Goal: Task Accomplishment & Management: Manage account settings

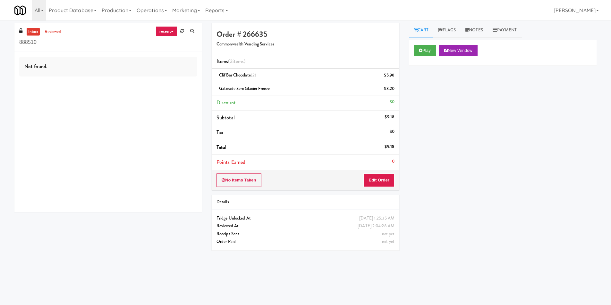
click at [82, 39] on input "888510" at bounding box center [108, 43] width 178 height 12
paste input "450 [GEOGRAPHIC_DATA] - Left - Fridge"
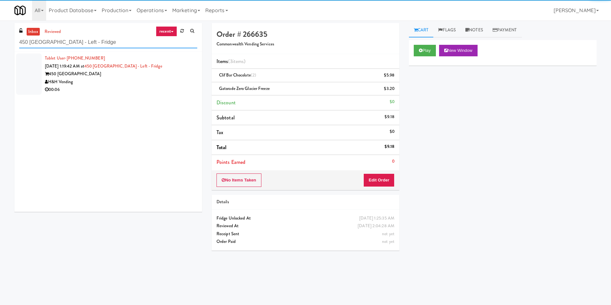
type input "450 [GEOGRAPHIC_DATA] - Left - Fridge"
click at [147, 75] on div "450 [GEOGRAPHIC_DATA]" at bounding box center [121, 74] width 152 height 8
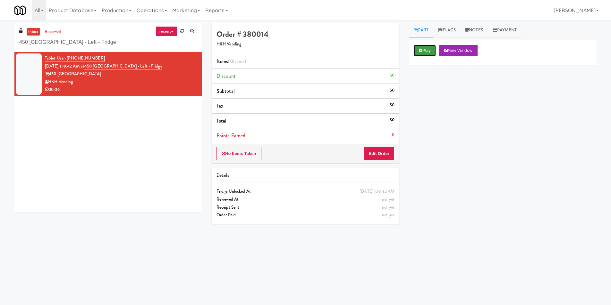
click at [424, 47] on button "Play" at bounding box center [424, 51] width 22 height 12
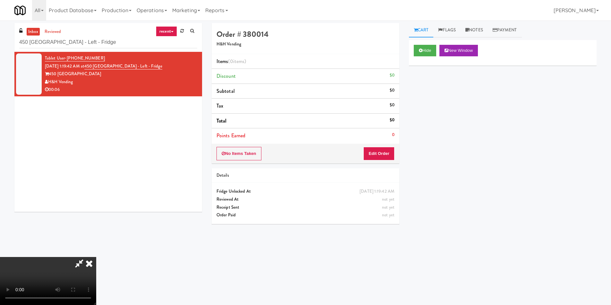
click at [372, 138] on li "Points Earned 0" at bounding box center [306, 136] width 188 height 15
click at [375, 146] on div "No Items Taken Edit Order" at bounding box center [306, 154] width 188 height 20
click at [375, 154] on button "Edit Order" at bounding box center [378, 153] width 31 height 13
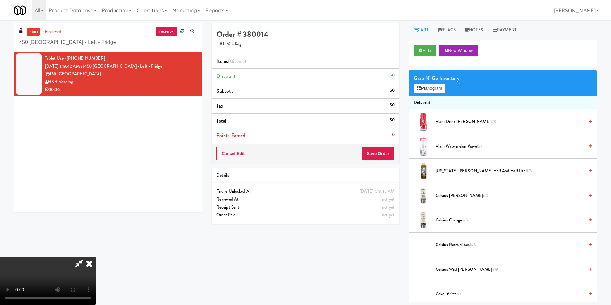
scroll to position [1, 0]
click at [96, 257] on video at bounding box center [48, 281] width 96 height 48
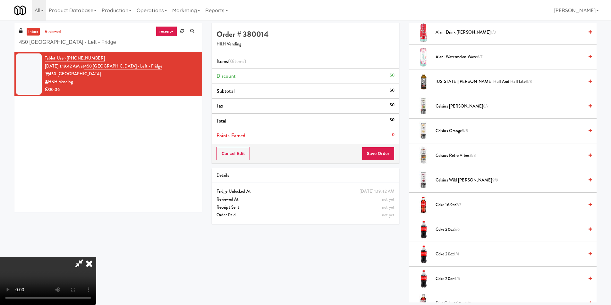
scroll to position [96, 0]
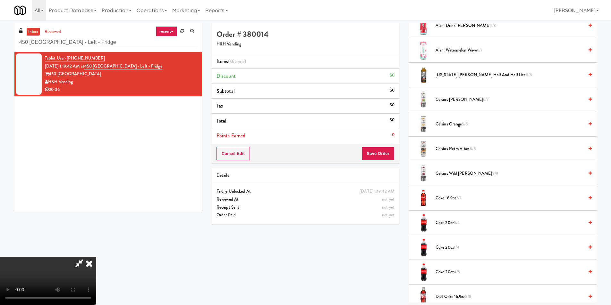
click at [448, 196] on span "Coke 16.9oz 7/7" at bounding box center [509, 199] width 148 height 8
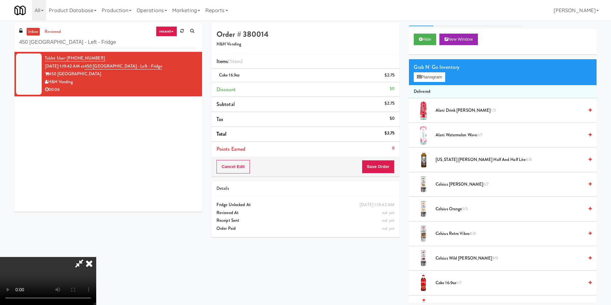
scroll to position [0, 0]
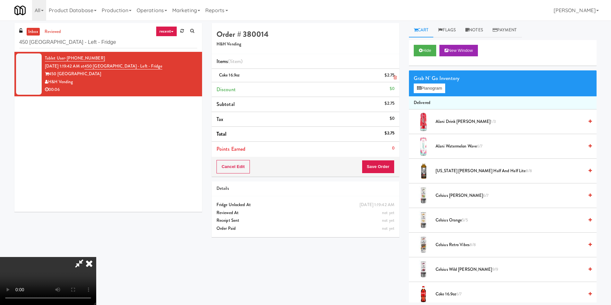
click at [395, 74] on link at bounding box center [394, 78] width 6 height 8
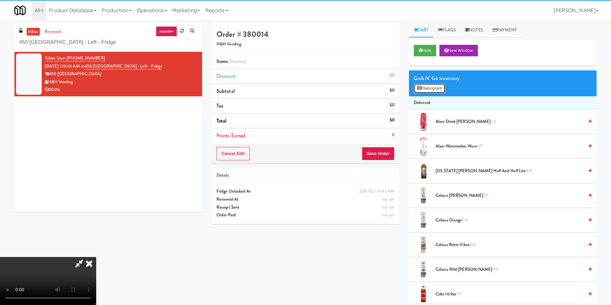
click at [418, 85] on button "Planogram" at bounding box center [428, 89] width 31 height 10
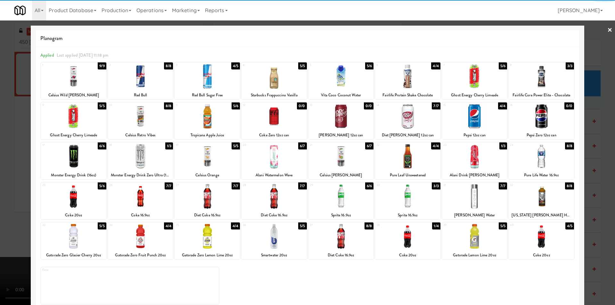
click at [405, 237] on div at bounding box center [407, 236] width 65 height 25
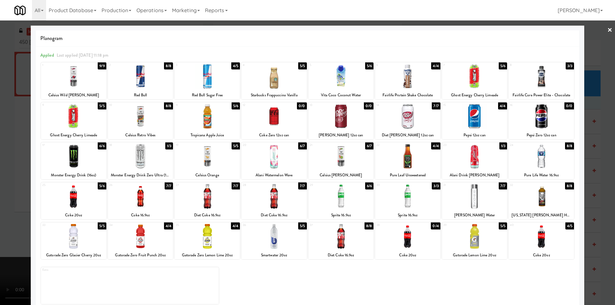
click at [594, 166] on div at bounding box center [307, 152] width 615 height 305
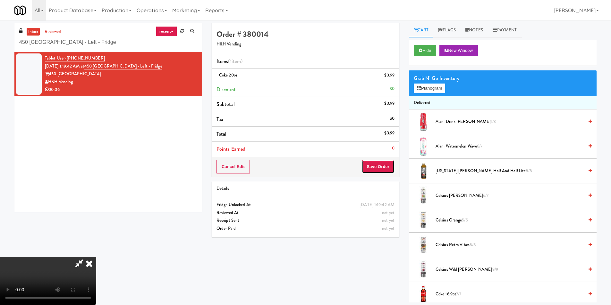
click at [394, 172] on button "Save Order" at bounding box center [378, 166] width 33 height 13
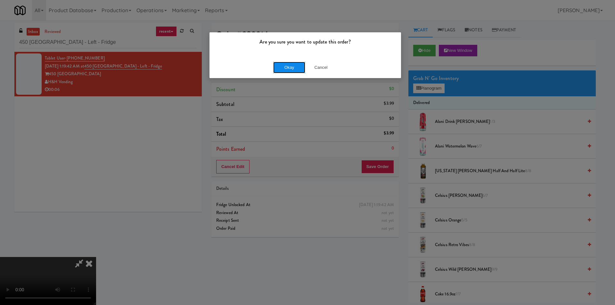
click at [279, 72] on button "Okay" at bounding box center [289, 68] width 32 height 12
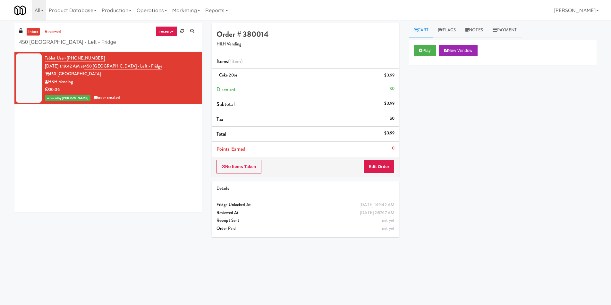
click at [90, 40] on input "450 [GEOGRAPHIC_DATA] - Left - Fridge" at bounding box center [108, 43] width 178 height 12
click at [91, 39] on input "450 [GEOGRAPHIC_DATA] - Left - Fridge" at bounding box center [108, 43] width 178 height 12
paste input "Pyramid Center - Cooler - Left"
click at [91, 39] on input "450 [GEOGRAPHIC_DATA] - Left - [GEOGRAPHIC_DATA] - Cooler - Left" at bounding box center [108, 43] width 178 height 12
click at [92, 39] on input "450 [GEOGRAPHIC_DATA] - Left - [GEOGRAPHIC_DATA] - Cooler - Left" at bounding box center [108, 43] width 178 height 12
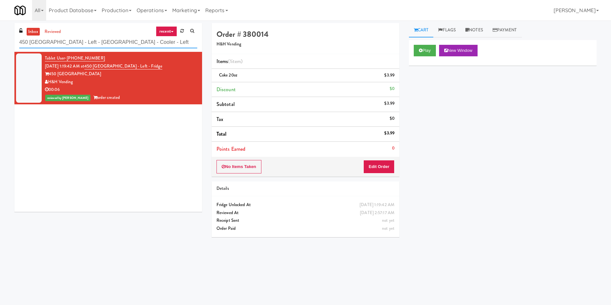
click at [92, 39] on input "450 [GEOGRAPHIC_DATA] - Left - [GEOGRAPHIC_DATA] - Cooler - Left" at bounding box center [108, 43] width 178 height 12
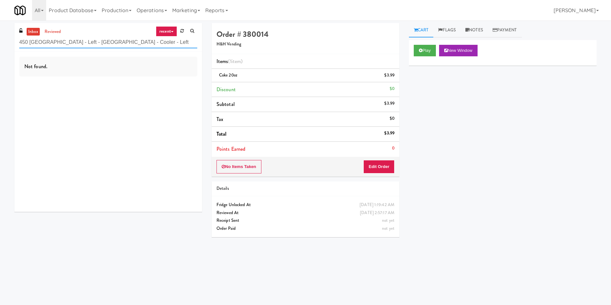
click at [92, 39] on input "450 [GEOGRAPHIC_DATA] - Left - [GEOGRAPHIC_DATA] - Cooler - Left" at bounding box center [108, 43] width 178 height 12
paste input "text"
type input "Pyramid Center - Cooler - Left"
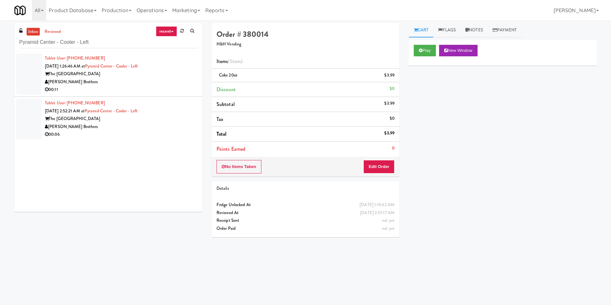
click at [163, 80] on div "[PERSON_NAME] Brothers" at bounding box center [121, 82] width 152 height 8
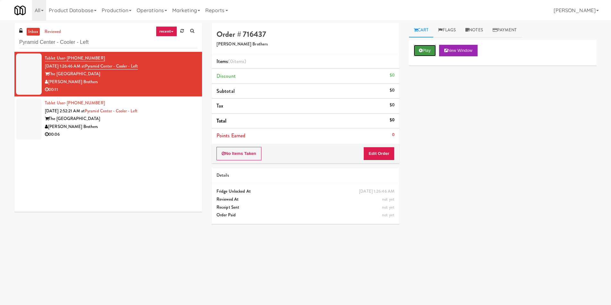
click at [415, 50] on button "Play" at bounding box center [424, 51] width 22 height 12
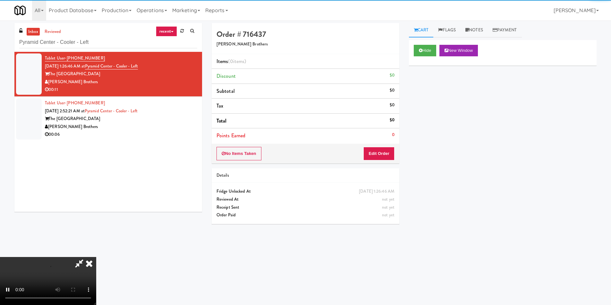
click at [386, 141] on li "Points Earned 0" at bounding box center [306, 136] width 188 height 15
click at [386, 149] on button "Edit Order" at bounding box center [378, 153] width 31 height 13
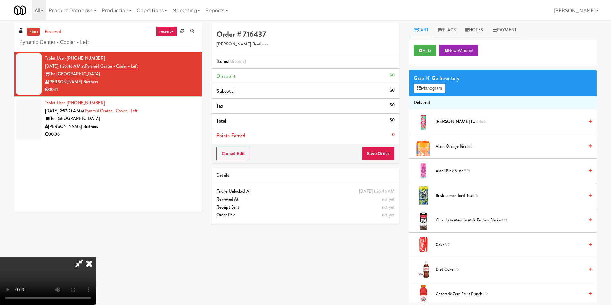
scroll to position [97, 0]
click at [475, 27] on link "Notes" at bounding box center [473, 30] width 27 height 14
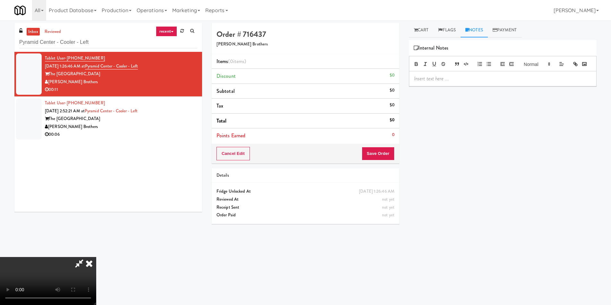
click at [456, 82] on p at bounding box center [502, 78] width 177 height 7
click at [414, 33] on link "Cart" at bounding box center [421, 30] width 25 height 14
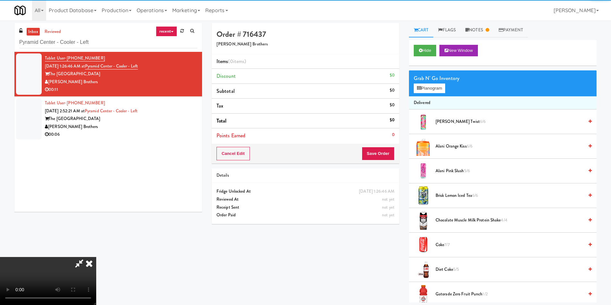
click at [96, 257] on video at bounding box center [48, 281] width 96 height 48
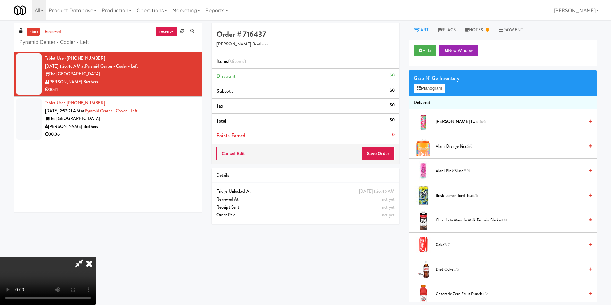
click at [96, 257] on video at bounding box center [48, 281] width 96 height 48
drag, startPoint x: 159, startPoint y: 197, endPoint x: 163, endPoint y: 193, distance: 5.5
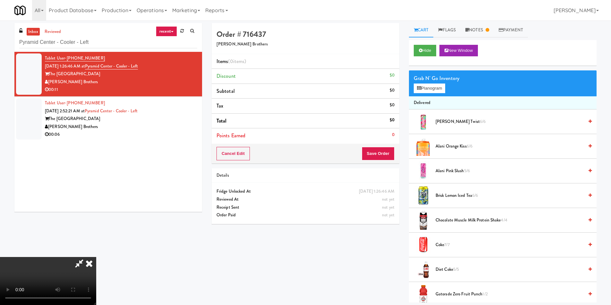
click at [96, 257] on video at bounding box center [48, 281] width 96 height 48
click at [427, 89] on button "Planogram" at bounding box center [428, 89] width 31 height 10
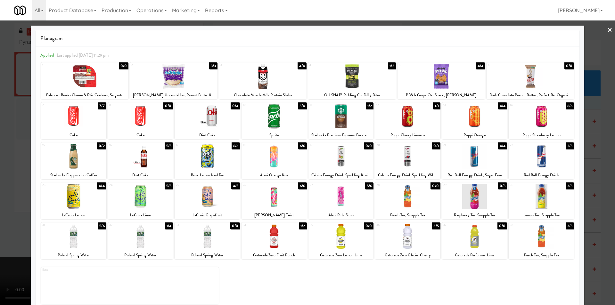
click at [206, 196] on div at bounding box center [207, 196] width 65 height 25
click at [207, 236] on div at bounding box center [207, 236] width 65 height 25
click at [157, 238] on div at bounding box center [140, 236] width 65 height 25
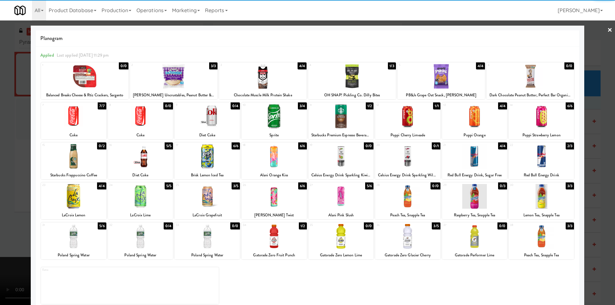
click at [595, 181] on div at bounding box center [307, 152] width 615 height 305
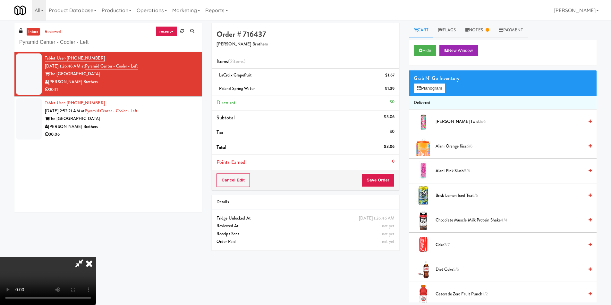
click at [397, 176] on div "Cancel Edit Save Order" at bounding box center [306, 181] width 188 height 20
click at [394, 177] on button "Save Order" at bounding box center [378, 180] width 33 height 13
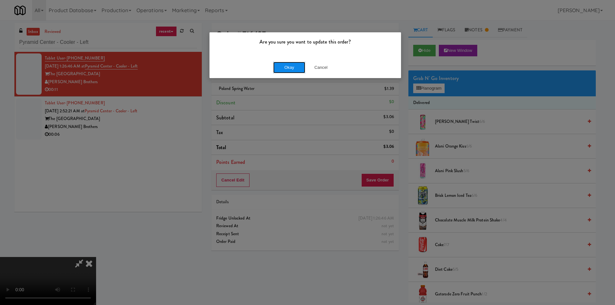
click at [283, 68] on button "Okay" at bounding box center [289, 68] width 32 height 12
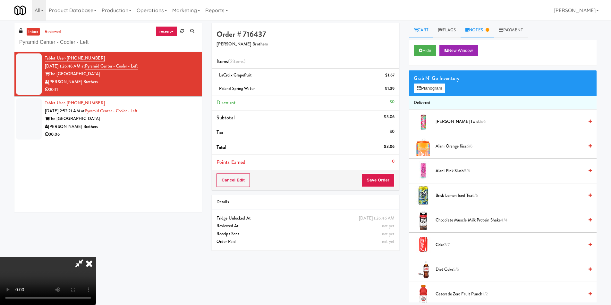
click at [469, 31] on icon at bounding box center [467, 30] width 4 height 4
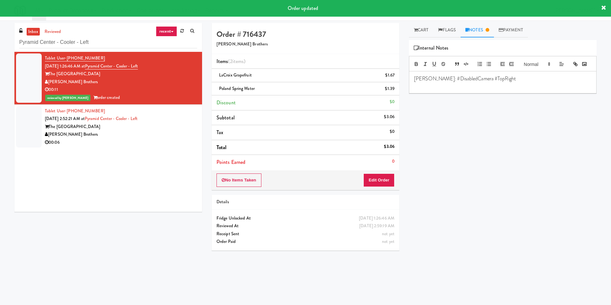
click at [163, 130] on div "The [GEOGRAPHIC_DATA]" at bounding box center [121, 127] width 152 height 8
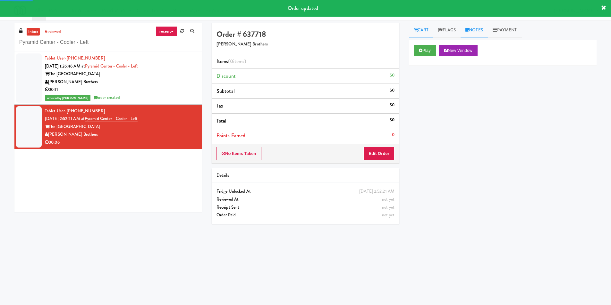
click at [464, 34] on link "Notes" at bounding box center [473, 30] width 27 height 14
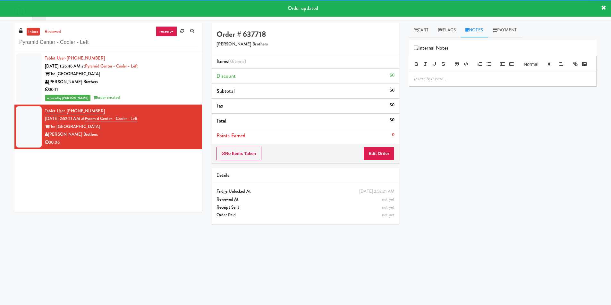
click at [446, 86] on div at bounding box center [502, 78] width 187 height 15
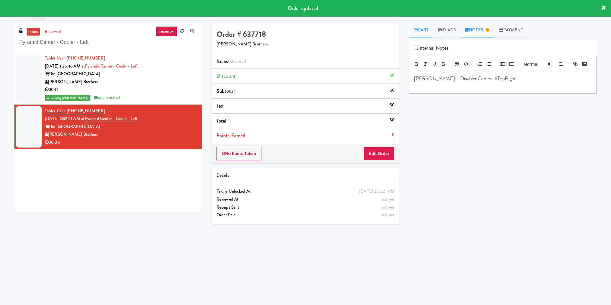
click at [413, 29] on link "Cart" at bounding box center [421, 30] width 25 height 14
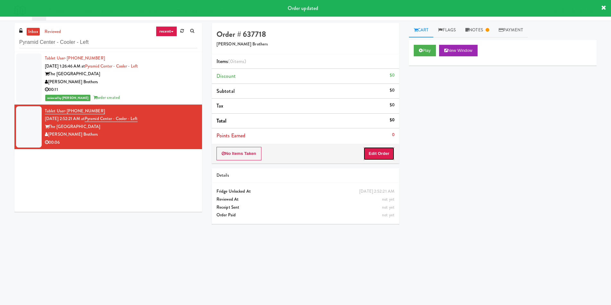
click at [380, 148] on button "Edit Order" at bounding box center [378, 153] width 31 height 13
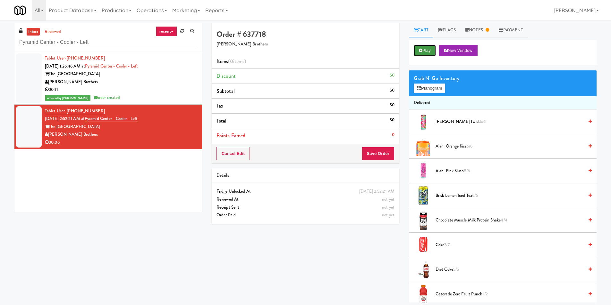
click at [429, 49] on button "Play" at bounding box center [424, 51] width 22 height 12
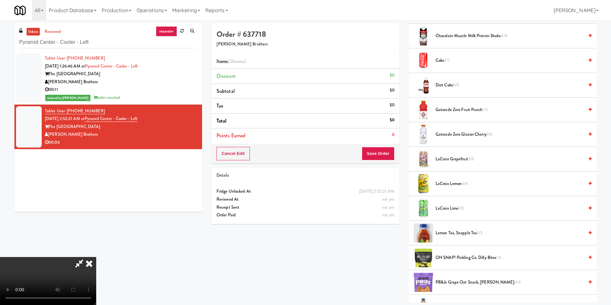
scroll to position [192, 0]
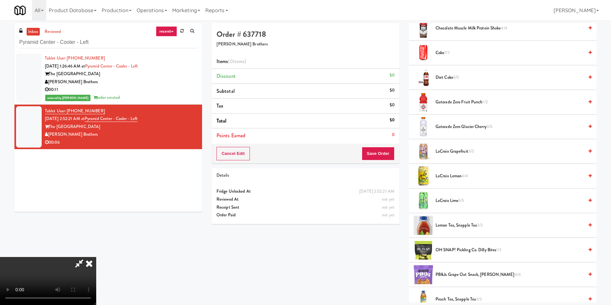
click at [439, 124] on span "Gatorade Zero Glacier Cherry 3/5" at bounding box center [509, 127] width 148 height 8
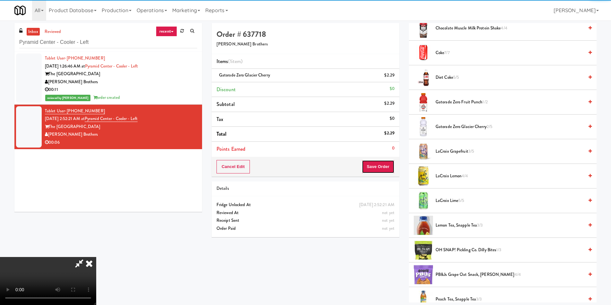
click at [382, 168] on button "Save Order" at bounding box center [378, 166] width 33 height 13
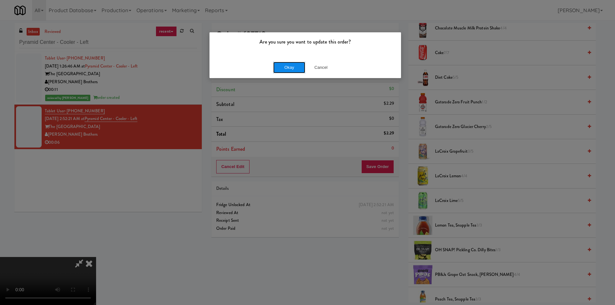
click at [301, 65] on button "Okay" at bounding box center [289, 68] width 32 height 12
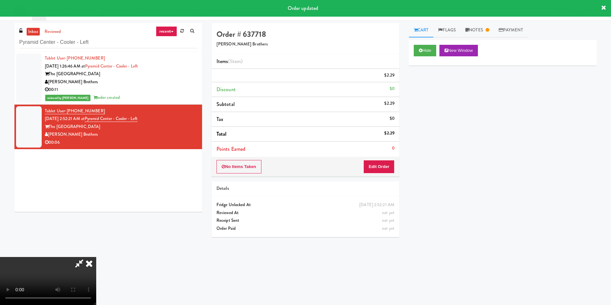
scroll to position [0, 0]
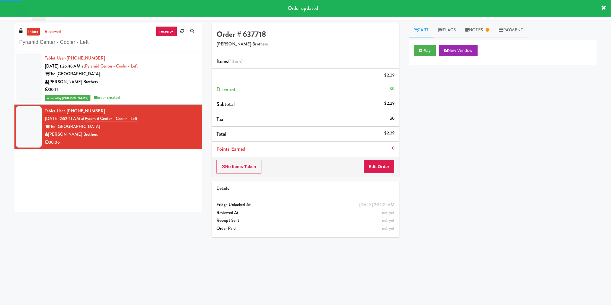
click at [123, 45] on input "Pyramid Center - Cooler - Left" at bounding box center [108, 43] width 178 height 12
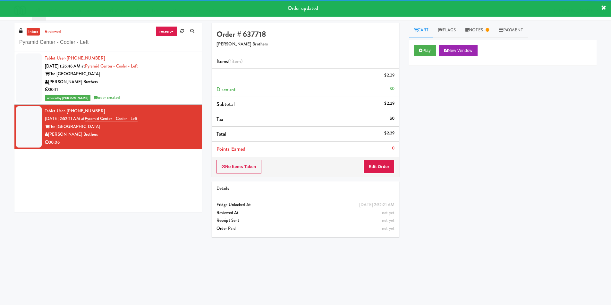
click at [123, 45] on input "Pyramid Center - Cooler - Left" at bounding box center [108, 43] width 178 height 12
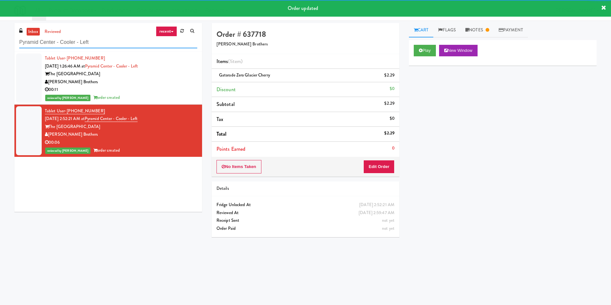
click at [123, 45] on input "Pyramid Center - Cooler - Left" at bounding box center [108, 43] width 178 height 12
paste input "SVNC Office"
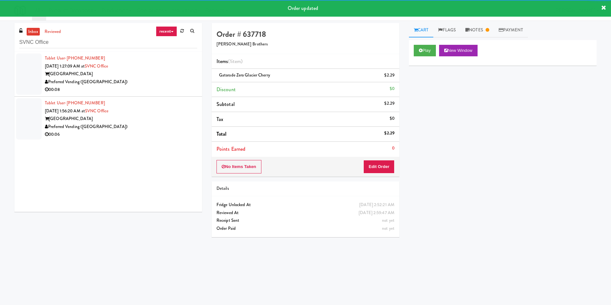
click at [172, 85] on div "Preferred Vending ([GEOGRAPHIC_DATA])" at bounding box center [121, 82] width 152 height 8
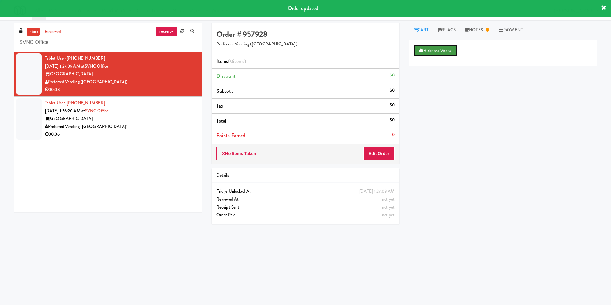
click at [425, 47] on button "Retrieve Video" at bounding box center [435, 51] width 44 height 12
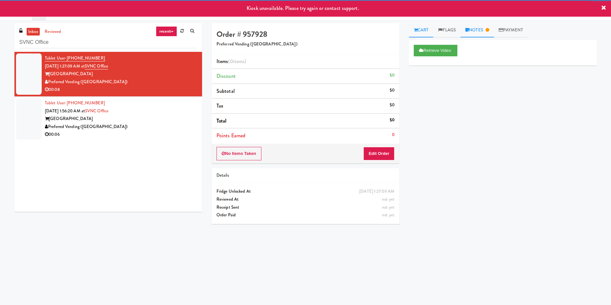
click at [476, 29] on link "Notes" at bounding box center [476, 30] width 33 height 14
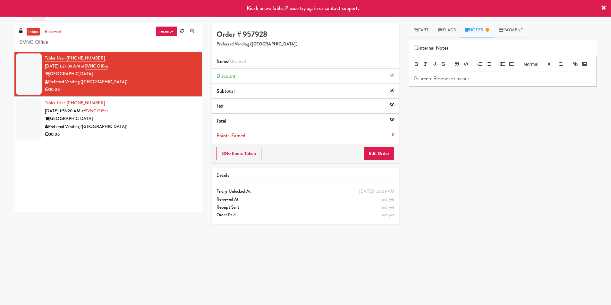
click at [482, 82] on p "Paureen: Response timeout" at bounding box center [502, 78] width 177 height 7
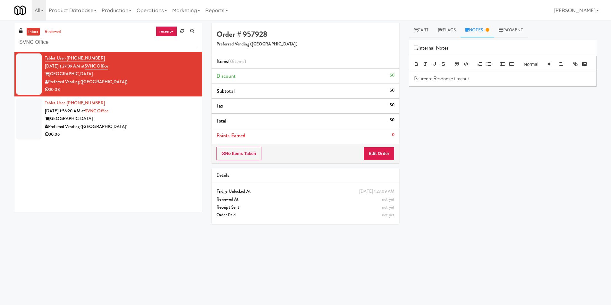
click at [176, 130] on div "Tablet User · (916) 297-0957 [DATE] 1:56:20 AM at [GEOGRAPHIC_DATA] [GEOGRAPHIC…" at bounding box center [121, 118] width 152 height 39
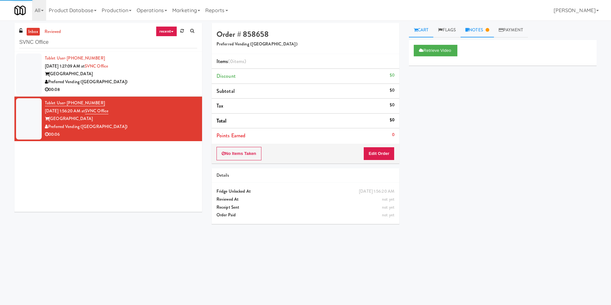
click at [476, 31] on link "Notes" at bounding box center [476, 30] width 33 height 14
click at [428, 26] on link "Cart" at bounding box center [421, 30] width 25 height 14
click at [102, 39] on input "SVNC Office" at bounding box center [108, 43] width 178 height 12
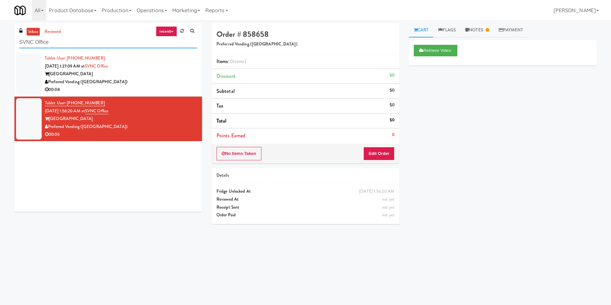
paste input "[GEOGRAPHIC_DATA] - Ambient - Right"
type input "[GEOGRAPHIC_DATA] - Ambient - Right"
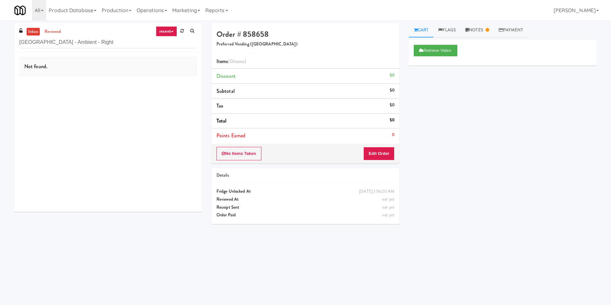
click at [151, 92] on div "Not found." at bounding box center [108, 132] width 188 height 160
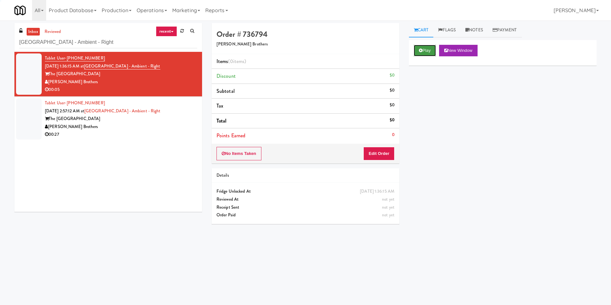
click at [426, 51] on button "Play" at bounding box center [424, 51] width 22 height 12
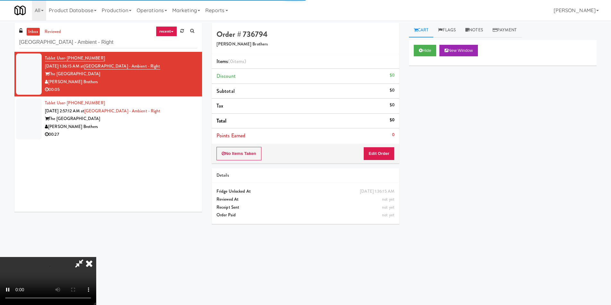
click at [379, 136] on li "Points Earned 0" at bounding box center [306, 136] width 188 height 15
click at [381, 147] on div "No Items Taken Edit Order" at bounding box center [306, 154] width 188 height 20
click at [382, 153] on button "Edit Order" at bounding box center [378, 153] width 31 height 13
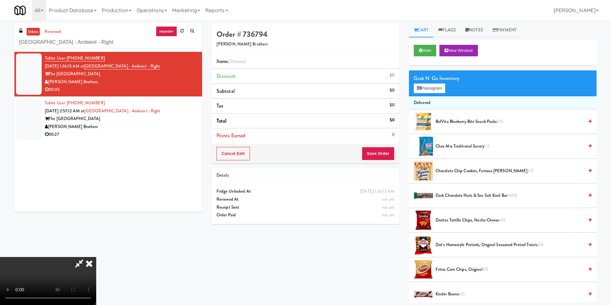
click at [96, 257] on video at bounding box center [48, 281] width 96 height 48
click at [443, 90] on button "Planogram" at bounding box center [428, 89] width 31 height 10
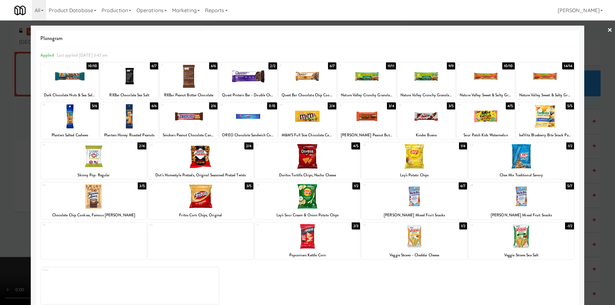
click at [421, 235] on div at bounding box center [414, 236] width 105 height 25
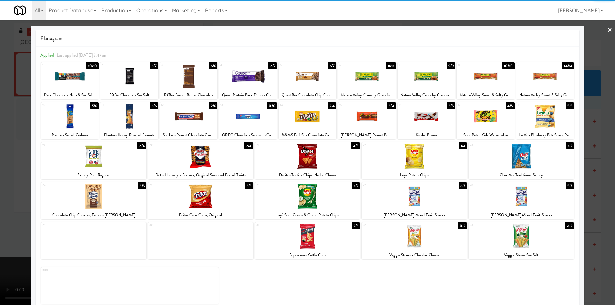
click at [594, 196] on div at bounding box center [307, 152] width 615 height 305
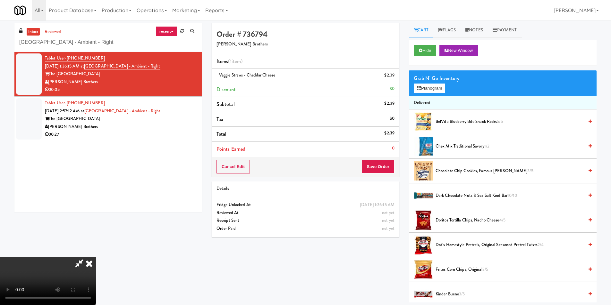
click at [96, 257] on video at bounding box center [48, 281] width 96 height 48
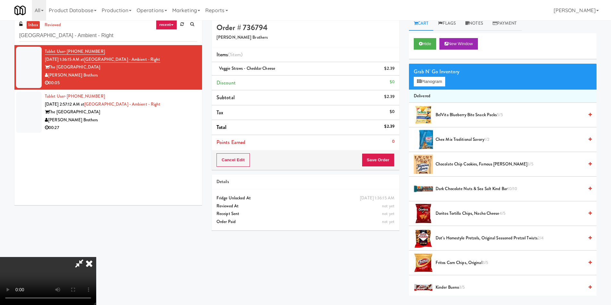
scroll to position [21, 0]
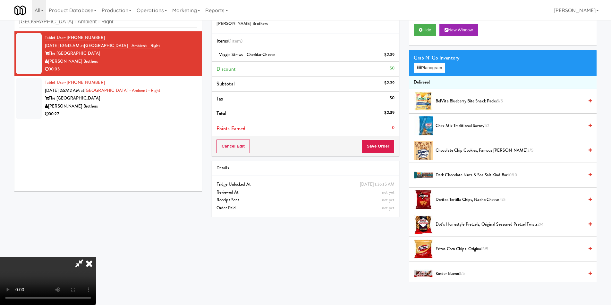
click at [96, 257] on video at bounding box center [48, 281] width 96 height 48
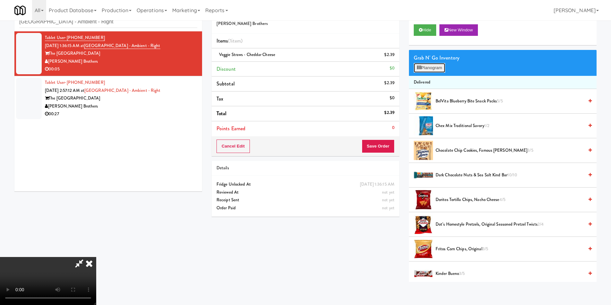
click at [425, 67] on button "Planogram" at bounding box center [428, 68] width 31 height 10
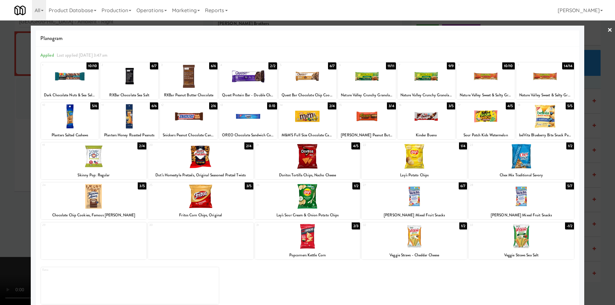
click at [610, 178] on div at bounding box center [307, 152] width 615 height 305
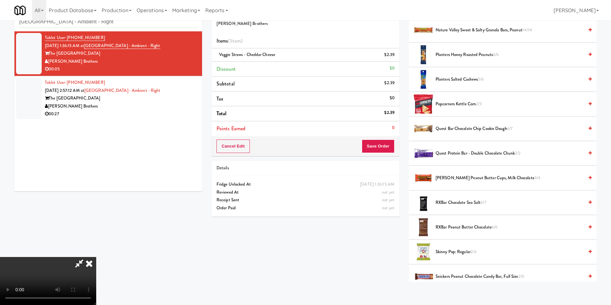
scroll to position [1, 0]
click at [96, 257] on video at bounding box center [48, 281] width 96 height 48
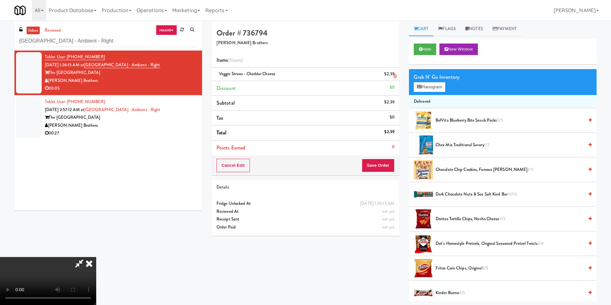
scroll to position [0, 0]
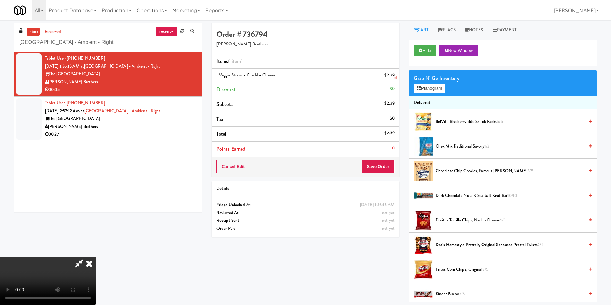
click at [394, 78] on icon at bounding box center [394, 78] width 3 height 4
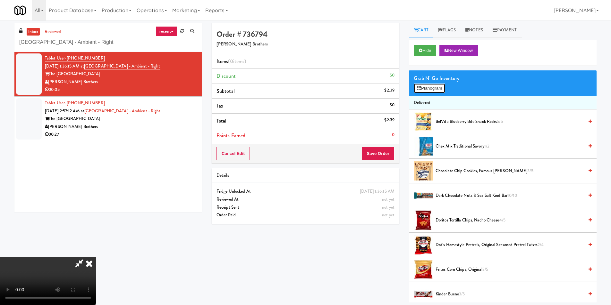
click at [421, 90] on button "Planogram" at bounding box center [428, 89] width 31 height 10
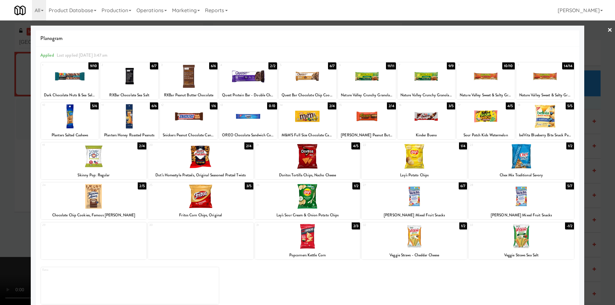
drag, startPoint x: 588, startPoint y: 160, endPoint x: 588, endPoint y: 156, distance: 3.2
click at [588, 159] on div at bounding box center [307, 152] width 615 height 305
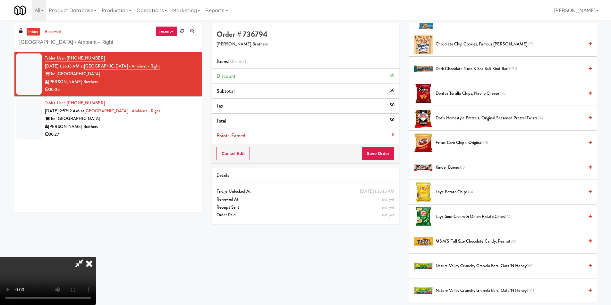
scroll to position [128, 0]
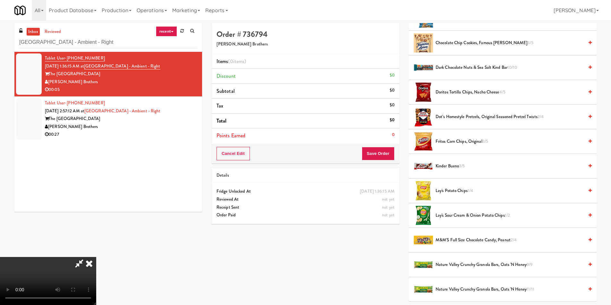
click at [96, 257] on video at bounding box center [48, 281] width 96 height 48
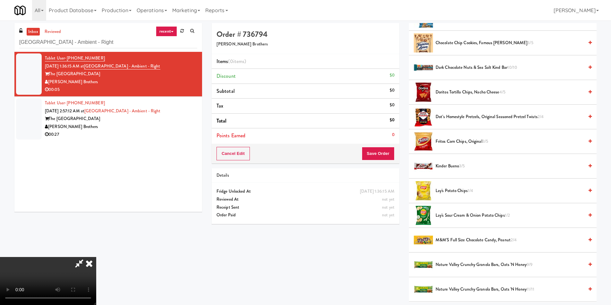
click at [96, 257] on video at bounding box center [48, 281] width 96 height 48
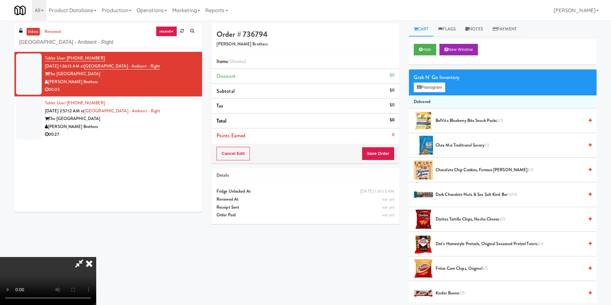
scroll to position [0, 0]
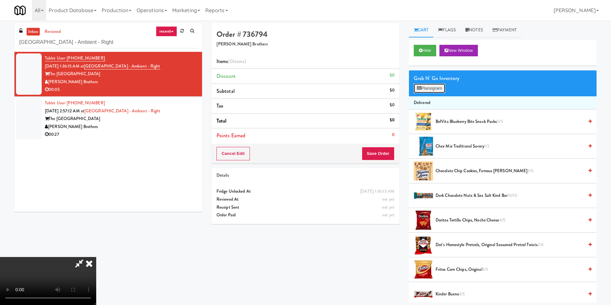
click at [433, 86] on button "Planogram" at bounding box center [428, 89] width 31 height 10
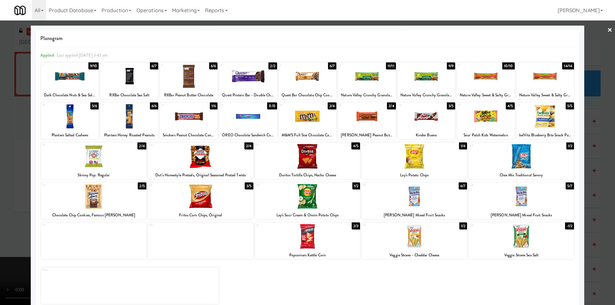
click at [597, 140] on div at bounding box center [307, 152] width 615 height 305
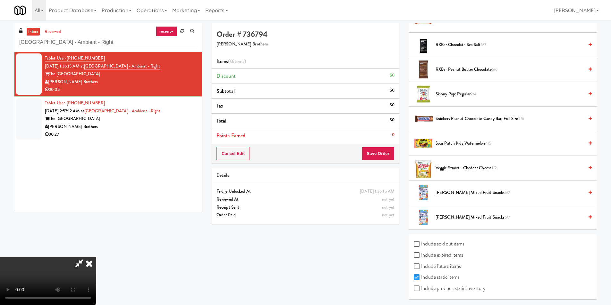
scroll to position [597, 0]
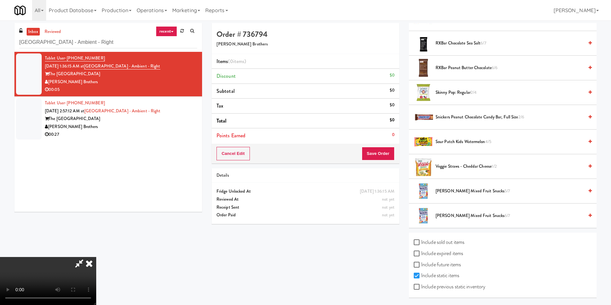
click at [436, 288] on label "Include previous static inventory" at bounding box center [448, 287] width 71 height 10
click at [421, 288] on input "Include previous static inventory" at bounding box center [416, 287] width 7 height 5
checkbox input "true"
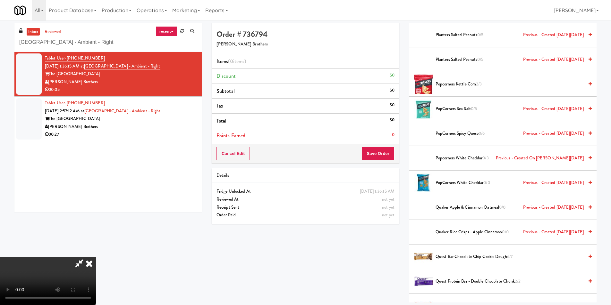
scroll to position [1122, 0]
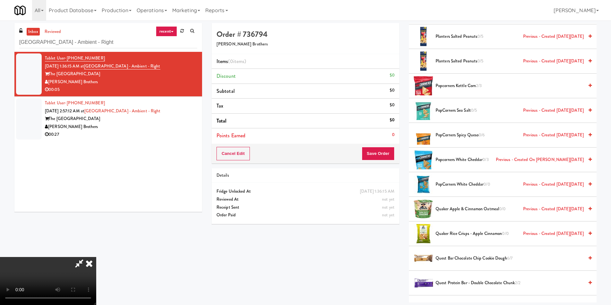
click at [96, 257] on video at bounding box center [48, 281] width 96 height 48
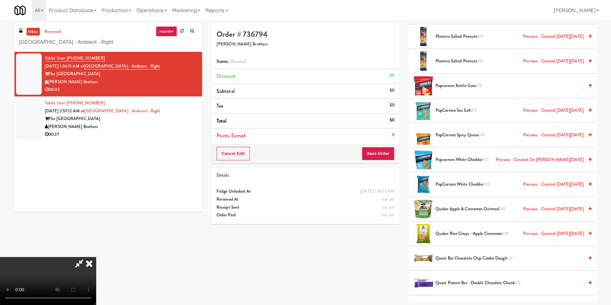
click at [96, 257] on video at bounding box center [48, 281] width 96 height 48
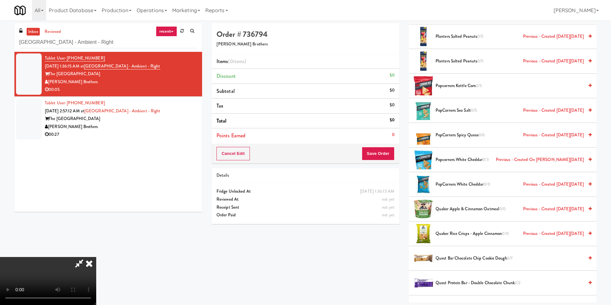
scroll to position [96, 0]
click at [96, 257] on video at bounding box center [48, 281] width 96 height 48
click at [466, 133] on span "PopCorners Spicy Queso 0/6 Previous - Created [DATE][DATE]" at bounding box center [509, 135] width 148 height 8
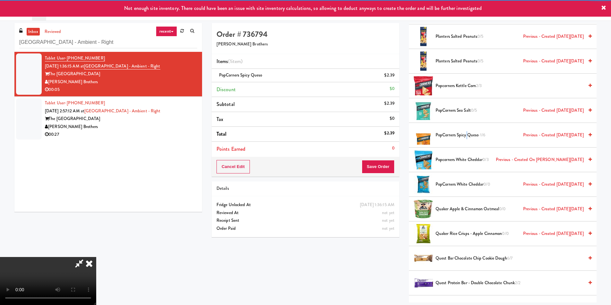
click at [96, 257] on video at bounding box center [48, 281] width 96 height 48
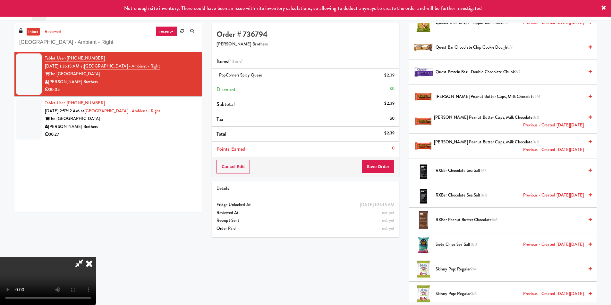
scroll to position [1250, 0]
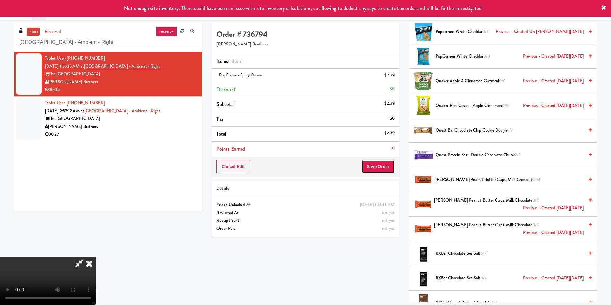
click at [387, 164] on button "Save Order" at bounding box center [378, 166] width 33 height 13
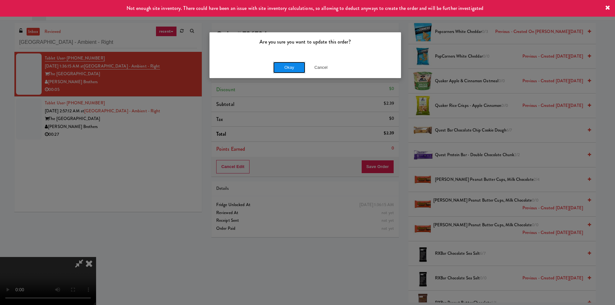
click at [286, 67] on button "Okay" at bounding box center [289, 68] width 32 height 12
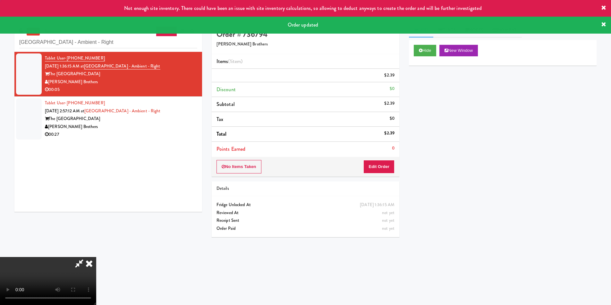
scroll to position [0, 0]
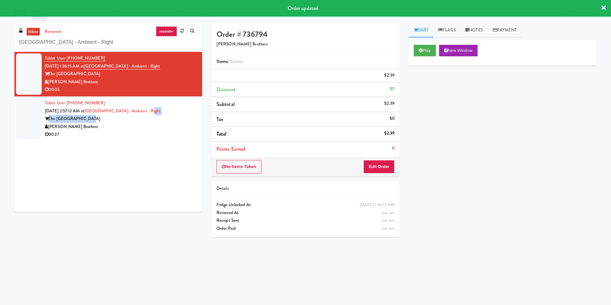
click at [163, 115] on div "Tablet User · (973) 464-1036 [DATE] 2:57:12 AM at [GEOGRAPHIC_DATA] - Ambient -…" at bounding box center [121, 118] width 152 height 39
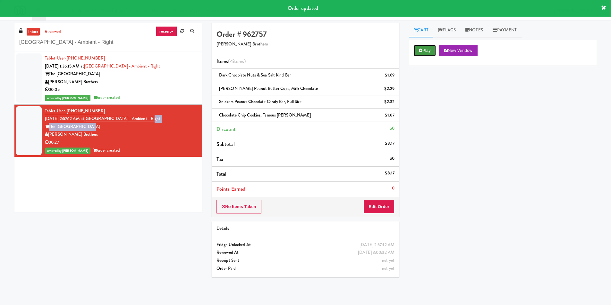
click at [422, 50] on button "Play" at bounding box center [424, 51] width 22 height 12
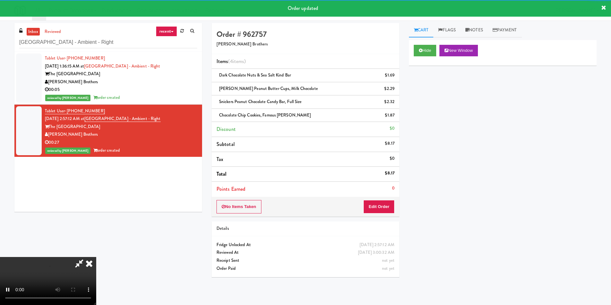
drag, startPoint x: 381, startPoint y: 185, endPoint x: 380, endPoint y: 204, distance: 19.9
click at [380, 190] on li "Points Earned 0" at bounding box center [306, 189] width 188 height 15
click at [380, 205] on button "Edit Order" at bounding box center [378, 206] width 31 height 13
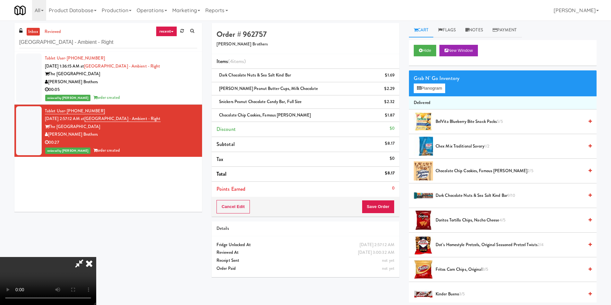
scroll to position [1, 0]
click at [96, 257] on video at bounding box center [48, 281] width 96 height 48
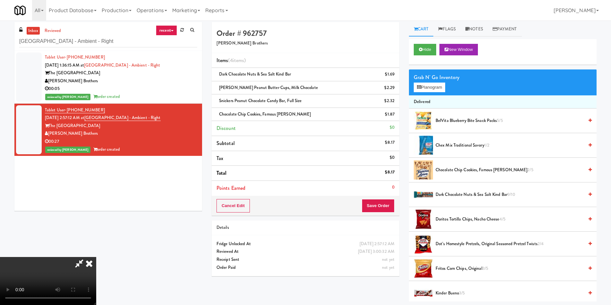
scroll to position [0, 0]
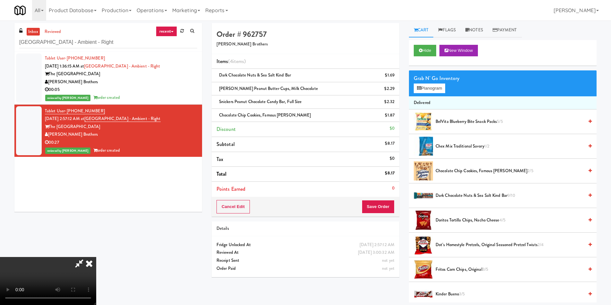
click at [96, 257] on video at bounding box center [48, 281] width 96 height 48
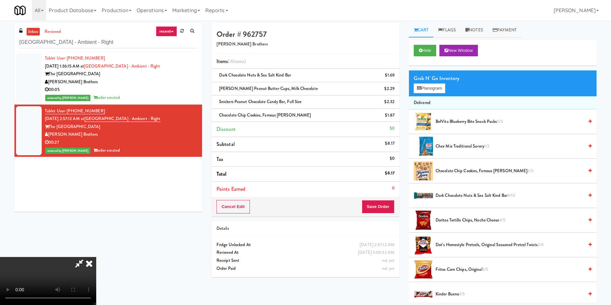
click at [96, 257] on video at bounding box center [48, 281] width 96 height 48
click at [436, 78] on div "Grab N' Go Inventory" at bounding box center [502, 79] width 178 height 10
click at [437, 89] on button "Planogram" at bounding box center [428, 89] width 31 height 10
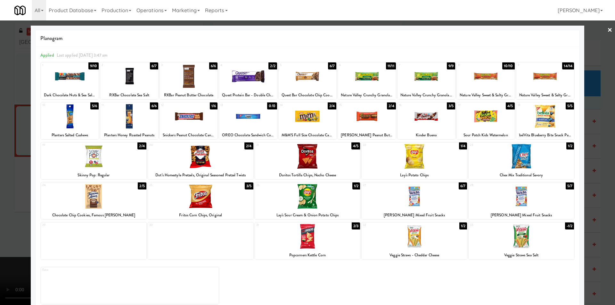
click at [77, 84] on div at bounding box center [70, 76] width 58 height 25
click at [17, 136] on div at bounding box center [307, 152] width 615 height 305
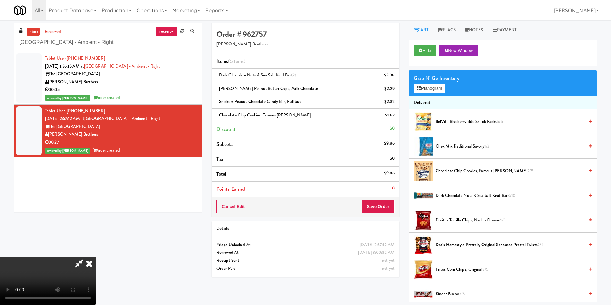
click at [96, 257] on video at bounding box center [48, 281] width 96 height 48
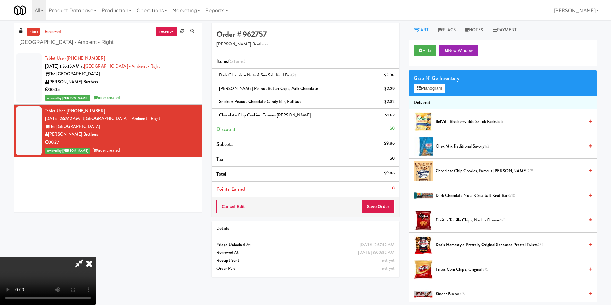
click at [96, 257] on video at bounding box center [48, 281] width 96 height 48
click at [428, 82] on div "Grab N' Go Inventory" at bounding box center [502, 79] width 178 height 10
click at [432, 89] on button "Planogram" at bounding box center [428, 89] width 31 height 10
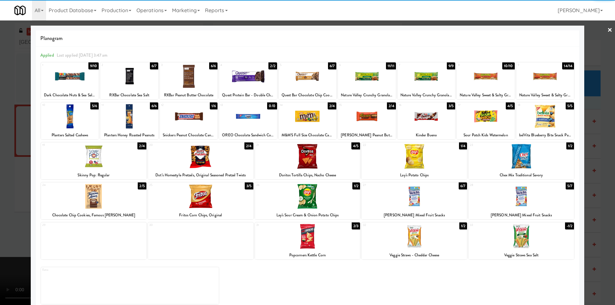
click at [183, 117] on div at bounding box center [189, 116] width 58 height 25
click at [365, 115] on div at bounding box center [367, 116] width 58 height 25
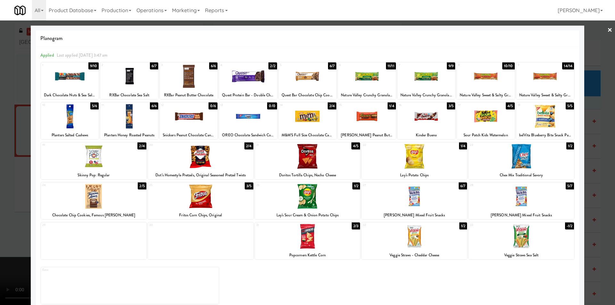
click at [593, 135] on div at bounding box center [307, 152] width 615 height 305
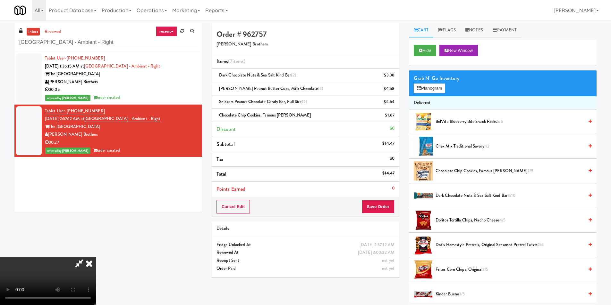
click at [96, 257] on video at bounding box center [48, 281] width 96 height 48
click at [427, 88] on button "Planogram" at bounding box center [428, 89] width 31 height 10
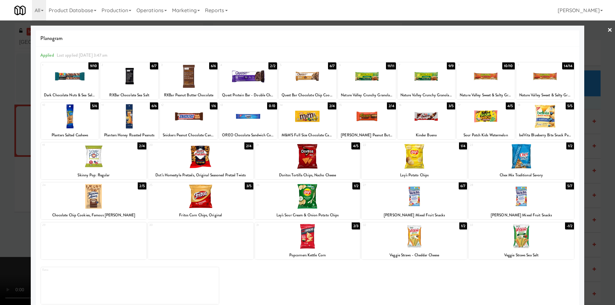
click at [12, 207] on div at bounding box center [307, 152] width 615 height 305
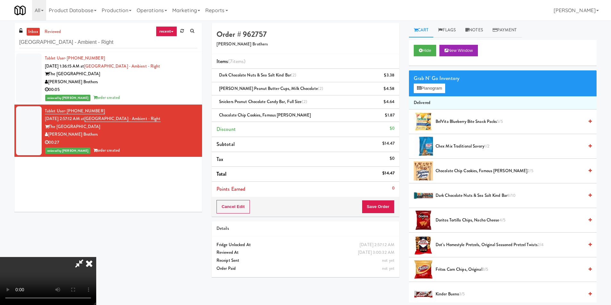
scroll to position [97, 0]
click at [96, 257] on video at bounding box center [48, 281] width 96 height 48
click at [426, 88] on button "Planogram" at bounding box center [428, 89] width 31 height 10
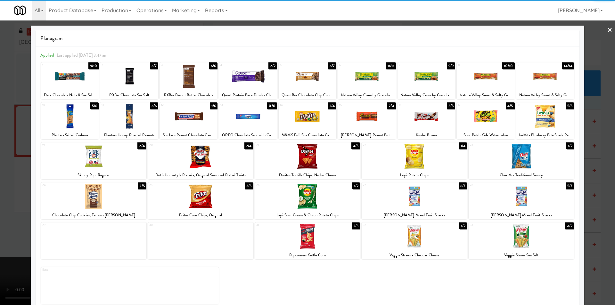
click at [122, 195] on div at bounding box center [93, 196] width 105 height 25
drag, startPoint x: 595, startPoint y: 154, endPoint x: 564, endPoint y: 161, distance: 31.7
click at [595, 154] on div at bounding box center [307, 152] width 615 height 305
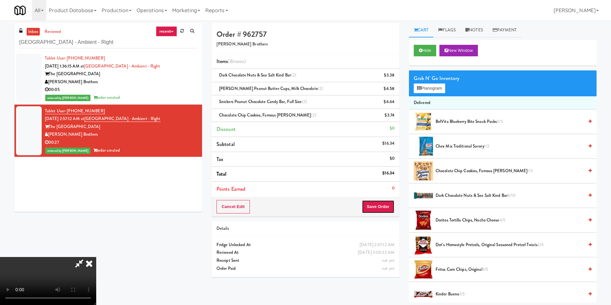
click at [374, 209] on button "Save Order" at bounding box center [378, 206] width 33 height 13
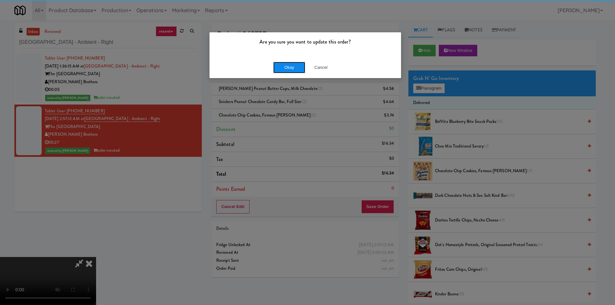
click at [287, 71] on button "Okay" at bounding box center [289, 68] width 32 height 12
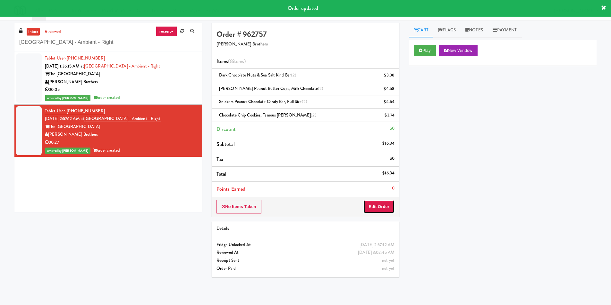
click at [378, 208] on button "Edit Order" at bounding box center [378, 206] width 31 height 13
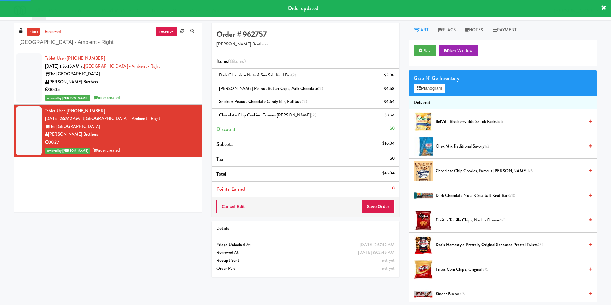
click at [426, 80] on div "Grab N' Go Inventory" at bounding box center [502, 79] width 178 height 10
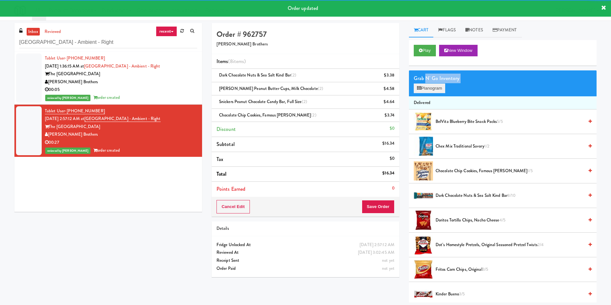
click at [427, 84] on div "Grab N' Go Inventory Planogram" at bounding box center [503, 84] width 188 height 26
click at [427, 84] on button "Planogram" at bounding box center [428, 89] width 31 height 10
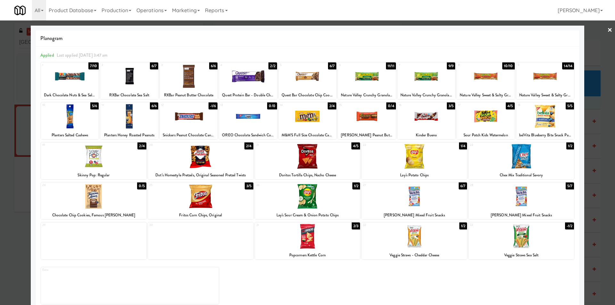
click at [598, 165] on div at bounding box center [307, 152] width 615 height 305
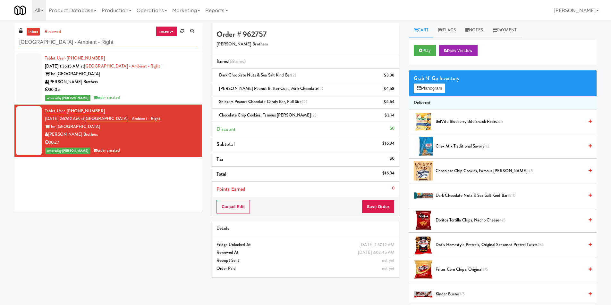
click at [99, 43] on input "[GEOGRAPHIC_DATA] - Ambient - Right" at bounding box center [108, 43] width 178 height 12
paste input "innacle - Ambient R"
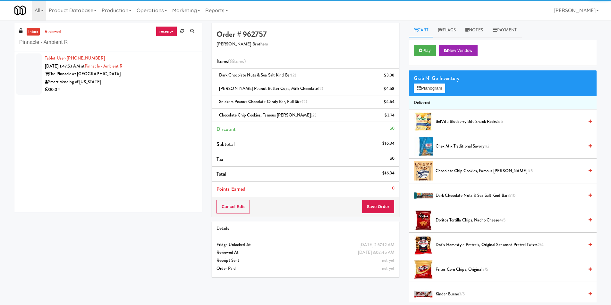
type input "Pinnacle - Ambient R"
click at [177, 80] on div "Smart Vending of [US_STATE]" at bounding box center [121, 82] width 152 height 8
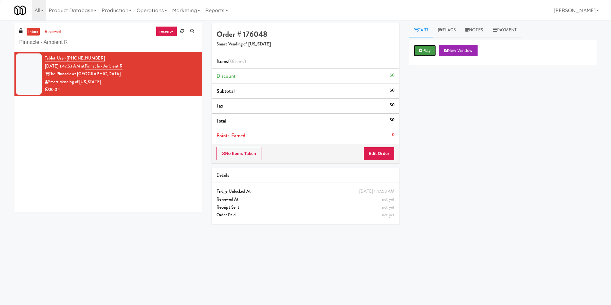
drag, startPoint x: 421, startPoint y: 50, endPoint x: 418, endPoint y: 54, distance: 5.2
click at [421, 50] on icon at bounding box center [421, 50] width 4 height 4
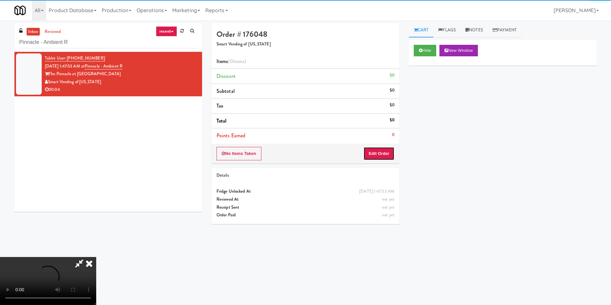
click at [378, 154] on button "Edit Order" at bounding box center [378, 153] width 31 height 13
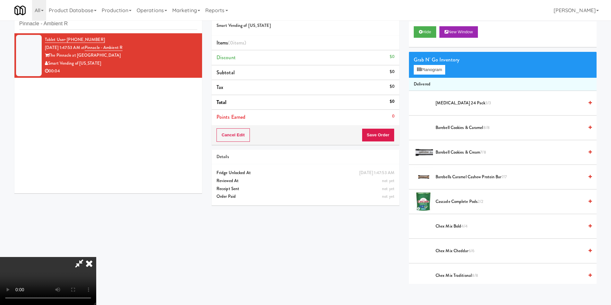
scroll to position [21, 0]
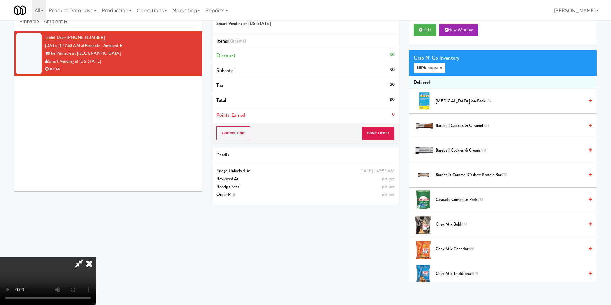
click at [96, 257] on video at bounding box center [48, 281] width 96 height 48
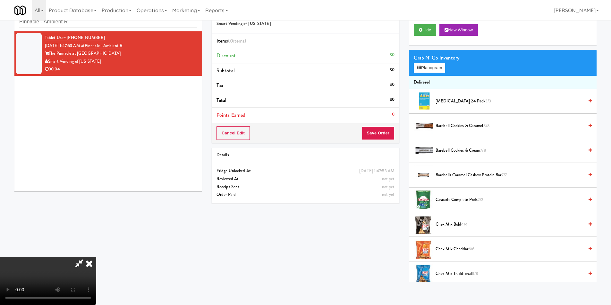
click at [96, 257] on video at bounding box center [48, 281] width 96 height 48
click at [425, 67] on button "Planogram" at bounding box center [428, 68] width 31 height 10
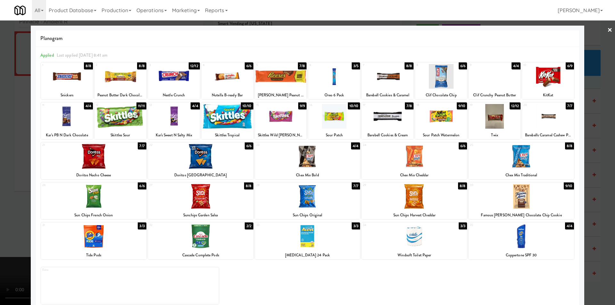
click at [391, 116] on div at bounding box center [388, 116] width 52 height 25
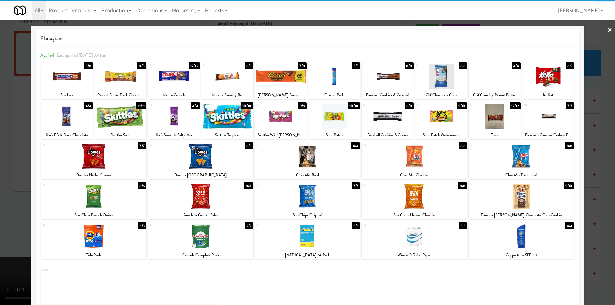
click at [589, 128] on div at bounding box center [307, 152] width 615 height 305
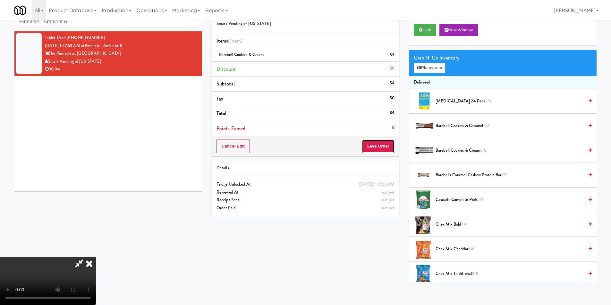
click at [380, 148] on button "Save Order" at bounding box center [378, 146] width 33 height 13
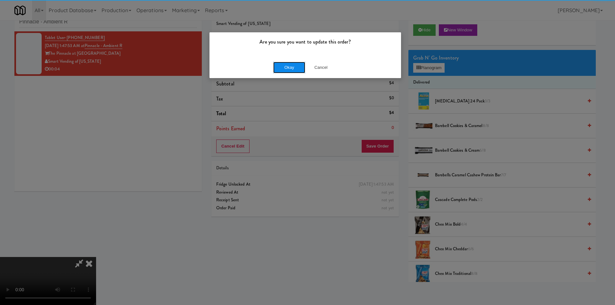
click at [299, 66] on button "Okay" at bounding box center [289, 68] width 32 height 12
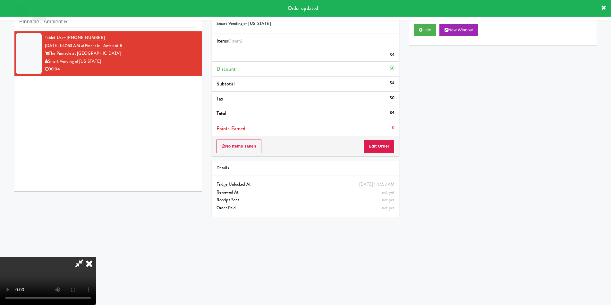
click at [140, 28] on div "inbox reviewed recent all unclear take inventory issue suspicious failed recent…" at bounding box center [108, 17] width 188 height 29
click at [140, 26] on input "Pinnacle - Ambient R" at bounding box center [108, 22] width 178 height 12
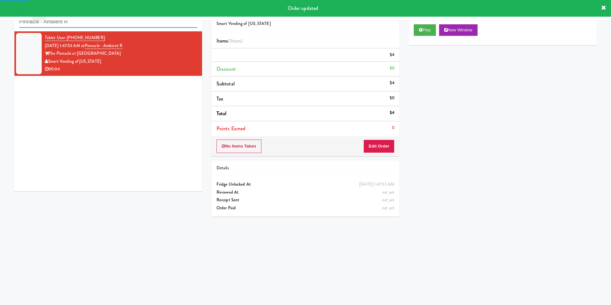
click at [140, 26] on input "Pinnacle - Ambient R" at bounding box center [108, 22] width 178 height 12
paste input "Cooler M"
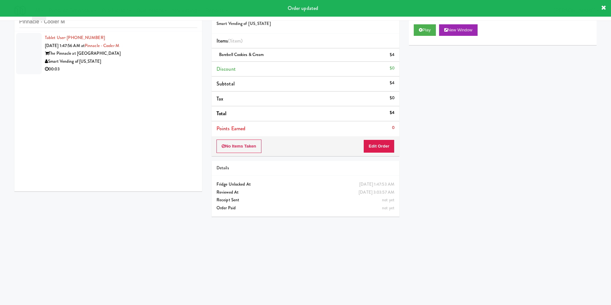
click at [174, 66] on div "Tablet User · (303) 870-9139 [DATE] 1:47:56 AM at Pinnacle - Cooler M The Pinna…" at bounding box center [108, 111] width 188 height 160
click at [174, 66] on div "00:03" at bounding box center [121, 69] width 152 height 8
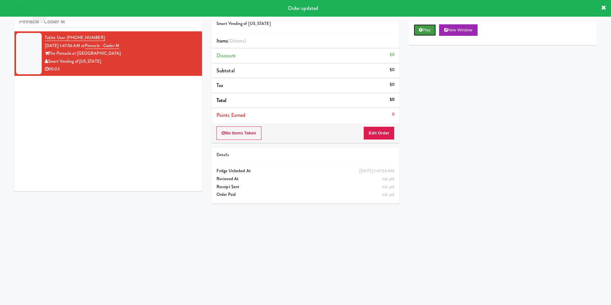
drag, startPoint x: 422, startPoint y: 28, endPoint x: 418, endPoint y: 34, distance: 7.2
click at [422, 28] on button "Play" at bounding box center [424, 30] width 22 height 12
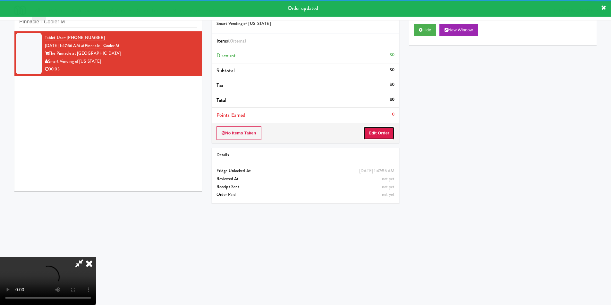
click at [376, 134] on button "Edit Order" at bounding box center [378, 133] width 31 height 13
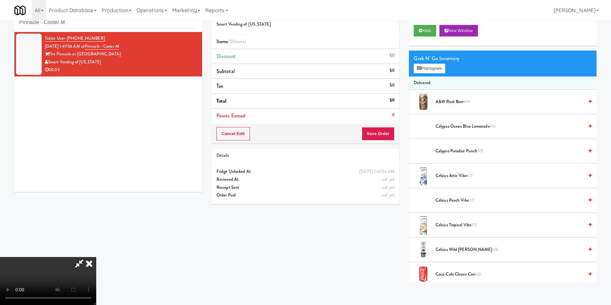
scroll to position [21, 0]
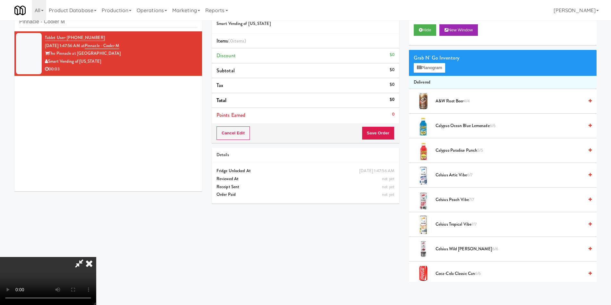
click at [96, 257] on video at bounding box center [48, 281] width 96 height 48
click at [439, 65] on button "Planogram" at bounding box center [428, 68] width 31 height 10
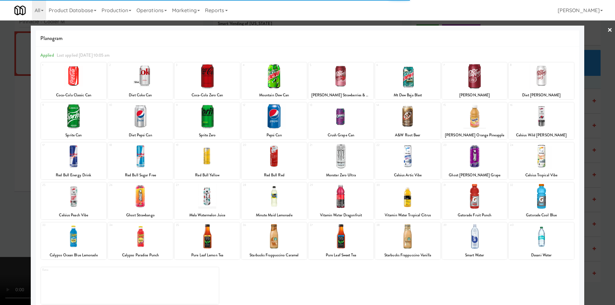
click at [472, 161] on div at bounding box center [474, 156] width 65 height 25
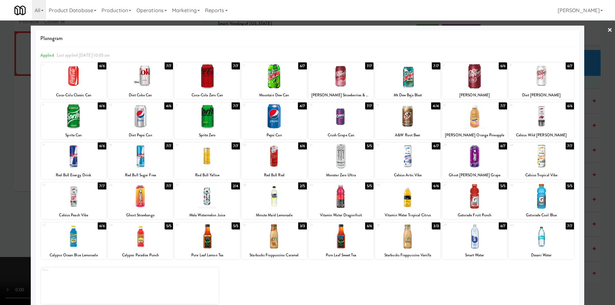
click at [599, 164] on div at bounding box center [307, 152] width 615 height 305
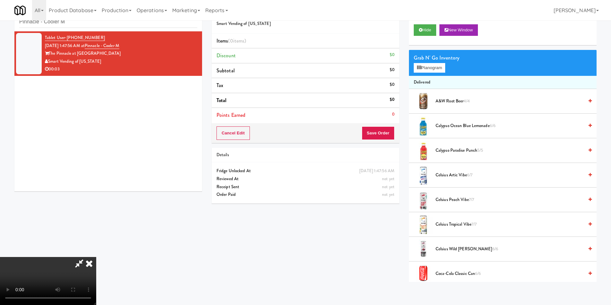
click at [96, 257] on video at bounding box center [48, 281] width 96 height 48
click at [387, 135] on button "Save Order" at bounding box center [378, 133] width 33 height 13
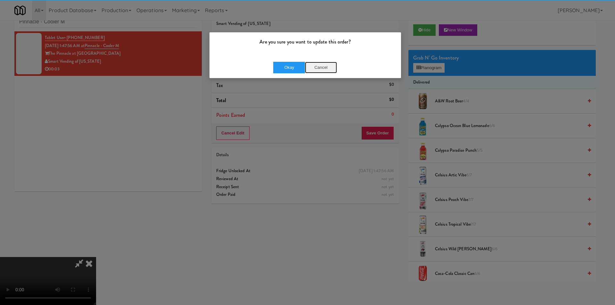
click at [334, 66] on button "Cancel" at bounding box center [321, 68] width 32 height 12
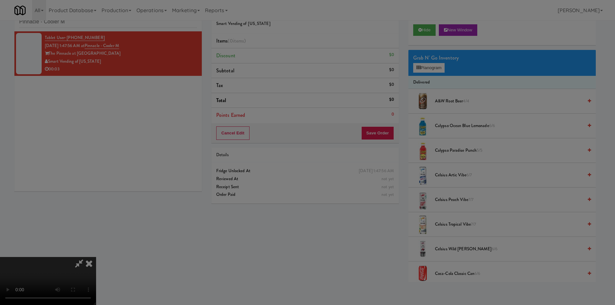
click at [409, 65] on div at bounding box center [307, 152] width 615 height 305
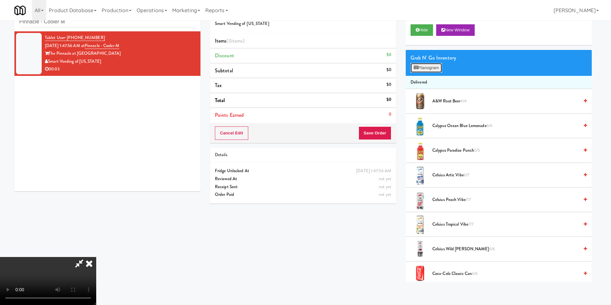
click at [427, 69] on button "Planogram" at bounding box center [425, 68] width 31 height 10
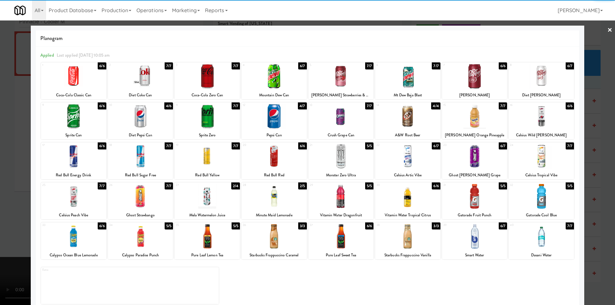
click at [469, 158] on div at bounding box center [474, 156] width 65 height 25
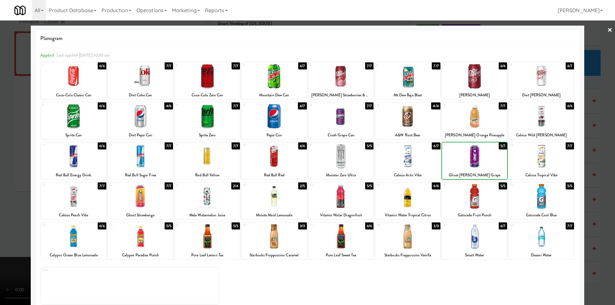
click at [580, 143] on div "Planogram Applied Last applied [DATE] 10:05 am 1 6/6 Coca-Cola Classic Can 2 7/…" at bounding box center [308, 170] width 554 height 289
click at [589, 141] on div at bounding box center [307, 152] width 615 height 305
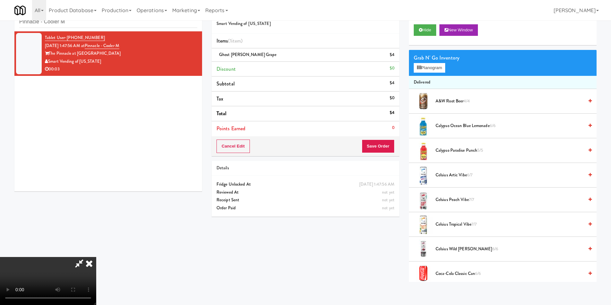
click at [380, 137] on div "Cancel Edit Save Order" at bounding box center [306, 147] width 188 height 20
click at [382, 154] on div "Cancel Edit Save Order" at bounding box center [306, 147] width 188 height 20
click at [382, 149] on button "Save Order" at bounding box center [378, 146] width 33 height 13
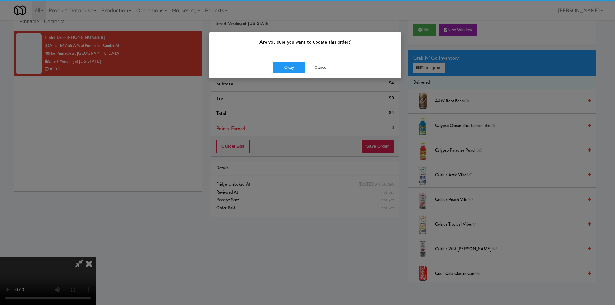
click at [290, 61] on div "Okay Cancel" at bounding box center [306, 67] width 192 height 21
click at [292, 66] on button "Okay" at bounding box center [289, 68] width 32 height 12
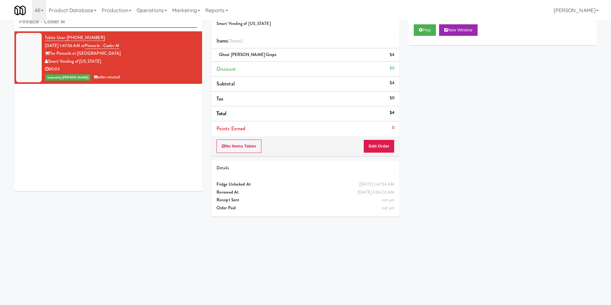
click at [104, 24] on input "Pinnacle - Cooler M" at bounding box center [108, 22] width 178 height 12
paste input "(Snack & Drink) EWR-4-TC-PUBLIC"
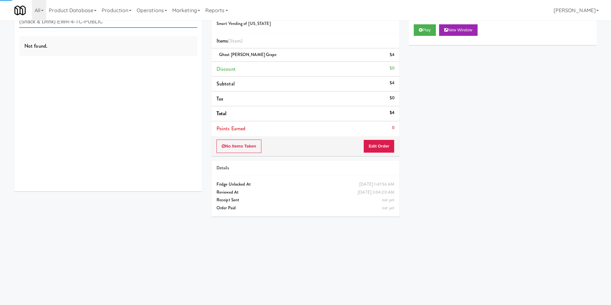
type input "(Snack & Drink) EWR-4-TC-PUBLIC"
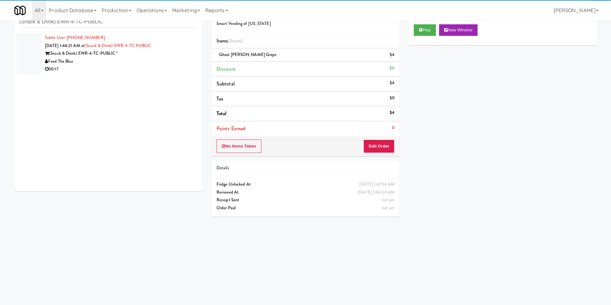
click at [159, 71] on div "00:17" at bounding box center [121, 69] width 152 height 8
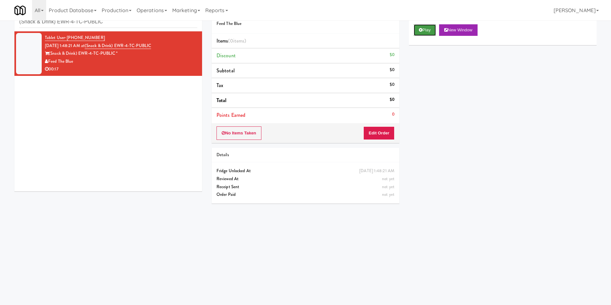
click at [433, 32] on button "Play" at bounding box center [424, 30] width 22 height 12
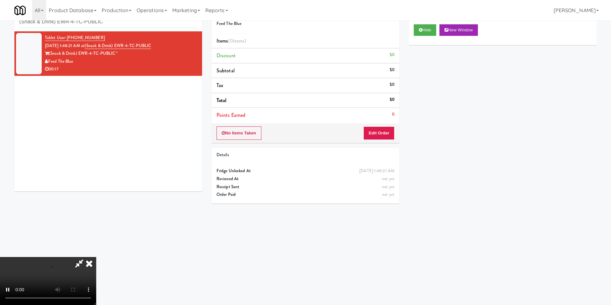
click at [385, 126] on div "No Items Taken Edit Order" at bounding box center [306, 133] width 188 height 20
click at [387, 140] on button "Edit Order" at bounding box center [378, 133] width 31 height 13
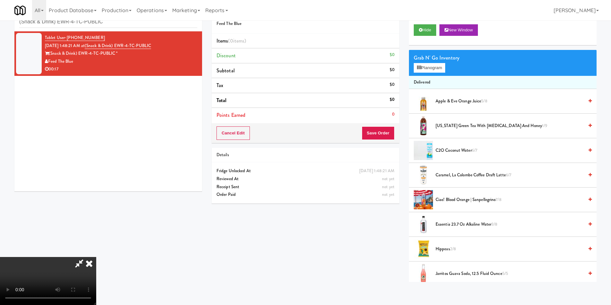
scroll to position [1, 0]
click at [96, 257] on video at bounding box center [48, 281] width 96 height 48
click at [427, 68] on button "Planogram" at bounding box center [428, 68] width 31 height 10
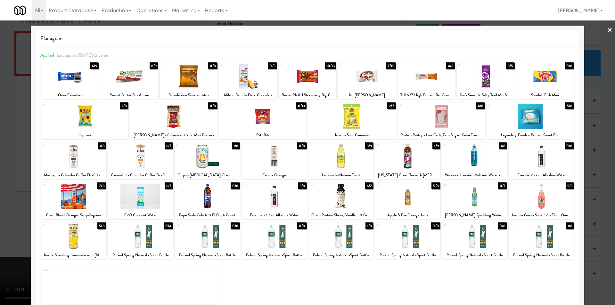
click at [417, 79] on div at bounding box center [427, 76] width 58 height 25
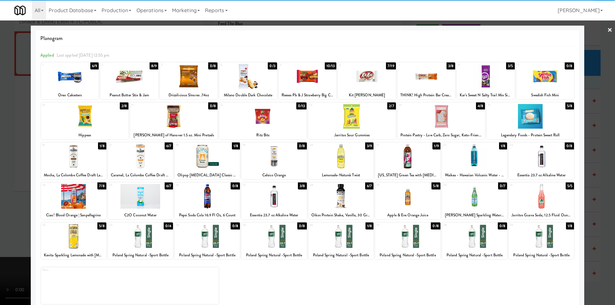
click at [143, 194] on div at bounding box center [140, 196] width 65 height 25
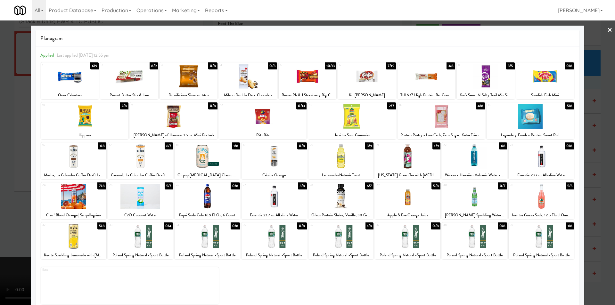
click at [4, 166] on div at bounding box center [307, 152] width 615 height 305
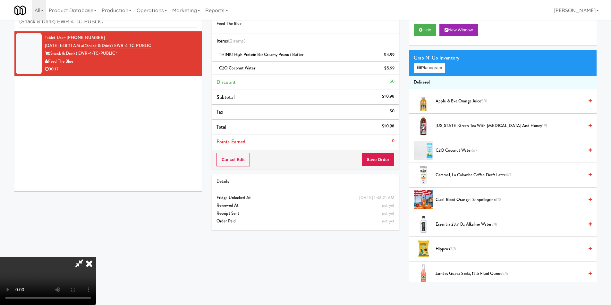
click at [96, 257] on video at bounding box center [48, 281] width 96 height 48
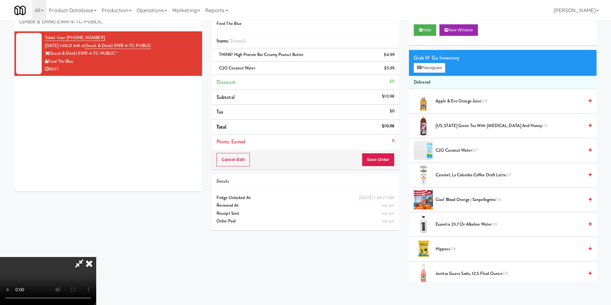
scroll to position [1, 0]
click at [96, 257] on video at bounding box center [48, 281] width 96 height 48
click at [420, 73] on div "Grab N' Go Inventory Planogram" at bounding box center [503, 63] width 188 height 26
click at [421, 71] on button "Planogram" at bounding box center [428, 68] width 31 height 10
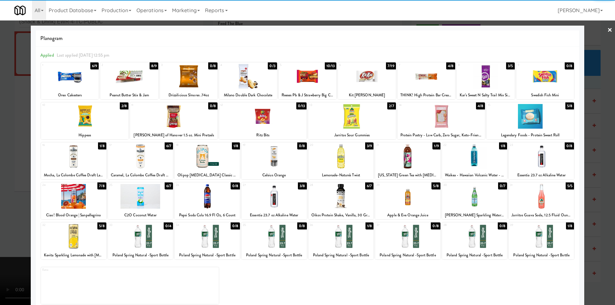
click at [148, 158] on div at bounding box center [140, 156] width 65 height 25
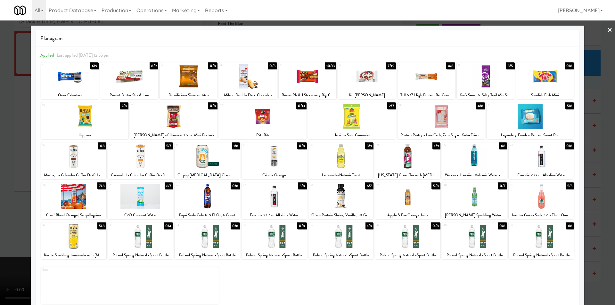
click at [603, 150] on div at bounding box center [307, 152] width 615 height 305
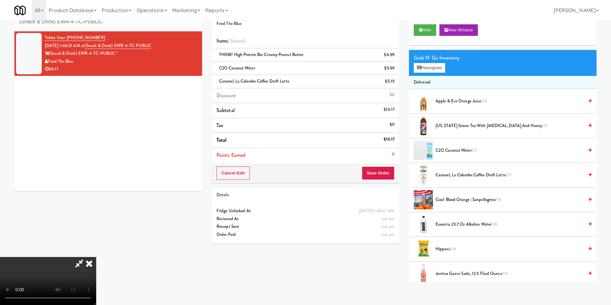
click at [96, 257] on video at bounding box center [48, 281] width 96 height 48
click at [370, 174] on button "Save Order" at bounding box center [378, 173] width 33 height 13
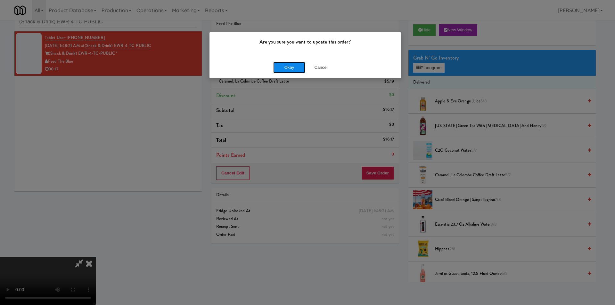
click at [300, 66] on button "Okay" at bounding box center [289, 68] width 32 height 12
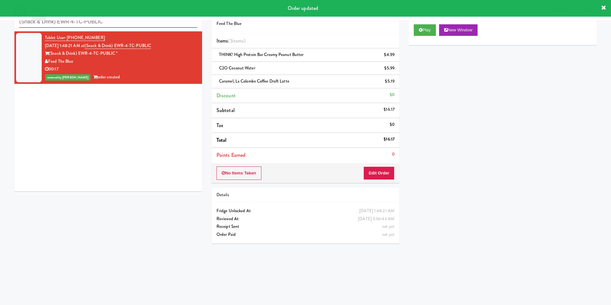
click at [113, 26] on input "(Snack & Drink) EWR-4-TC-PUBLIC" at bounding box center [108, 22] width 178 height 12
paste input "Cool - MW - Pre Launch"
type input "Cool - MW - Pre Launch"
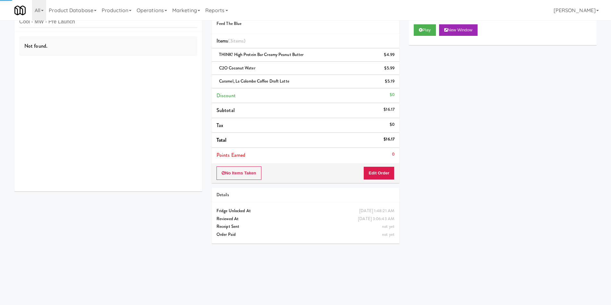
click at [146, 70] on div "Not found." at bounding box center [108, 111] width 188 height 160
click at [158, 67] on div "Not found." at bounding box center [108, 111] width 188 height 160
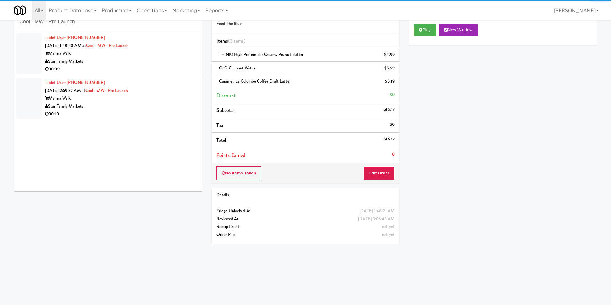
click at [166, 67] on div "00:09" at bounding box center [121, 69] width 152 height 8
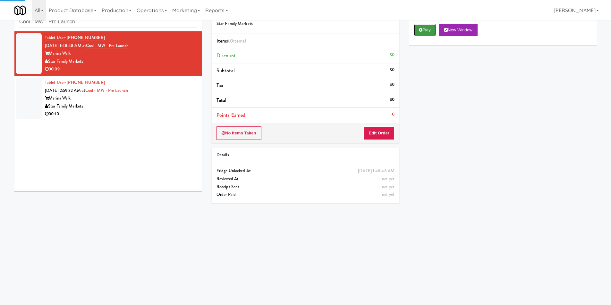
click at [415, 32] on button "Play" at bounding box center [424, 30] width 22 height 12
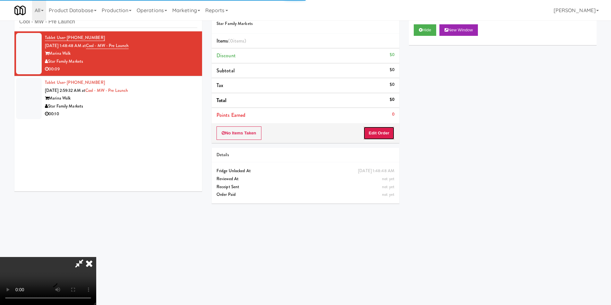
click at [376, 129] on button "Edit Order" at bounding box center [378, 133] width 31 height 13
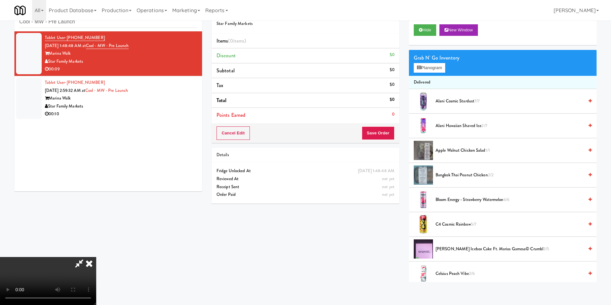
click at [96, 257] on video at bounding box center [48, 281] width 96 height 48
click at [422, 68] on button "Planogram" at bounding box center [428, 68] width 31 height 10
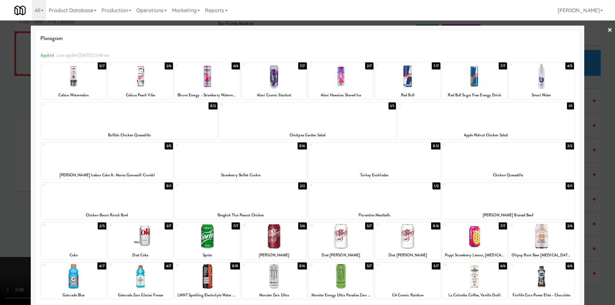
click at [16, 196] on div at bounding box center [307, 152] width 615 height 305
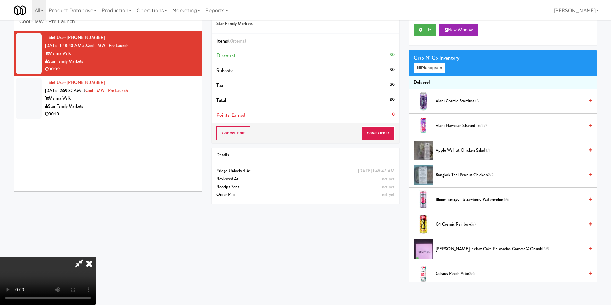
click at [96, 257] on video at bounding box center [48, 281] width 96 height 48
drag, startPoint x: 215, startPoint y: 205, endPoint x: 306, endPoint y: 156, distance: 103.5
click at [96, 257] on video at bounding box center [48, 281] width 96 height 48
click at [430, 65] on button "Planogram" at bounding box center [428, 68] width 31 height 10
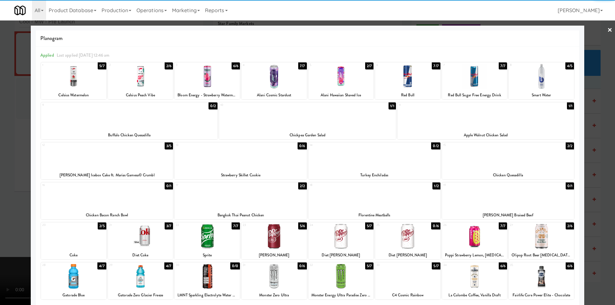
click at [340, 123] on div at bounding box center [307, 116] width 177 height 25
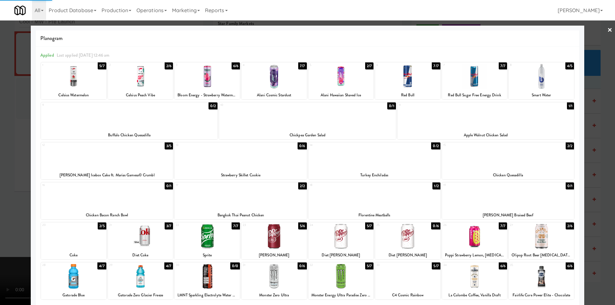
drag, startPoint x: 604, startPoint y: 142, endPoint x: 599, endPoint y: 142, distance: 4.5
click at [600, 142] on div at bounding box center [307, 152] width 615 height 305
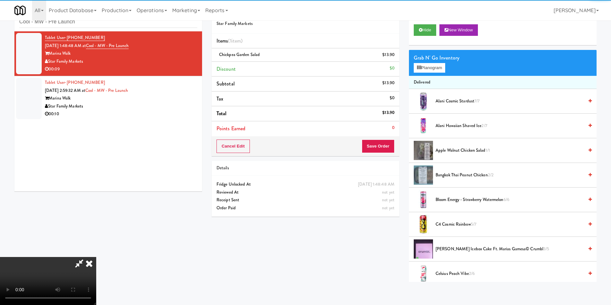
click at [96, 257] on video at bounding box center [48, 281] width 96 height 48
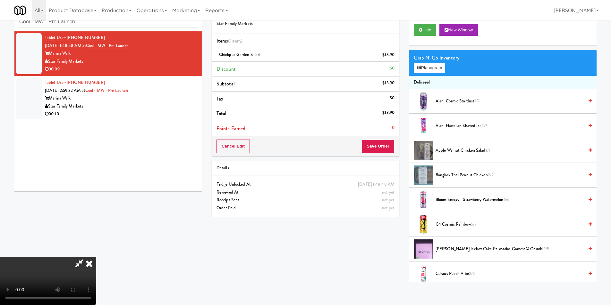
scroll to position [1, 0]
click at [383, 145] on button "Save Order" at bounding box center [378, 146] width 33 height 13
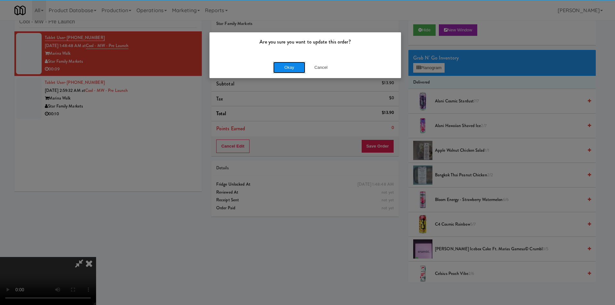
click at [288, 70] on button "Okay" at bounding box center [289, 68] width 32 height 12
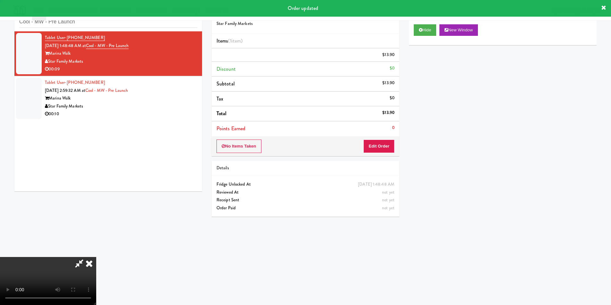
scroll to position [0, 0]
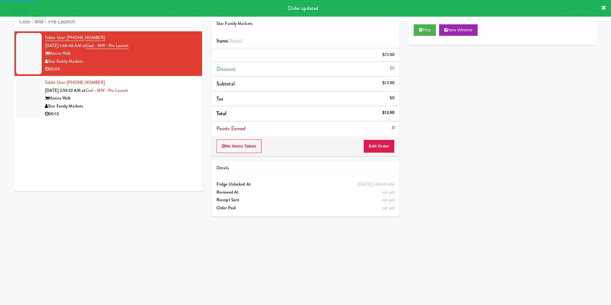
click at [168, 123] on div "Tablet User · (561) 350-3878 [DATE] 1:48:48 AM at Cool - MW - Pre Launch Marina…" at bounding box center [108, 111] width 188 height 160
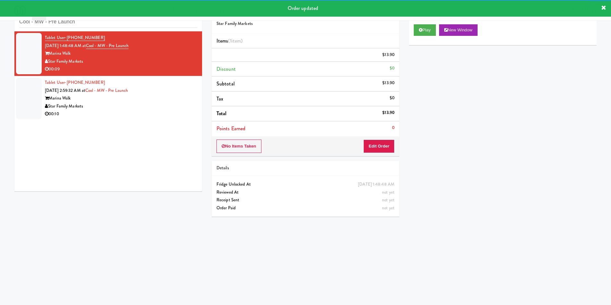
click at [182, 103] on div "Marina Walk" at bounding box center [121, 99] width 152 height 8
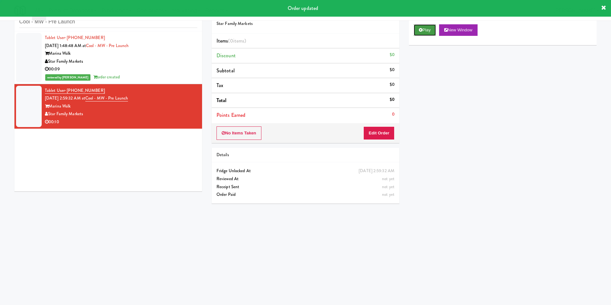
click at [418, 31] on button "Play" at bounding box center [424, 30] width 22 height 12
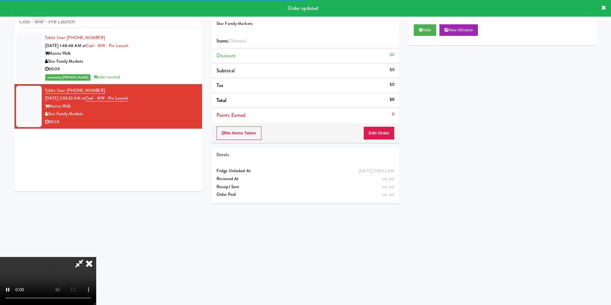
click at [361, 140] on div "No Items Taken Edit Order" at bounding box center [306, 133] width 188 height 20
click at [372, 132] on button "Edit Order" at bounding box center [378, 133] width 31 height 13
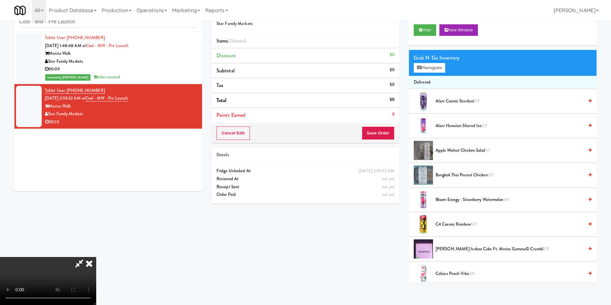
scroll to position [96, 0]
drag, startPoint x: 212, startPoint y: 186, endPoint x: 201, endPoint y: 188, distance: 10.7
click at [96, 257] on video at bounding box center [48, 281] width 96 height 48
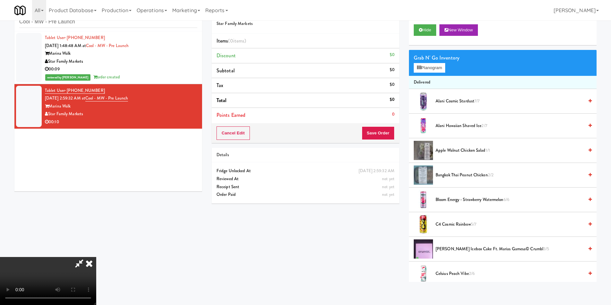
click at [96, 257] on video at bounding box center [48, 281] width 96 height 48
click at [425, 67] on button "Planogram" at bounding box center [428, 68] width 31 height 10
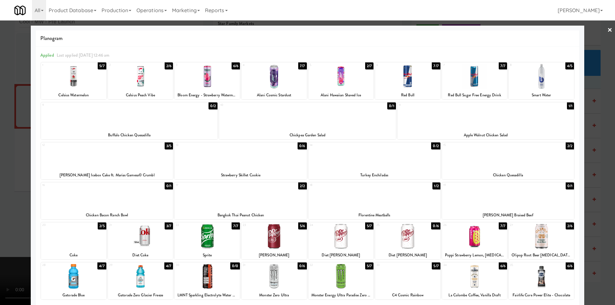
click at [533, 241] on div at bounding box center [541, 236] width 65 height 25
click at [604, 204] on div at bounding box center [307, 152] width 615 height 305
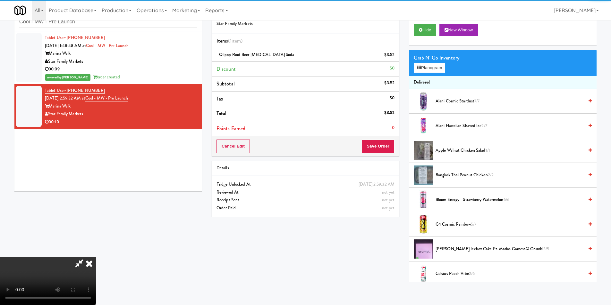
click at [96, 257] on video at bounding box center [48, 281] width 96 height 48
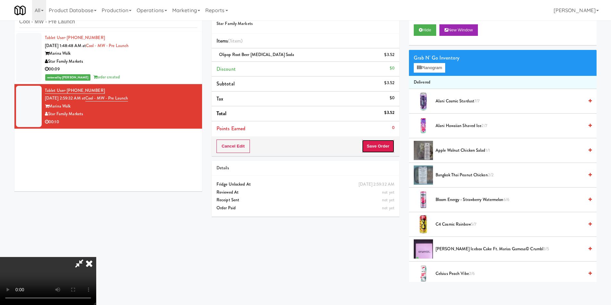
click at [380, 147] on button "Save Order" at bounding box center [378, 146] width 33 height 13
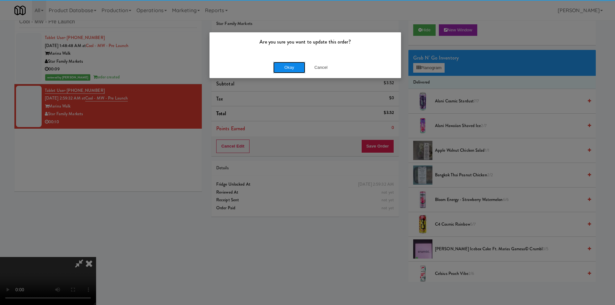
click at [285, 64] on button "Okay" at bounding box center [289, 68] width 32 height 12
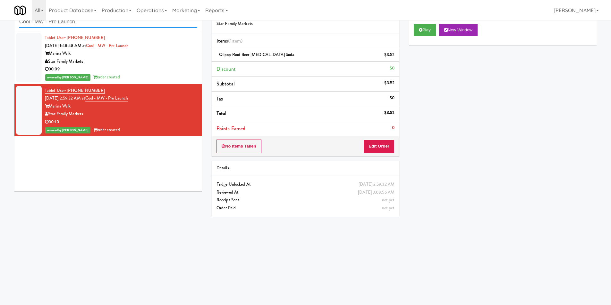
click at [157, 21] on input "Cool - MW - Pre Launch" at bounding box center [108, 22] width 178 height 12
paste input "Pacifica HS - Cooler"
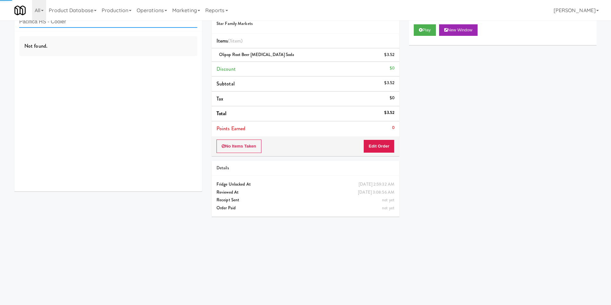
type input "Pacifica HS - Cooler"
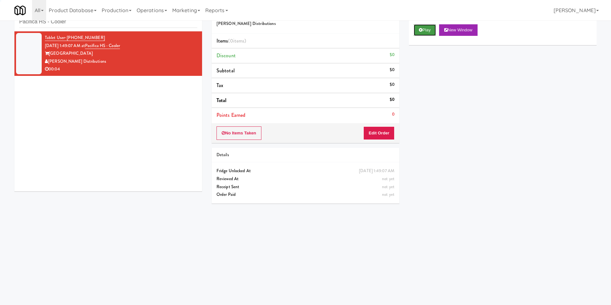
click at [426, 29] on button "Play" at bounding box center [424, 30] width 22 height 12
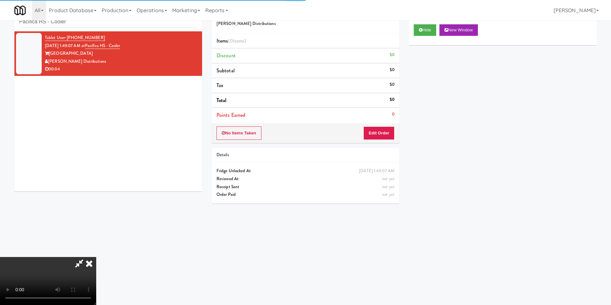
click at [385, 126] on div "No Items Taken Edit Order" at bounding box center [306, 133] width 188 height 20
click at [385, 133] on button "Edit Order" at bounding box center [378, 133] width 31 height 13
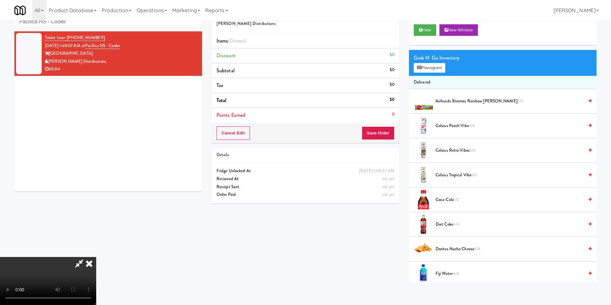
scroll to position [97, 0]
click at [96, 257] on video at bounding box center [48, 281] width 96 height 48
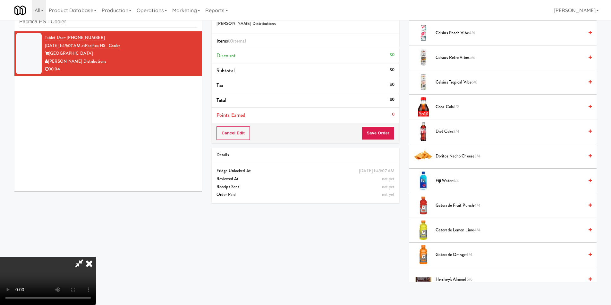
scroll to position [96, 0]
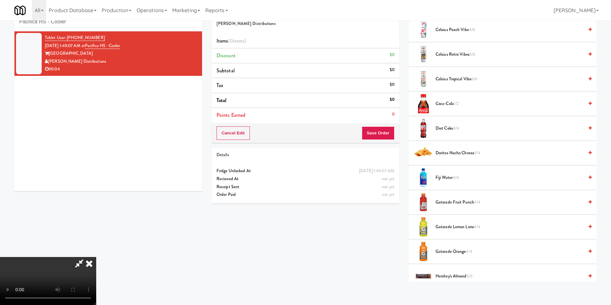
click at [447, 121] on li "Diet Coke 3/4" at bounding box center [503, 128] width 188 height 25
click at [447, 126] on span "Diet Coke 3/4" at bounding box center [509, 129] width 148 height 8
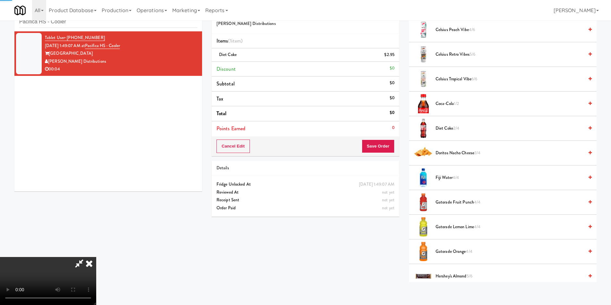
click at [96, 257] on video at bounding box center [48, 281] width 96 height 48
click at [374, 148] on button "Save Order" at bounding box center [378, 146] width 33 height 13
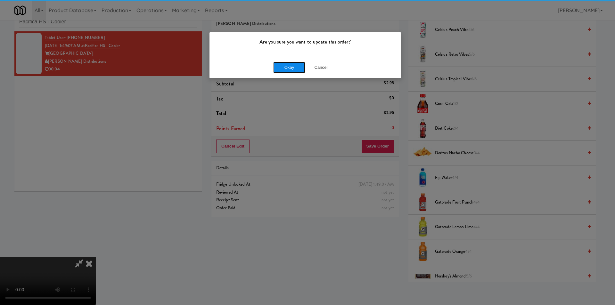
click at [285, 67] on button "Okay" at bounding box center [289, 68] width 32 height 12
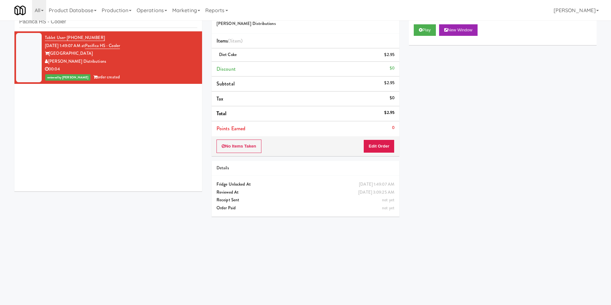
scroll to position [0, 0]
click at [92, 28] on div "inbox reviewed recent all unclear take inventory issue suspicious failed recent…" at bounding box center [108, 17] width 188 height 29
click at [92, 27] on input "Pacifica HS - Cooler" at bounding box center [108, 22] width 178 height 12
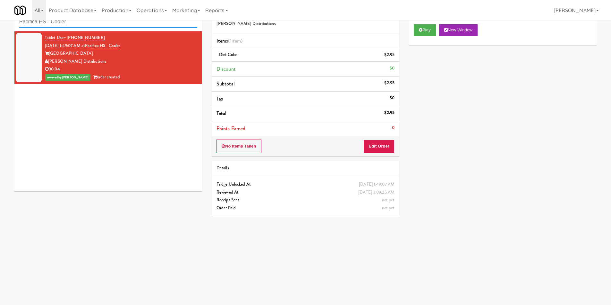
paste input "NOVO - Cooler Combo"
type input "NOVO - Cooler Combo"
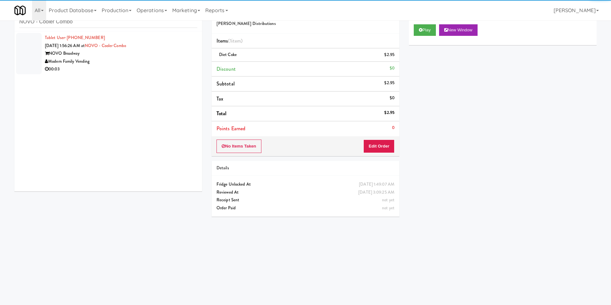
click at [160, 69] on div "00:03" at bounding box center [121, 69] width 152 height 8
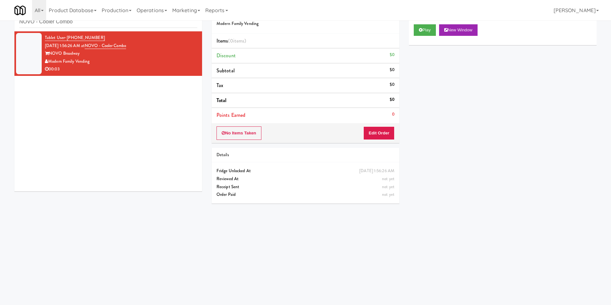
click at [412, 21] on div "Play New Window" at bounding box center [503, 33] width 188 height 26
click at [419, 31] on icon at bounding box center [421, 30] width 4 height 4
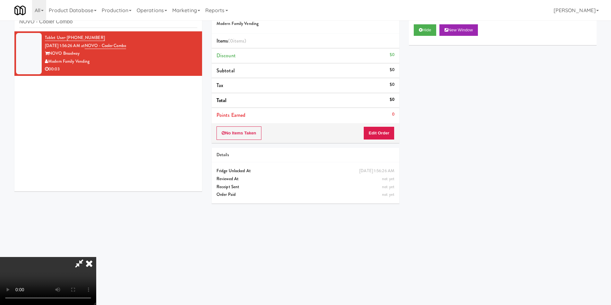
click at [392, 120] on li "Points Earned 0" at bounding box center [306, 115] width 188 height 15
click at [388, 134] on button "Edit Order" at bounding box center [378, 133] width 31 height 13
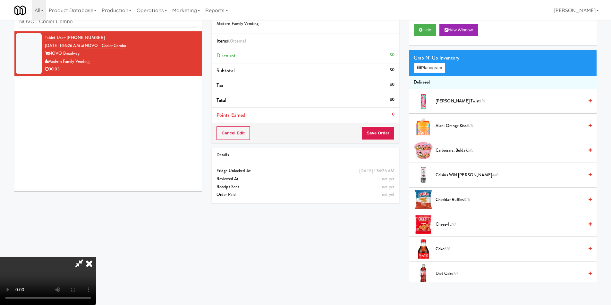
click at [96, 257] on video at bounding box center [48, 281] width 96 height 48
click at [423, 70] on button "Planogram" at bounding box center [428, 68] width 31 height 10
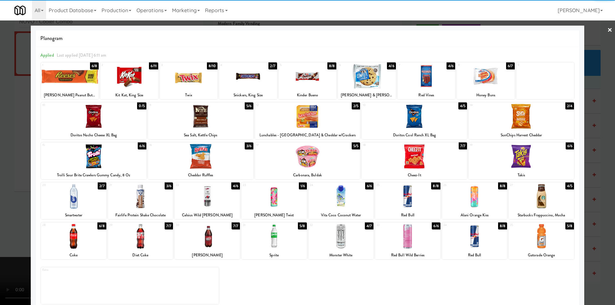
click at [90, 233] on div at bounding box center [73, 236] width 65 height 25
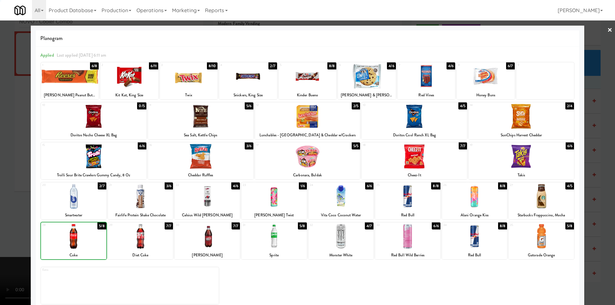
click at [8, 225] on div at bounding box center [307, 152] width 615 height 305
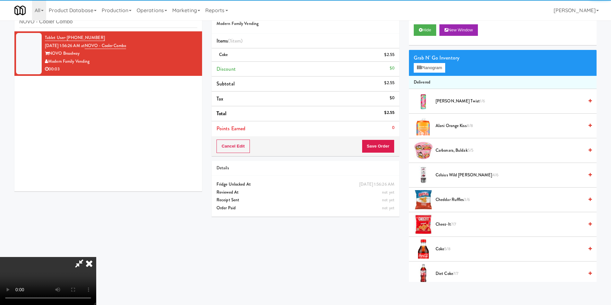
click at [96, 257] on video at bounding box center [48, 281] width 96 height 48
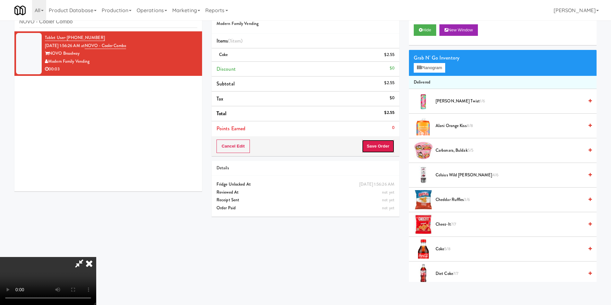
click at [384, 146] on button "Save Order" at bounding box center [378, 146] width 33 height 13
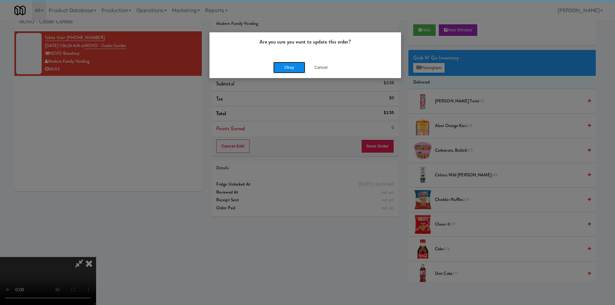
click at [288, 63] on button "Okay" at bounding box center [289, 68] width 32 height 12
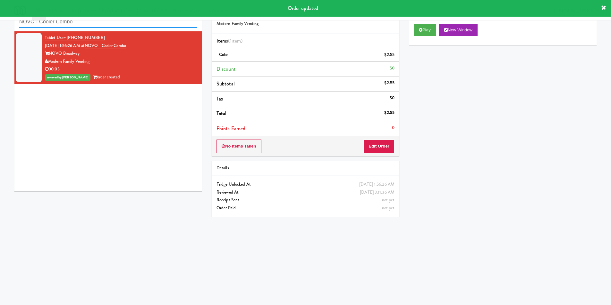
click at [147, 24] on input "NOVO - Cooler Combo" at bounding box center [108, 22] width 178 height 12
paste input "Revolution Mill - Cooler"
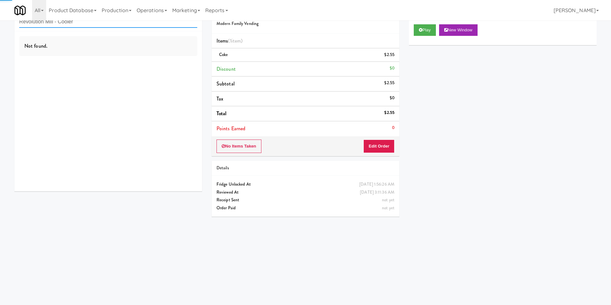
type input "Revolution Mill - Cooler"
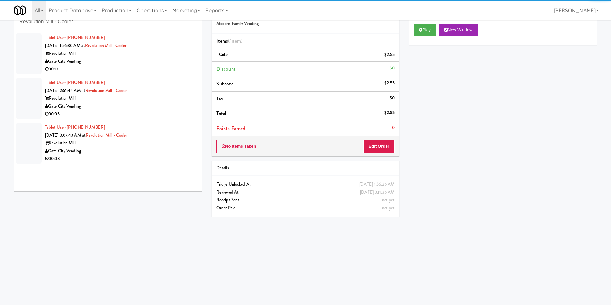
click at [169, 66] on div "00:17" at bounding box center [121, 69] width 152 height 8
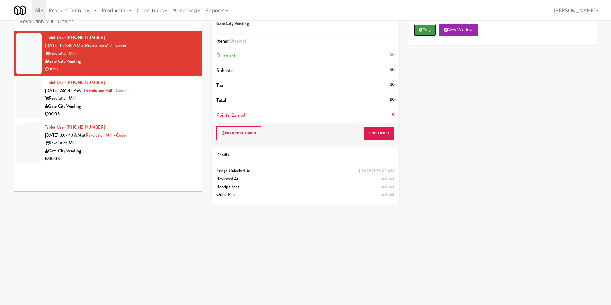
click at [421, 33] on button "Play" at bounding box center [424, 30] width 22 height 12
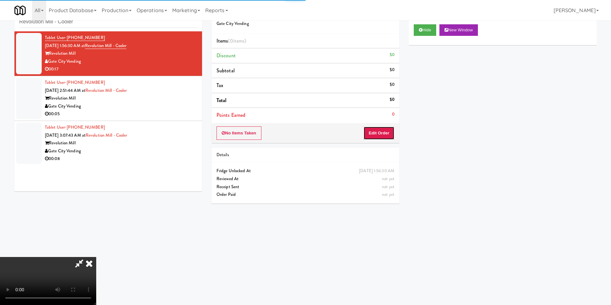
click at [390, 133] on button "Edit Order" at bounding box center [378, 133] width 31 height 13
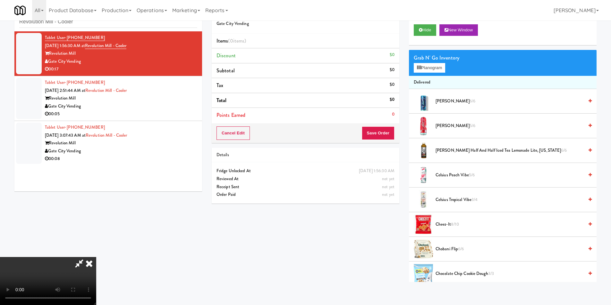
click at [96, 257] on video at bounding box center [48, 281] width 96 height 48
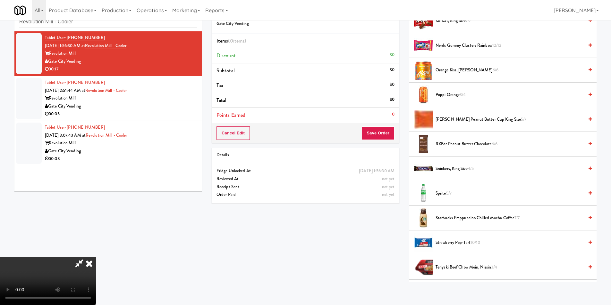
scroll to position [609, 0]
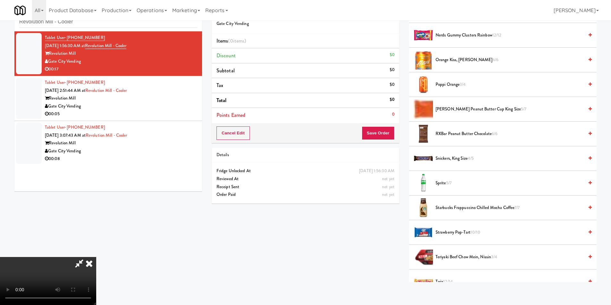
click at [446, 179] on li "Sprite 5/7" at bounding box center [503, 183] width 188 height 25
click at [440, 181] on span "Sprite 5/7" at bounding box center [509, 183] width 148 height 8
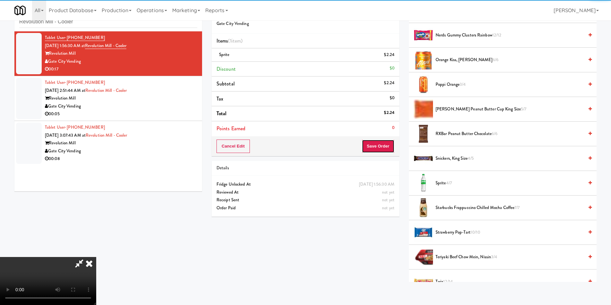
click at [378, 150] on button "Save Order" at bounding box center [378, 146] width 33 height 13
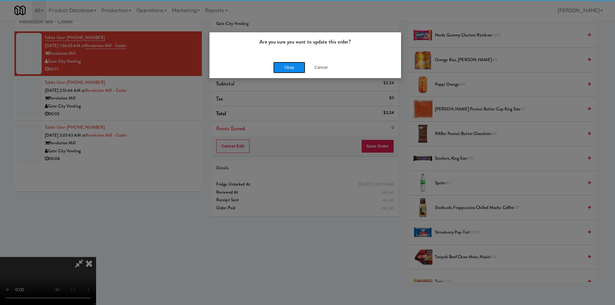
click at [289, 68] on button "Okay" at bounding box center [289, 68] width 32 height 12
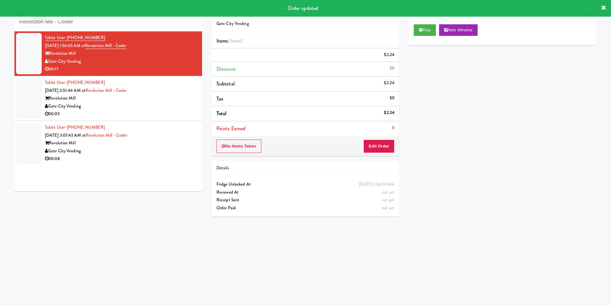
scroll to position [0, 0]
click at [150, 109] on div "Gate City Vending" at bounding box center [121, 107] width 152 height 8
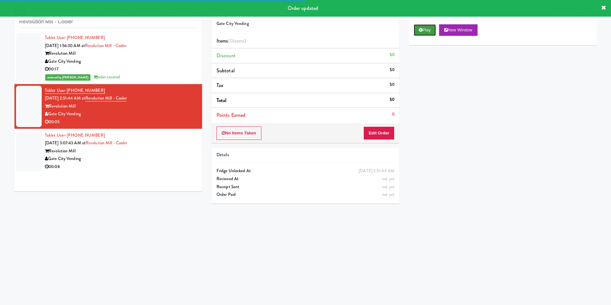
click at [420, 30] on icon at bounding box center [421, 30] width 4 height 4
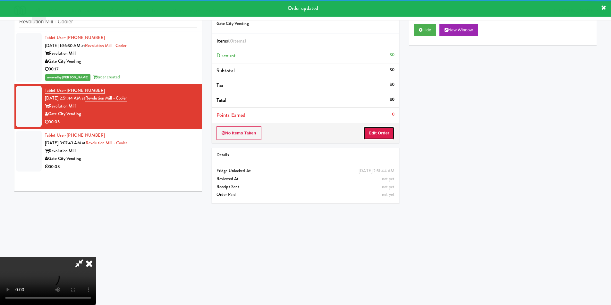
click at [379, 138] on button "Edit Order" at bounding box center [378, 133] width 31 height 13
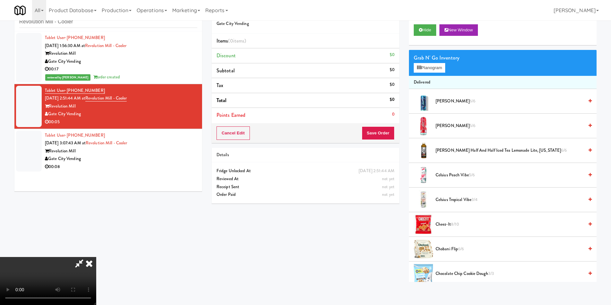
drag, startPoint x: 288, startPoint y: 144, endPoint x: 291, endPoint y: 147, distance: 4.8
click at [96, 257] on video at bounding box center [48, 281] width 96 height 48
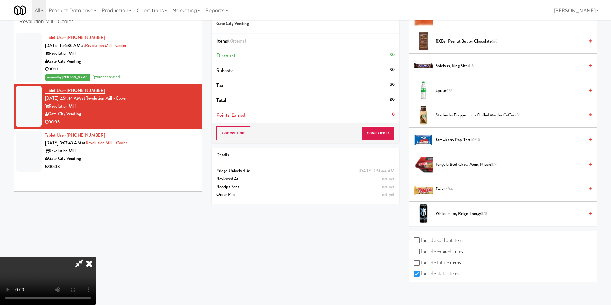
scroll to position [705, 0]
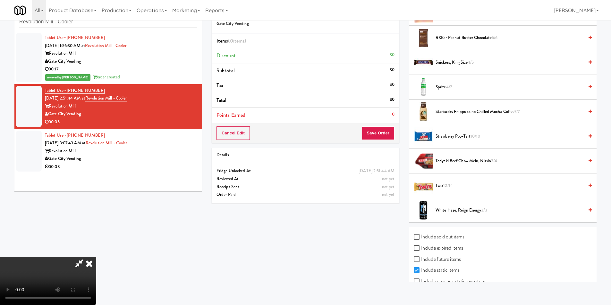
click at [445, 87] on span "Sprite 4/7" at bounding box center [509, 87] width 148 height 8
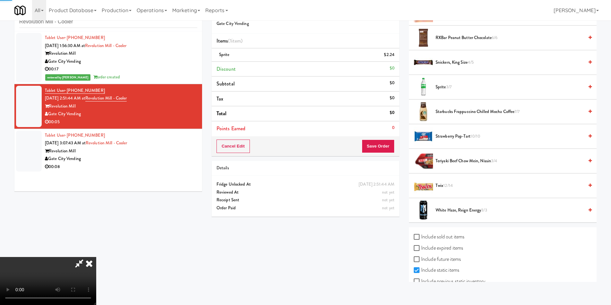
click at [96, 257] on video at bounding box center [48, 281] width 96 height 48
click at [385, 144] on button "Save Order" at bounding box center [378, 146] width 33 height 13
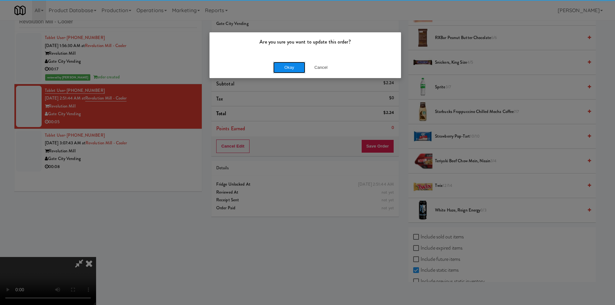
click at [301, 65] on button "Okay" at bounding box center [289, 68] width 32 height 12
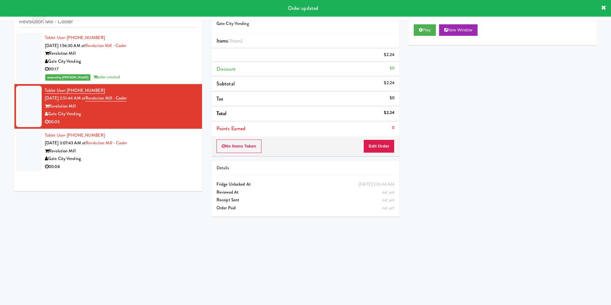
scroll to position [0, 0]
click at [156, 145] on div "Tablet User · (787) 605-8061 [DATE] 3:07:43 AM at Revolution Mill - [GEOGRAPHIC…" at bounding box center [121, 151] width 152 height 39
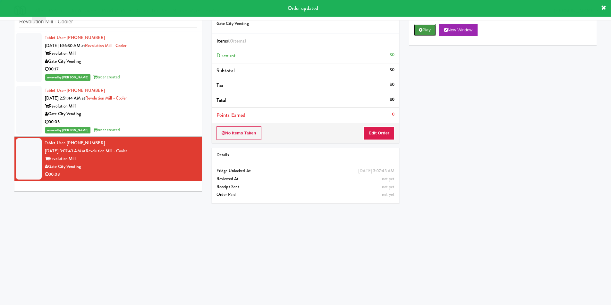
click at [413, 34] on button "Play" at bounding box center [424, 30] width 22 height 12
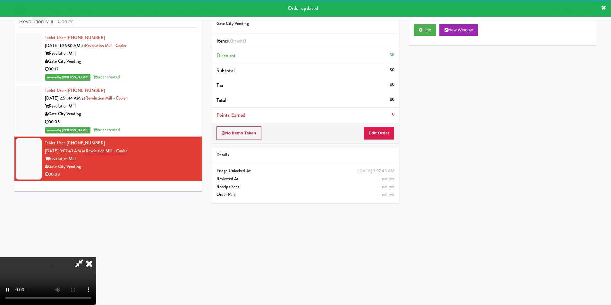
click at [374, 124] on div "No Items Taken Edit Order" at bounding box center [306, 133] width 188 height 20
click at [375, 128] on button "Edit Order" at bounding box center [378, 133] width 31 height 13
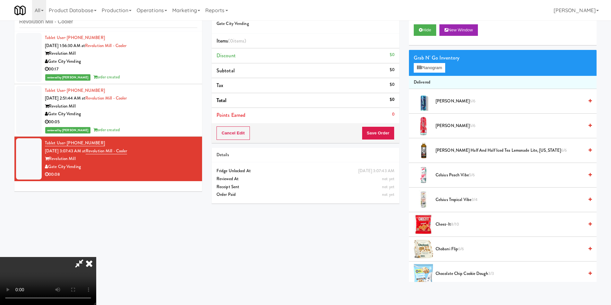
click at [96, 257] on video at bounding box center [48, 281] width 96 height 48
click at [96, 298] on video at bounding box center [48, 281] width 96 height 48
click at [96, 257] on video at bounding box center [48, 281] width 96 height 48
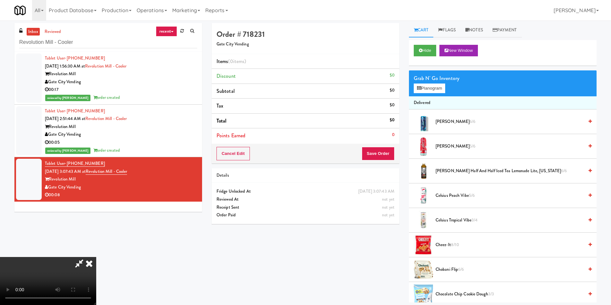
scroll to position [97, 0]
click at [96, 257] on video at bounding box center [48, 281] width 96 height 48
click at [423, 86] on button "Planogram" at bounding box center [428, 89] width 31 height 10
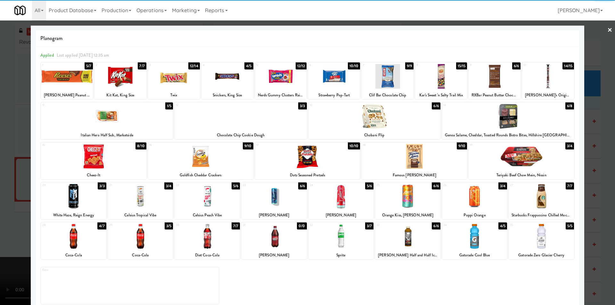
click at [71, 84] on div at bounding box center [67, 76] width 52 height 25
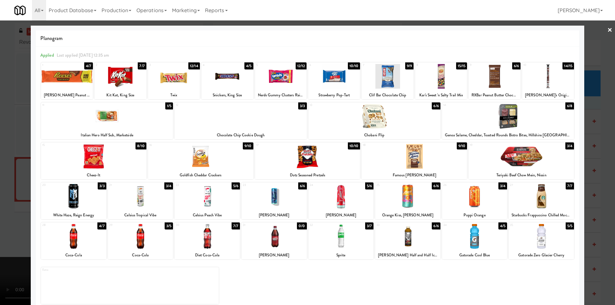
click at [266, 237] on div at bounding box center [274, 236] width 65 height 25
click at [591, 164] on div at bounding box center [307, 152] width 615 height 305
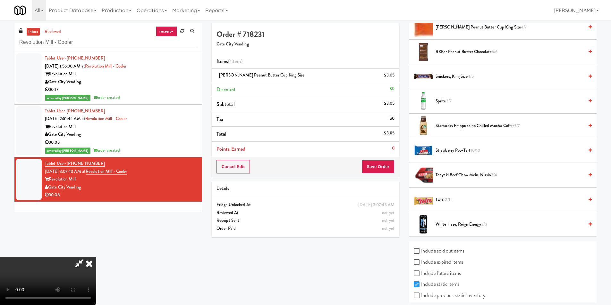
scroll to position [720, 0]
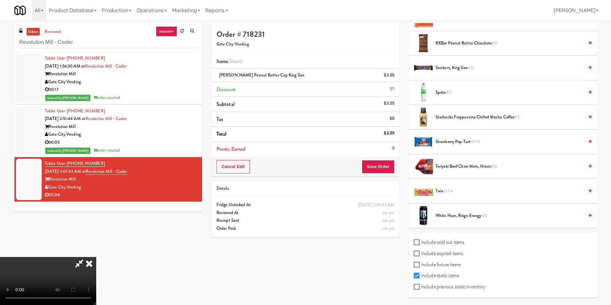
click at [444, 286] on label "Include previous static inventory" at bounding box center [448, 287] width 71 height 10
click at [421, 286] on input "Include previous static inventory" at bounding box center [416, 287] width 7 height 5
checkbox input "true"
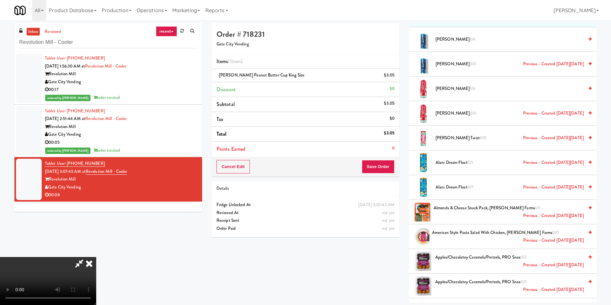
scroll to position [897, 0]
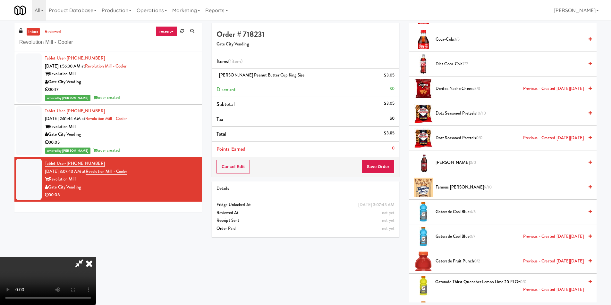
click at [452, 164] on span "[PERSON_NAME] 0/0" at bounding box center [509, 163] width 148 height 8
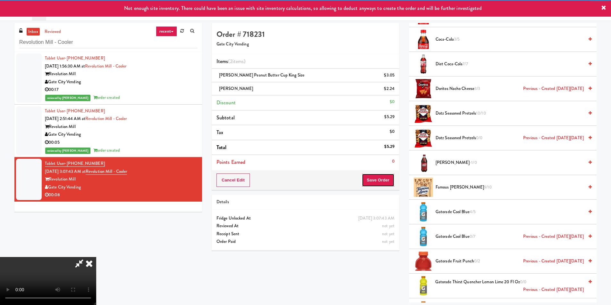
click at [381, 179] on button "Save Order" at bounding box center [378, 180] width 33 height 13
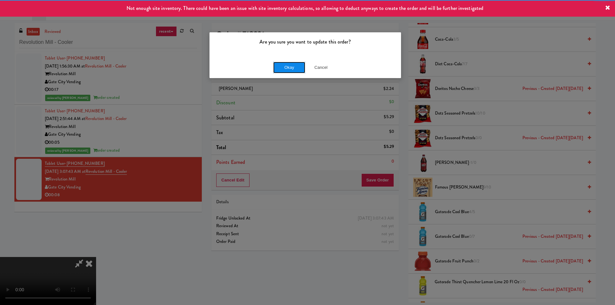
click at [291, 64] on button "Okay" at bounding box center [289, 68] width 32 height 12
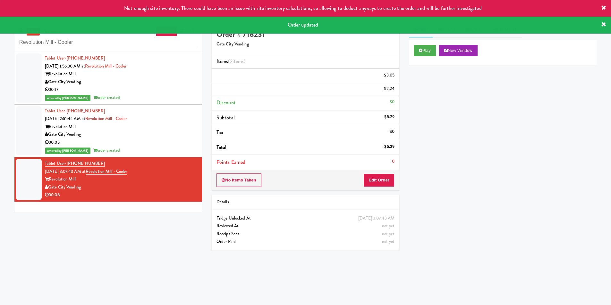
scroll to position [0, 0]
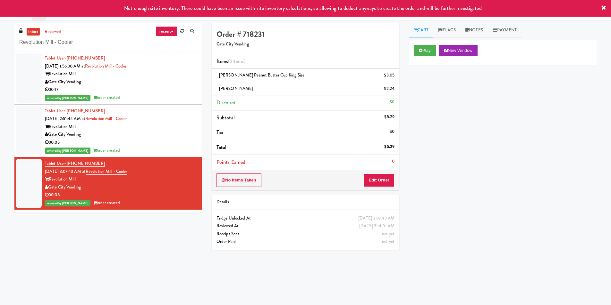
click at [110, 45] on input "Revolution Mill - Cooler" at bounding box center [108, 43] width 178 height 12
paste input "BlackBerry - Cafeteria"
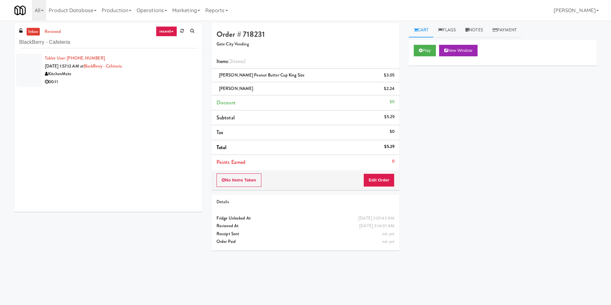
click at [152, 92] on div "Tablet User · (226) 338-8551 [DATE] 1:57:12 AM at BlackBerry - Cafeteria Kitche…" at bounding box center [108, 132] width 188 height 160
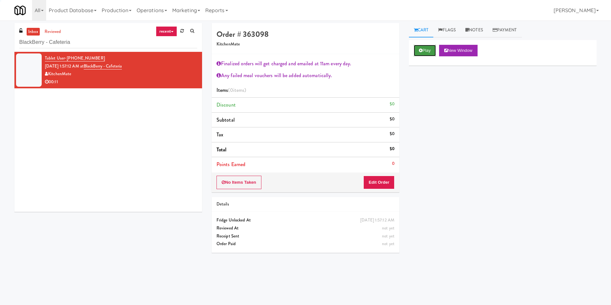
click at [416, 47] on button "Play" at bounding box center [424, 51] width 22 height 12
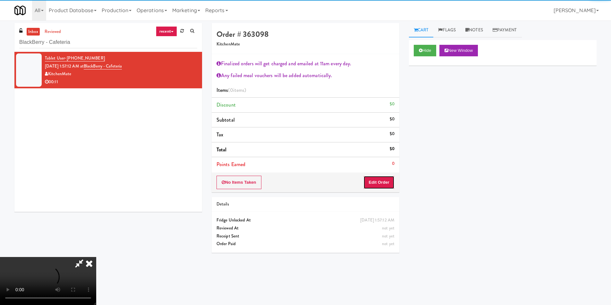
click at [385, 182] on button "Edit Order" at bounding box center [378, 182] width 31 height 13
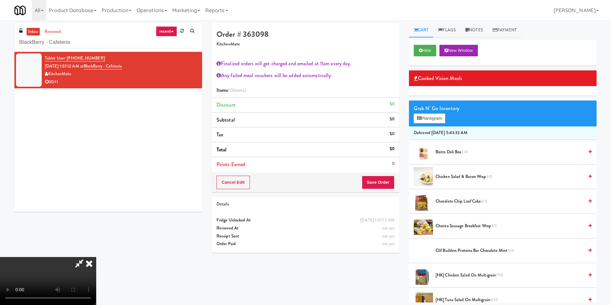
scroll to position [96, 0]
click at [96, 257] on video at bounding box center [48, 281] width 96 height 48
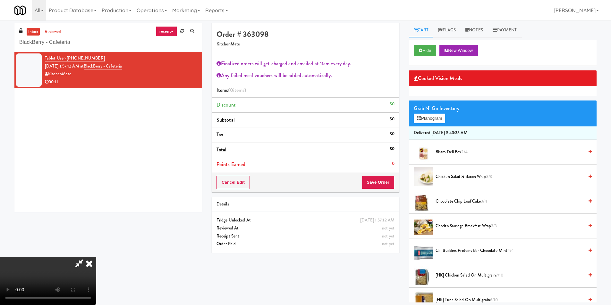
click at [96, 257] on video at bounding box center [48, 281] width 96 height 48
click at [430, 121] on button "Planogram" at bounding box center [428, 119] width 31 height 10
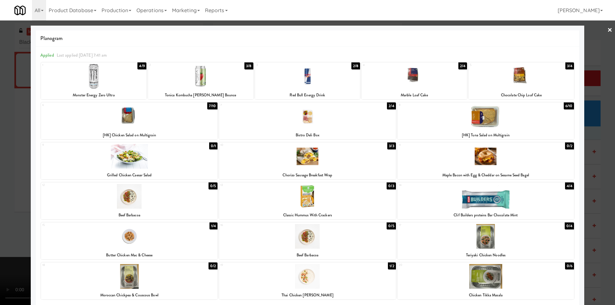
click at [321, 127] on div at bounding box center [307, 116] width 177 height 25
click at [591, 151] on div at bounding box center [307, 152] width 615 height 305
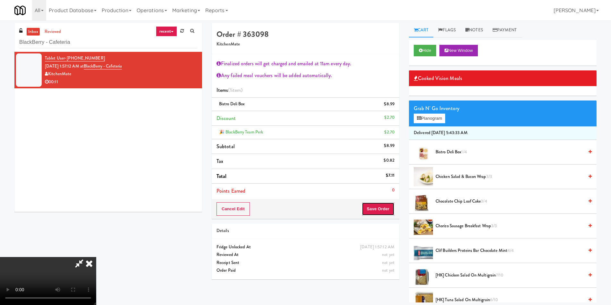
click at [386, 207] on button "Save Order" at bounding box center [378, 209] width 33 height 13
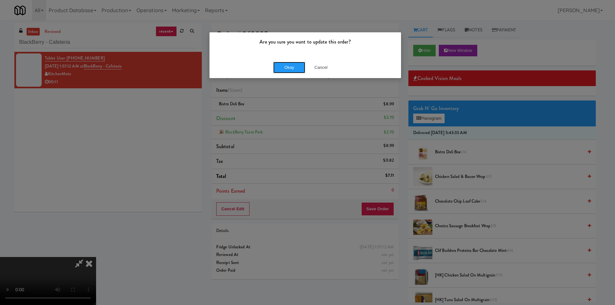
drag, startPoint x: 279, startPoint y: 68, endPoint x: 303, endPoint y: 76, distance: 24.7
click at [280, 68] on button "Okay" at bounding box center [289, 68] width 32 height 12
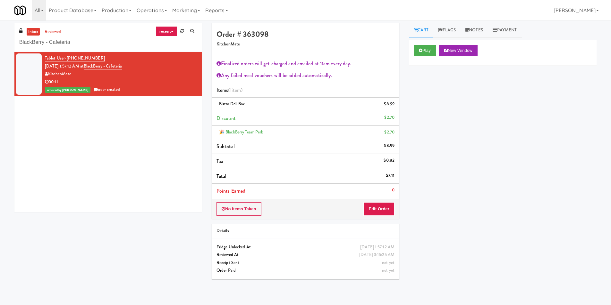
click at [110, 38] on input "BlackBerry - Cafeteria" at bounding box center [108, 43] width 178 height 12
click at [110, 44] on input "BlackBerry - Cafeteria" at bounding box center [108, 43] width 178 height 12
paste input "The Waverly - Drinks"
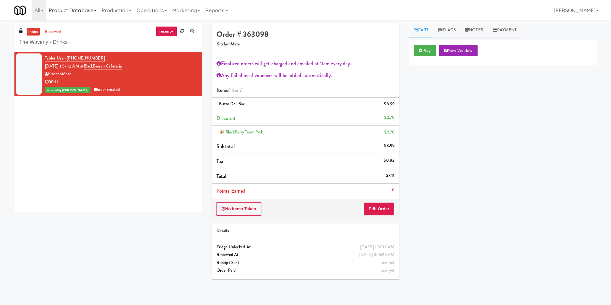
type input "The Waverly - Drinks"
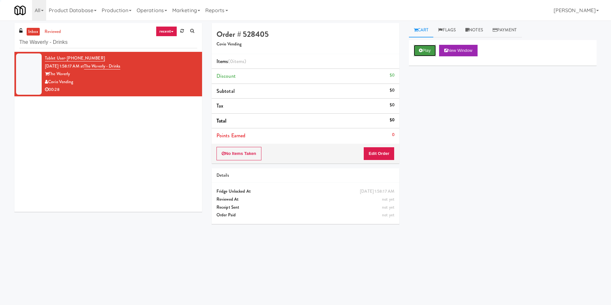
click at [424, 49] on button "Play" at bounding box center [424, 51] width 22 height 12
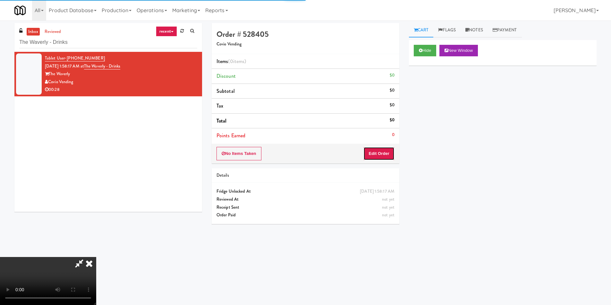
click at [383, 151] on button "Edit Order" at bounding box center [378, 153] width 31 height 13
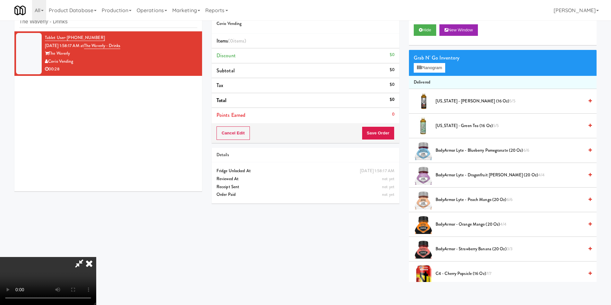
click at [96, 257] on video at bounding box center [48, 281] width 96 height 48
click at [432, 67] on button "Planogram" at bounding box center [428, 68] width 31 height 10
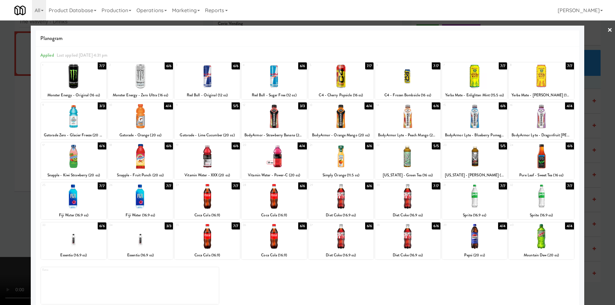
click at [332, 116] on div at bounding box center [341, 116] width 65 height 25
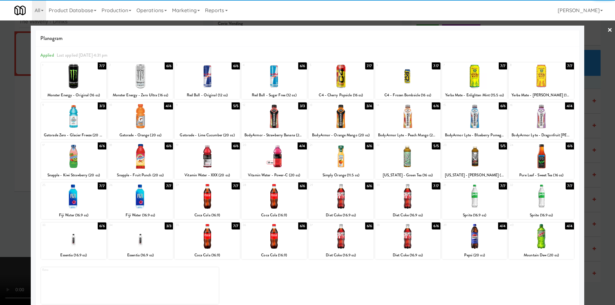
click at [593, 129] on div at bounding box center [307, 152] width 615 height 305
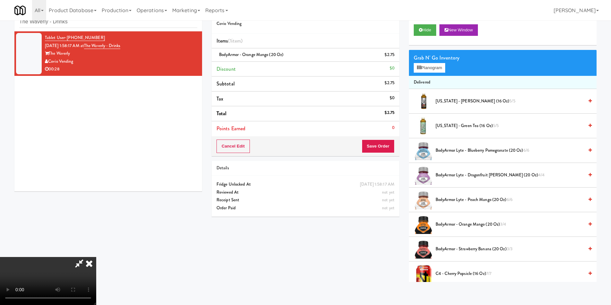
click at [96, 257] on video at bounding box center [48, 281] width 96 height 48
click at [382, 148] on button "Save Order" at bounding box center [378, 146] width 33 height 13
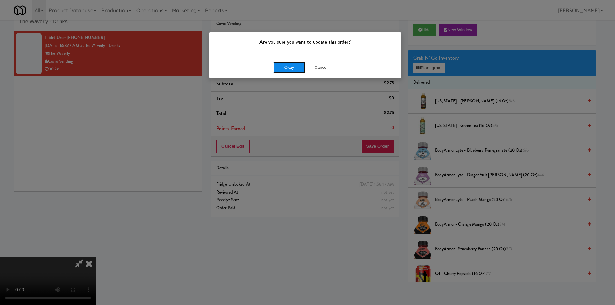
click at [291, 71] on button "Okay" at bounding box center [289, 68] width 32 height 12
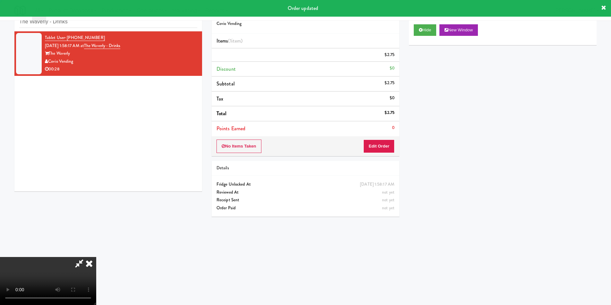
scroll to position [0, 0]
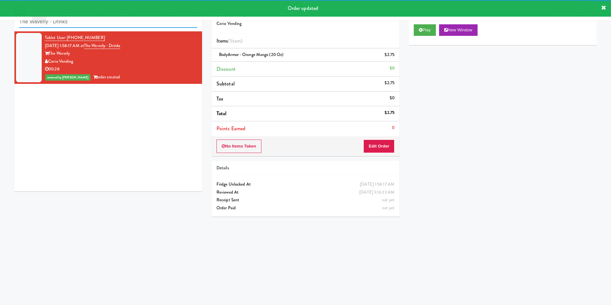
click at [99, 26] on input "The Waverly - Drinks" at bounding box center [108, 22] width 178 height 12
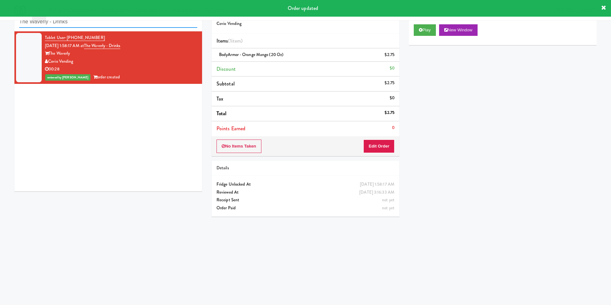
click at [99, 26] on input "The Waverly - Drinks" at bounding box center [108, 22] width 178 height 12
paste input "White Furniture 01"
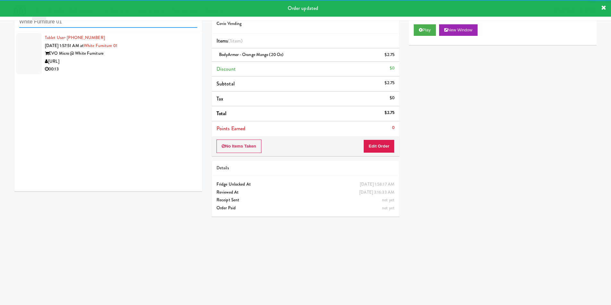
type input "White Furniture 01"
click at [171, 66] on div "00:13" at bounding box center [121, 69] width 152 height 8
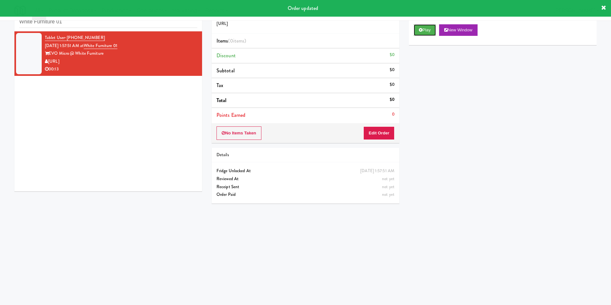
drag, startPoint x: 419, startPoint y: 34, endPoint x: 417, endPoint y: 38, distance: 5.1
click at [419, 33] on button "Play" at bounding box center [424, 30] width 22 height 12
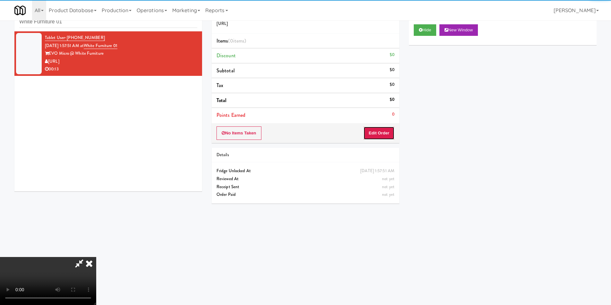
click at [380, 133] on button "Edit Order" at bounding box center [378, 133] width 31 height 13
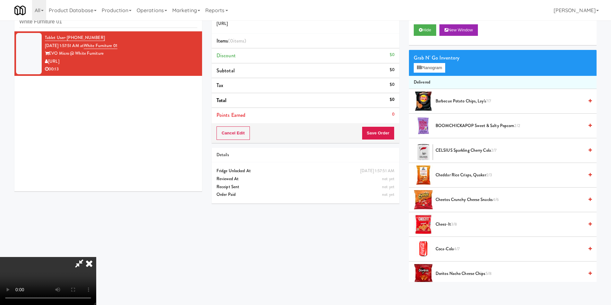
scroll to position [96, 0]
click at [96, 257] on video at bounding box center [48, 281] width 96 height 48
click at [442, 65] on button "Planogram" at bounding box center [428, 68] width 31 height 10
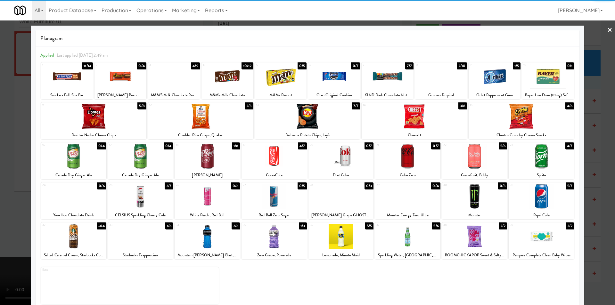
click at [273, 232] on div at bounding box center [274, 236] width 65 height 25
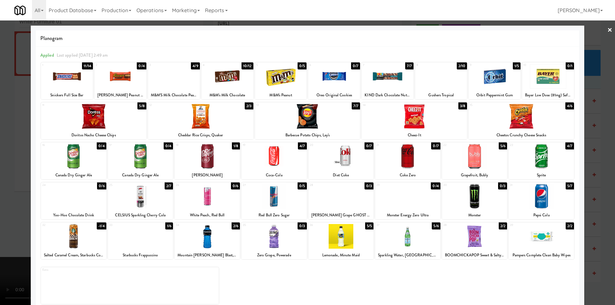
click at [601, 175] on div at bounding box center [307, 152] width 615 height 305
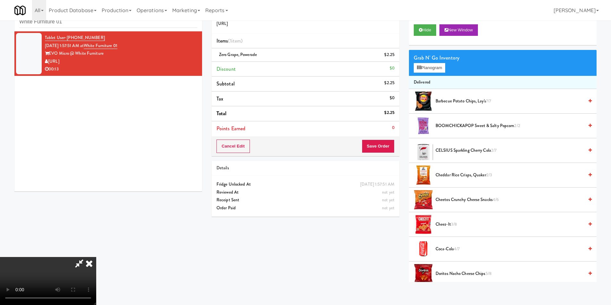
click at [96, 257] on video at bounding box center [48, 281] width 96 height 48
click at [394, 151] on button "Save Order" at bounding box center [378, 146] width 33 height 13
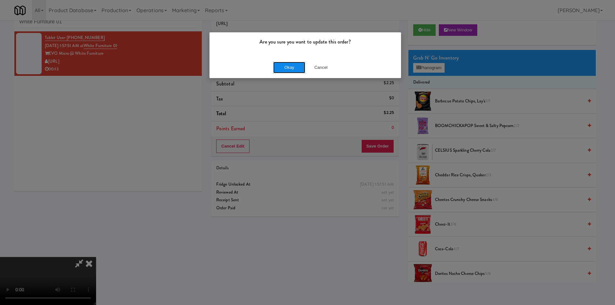
click at [289, 62] on button "Okay" at bounding box center [289, 68] width 32 height 12
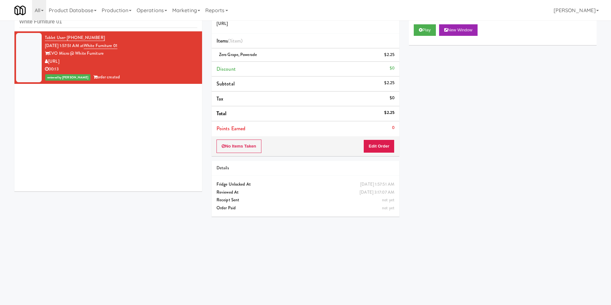
scroll to position [0, 0]
click at [92, 24] on input "White Furniture 01" at bounding box center [108, 22] width 178 height 12
paste input "[PERSON_NAME] - Pantry - Right"
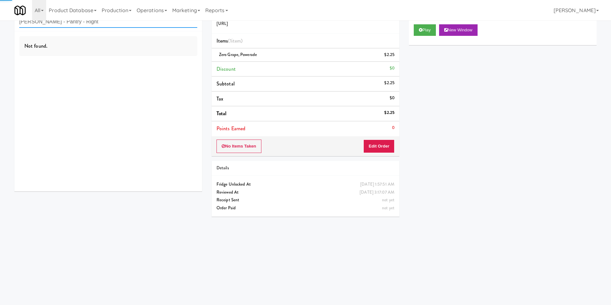
type input "[PERSON_NAME] - Pantry - Right"
click at [174, 64] on div "Not found." at bounding box center [108, 111] width 188 height 160
click at [177, 64] on div "Not found." at bounding box center [108, 111] width 188 height 160
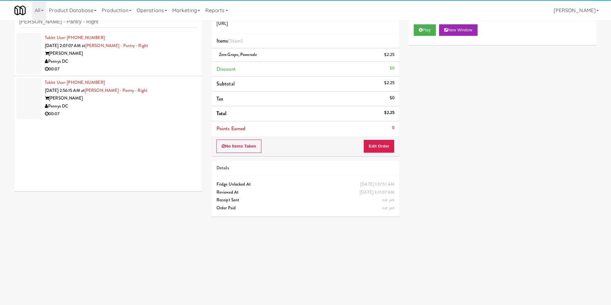
click at [182, 67] on div "00:07" at bounding box center [121, 69] width 152 height 8
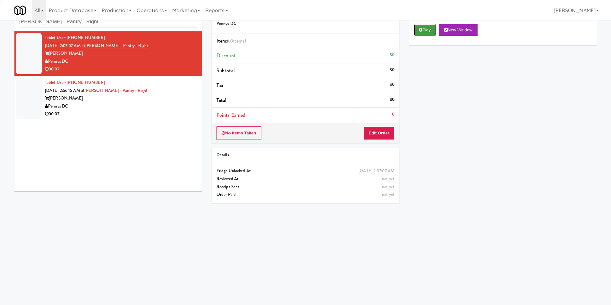
click at [424, 31] on button "Play" at bounding box center [424, 30] width 22 height 12
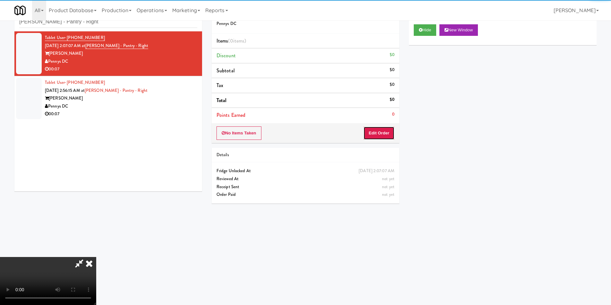
click at [383, 127] on button "Edit Order" at bounding box center [378, 133] width 31 height 13
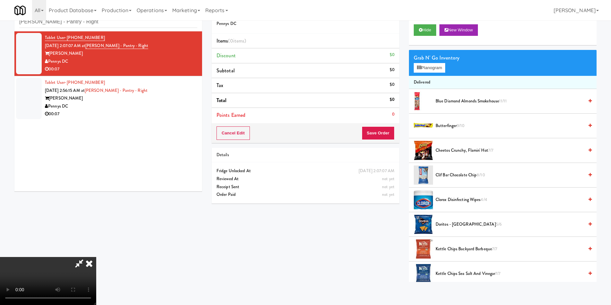
scroll to position [97, 0]
click at [96, 257] on video at bounding box center [48, 281] width 96 height 48
click at [434, 69] on button "Planogram" at bounding box center [428, 68] width 31 height 10
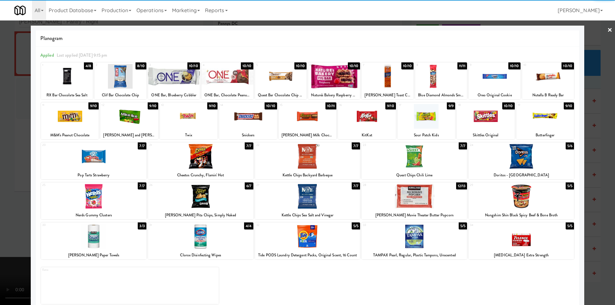
click at [118, 241] on div at bounding box center [93, 236] width 105 height 25
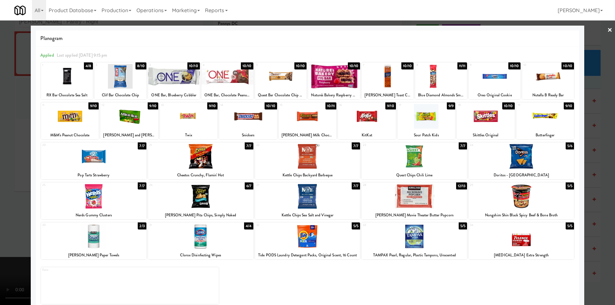
click at [593, 186] on div at bounding box center [307, 152] width 615 height 305
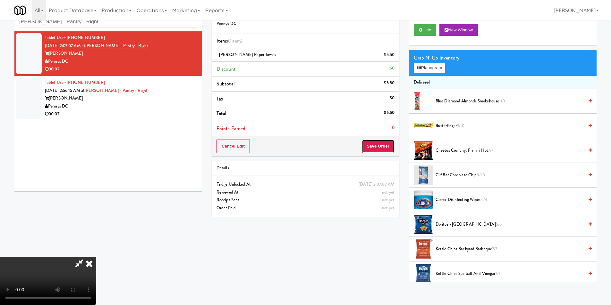
click at [388, 150] on button "Save Order" at bounding box center [378, 146] width 33 height 13
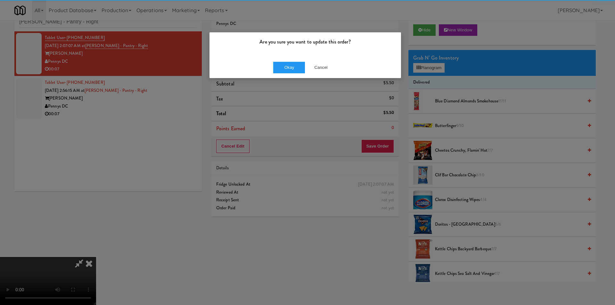
drag, startPoint x: 291, startPoint y: 56, endPoint x: 291, endPoint y: 59, distance: 3.2
click at [291, 56] on div "Are you sure you want to update this order? Okay Cancel" at bounding box center [305, 55] width 192 height 46
click at [292, 64] on button "Okay" at bounding box center [289, 68] width 32 height 12
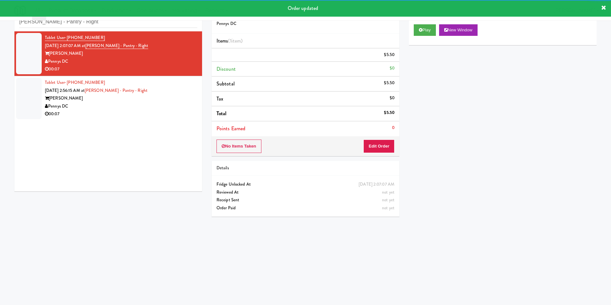
click at [112, 111] on div "Pennys DC" at bounding box center [121, 107] width 152 height 8
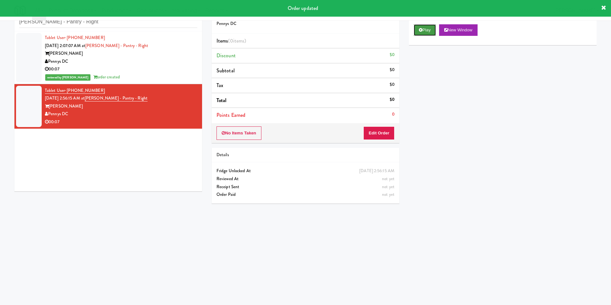
click at [421, 29] on icon at bounding box center [421, 30] width 4 height 4
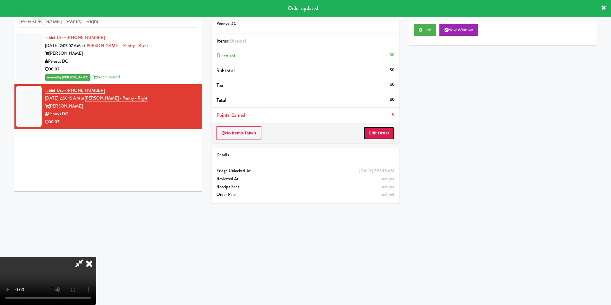
click at [392, 139] on button "Edit Order" at bounding box center [378, 133] width 31 height 13
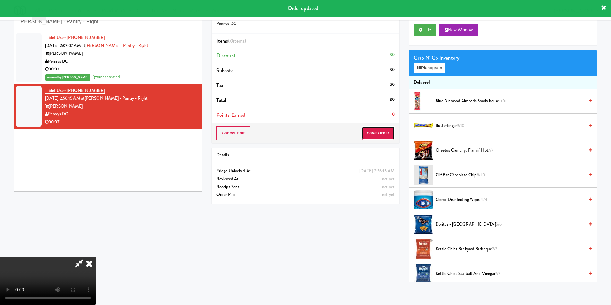
click at [391, 134] on button "Save Order" at bounding box center [378, 133] width 33 height 13
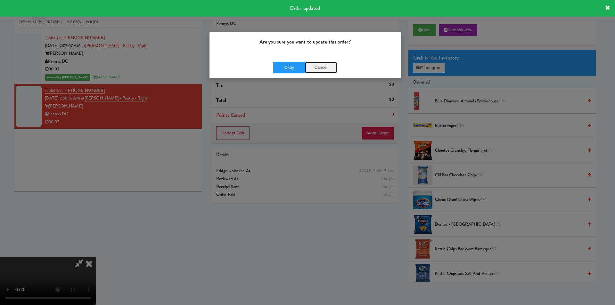
drag, startPoint x: 333, startPoint y: 71, endPoint x: 323, endPoint y: 65, distance: 11.7
click at [333, 71] on button "Cancel" at bounding box center [321, 68] width 32 height 12
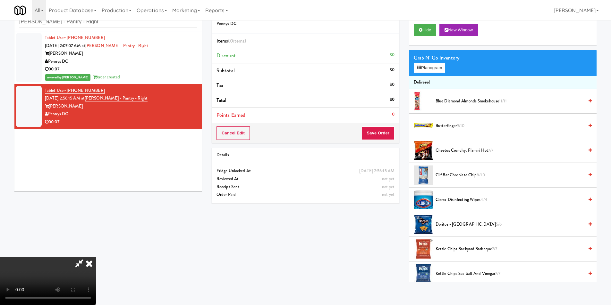
scroll to position [33, 0]
click at [96, 257] on video at bounding box center [48, 281] width 96 height 48
click at [428, 70] on button "Planogram" at bounding box center [428, 68] width 31 height 10
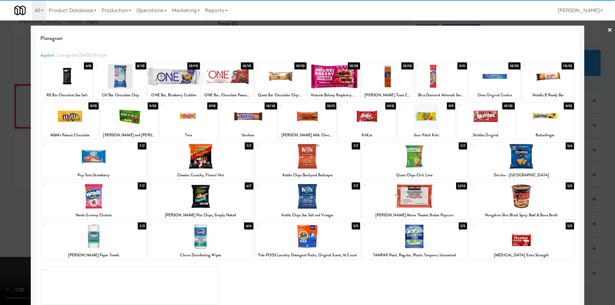
click at [123, 131] on div "12 9/10 [PERSON_NAME] and [PERSON_NAME] Original" at bounding box center [129, 121] width 58 height 37
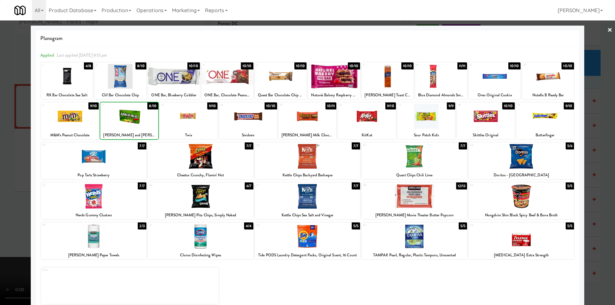
click at [78, 128] on div at bounding box center [70, 116] width 58 height 25
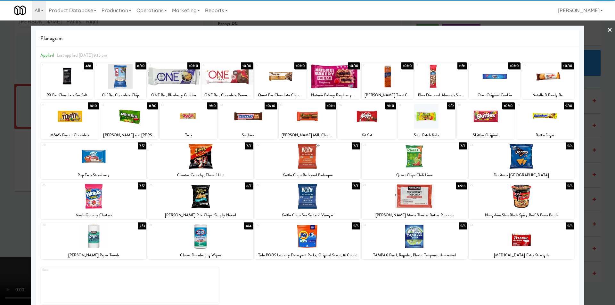
click at [590, 123] on div at bounding box center [307, 152] width 615 height 305
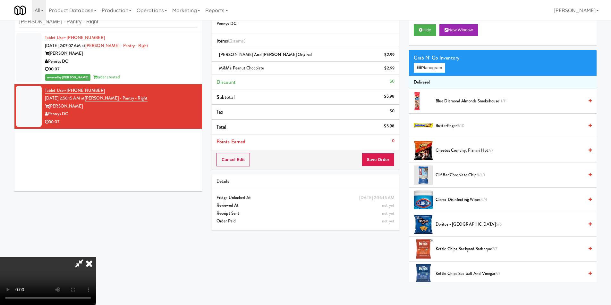
scroll to position [32, 0]
drag, startPoint x: 375, startPoint y: 159, endPoint x: 379, endPoint y: 158, distance: 4.4
click at [376, 159] on button "Save Order" at bounding box center [378, 159] width 33 height 13
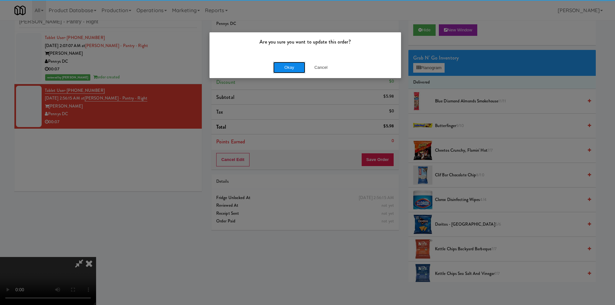
click at [290, 67] on button "Okay" at bounding box center [289, 68] width 32 height 12
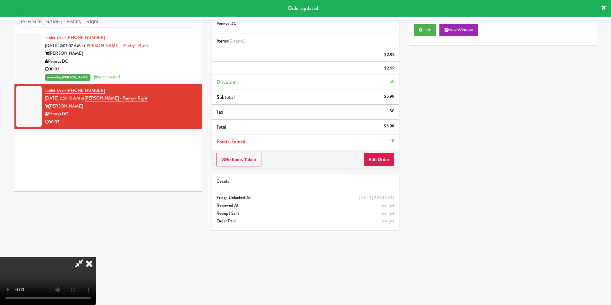
scroll to position [0, 0]
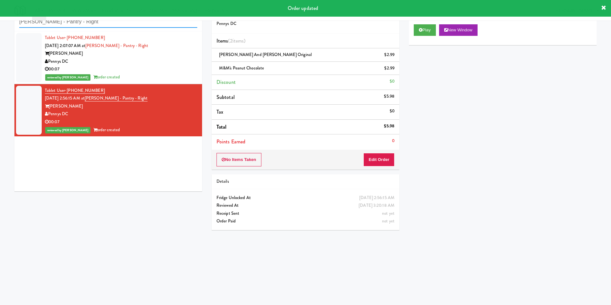
click at [96, 25] on input "[PERSON_NAME] - Pantry - Right" at bounding box center [108, 22] width 178 height 12
paste input "750 N Dearborn - Left - Fridge"
type input "750 N Dearborn - Left - Fridge"
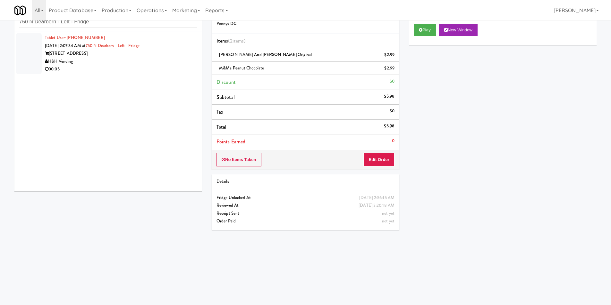
click at [119, 63] on div "H&H Vending" at bounding box center [121, 62] width 152 height 8
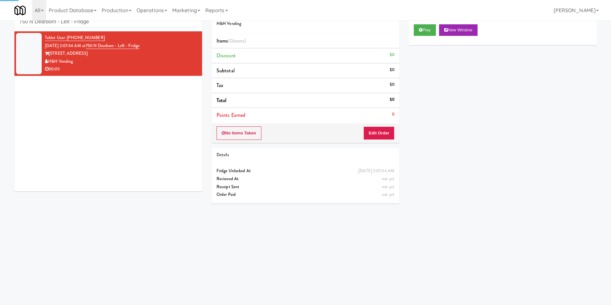
click at [437, 32] on div "Play New Window" at bounding box center [502, 30] width 178 height 12
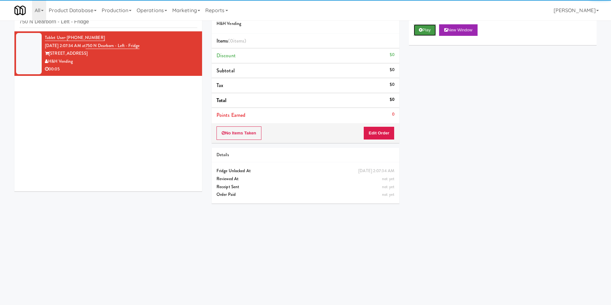
click at [423, 33] on button "Play" at bounding box center [424, 30] width 22 height 12
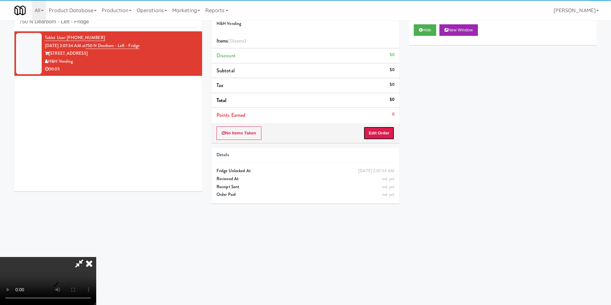
click at [380, 135] on button "Edit Order" at bounding box center [378, 133] width 31 height 13
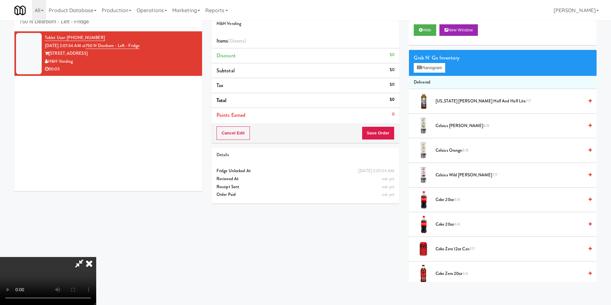
scroll to position [96, 0]
click at [96, 257] on video at bounding box center [48, 281] width 96 height 48
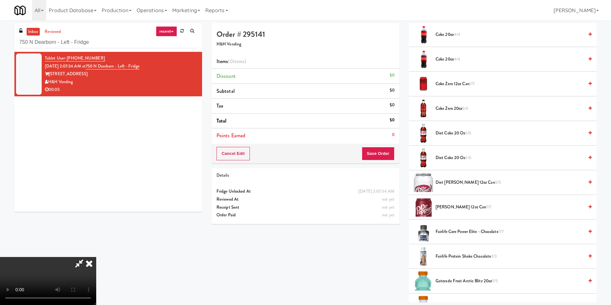
scroll to position [192, 0]
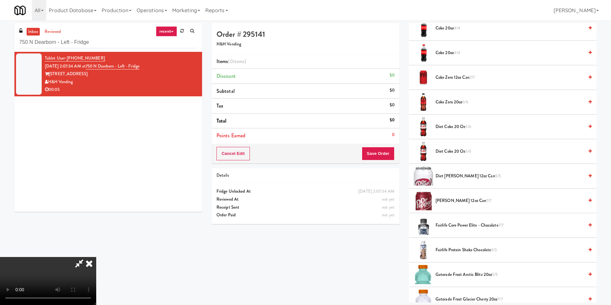
click at [453, 176] on span "Diet [PERSON_NAME] 12oz can 5/5" at bounding box center [509, 176] width 148 height 8
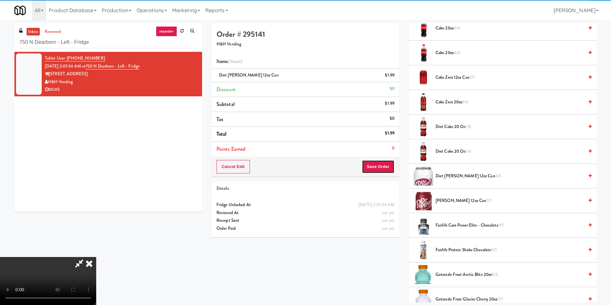
click at [377, 163] on button "Save Order" at bounding box center [378, 166] width 33 height 13
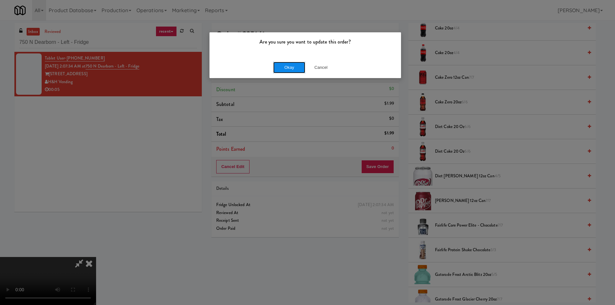
click at [290, 70] on button "Okay" at bounding box center [289, 68] width 32 height 12
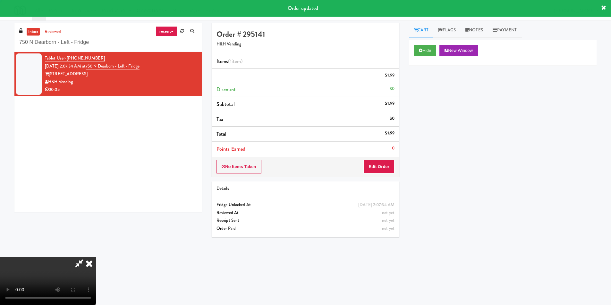
scroll to position [0, 0]
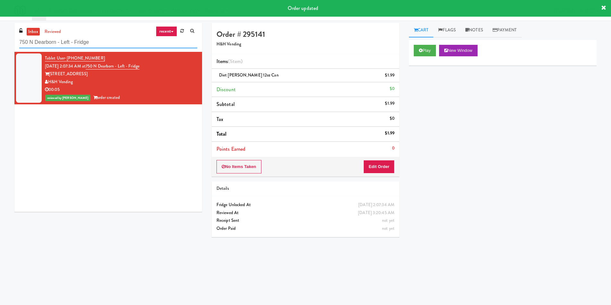
click at [100, 38] on input "750 N Dearborn - Left - Fridge" at bounding box center [108, 43] width 178 height 12
paste input "EQ Autoworks-Cooler 1"
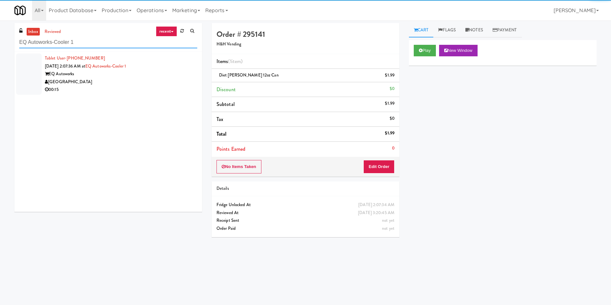
type input "EQ Autoworks-Cooler 1"
click at [161, 80] on div "[GEOGRAPHIC_DATA]" at bounding box center [121, 82] width 152 height 8
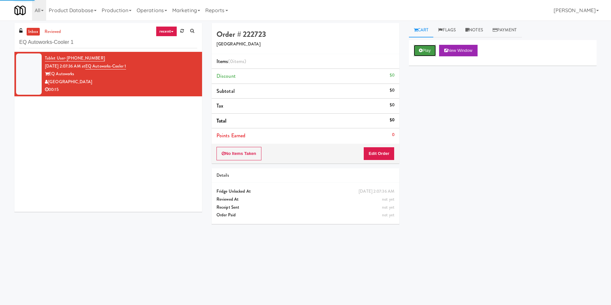
click at [420, 47] on button "Play" at bounding box center [424, 51] width 22 height 12
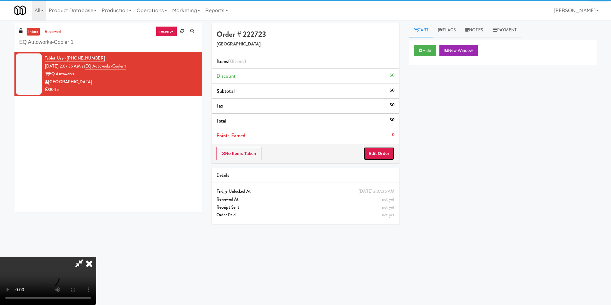
click at [372, 148] on button "Edit Order" at bounding box center [378, 153] width 31 height 13
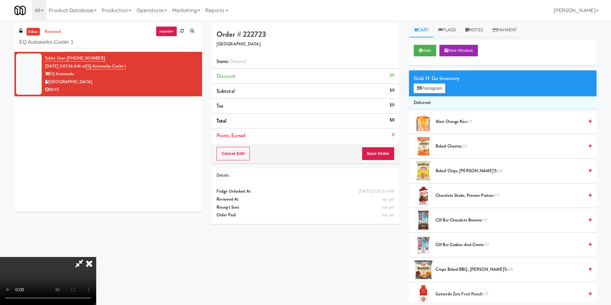
click at [96, 257] on video at bounding box center [48, 281] width 96 height 48
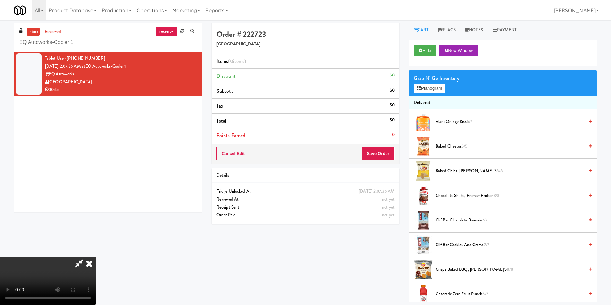
click at [96, 257] on video at bounding box center [48, 281] width 96 height 48
click at [427, 93] on div "Grab N' Go Inventory Planogram" at bounding box center [503, 84] width 188 height 26
click at [426, 89] on button "Planogram" at bounding box center [428, 89] width 31 height 10
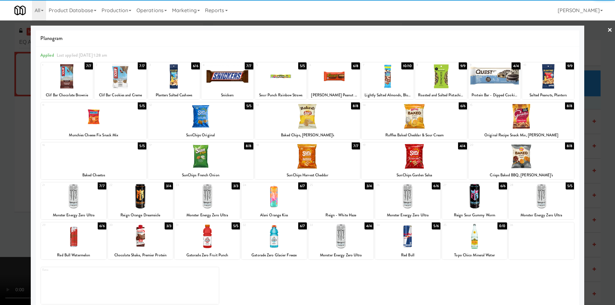
click at [273, 198] on div at bounding box center [274, 196] width 65 height 25
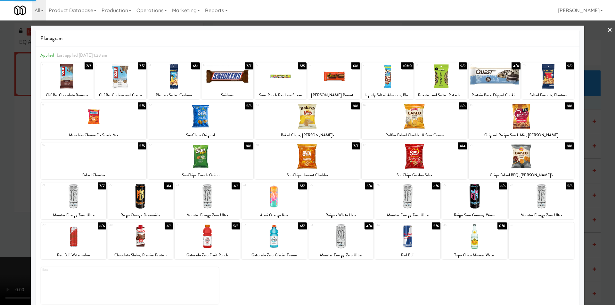
click at [590, 158] on div at bounding box center [307, 152] width 615 height 305
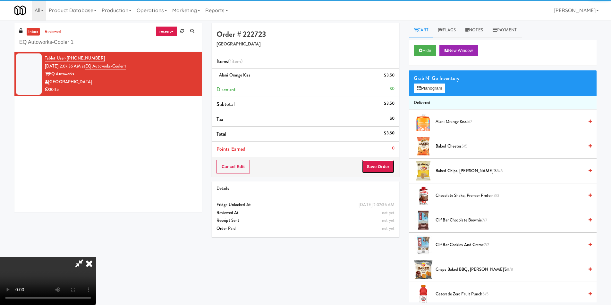
click at [375, 169] on button "Save Order" at bounding box center [378, 166] width 33 height 13
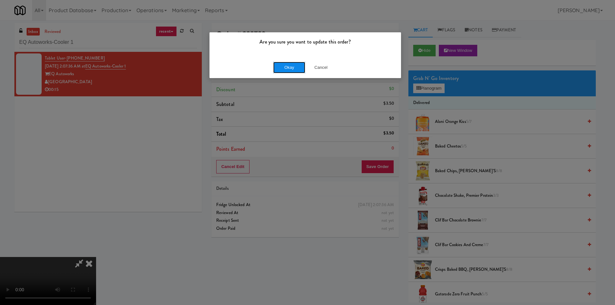
click at [281, 68] on button "Okay" at bounding box center [289, 68] width 32 height 12
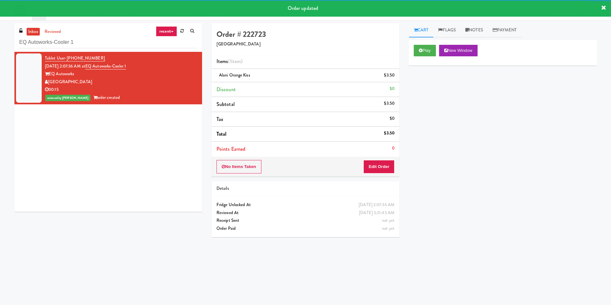
drag, startPoint x: 110, startPoint y: 50, endPoint x: 110, endPoint y: 42, distance: 7.7
click at [110, 49] on div "inbox reviewed recent all unclear take inventory issue suspicious failed recent…" at bounding box center [108, 37] width 188 height 29
click at [110, 42] on input "EQ Autoworks-Cooler 1" at bounding box center [108, 43] width 178 height 12
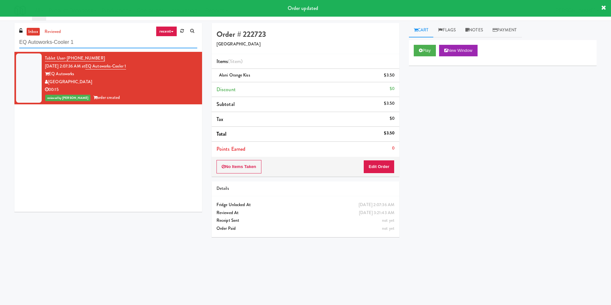
click at [110, 42] on input "EQ Autoworks-Cooler 1" at bounding box center [108, 43] width 178 height 12
paste input "680 LSD Cooler"
paste input "text"
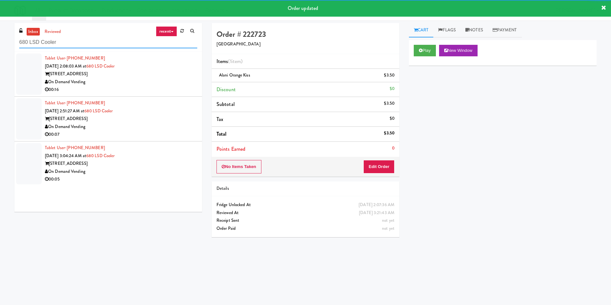
type input "680 LSD Cooler"
click at [164, 87] on div "00:16" at bounding box center [121, 90] width 152 height 8
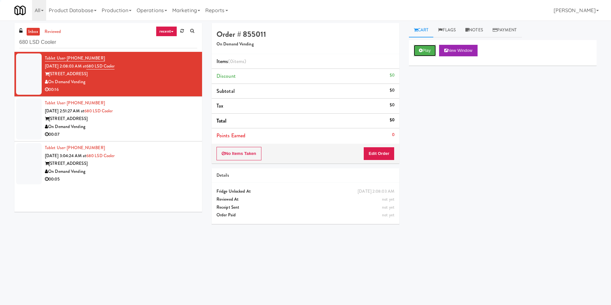
click at [423, 46] on button "Play" at bounding box center [424, 51] width 22 height 12
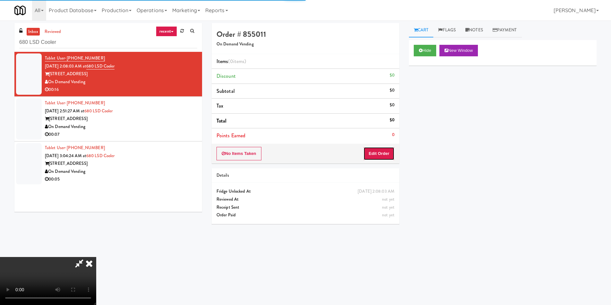
click at [385, 148] on button "Edit Order" at bounding box center [378, 153] width 31 height 13
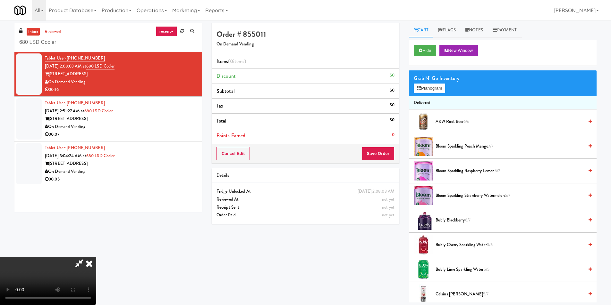
drag, startPoint x: 294, startPoint y: 165, endPoint x: 293, endPoint y: 169, distance: 3.5
click at [96, 257] on video at bounding box center [48, 281] width 96 height 48
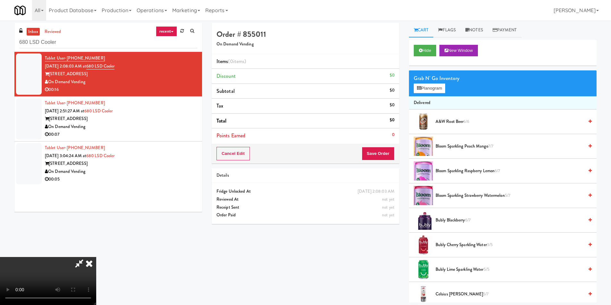
click at [96, 257] on video at bounding box center [48, 281] width 96 height 48
click at [435, 88] on button "Planogram" at bounding box center [428, 89] width 31 height 10
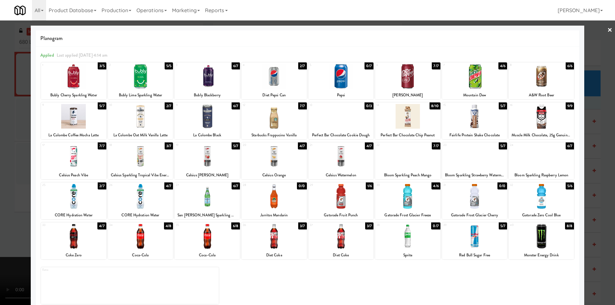
click at [411, 124] on div at bounding box center [407, 116] width 65 height 25
click at [582, 144] on div at bounding box center [307, 152] width 615 height 305
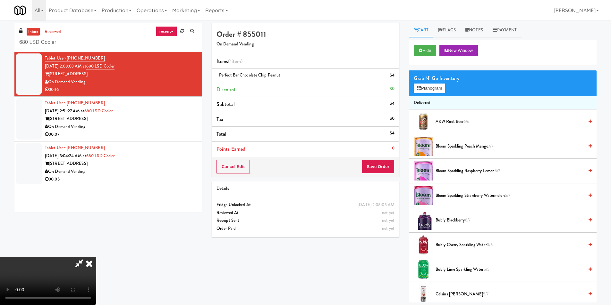
click at [96, 257] on video at bounding box center [48, 281] width 96 height 48
click at [425, 88] on button "Planogram" at bounding box center [428, 89] width 31 height 10
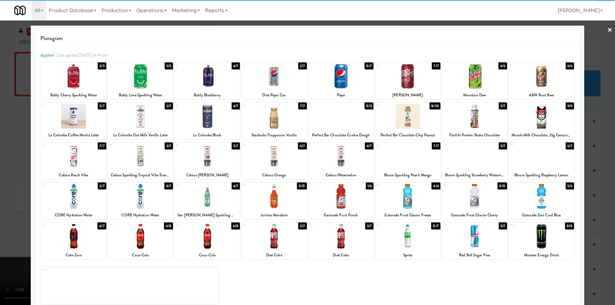
click at [154, 121] on div at bounding box center [140, 116] width 65 height 25
click at [599, 146] on div at bounding box center [307, 152] width 615 height 305
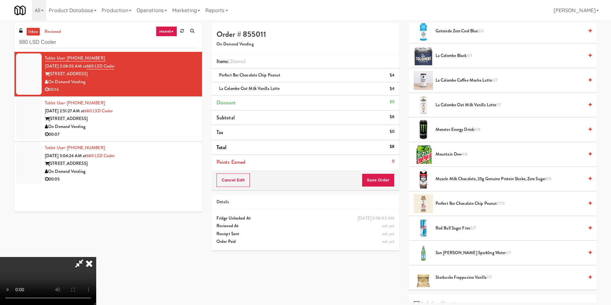
scroll to position [681, 0]
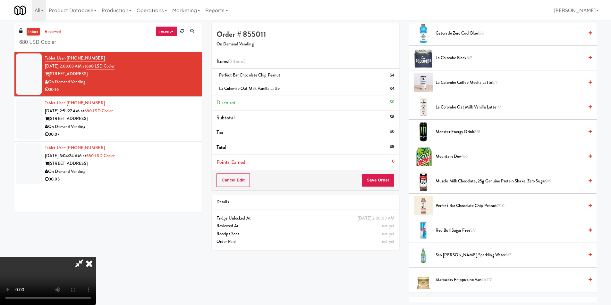
click at [96, 257] on video at bounding box center [48, 281] width 96 height 48
click at [382, 185] on button "Save Order" at bounding box center [378, 180] width 33 height 13
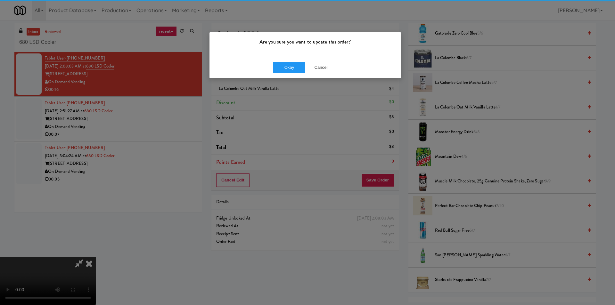
click at [273, 68] on div "Okay Cancel" at bounding box center [306, 67] width 192 height 21
click at [282, 68] on button "Okay" at bounding box center [289, 68] width 32 height 12
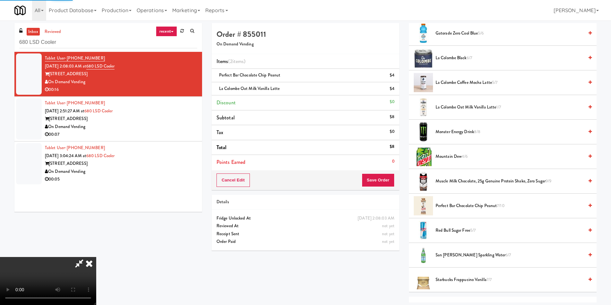
scroll to position [0, 0]
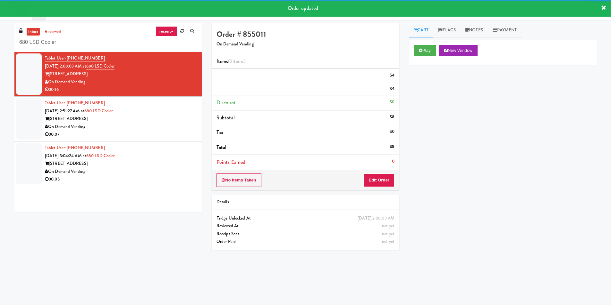
click at [181, 126] on div "On Demand Vending" at bounding box center [121, 127] width 152 height 8
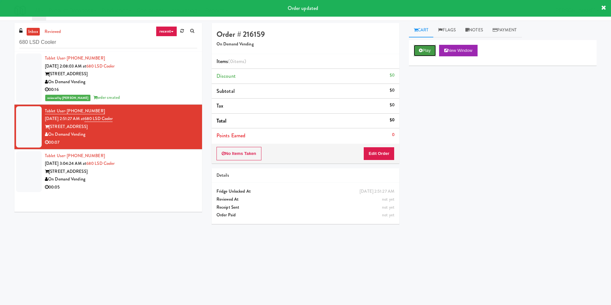
click at [432, 47] on button "Play" at bounding box center [424, 51] width 22 height 12
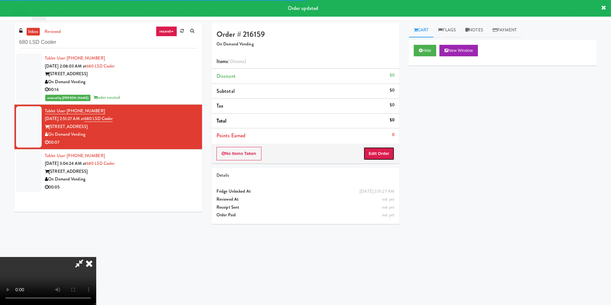
click at [374, 161] on div "No Items Taken Edit Order" at bounding box center [306, 154] width 188 height 20
click at [376, 156] on button "Edit Order" at bounding box center [378, 153] width 31 height 13
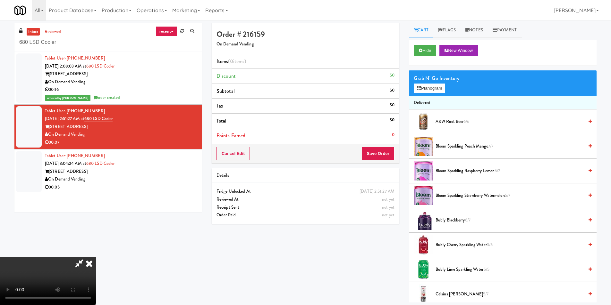
click at [96, 257] on video at bounding box center [48, 281] width 96 height 48
click at [429, 89] on button "Planogram" at bounding box center [428, 89] width 31 height 10
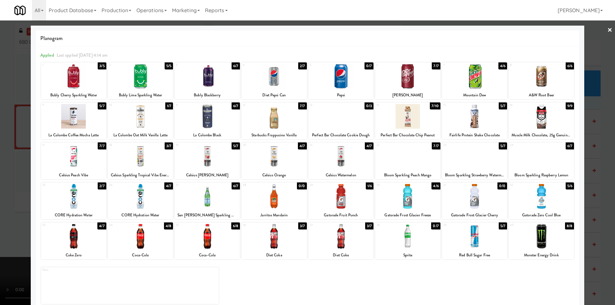
click at [414, 85] on div at bounding box center [407, 76] width 65 height 25
click at [603, 131] on div at bounding box center [307, 152] width 615 height 305
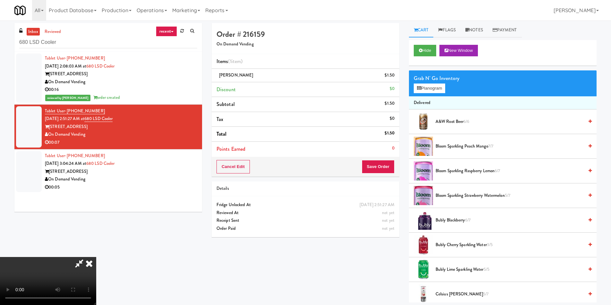
click at [96, 257] on video at bounding box center [48, 281] width 96 height 48
click at [96, 258] on video at bounding box center [48, 281] width 96 height 48
click at [96, 257] on video at bounding box center [48, 281] width 96 height 48
click at [388, 169] on button "Save Order" at bounding box center [378, 166] width 33 height 13
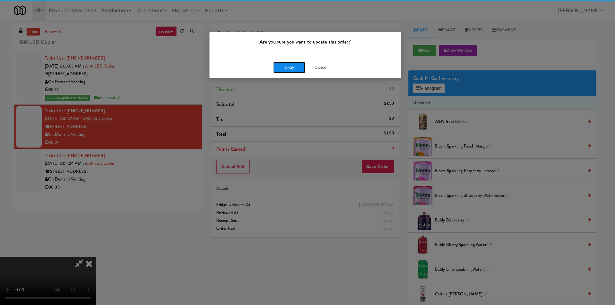
click at [284, 63] on button "Okay" at bounding box center [289, 68] width 32 height 12
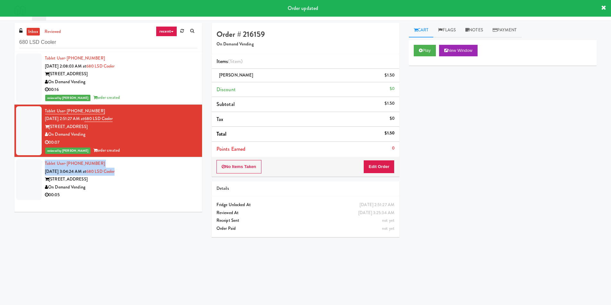
click at [146, 168] on div "Tablet User · (312) 721-9709 [DATE] 3:04:24 AM at 680 LSD Cooler [STREET_ADDRES…" at bounding box center [121, 179] width 152 height 39
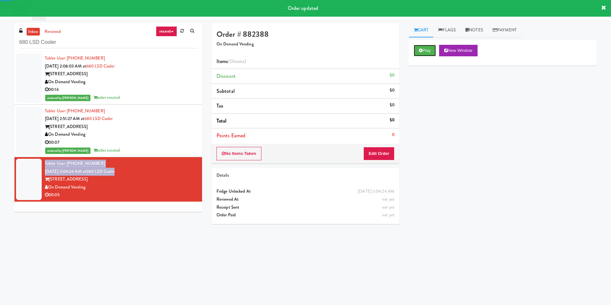
drag, startPoint x: 421, startPoint y: 52, endPoint x: 415, endPoint y: 66, distance: 15.4
click at [422, 50] on icon at bounding box center [421, 50] width 4 height 4
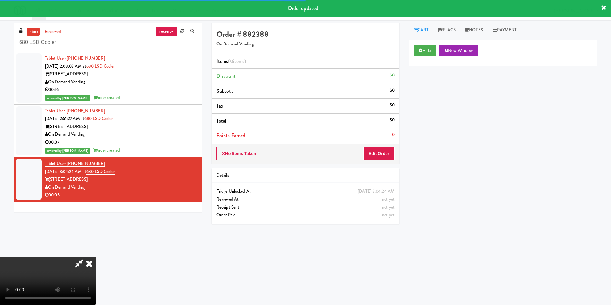
click at [368, 146] on div "No Items Taken Edit Order" at bounding box center [306, 154] width 188 height 20
click at [376, 154] on button "Edit Order" at bounding box center [378, 153] width 31 height 13
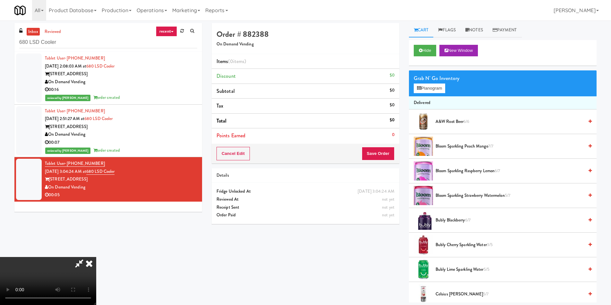
click at [96, 257] on video at bounding box center [48, 281] width 96 height 48
click at [432, 91] on button "Planogram" at bounding box center [428, 89] width 31 height 10
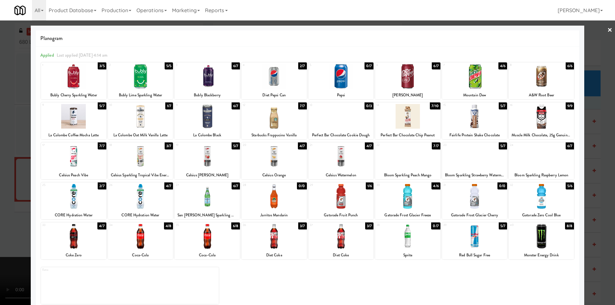
click at [483, 153] on div at bounding box center [474, 156] width 65 height 25
click at [589, 154] on div at bounding box center [307, 152] width 615 height 305
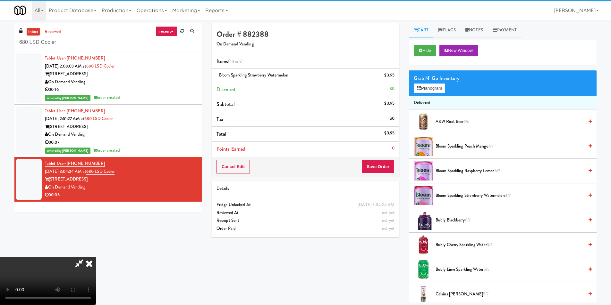
click at [96, 257] on video at bounding box center [48, 281] width 96 height 48
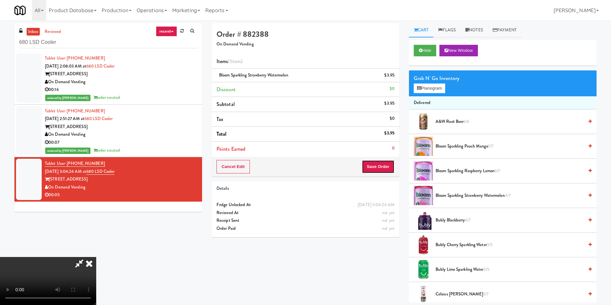
click at [380, 165] on button "Save Order" at bounding box center [378, 166] width 33 height 13
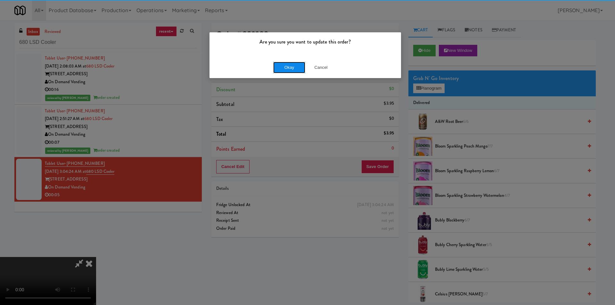
click at [285, 68] on button "Okay" at bounding box center [289, 68] width 32 height 12
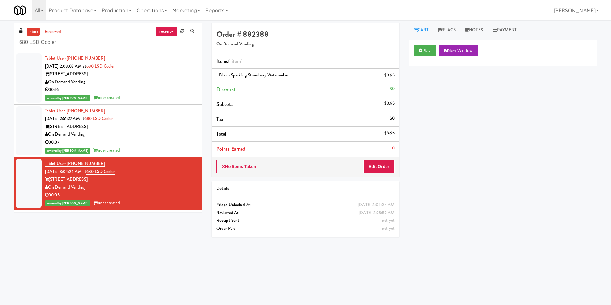
click at [91, 44] on input "680 LSD Cooler" at bounding box center [108, 43] width 178 height 12
paste input "[PERSON_NAME] Right"
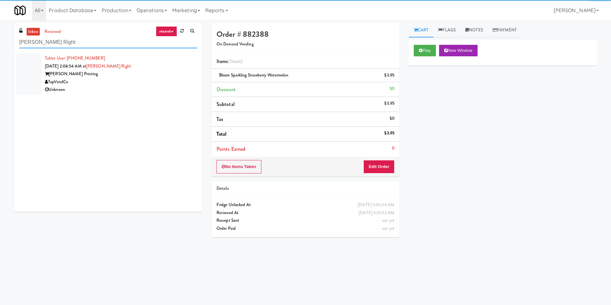
type input "[PERSON_NAME] Right"
drag, startPoint x: 163, startPoint y: 89, endPoint x: 177, endPoint y: 86, distance: 14.4
click at [164, 86] on div "Unknown" at bounding box center [121, 90] width 152 height 8
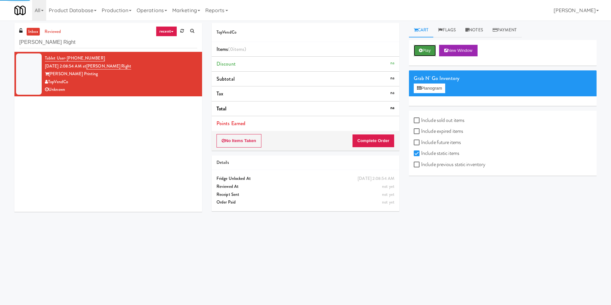
click at [415, 55] on button "Play" at bounding box center [424, 51] width 22 height 12
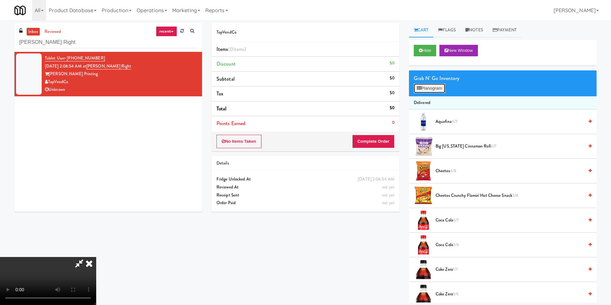
click at [429, 85] on button "Planogram" at bounding box center [428, 89] width 31 height 10
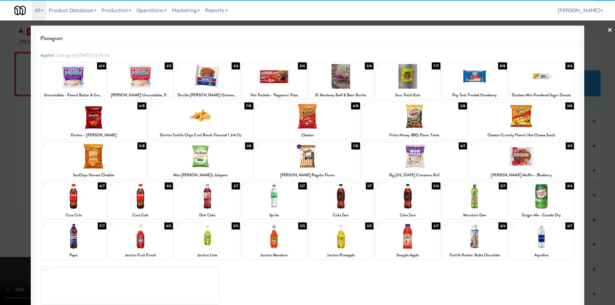
click at [414, 120] on div at bounding box center [414, 116] width 105 height 25
click at [593, 141] on div at bounding box center [307, 152] width 615 height 305
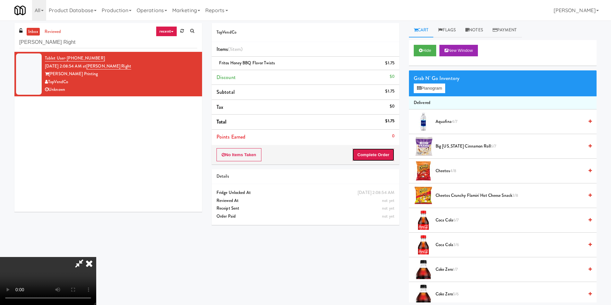
click at [379, 162] on button "Complete Order" at bounding box center [373, 154] width 42 height 13
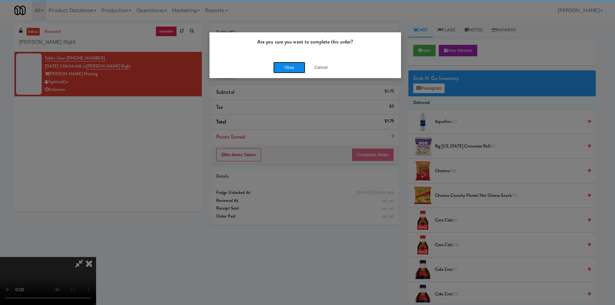
click at [294, 71] on button "Okay" at bounding box center [289, 68] width 32 height 12
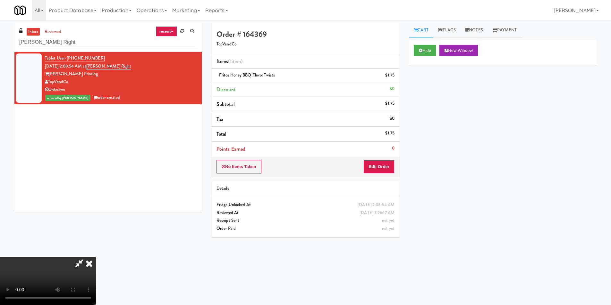
click at [96, 257] on icon at bounding box center [89, 263] width 14 height 13
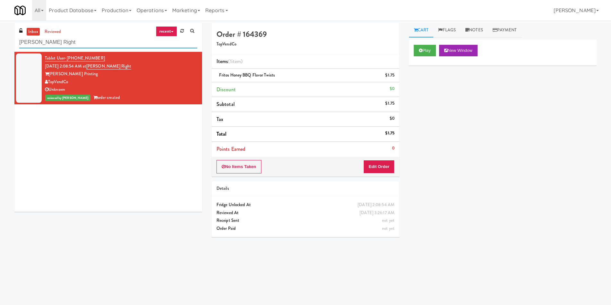
click at [139, 39] on input "[PERSON_NAME] Right" at bounding box center [108, 43] width 178 height 12
paste input "Rock Solid Reboot (Right)"
type input "Rock Solid Reboot (Right)"
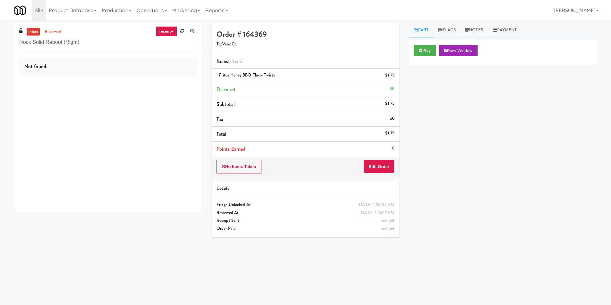
click at [144, 94] on div "Not found." at bounding box center [108, 132] width 188 height 160
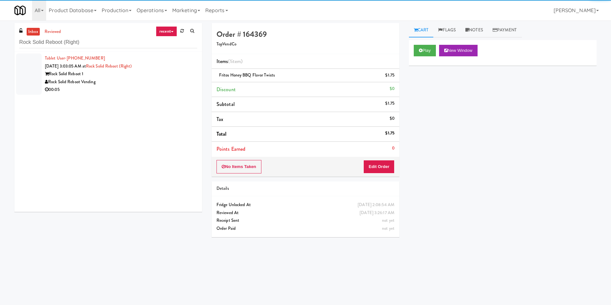
click at [154, 88] on div "Tablet User · (332) 207-9099 [DATE] 3:03:05 AM at Rock Solid Reboot (Right) Roc…" at bounding box center [108, 132] width 188 height 160
click at [155, 88] on div "00:05" at bounding box center [121, 90] width 152 height 8
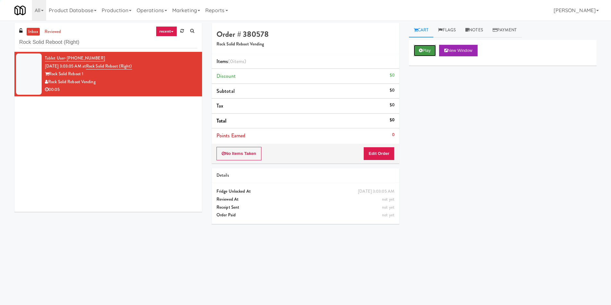
click at [419, 49] on icon at bounding box center [421, 50] width 4 height 4
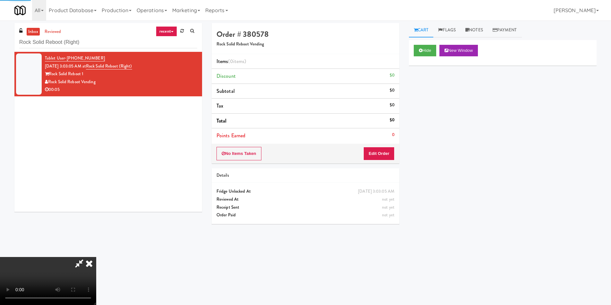
click at [380, 167] on div "Order # 380578 Rock Solid Reboot Vending Items (0 items ) Discount $0 Subtotal …" at bounding box center [305, 126] width 197 height 206
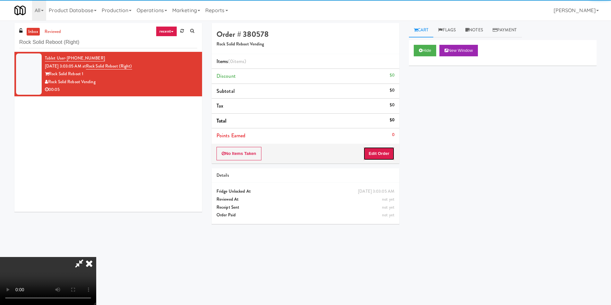
click at [378, 156] on button "Edit Order" at bounding box center [378, 153] width 31 height 13
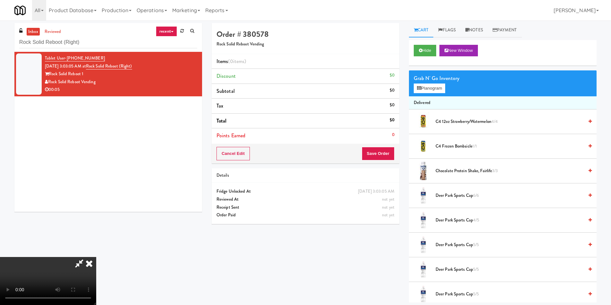
scroll to position [1, 0]
click at [96, 257] on video at bounding box center [48, 281] width 96 height 48
click at [433, 83] on div "Grab N' Go Inventory" at bounding box center [502, 79] width 178 height 10
click at [434, 84] on button "Planogram" at bounding box center [428, 89] width 31 height 10
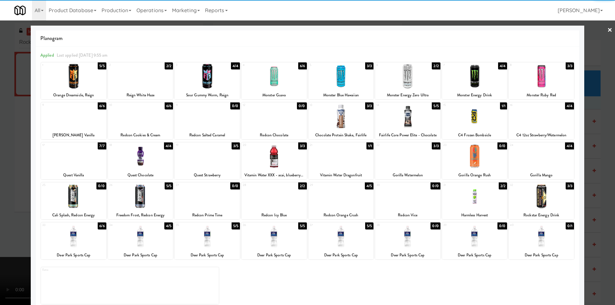
click at [285, 241] on div at bounding box center [274, 236] width 65 height 25
click at [595, 179] on div at bounding box center [307, 152] width 615 height 305
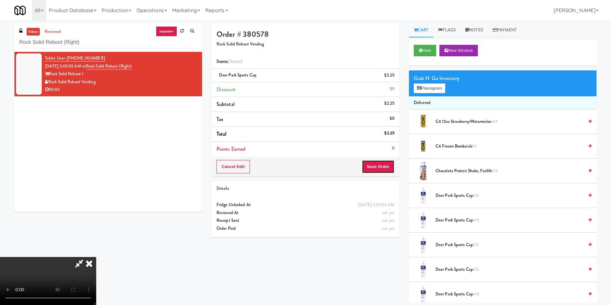
click at [372, 167] on button "Save Order" at bounding box center [378, 166] width 33 height 13
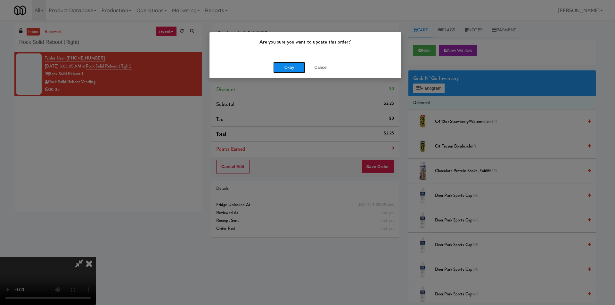
click at [290, 69] on button "Okay" at bounding box center [289, 68] width 32 height 12
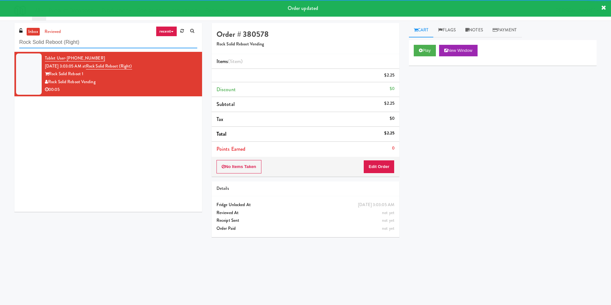
click at [111, 42] on input "Rock Solid Reboot (Right)" at bounding box center [108, 43] width 178 height 12
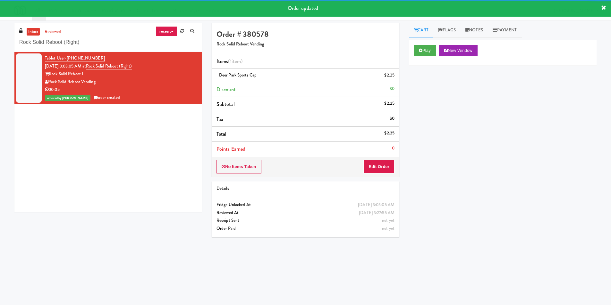
click at [111, 42] on input "Rock Solid Reboot (Right)" at bounding box center [108, 43] width 178 height 12
paste input "Opera House Cabinet"
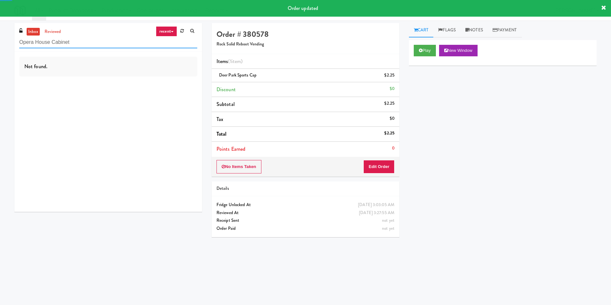
type input "Opera House Cabinet"
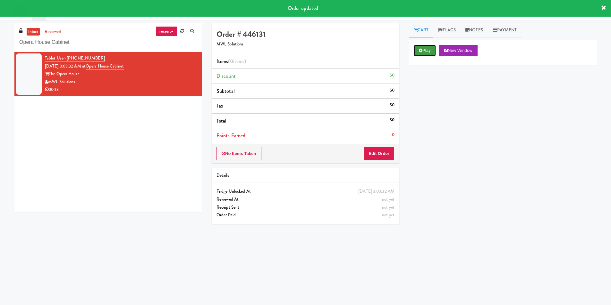
click at [417, 55] on button "Play" at bounding box center [424, 51] width 22 height 12
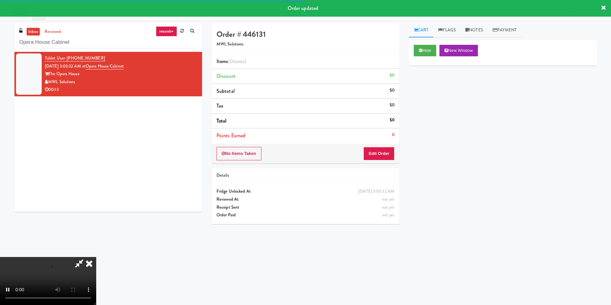
click at [375, 145] on div "No Items Taken Edit Order" at bounding box center [306, 154] width 188 height 20
click at [377, 151] on button "Edit Order" at bounding box center [378, 153] width 31 height 13
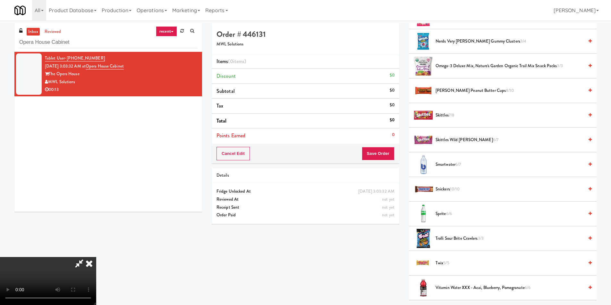
scroll to position [705, 0]
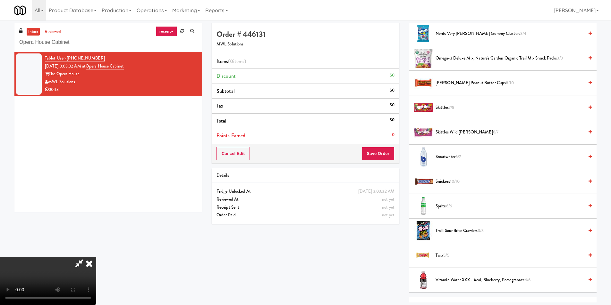
drag, startPoint x: 269, startPoint y: 186, endPoint x: 347, endPoint y: 196, distance: 78.6
click at [96, 257] on video at bounding box center [48, 281] width 96 height 48
click at [459, 229] on span "Trolli Sour Brite Crawlers 3/3" at bounding box center [509, 231] width 148 height 8
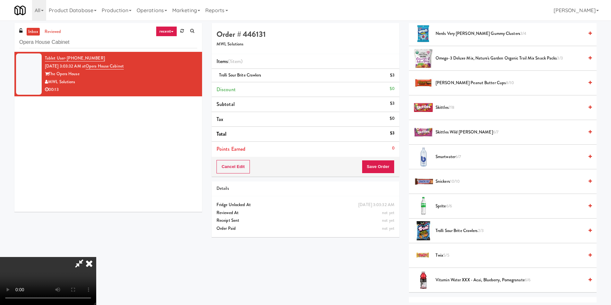
click at [96, 257] on video at bounding box center [48, 281] width 96 height 48
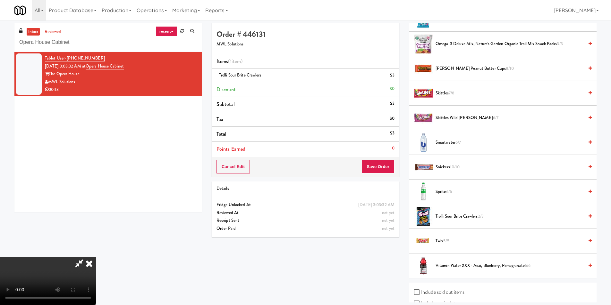
scroll to position [769, 0]
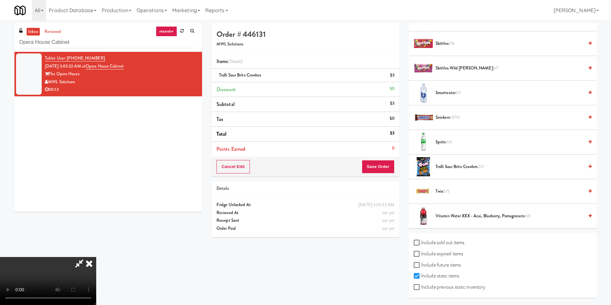
click at [458, 172] on li "Trolli Sour Brite Crawlers 2/3" at bounding box center [503, 167] width 188 height 25
click at [458, 167] on span "Trolli Sour Brite Crawlers 2/3" at bounding box center [509, 167] width 148 height 8
click at [96, 257] on video at bounding box center [48, 281] width 96 height 48
click at [96, 263] on video at bounding box center [48, 281] width 96 height 48
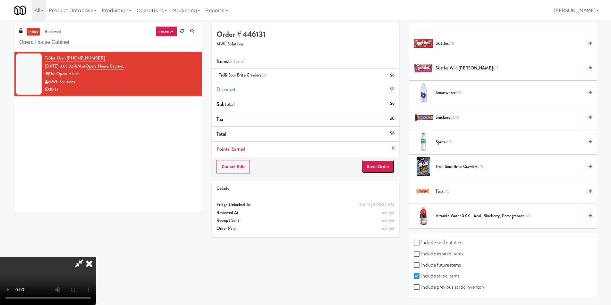
click at [388, 171] on button "Save Order" at bounding box center [378, 166] width 33 height 13
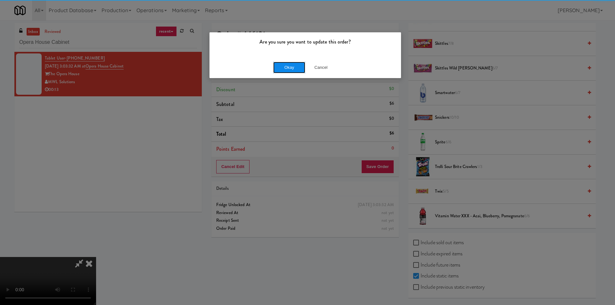
click at [284, 66] on button "Okay" at bounding box center [289, 68] width 32 height 12
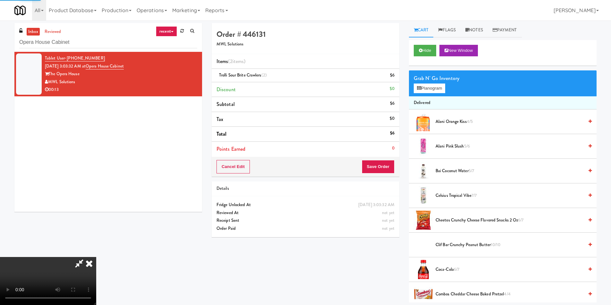
scroll to position [0, 0]
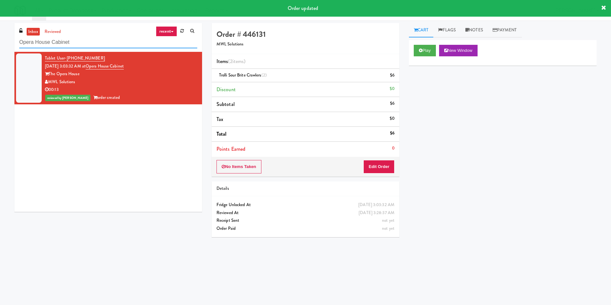
click at [123, 43] on input "Opera House Cabinet" at bounding box center [108, 43] width 178 height 12
paste input "neEleven - Lunchroom"
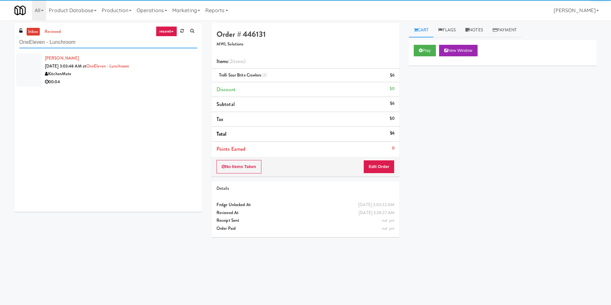
type input "OneEleven - Lunchroom"
click at [151, 78] on div "00:04" at bounding box center [121, 82] width 152 height 8
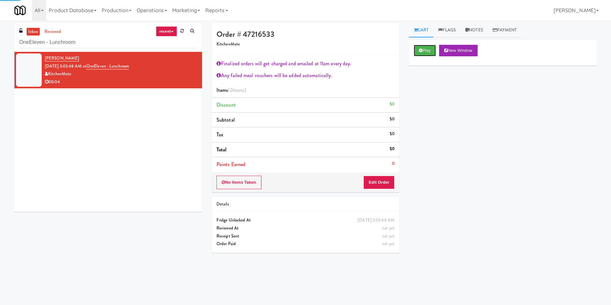
drag, startPoint x: 415, startPoint y: 53, endPoint x: 405, endPoint y: 77, distance: 25.9
click at [415, 53] on button "Play" at bounding box center [424, 51] width 22 height 12
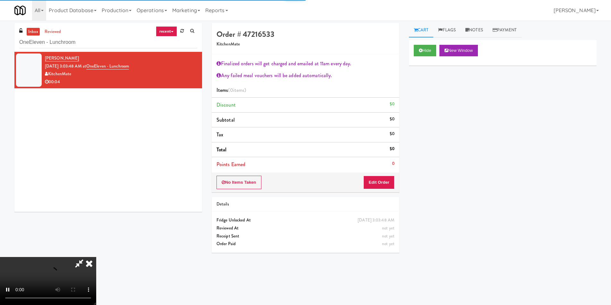
click at [373, 177] on div "No Items Taken Edit Order" at bounding box center [306, 183] width 188 height 20
click at [375, 184] on button "Edit Order" at bounding box center [378, 182] width 31 height 13
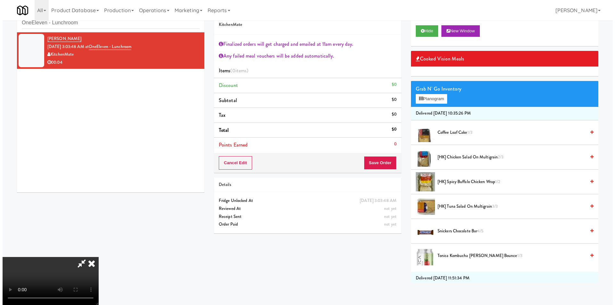
scroll to position [21, 0]
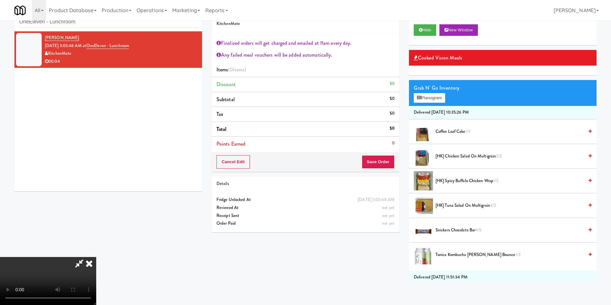
click at [96, 257] on video at bounding box center [48, 281] width 96 height 48
click at [422, 96] on button "Planogram" at bounding box center [428, 98] width 31 height 10
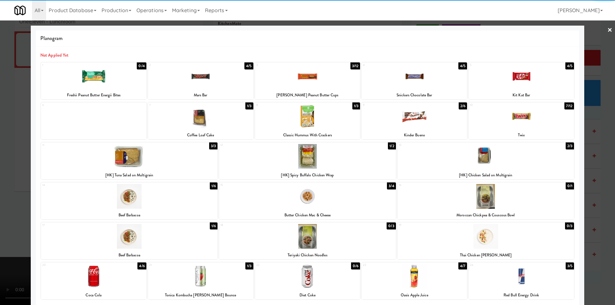
click at [320, 274] on div at bounding box center [307, 276] width 105 height 25
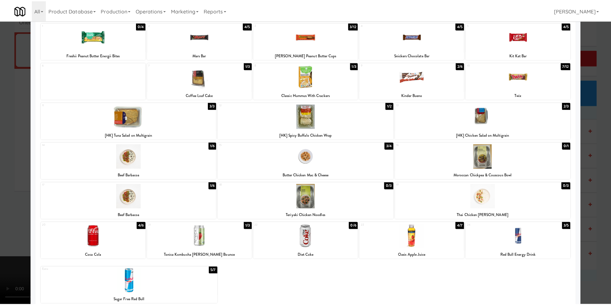
scroll to position [49, 0]
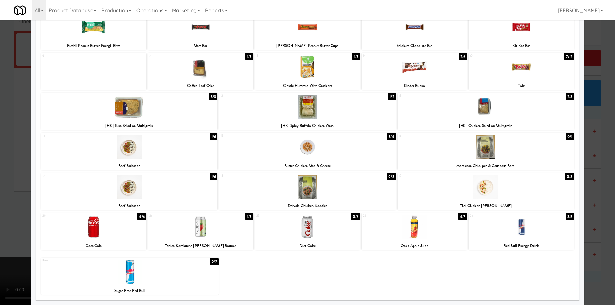
click at [597, 192] on div at bounding box center [307, 152] width 615 height 305
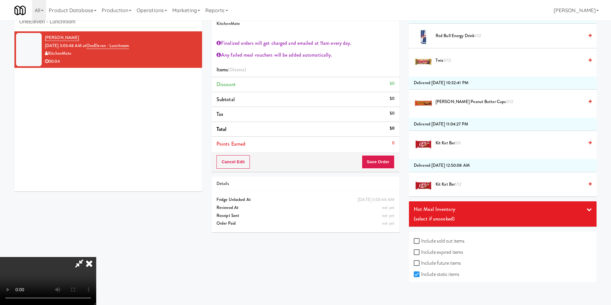
scroll to position [990, 0]
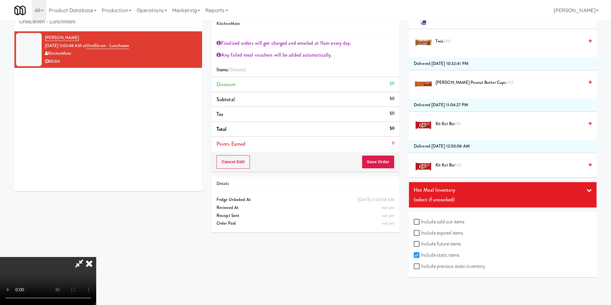
click at [445, 263] on label "Include previous static inventory" at bounding box center [448, 267] width 71 height 10
click at [421, 264] on input "Include previous static inventory" at bounding box center [416, 266] width 7 height 5
checkbox input "true"
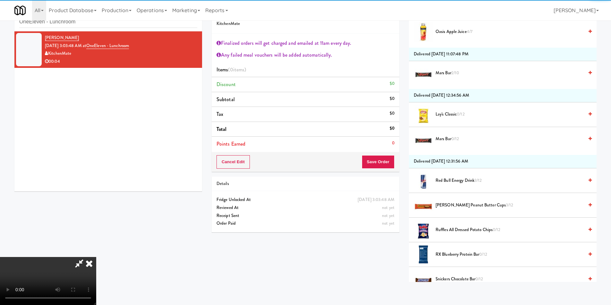
scroll to position [1616, 0]
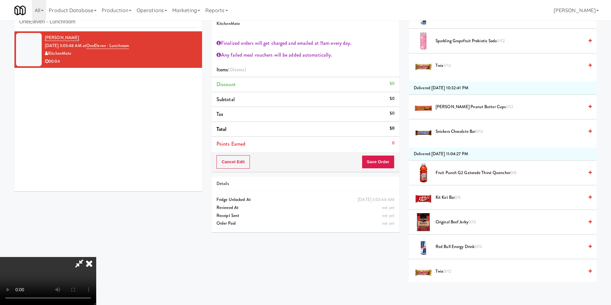
click at [96, 257] on video at bounding box center [48, 281] width 96 height 48
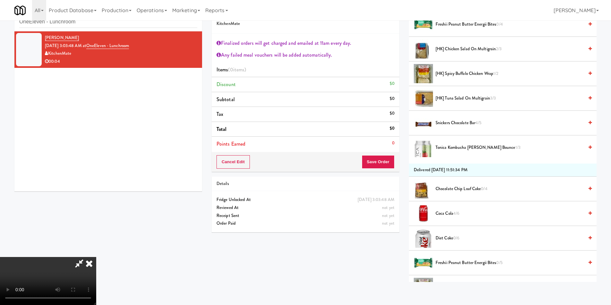
scroll to position [141, 0]
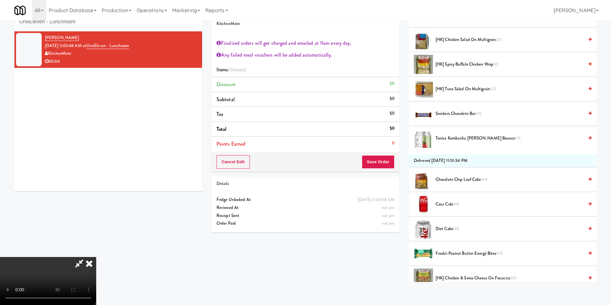
click at [449, 231] on span "Diet Coke 0/6" at bounding box center [509, 229] width 148 height 8
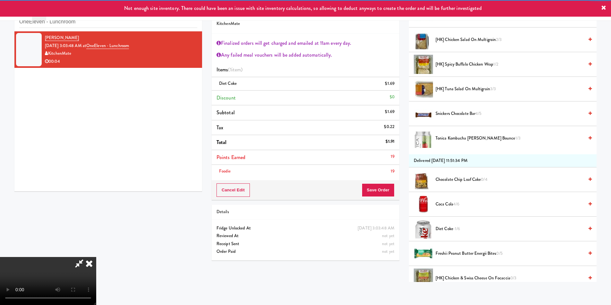
click at [386, 177] on li "Foodie 19" at bounding box center [306, 171] width 188 height 13
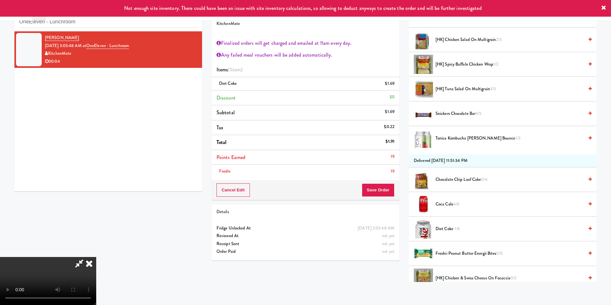
click at [96, 257] on video at bounding box center [48, 281] width 96 height 48
click at [379, 192] on button "Save Order" at bounding box center [378, 190] width 33 height 13
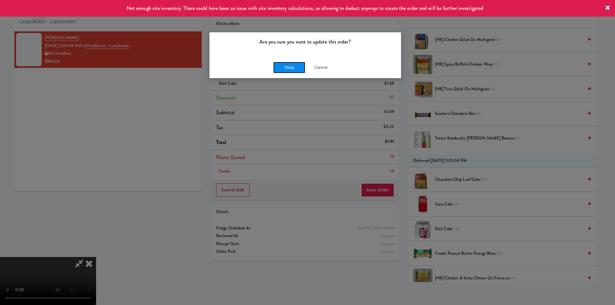
click at [297, 70] on button "Okay" at bounding box center [289, 68] width 32 height 12
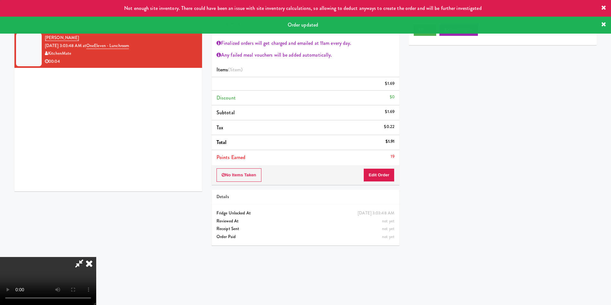
scroll to position [0, 0]
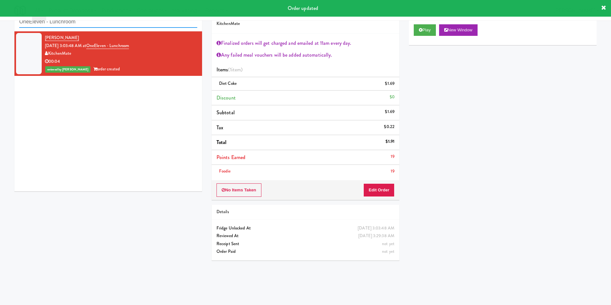
click at [106, 22] on input "OneEleven - Lunchroom" at bounding box center [108, 22] width 178 height 12
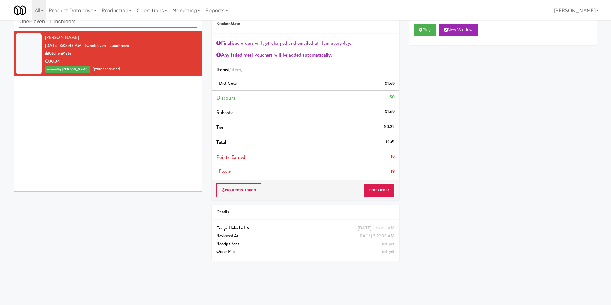
click at [106, 22] on input "OneEleven - Lunchroom" at bounding box center [108, 22] width 178 height 12
paste input "Sage - Left -Fridge"
type input "Sage - Left -Fridge"
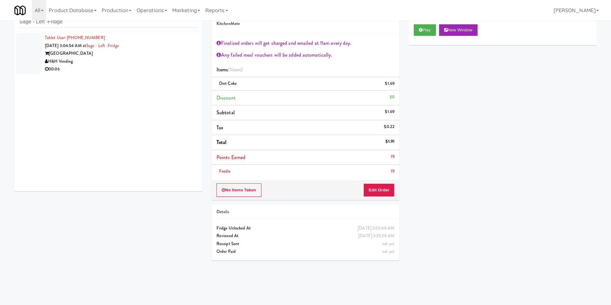
click at [138, 69] on div "00:06" at bounding box center [121, 69] width 152 height 8
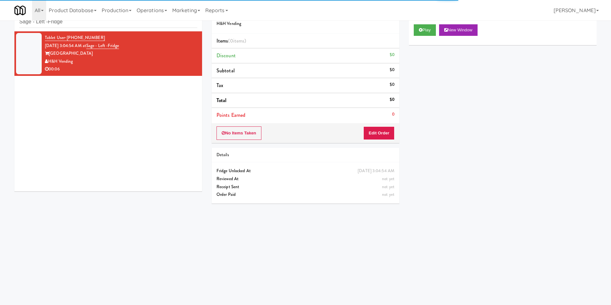
click at [417, 36] on div "Play New Window" at bounding box center [503, 33] width 188 height 26
click at [422, 32] on button "Play" at bounding box center [424, 30] width 22 height 12
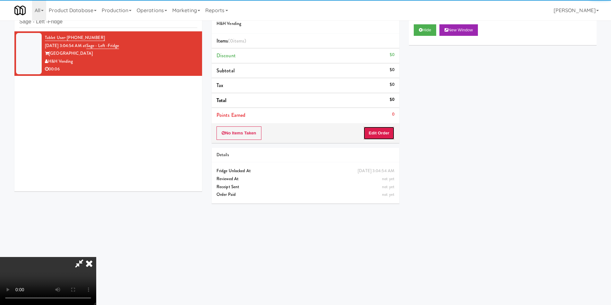
click at [380, 138] on button "Edit Order" at bounding box center [378, 133] width 31 height 13
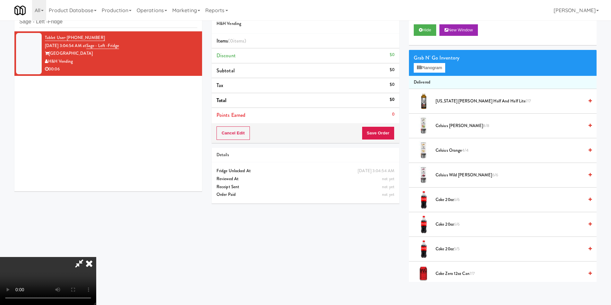
click at [96, 257] on video at bounding box center [48, 281] width 96 height 48
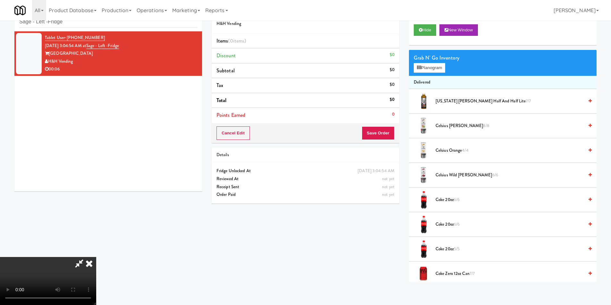
click at [96, 257] on video at bounding box center [48, 281] width 96 height 48
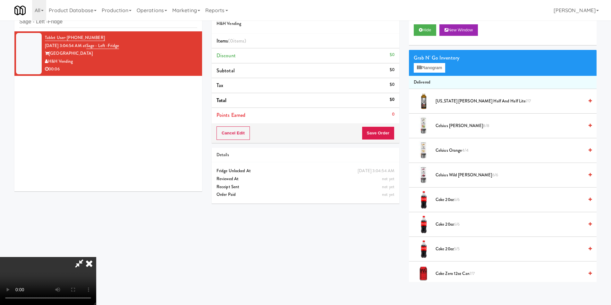
click at [96, 257] on video at bounding box center [48, 281] width 96 height 48
drag, startPoint x: 430, startPoint y: 69, endPoint x: 426, endPoint y: 80, distance: 12.0
click at [430, 69] on button "Planogram" at bounding box center [428, 68] width 31 height 10
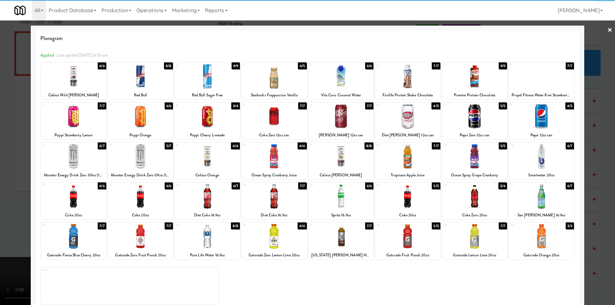
click at [154, 190] on div at bounding box center [140, 196] width 65 height 25
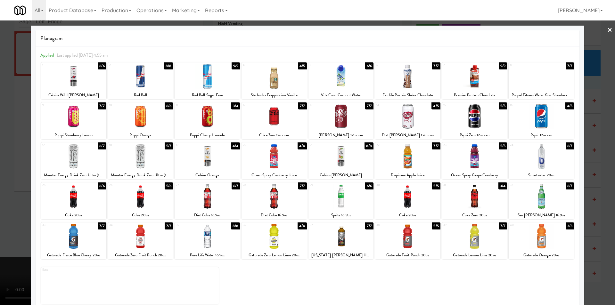
click at [601, 174] on div at bounding box center [307, 152] width 615 height 305
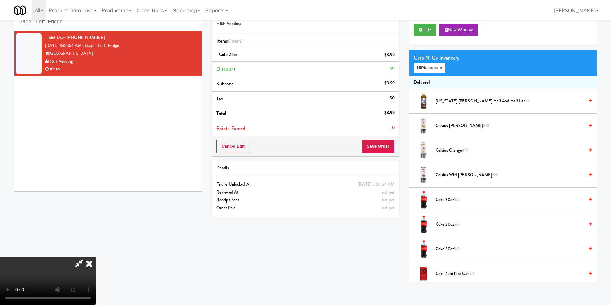
click at [96, 257] on video at bounding box center [48, 281] width 96 height 48
click at [384, 149] on button "Save Order" at bounding box center [378, 146] width 33 height 13
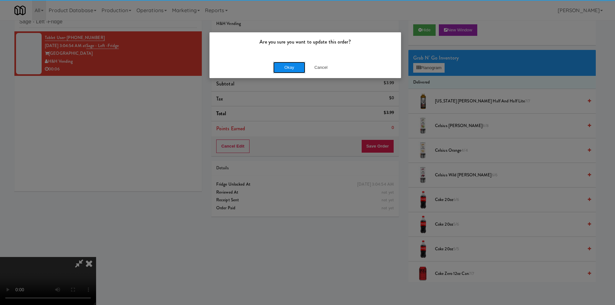
click at [275, 66] on button "Okay" at bounding box center [289, 68] width 32 height 12
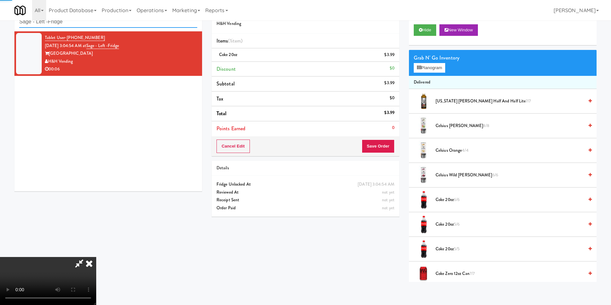
click at [136, 24] on input "Sage - Left -Fridge" at bounding box center [108, 22] width 178 height 12
paste input "WPW - Middle -"
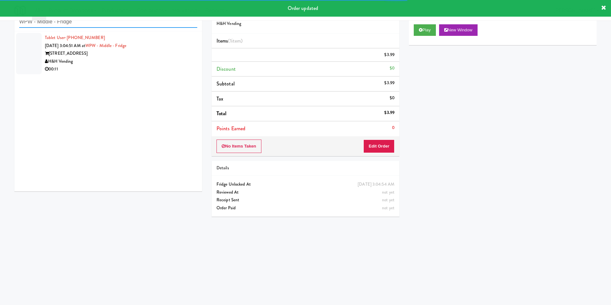
type input "WPW - Middle - Fridge"
click at [164, 70] on div "00:11" at bounding box center [121, 69] width 152 height 8
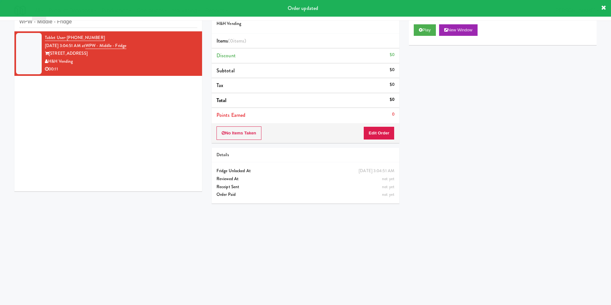
click at [429, 31] on button "Play" at bounding box center [424, 30] width 22 height 12
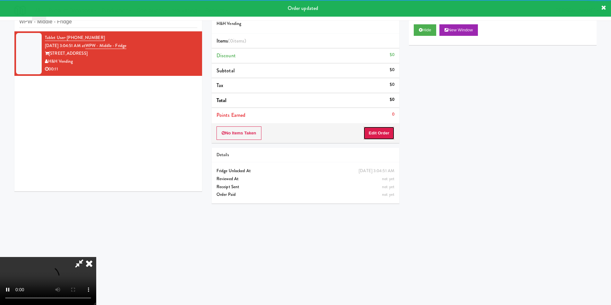
click at [376, 138] on button "Edit Order" at bounding box center [378, 133] width 31 height 13
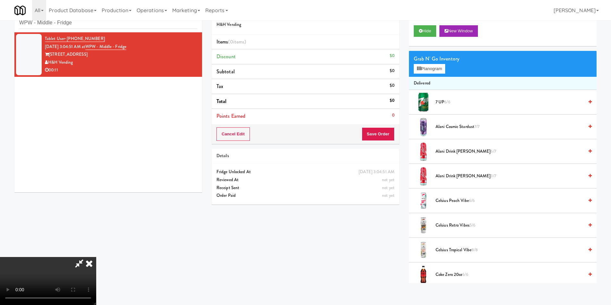
scroll to position [21, 0]
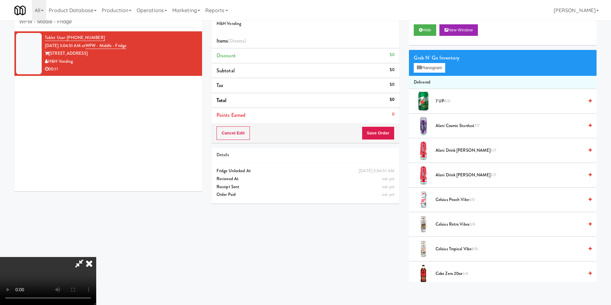
click at [96, 257] on video at bounding box center [48, 281] width 96 height 48
click at [424, 71] on button "Planogram" at bounding box center [428, 68] width 31 height 10
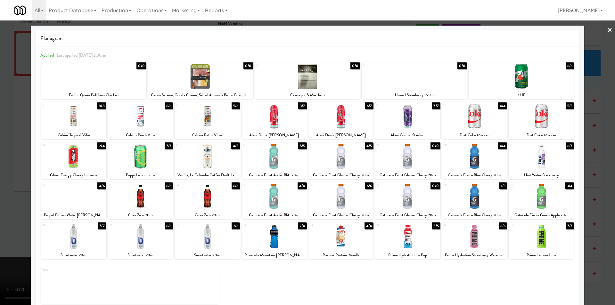
click at [484, 122] on div at bounding box center [474, 116] width 65 height 25
click at [540, 123] on div at bounding box center [541, 116] width 65 height 25
click at [578, 125] on div "Planogram Applied Last applied [DATE] 2:36 am 1 0/0 Factor Queso Polblano Chick…" at bounding box center [308, 170] width 554 height 289
click at [588, 123] on div at bounding box center [307, 152] width 615 height 305
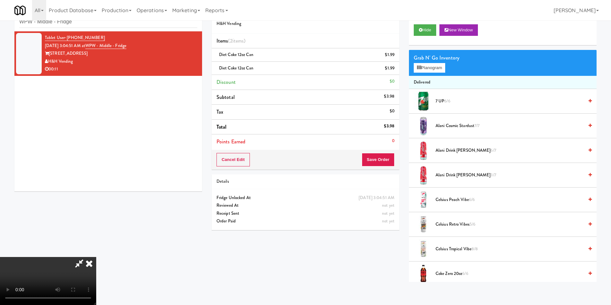
click at [96, 257] on video at bounding box center [48, 281] width 96 height 48
click at [443, 66] on button "Planogram" at bounding box center [428, 68] width 31 height 10
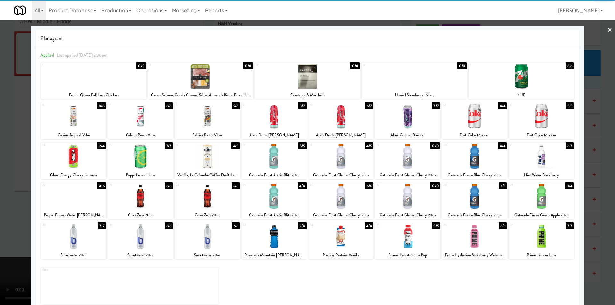
click at [517, 84] on div at bounding box center [521, 76] width 105 height 25
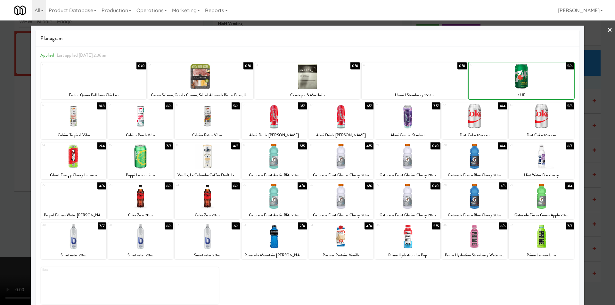
click at [598, 108] on div at bounding box center [307, 152] width 615 height 305
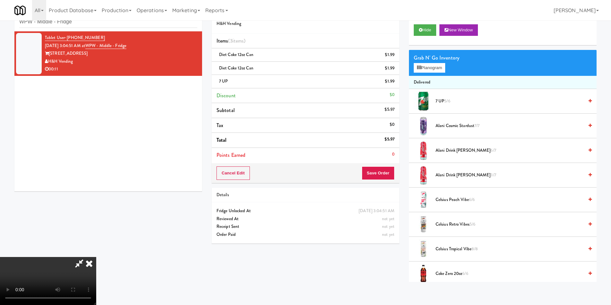
click at [96, 257] on video at bounding box center [48, 281] width 96 height 48
click at [387, 169] on button "Save Order" at bounding box center [378, 173] width 33 height 13
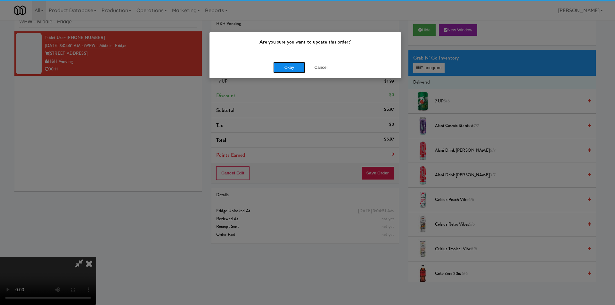
click at [293, 70] on button "Okay" at bounding box center [289, 68] width 32 height 12
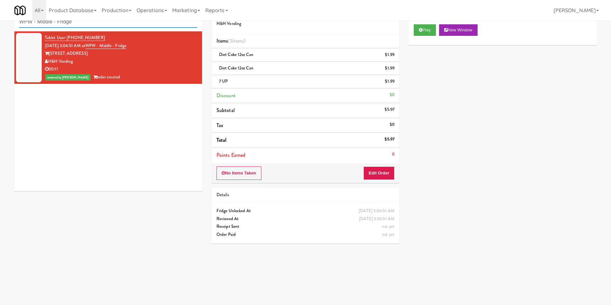
click at [113, 28] on input "WPW - Middle - Fridge" at bounding box center [108, 22] width 178 height 12
click at [112, 28] on input "WPW - Middle - Fridge" at bounding box center [108, 22] width 178 height 12
paste input "Ambient - MW - Pre Launch"
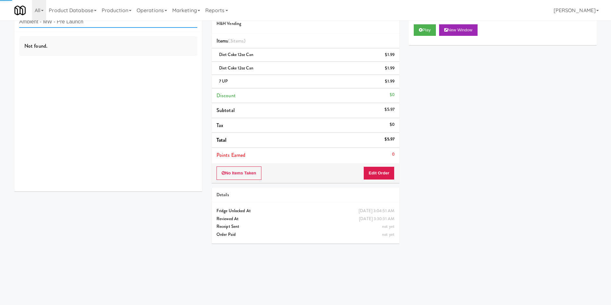
type input "Ambient - MW - Pre Launch"
click at [152, 62] on div "Not found." at bounding box center [108, 111] width 188 height 160
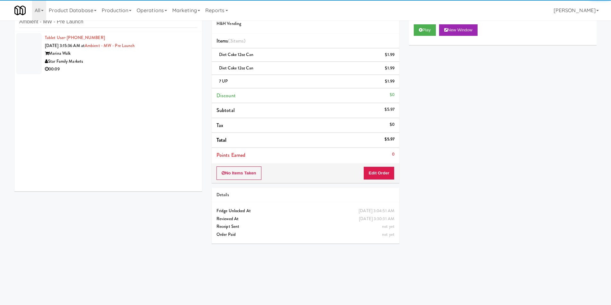
click at [155, 61] on div "Star Family Markets" at bounding box center [121, 62] width 152 height 8
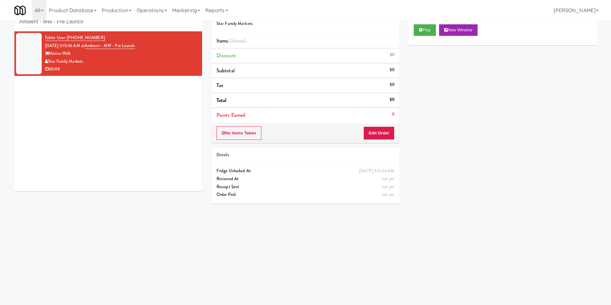
click at [409, 32] on div "Play New Window" at bounding box center [503, 33] width 188 height 26
click at [423, 33] on button "Play" at bounding box center [424, 30] width 22 height 12
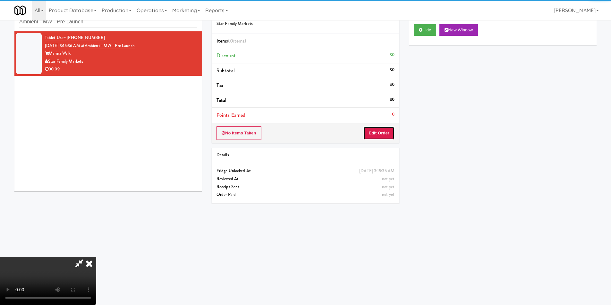
click at [383, 133] on button "Edit Order" at bounding box center [378, 133] width 31 height 13
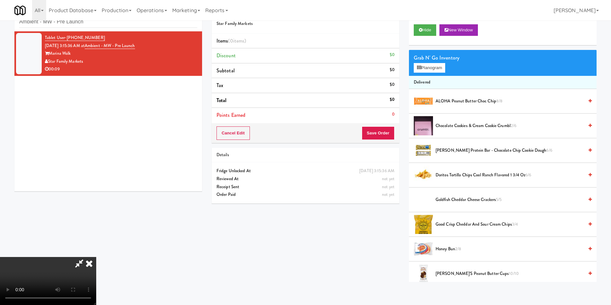
scroll to position [96, 0]
click at [96, 257] on video at bounding box center [48, 281] width 96 height 48
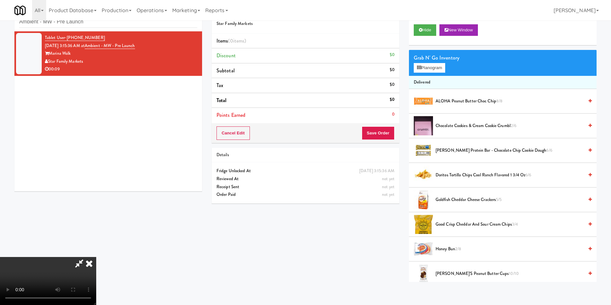
click at [96, 257] on video at bounding box center [48, 281] width 96 height 48
click at [420, 70] on button "Planogram" at bounding box center [428, 68] width 31 height 10
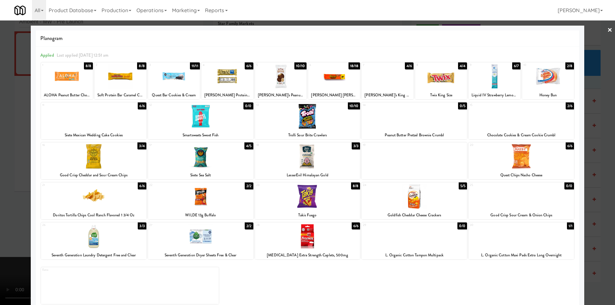
click at [513, 122] on div at bounding box center [521, 116] width 105 height 25
click at [589, 137] on div at bounding box center [307, 152] width 615 height 305
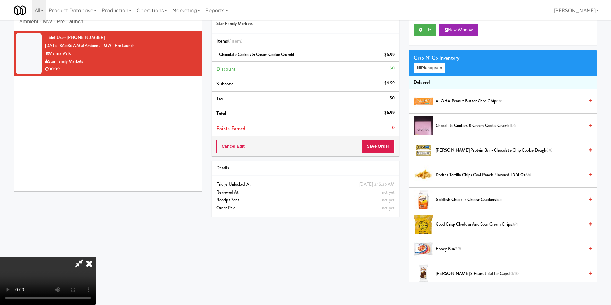
click at [96, 257] on video at bounding box center [48, 281] width 96 height 48
click at [373, 148] on button "Save Order" at bounding box center [378, 146] width 33 height 13
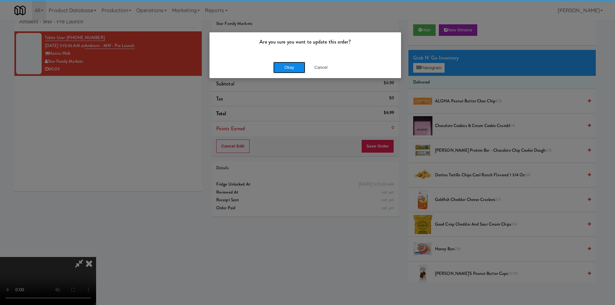
click at [275, 68] on button "Okay" at bounding box center [289, 68] width 32 height 12
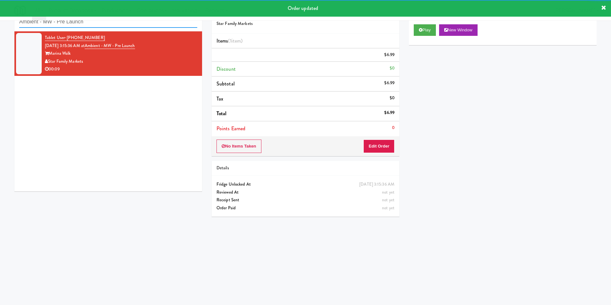
click at [125, 25] on input "Ambient - MW - Pre Launch" at bounding box center [108, 22] width 178 height 12
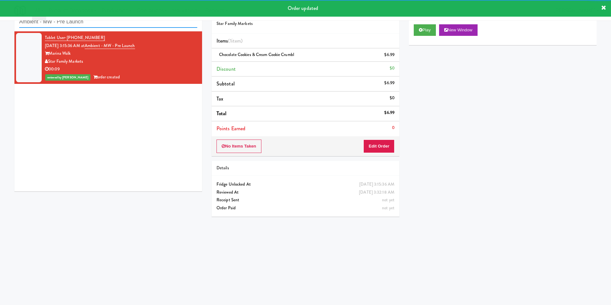
click at [125, 25] on input "Ambient - MW - Pre Launch" at bounding box center [108, 22] width 178 height 12
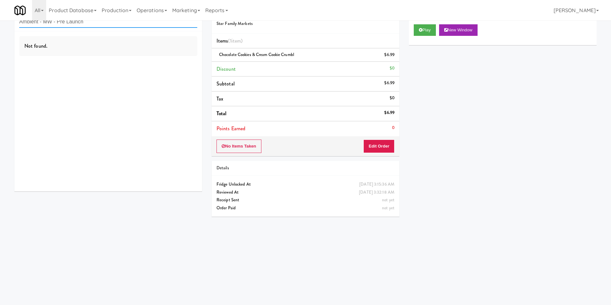
click at [112, 26] on input "Ambient - MW - Pre Launch" at bounding box center [108, 22] width 178 height 12
paste input "CoolRay"
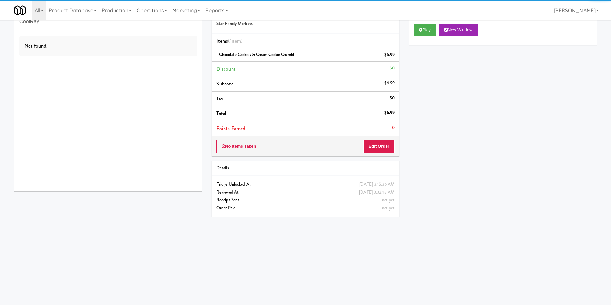
click at [106, 29] on div "inbox reviewed recent all unclear take inventory issue suspicious failed recent…" at bounding box center [108, 17] width 188 height 29
click at [106, 28] on div "inbox reviewed recent all unclear take inventory issue suspicious failed recent…" at bounding box center [108, 17] width 188 height 29
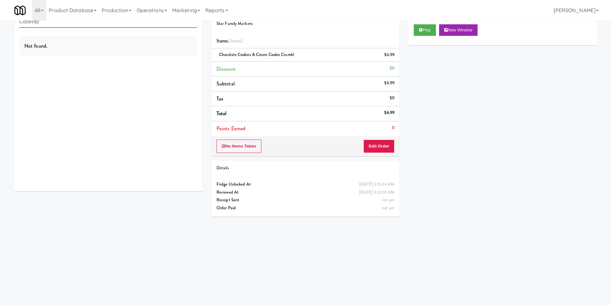
click at [107, 25] on input "CoolRay" at bounding box center [108, 22] width 178 height 12
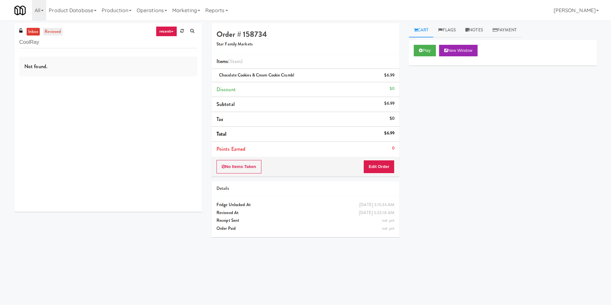
click at [54, 34] on link "reviewed" at bounding box center [53, 32] width 20 height 8
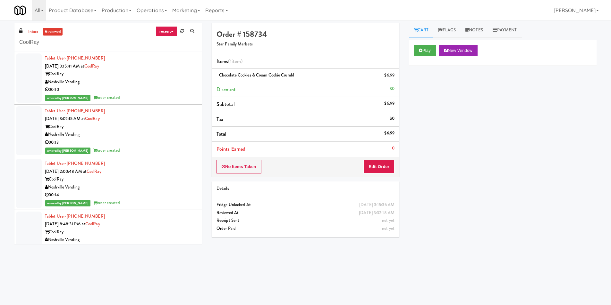
click at [105, 38] on input "CoolRay" at bounding box center [108, 43] width 178 height 12
click at [33, 35] on link "inbox" at bounding box center [33, 32] width 13 height 8
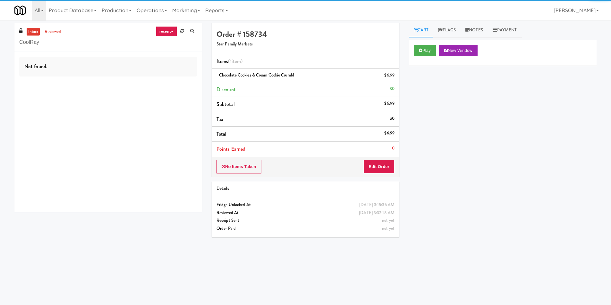
click at [77, 45] on input "CoolRay" at bounding box center [108, 43] width 178 height 12
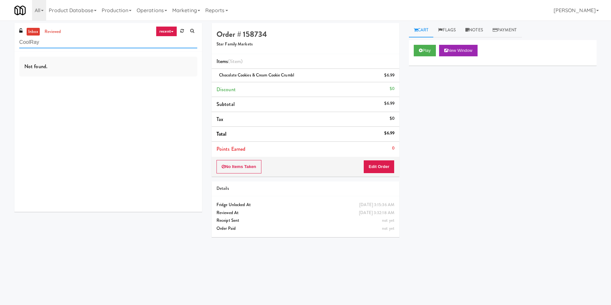
click at [77, 45] on input "CoolRay" at bounding box center [108, 43] width 178 height 12
paste input "HaNoBe - w/ Gym"
type input "HaNoBe - w/ Gym"
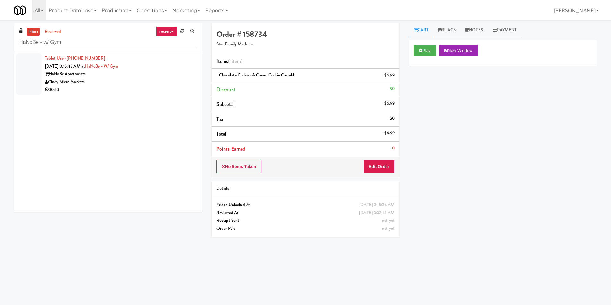
click at [130, 79] on div "Cincy Micro Markets" at bounding box center [121, 82] width 152 height 8
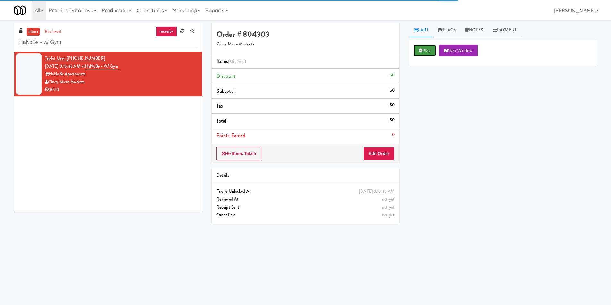
click at [418, 50] on button "Play" at bounding box center [424, 51] width 22 height 12
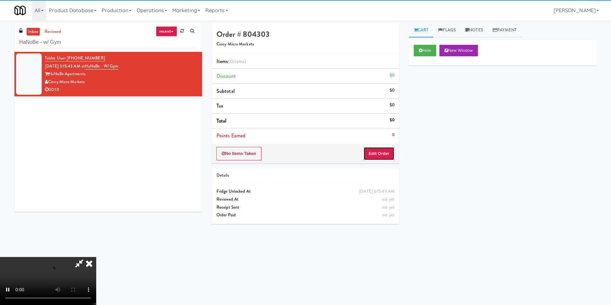
click at [386, 147] on button "Edit Order" at bounding box center [378, 153] width 31 height 13
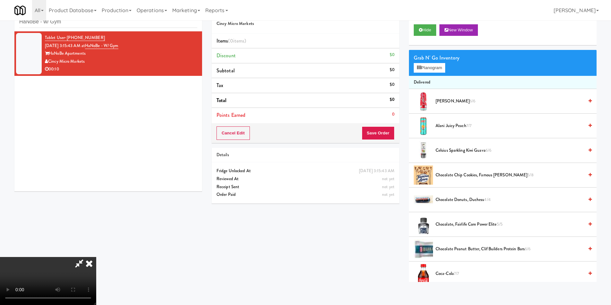
click at [96, 257] on video at bounding box center [48, 281] width 96 height 48
drag, startPoint x: 204, startPoint y: 180, endPoint x: 210, endPoint y: 179, distance: 5.6
click at [96, 257] on video at bounding box center [48, 281] width 96 height 48
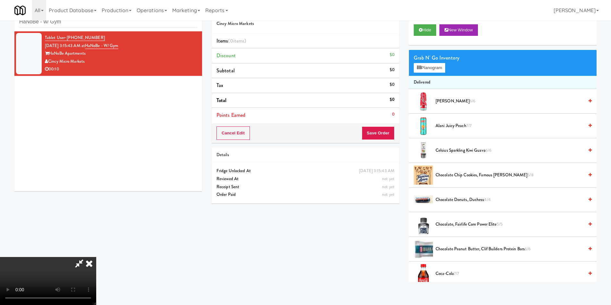
click at [96, 257] on video at bounding box center [48, 281] width 96 height 48
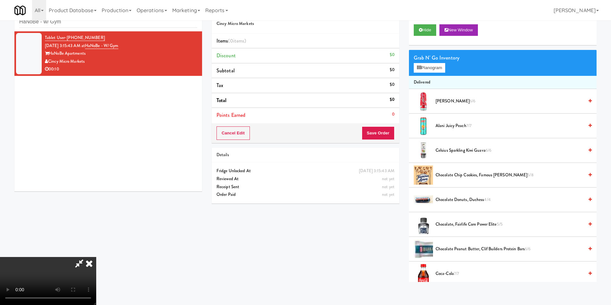
click at [96, 257] on video at bounding box center [48, 281] width 96 height 48
click at [423, 72] on button "Planogram" at bounding box center [428, 68] width 31 height 10
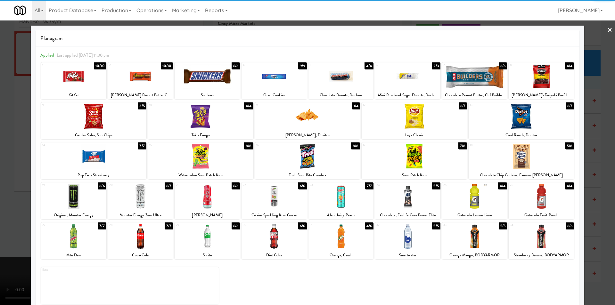
click at [138, 79] on div at bounding box center [140, 76] width 65 height 25
click at [506, 125] on div at bounding box center [521, 116] width 105 height 25
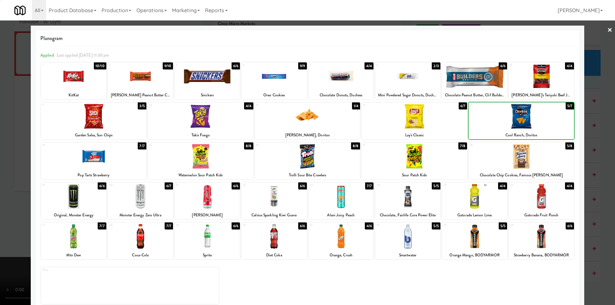
click at [597, 139] on div at bounding box center [307, 152] width 615 height 305
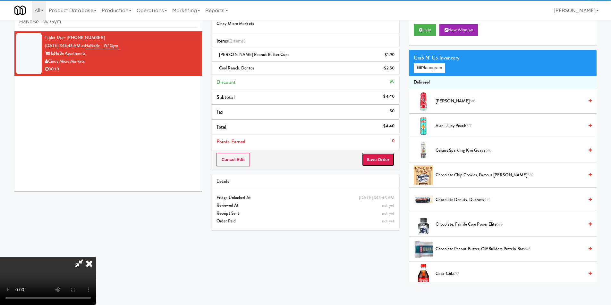
click at [386, 161] on button "Save Order" at bounding box center [378, 159] width 33 height 13
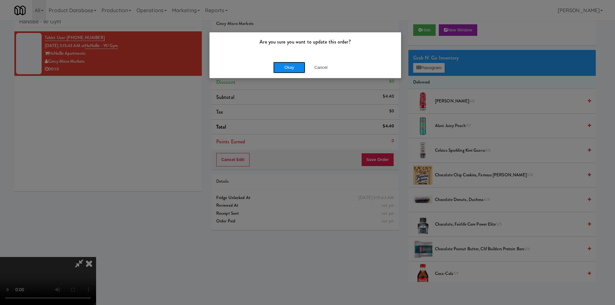
click at [285, 68] on button "Okay" at bounding box center [289, 68] width 32 height 12
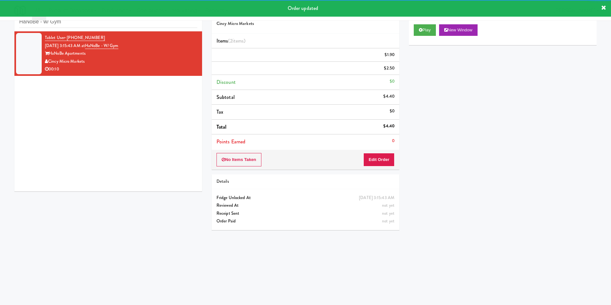
click at [124, 29] on div "inbox reviewed recent all unclear take inventory issue suspicious failed recent…" at bounding box center [108, 17] width 188 height 29
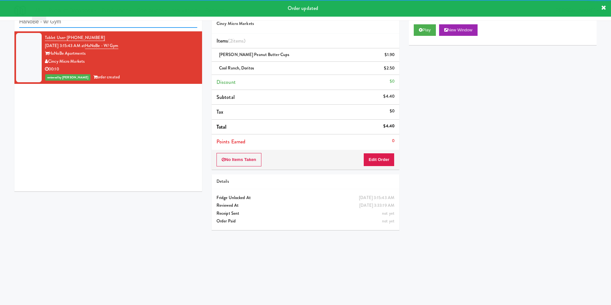
click at [124, 25] on input "HaNoBe - w/ Gym" at bounding box center [108, 22] width 178 height 12
click at [124, 24] on input "HaNoBe - w/ Gym" at bounding box center [108, 22] width 178 height 12
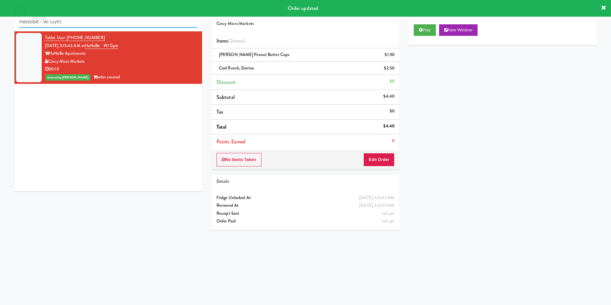
click at [124, 24] on input "HaNoBe - w/ Gym" at bounding box center [108, 22] width 178 height 12
paste input "[PERSON_NAME] - Cooler - Right"
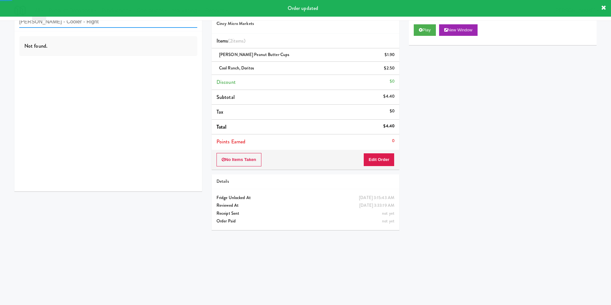
type input "[PERSON_NAME] - Cooler - Right"
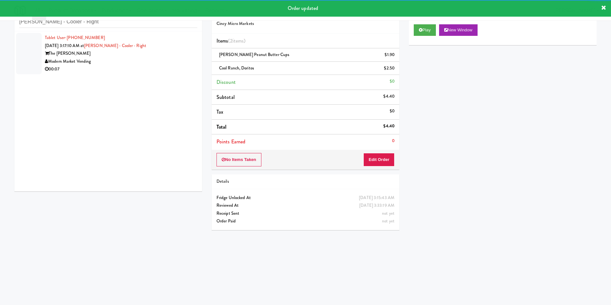
click at [163, 58] on div "Modern Market Vending" at bounding box center [121, 62] width 152 height 8
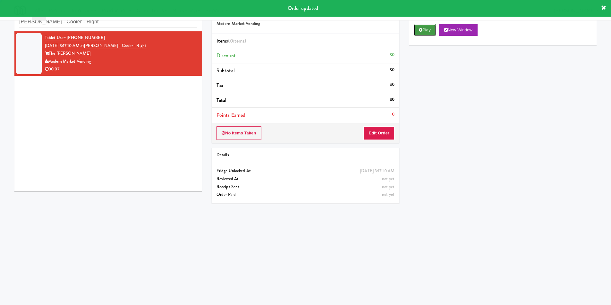
click at [425, 31] on button "Play" at bounding box center [424, 30] width 22 height 12
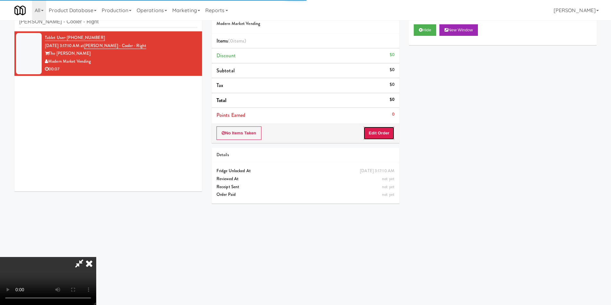
click at [375, 132] on button "Edit Order" at bounding box center [378, 133] width 31 height 13
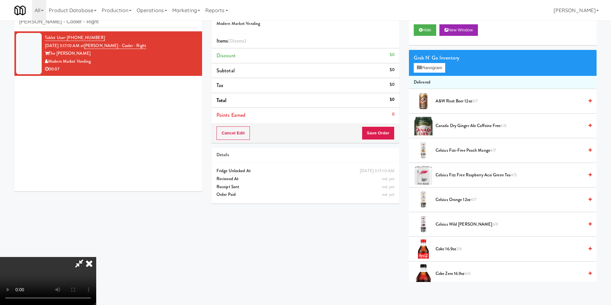
click at [96, 257] on video at bounding box center [48, 281] width 96 height 48
click at [422, 71] on button "Planogram" at bounding box center [428, 68] width 31 height 10
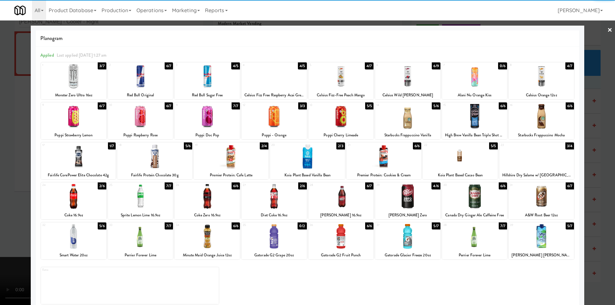
click at [81, 78] on div at bounding box center [73, 76] width 65 height 25
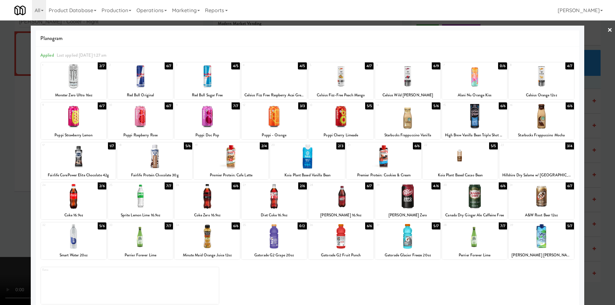
click at [215, 202] on div at bounding box center [207, 196] width 65 height 25
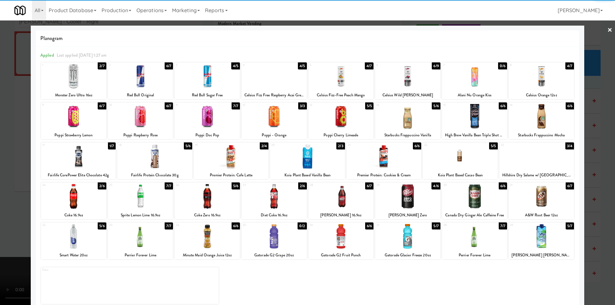
click at [597, 193] on div at bounding box center [307, 152] width 615 height 305
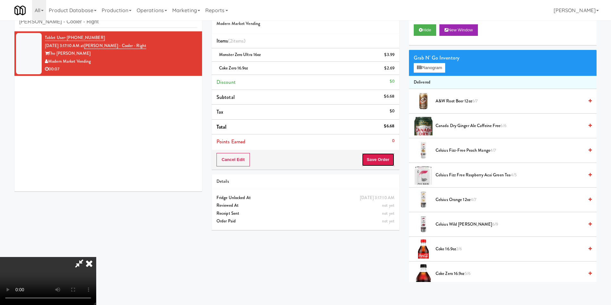
click at [381, 159] on button "Save Order" at bounding box center [378, 159] width 33 height 13
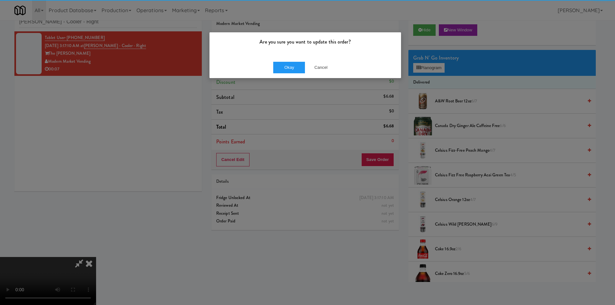
click at [278, 58] on div "Okay Cancel" at bounding box center [306, 67] width 192 height 21
click at [281, 61] on div "Okay Cancel" at bounding box center [306, 67] width 192 height 21
click at [287, 65] on button "Okay" at bounding box center [289, 68] width 32 height 12
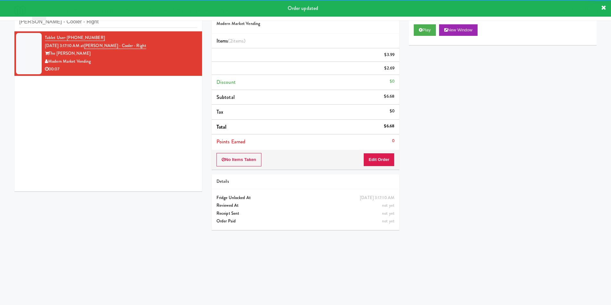
click at [88, 32] on li "Tablet User · (602) 803-5536 [DATE] 3:17:10 AM at [PERSON_NAME] - Cooler - Righ…" at bounding box center [108, 53] width 188 height 45
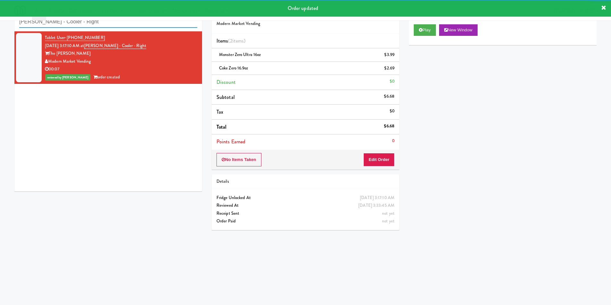
click at [91, 25] on input "[PERSON_NAME] - Cooler - Right" at bounding box center [108, 22] width 178 height 12
click at [92, 24] on input "[PERSON_NAME] - Cooler - Right" at bounding box center [108, 22] width 178 height 12
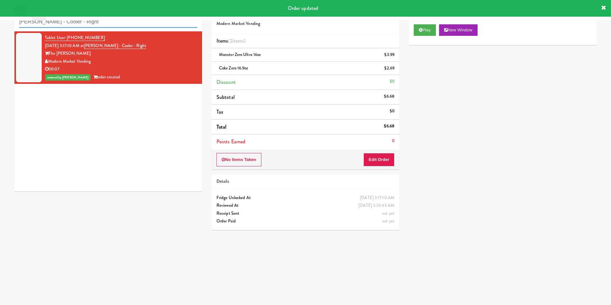
click at [92, 24] on input "[PERSON_NAME] - Cooler - Right" at bounding box center [108, 22] width 178 height 12
paste input "IKEA CDC Mississauga"
paste input "text"
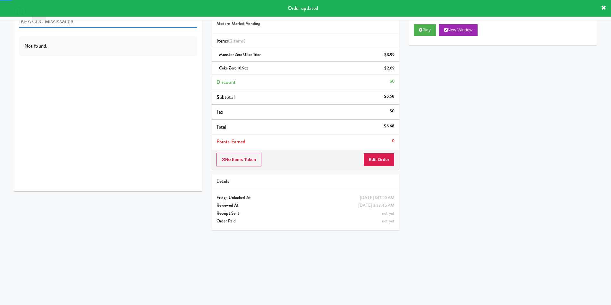
type input "IKEA CDC Mississauga"
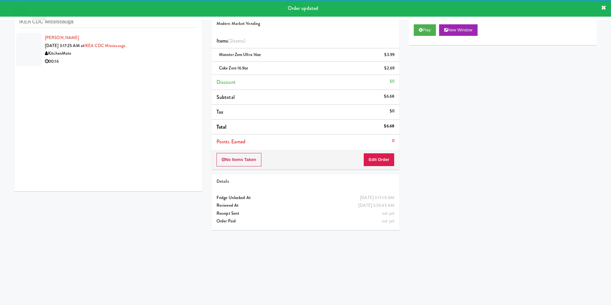
click at [159, 59] on div "00:16" at bounding box center [121, 62] width 152 height 8
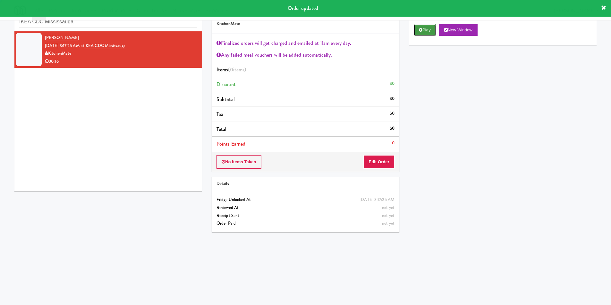
click at [424, 32] on button "Play" at bounding box center [424, 30] width 22 height 12
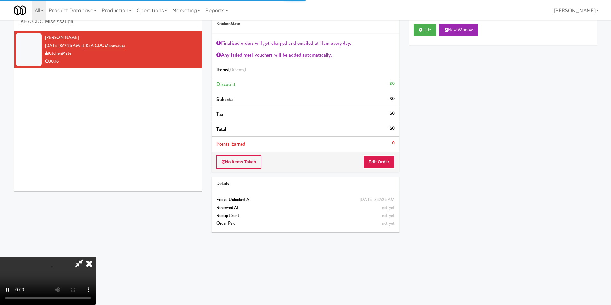
drag, startPoint x: 383, startPoint y: 148, endPoint x: 383, endPoint y: 153, distance: 4.8
click at [383, 149] on li "Points Earned 0" at bounding box center [306, 144] width 188 height 15
click at [382, 158] on button "Edit Order" at bounding box center [378, 161] width 31 height 13
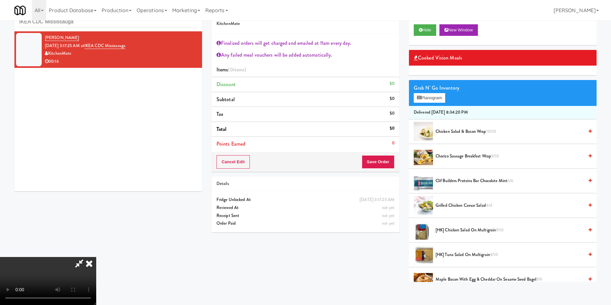
click at [96, 257] on video at bounding box center [48, 281] width 96 height 48
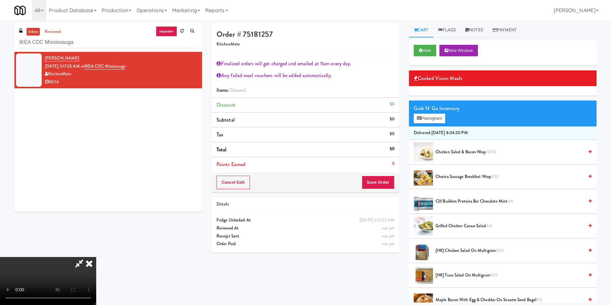
click at [96, 257] on video at bounding box center [48, 281] width 96 height 48
click at [422, 116] on button "Planogram" at bounding box center [428, 119] width 31 height 10
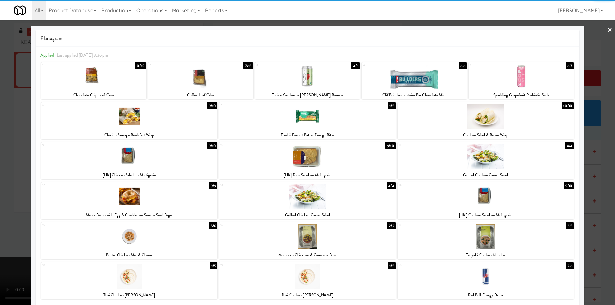
click at [223, 89] on div at bounding box center [200, 76] width 105 height 25
click at [588, 138] on div at bounding box center [307, 152] width 615 height 305
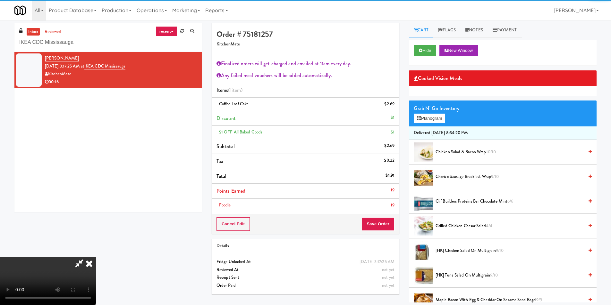
click at [96, 257] on video at bounding box center [48, 281] width 96 height 48
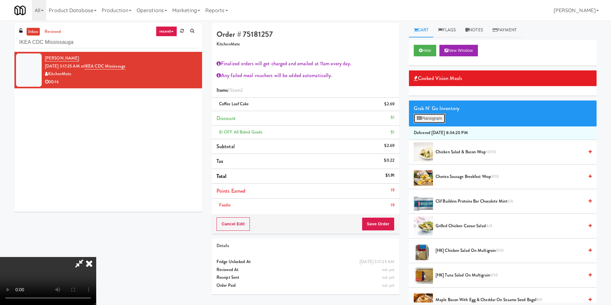
click at [426, 116] on button "Planogram" at bounding box center [428, 119] width 31 height 10
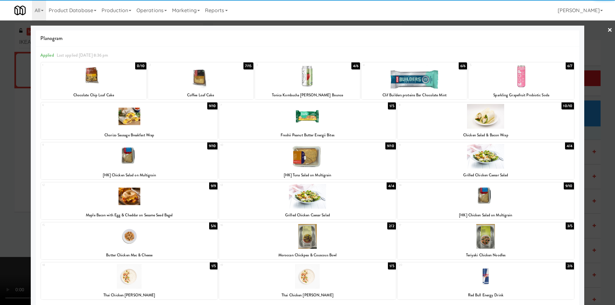
click at [212, 80] on div at bounding box center [200, 76] width 105 height 25
click at [601, 146] on div at bounding box center [307, 152] width 615 height 305
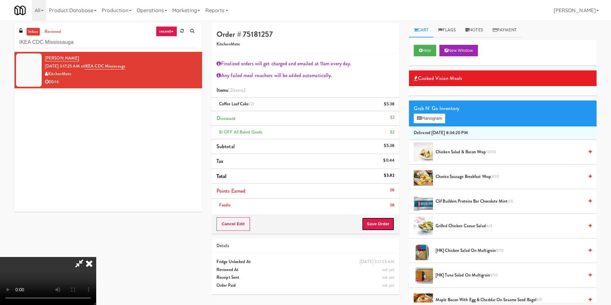
click at [377, 218] on button "Save Order" at bounding box center [378, 224] width 33 height 13
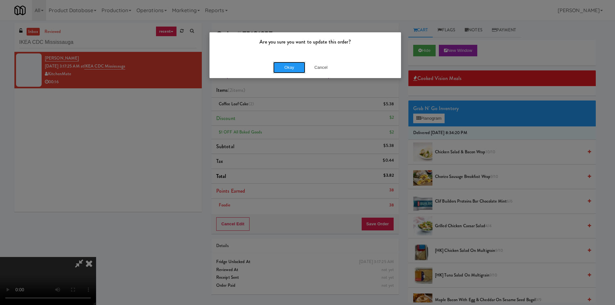
drag, startPoint x: 282, startPoint y: 71, endPoint x: 285, endPoint y: 83, distance: 12.1
click at [283, 71] on button "Okay" at bounding box center [289, 68] width 32 height 12
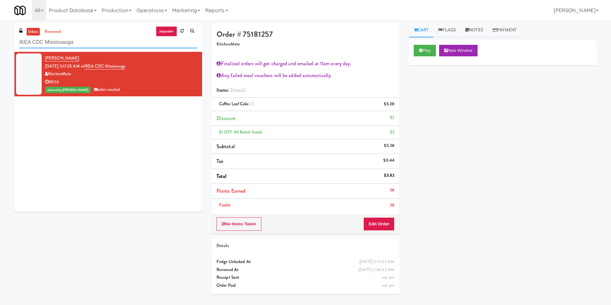
click at [72, 40] on input "IKEA CDC Mississauga" at bounding box center [108, 43] width 178 height 12
drag, startPoint x: 72, startPoint y: 40, endPoint x: 77, endPoint y: 40, distance: 4.8
click at [73, 40] on input "IKEA CDC Mississauga" at bounding box center [108, 43] width 178 height 12
paste input "450 [GEOGRAPHIC_DATA] - Left - Fridge"
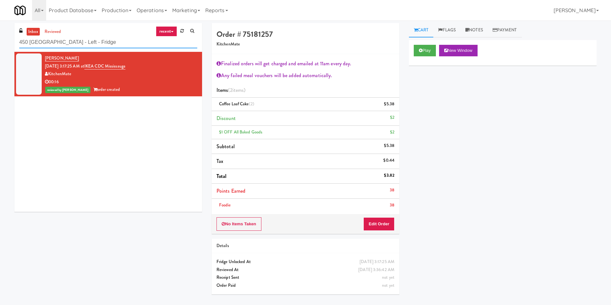
type input "450 [GEOGRAPHIC_DATA] - Left - Fridge"
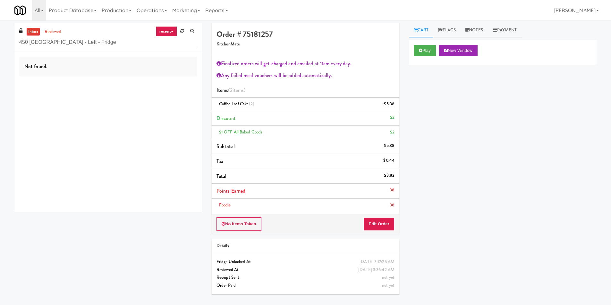
click at [157, 84] on div "Not found." at bounding box center [108, 132] width 188 height 160
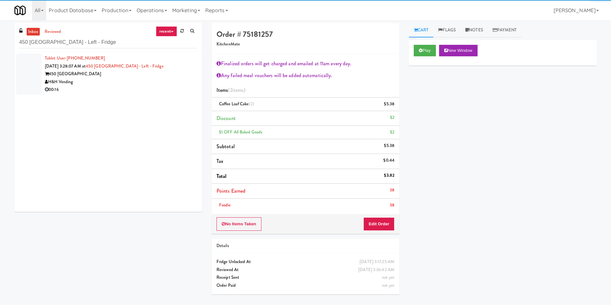
click at [168, 87] on div "00:16" at bounding box center [121, 90] width 152 height 8
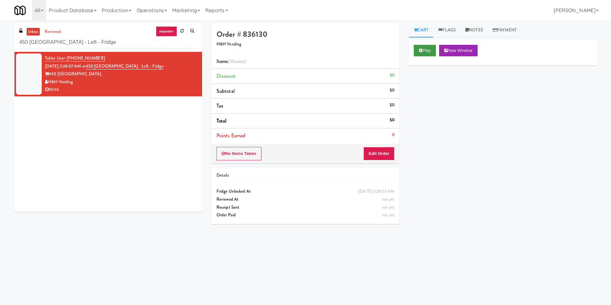
click at [422, 44] on div "Play New Window" at bounding box center [503, 53] width 188 height 26
click at [413, 50] on button "Play" at bounding box center [424, 51] width 22 height 12
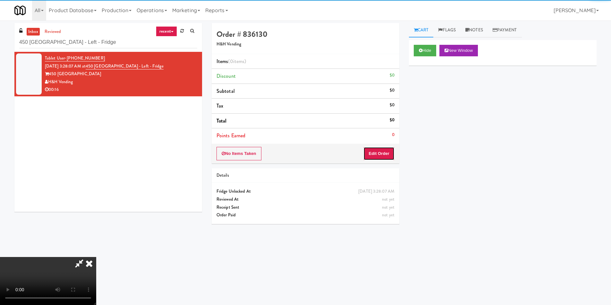
click at [382, 155] on button "Edit Order" at bounding box center [378, 153] width 31 height 13
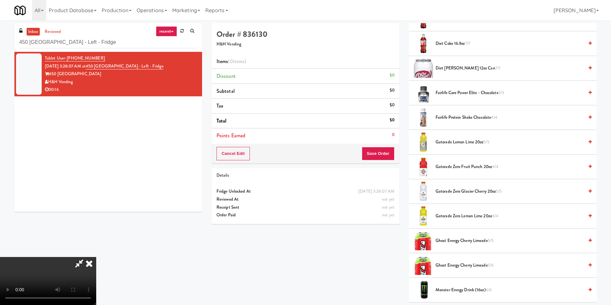
scroll to position [417, 0]
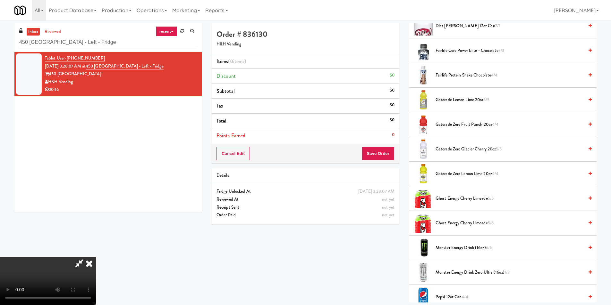
click at [456, 128] on span "Gatorade Zero Fruit Punch 20oz 4/4" at bounding box center [509, 125] width 148 height 8
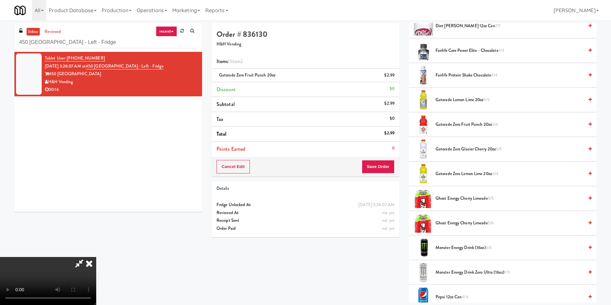
click at [96, 257] on video at bounding box center [48, 281] width 96 height 48
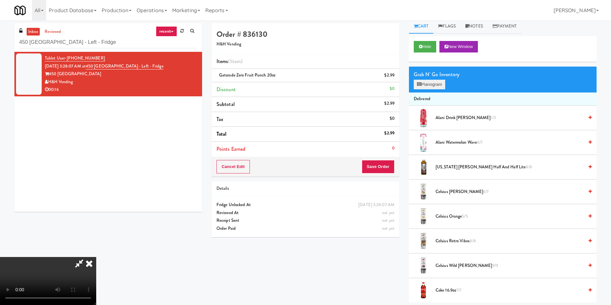
scroll to position [0, 0]
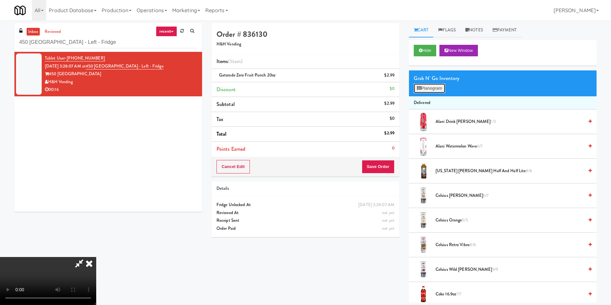
click at [436, 87] on button "Planogram" at bounding box center [428, 89] width 31 height 10
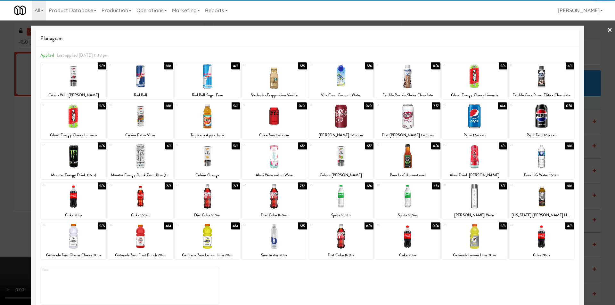
click at [146, 156] on div at bounding box center [140, 156] width 65 height 25
click at [7, 145] on div at bounding box center [307, 152] width 615 height 305
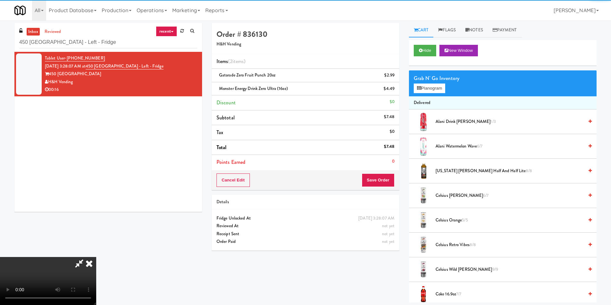
click at [96, 257] on video at bounding box center [48, 281] width 96 height 48
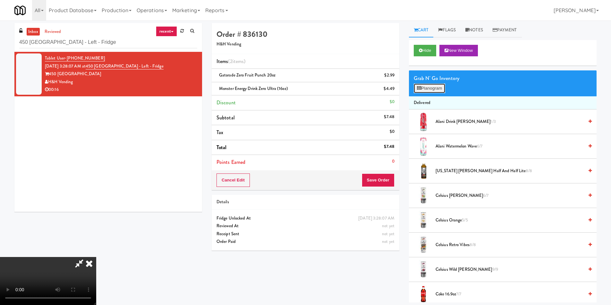
click at [434, 88] on button "Planogram" at bounding box center [428, 89] width 31 height 10
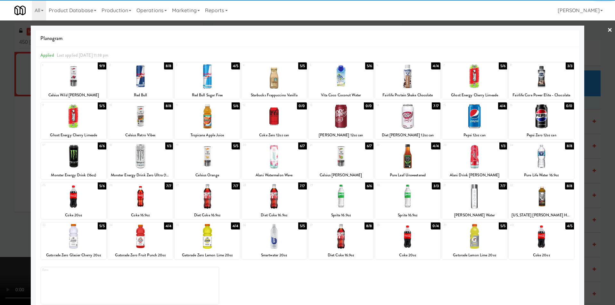
click at [148, 115] on div at bounding box center [140, 116] width 65 height 25
click at [590, 139] on div at bounding box center [307, 152] width 615 height 305
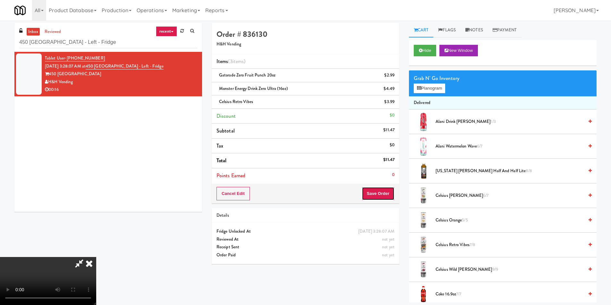
click at [375, 194] on button "Save Order" at bounding box center [378, 193] width 33 height 13
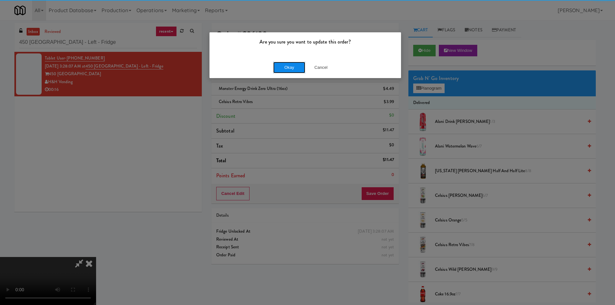
click at [294, 69] on button "Okay" at bounding box center [289, 68] width 32 height 12
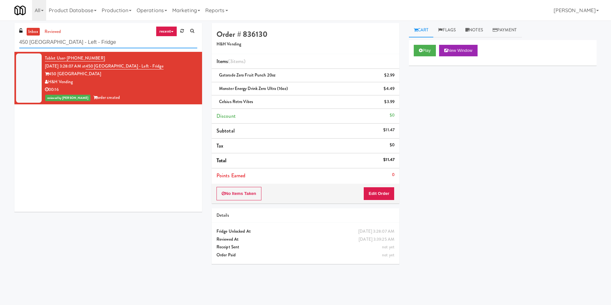
click at [118, 41] on input "450 [GEOGRAPHIC_DATA] - Left - Fridge" at bounding box center [108, 43] width 178 height 12
paste input "Anytime Fitness Cooler"
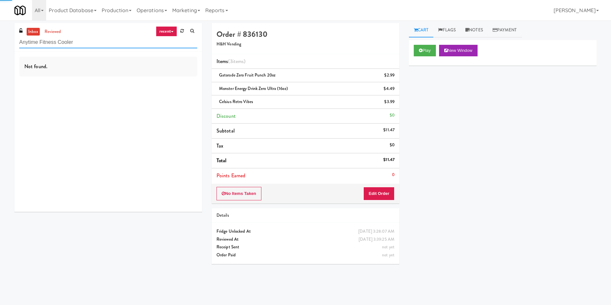
type input "Anytime Fitness Cooler"
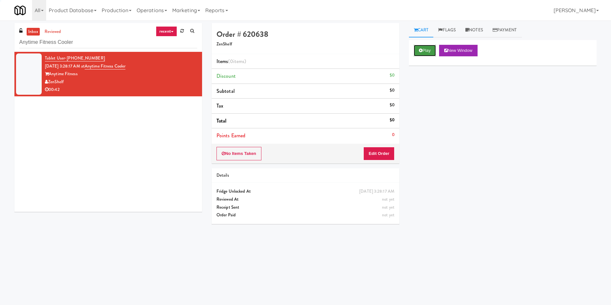
click at [422, 53] on button "Play" at bounding box center [424, 51] width 22 height 12
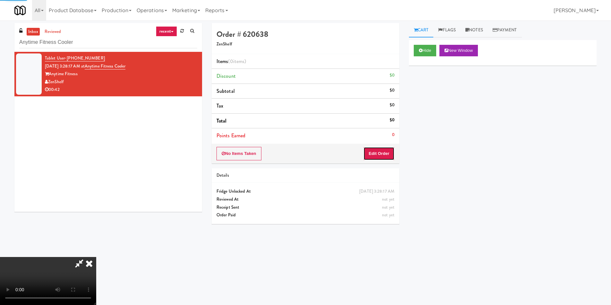
click at [383, 152] on button "Edit Order" at bounding box center [378, 153] width 31 height 13
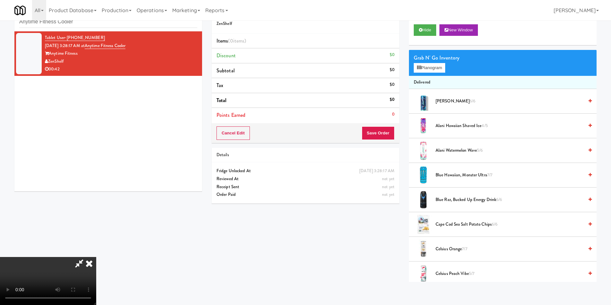
scroll to position [33, 0]
click at [96, 257] on video at bounding box center [48, 281] width 96 height 48
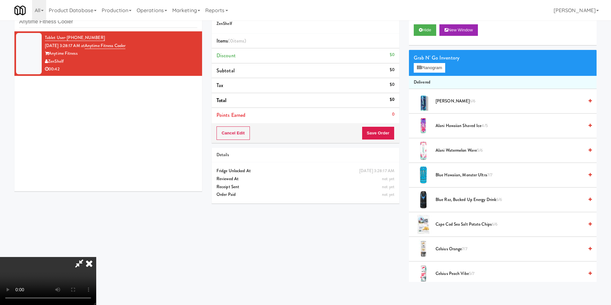
scroll to position [97, 0]
click at [96, 297] on video at bounding box center [48, 281] width 96 height 48
drag, startPoint x: 280, startPoint y: 212, endPoint x: 285, endPoint y: 209, distance: 5.4
click at [96, 257] on video at bounding box center [48, 281] width 96 height 48
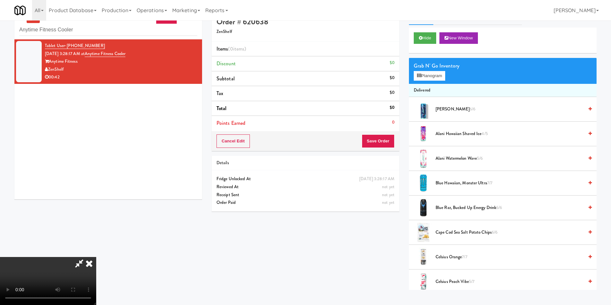
scroll to position [0, 0]
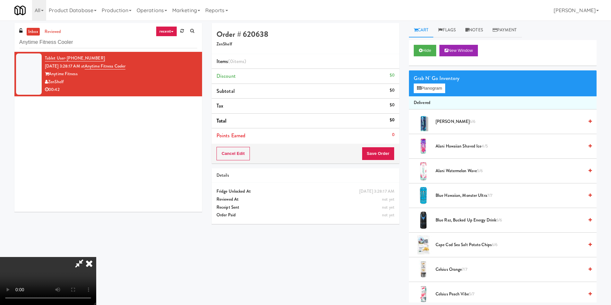
click at [96, 257] on icon at bounding box center [89, 263] width 14 height 13
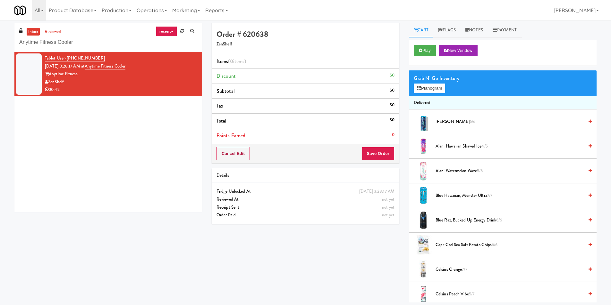
click at [245, 147] on div "Cancel Edit Save Order" at bounding box center [306, 154] width 188 height 20
click at [246, 155] on button "Cancel Edit" at bounding box center [232, 153] width 33 height 13
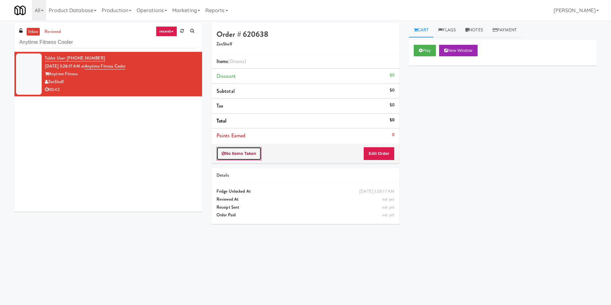
click at [246, 157] on button "No Items Taken" at bounding box center [238, 153] width 45 height 13
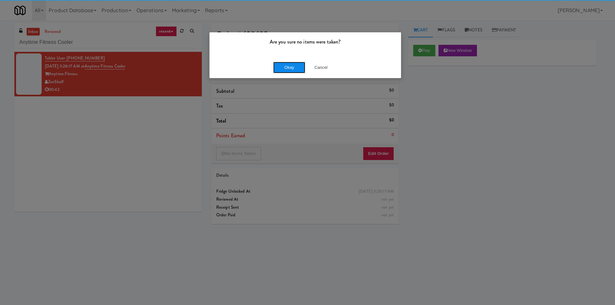
click at [302, 65] on button "Okay" at bounding box center [289, 68] width 32 height 12
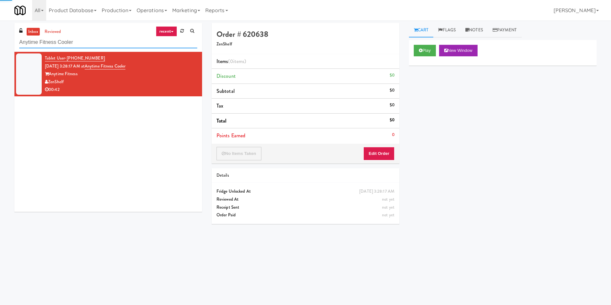
click at [112, 44] on input "Anytime Fitness Cooler" at bounding box center [108, 43] width 178 height 12
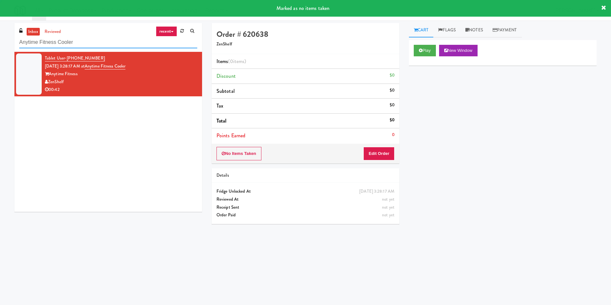
click at [112, 44] on input "Anytime Fitness Cooler" at bounding box center [108, 43] width 178 height 12
paste input "27 Atlantic"
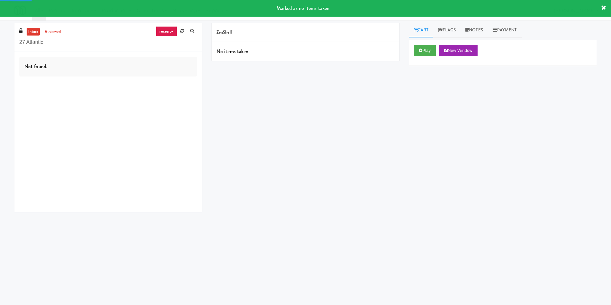
type input "27 Atlantic"
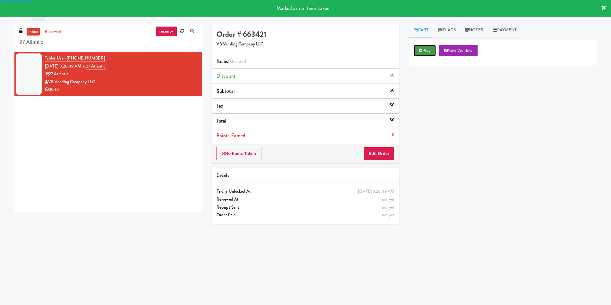
click at [431, 46] on button "Play" at bounding box center [424, 51] width 22 height 12
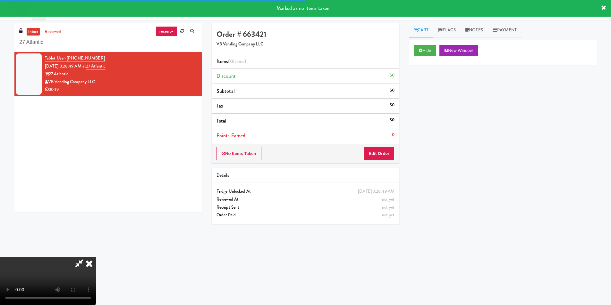
click at [382, 146] on div "No Items Taken Edit Order" at bounding box center [306, 154] width 188 height 20
click at [384, 153] on button "Edit Order" at bounding box center [378, 153] width 31 height 13
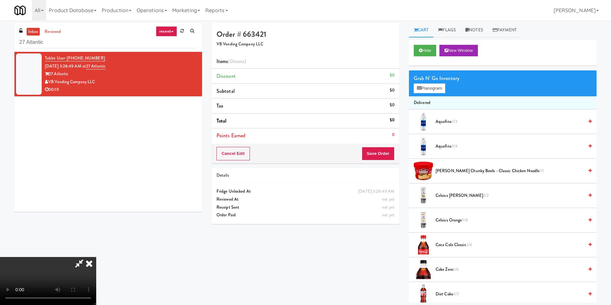
click at [96, 257] on video at bounding box center [48, 281] width 96 height 48
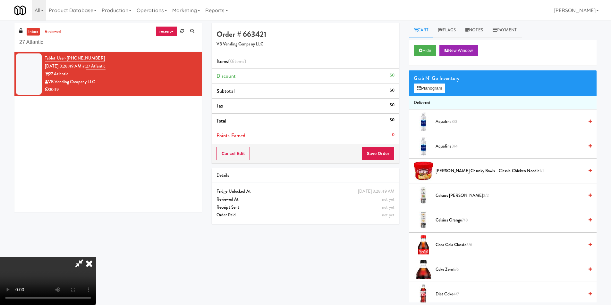
click at [96, 257] on video at bounding box center [48, 281] width 96 height 48
click at [415, 93] on button "Planogram" at bounding box center [428, 89] width 31 height 10
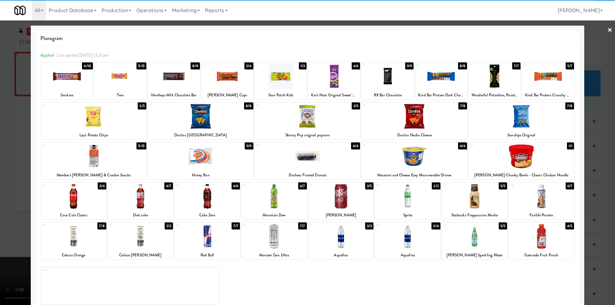
click at [519, 204] on div at bounding box center [541, 196] width 65 height 25
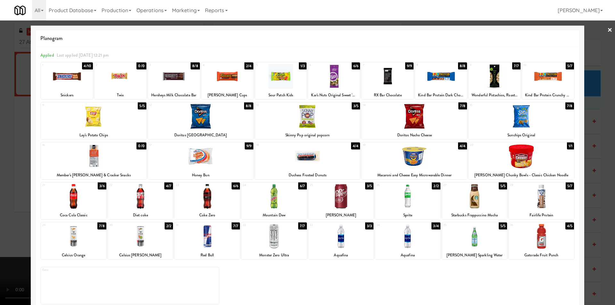
click at [331, 79] on div at bounding box center [334, 76] width 52 height 25
click at [594, 160] on div at bounding box center [307, 152] width 615 height 305
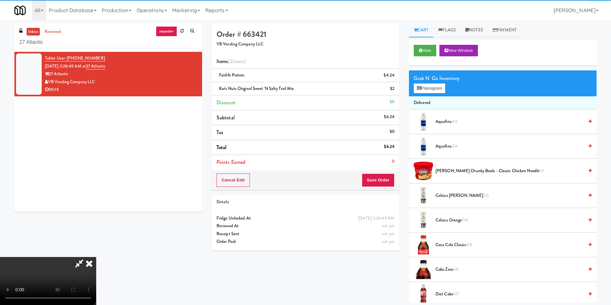
click at [96, 257] on video at bounding box center [48, 281] width 96 height 48
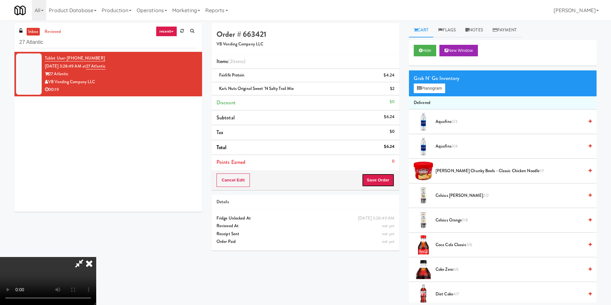
click at [387, 185] on button "Save Order" at bounding box center [378, 180] width 33 height 13
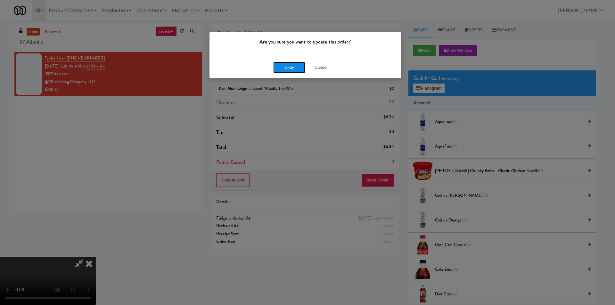
click at [285, 73] on button "Okay" at bounding box center [289, 68] width 32 height 12
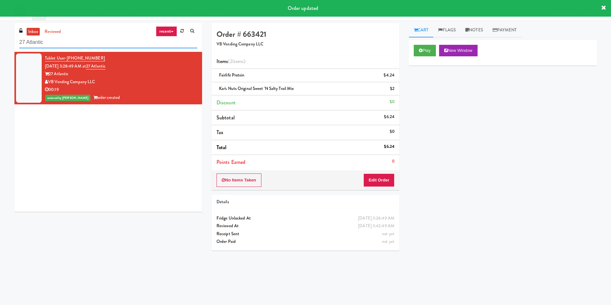
click at [99, 43] on input "27 Atlantic" at bounding box center [108, 43] width 178 height 12
paste input "[PERSON_NAME] Ave (L) - Steam Whistle"
type input "[PERSON_NAME] Ave (L) - Steam Whistle"
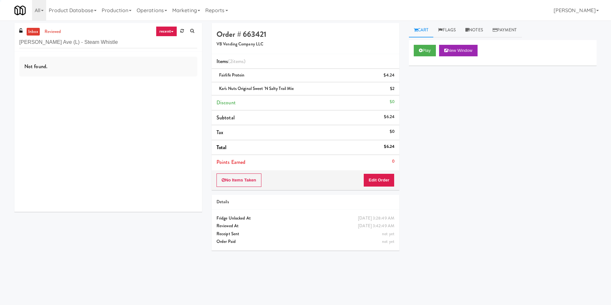
click at [165, 86] on div "Not found." at bounding box center [108, 132] width 188 height 160
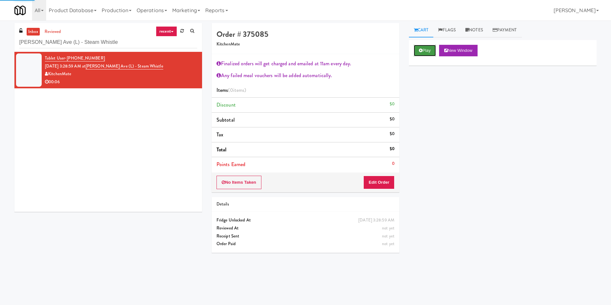
click at [422, 48] on button "Play" at bounding box center [424, 51] width 22 height 12
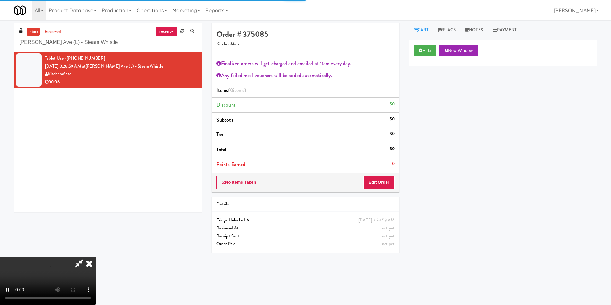
click at [387, 159] on li "Points Earned 0" at bounding box center [306, 164] width 188 height 15
click at [385, 178] on button "Edit Order" at bounding box center [378, 182] width 31 height 13
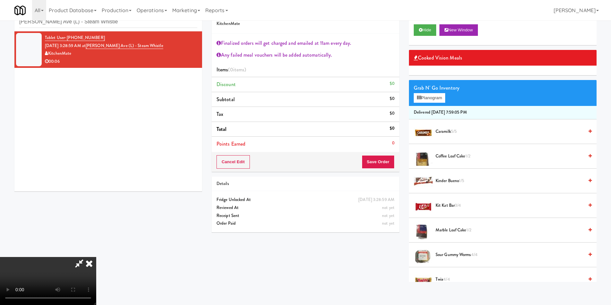
scroll to position [26, 0]
click at [96, 257] on video at bounding box center [48, 281] width 96 height 48
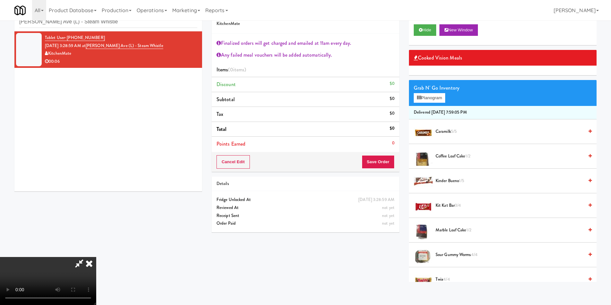
click at [96, 257] on video at bounding box center [48, 281] width 96 height 48
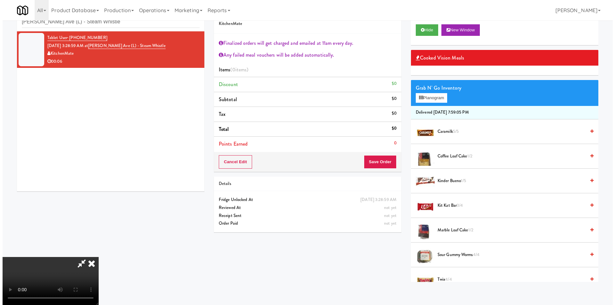
scroll to position [26, 0]
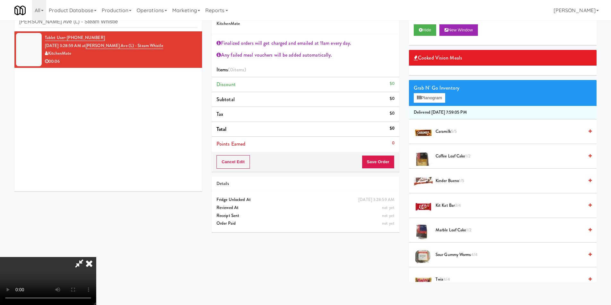
click at [96, 257] on video at bounding box center [48, 281] width 96 height 48
click at [433, 96] on button "Planogram" at bounding box center [428, 98] width 31 height 10
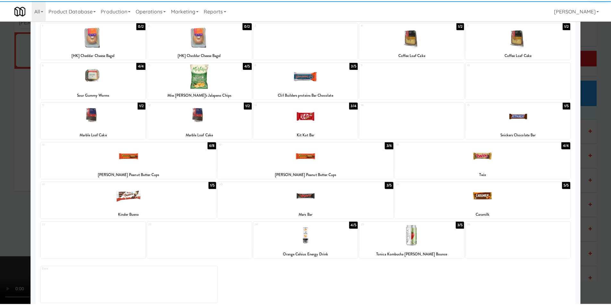
scroll to position [49, 0]
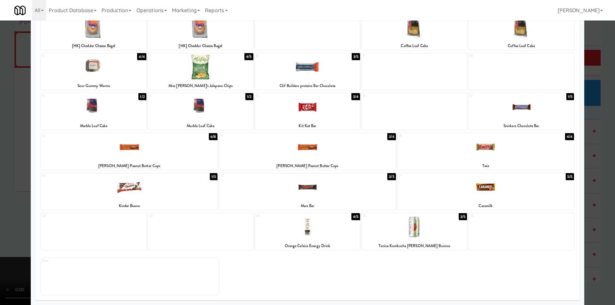
click at [301, 231] on div at bounding box center [307, 227] width 105 height 25
click at [581, 200] on div at bounding box center [307, 152] width 615 height 305
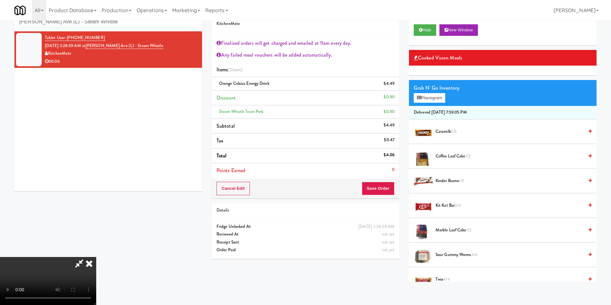
click at [96, 257] on video at bounding box center [48, 281] width 96 height 48
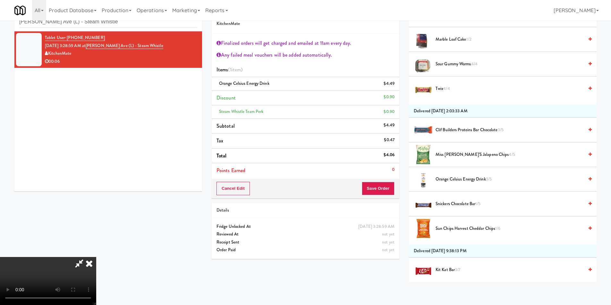
scroll to position [192, 0]
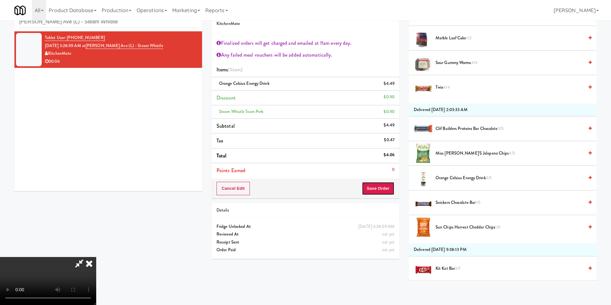
click at [385, 190] on button "Save Order" at bounding box center [378, 188] width 33 height 13
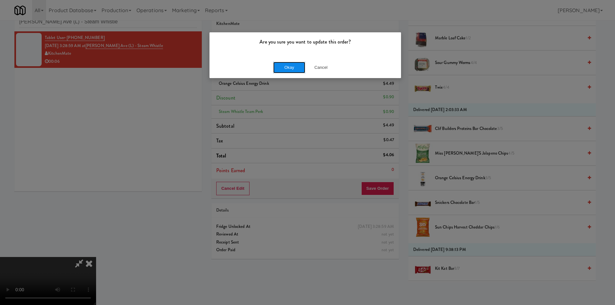
click at [295, 68] on button "Okay" at bounding box center [289, 68] width 32 height 12
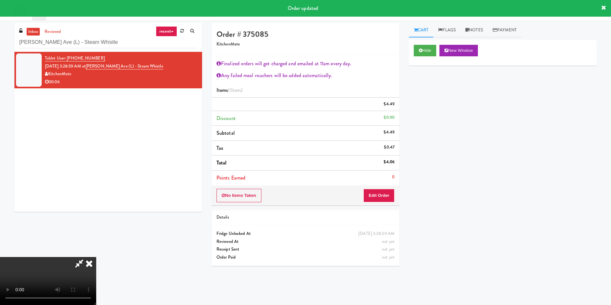
scroll to position [0, 0]
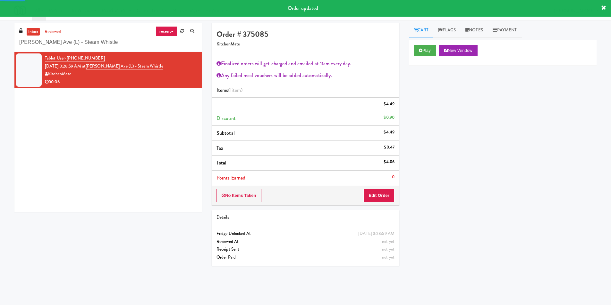
click at [84, 37] on input "[PERSON_NAME] Ave (L) - Steam Whistle" at bounding box center [108, 43] width 178 height 12
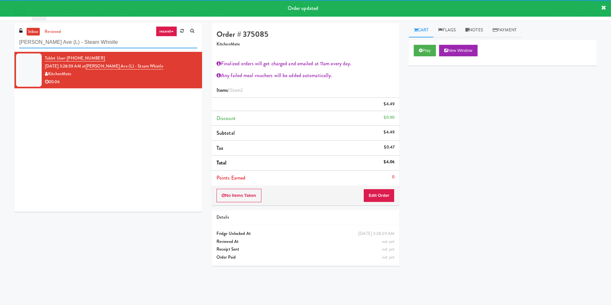
click at [84, 37] on input "[PERSON_NAME] Ave (L) - Steam Whistle" at bounding box center [108, 43] width 178 height 12
paste input "311 W. [US_STATE]"
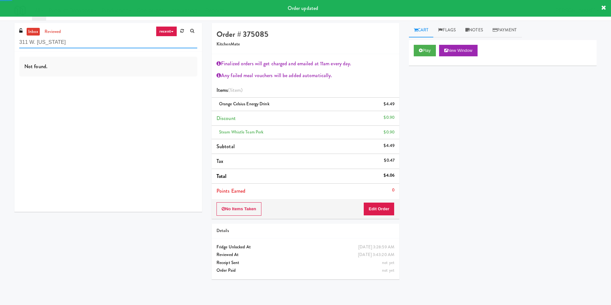
type input "311 W. [US_STATE]"
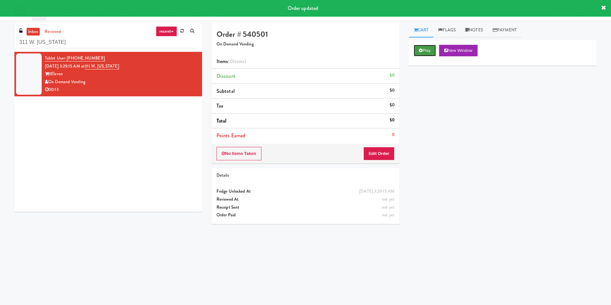
click at [418, 44] on div "Play New Window" at bounding box center [503, 53] width 188 height 26
click at [380, 159] on button "Edit Order" at bounding box center [378, 153] width 31 height 13
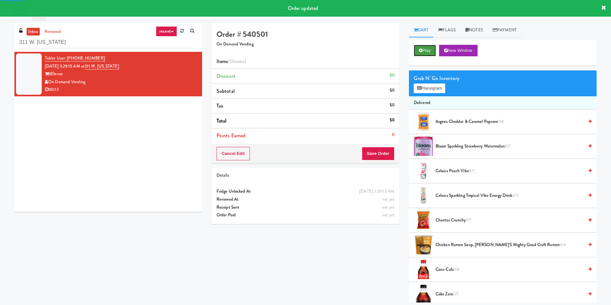
click at [425, 54] on button "Play" at bounding box center [424, 51] width 22 height 12
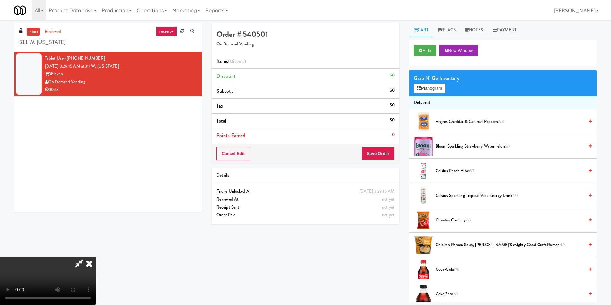
click at [96, 257] on video at bounding box center [48, 281] width 96 height 48
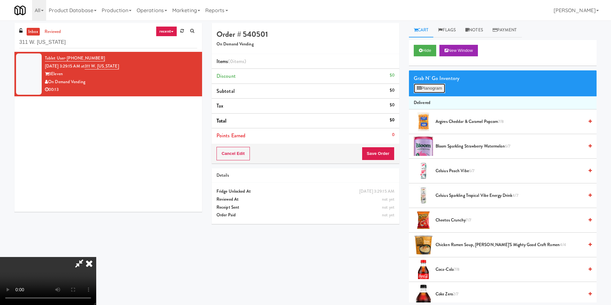
click at [428, 91] on button "Planogram" at bounding box center [428, 89] width 31 height 10
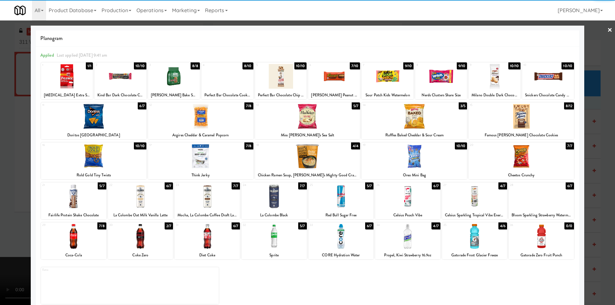
click at [127, 87] on div at bounding box center [121, 76] width 52 height 25
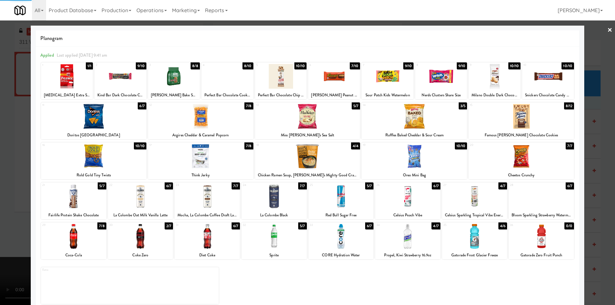
click at [24, 132] on div at bounding box center [307, 152] width 615 height 305
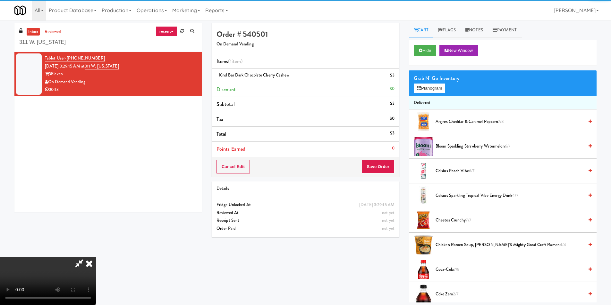
click at [96, 257] on video at bounding box center [48, 281] width 96 height 48
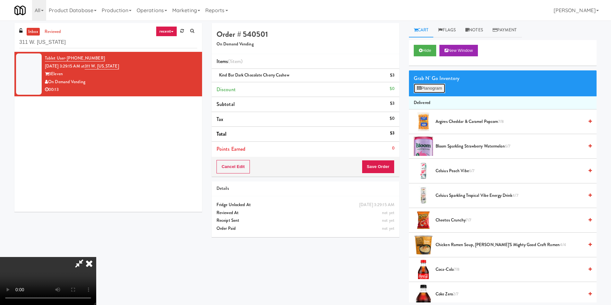
click at [428, 89] on button "Planogram" at bounding box center [428, 89] width 31 height 10
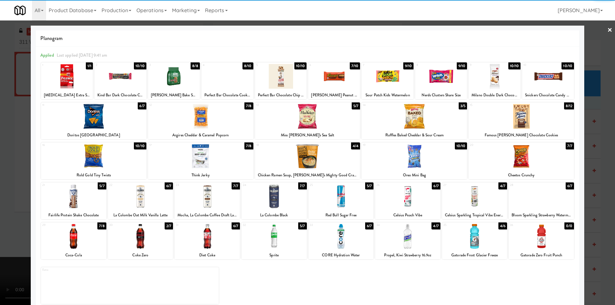
click at [411, 228] on div at bounding box center [407, 236] width 65 height 25
click at [595, 160] on div at bounding box center [307, 152] width 615 height 305
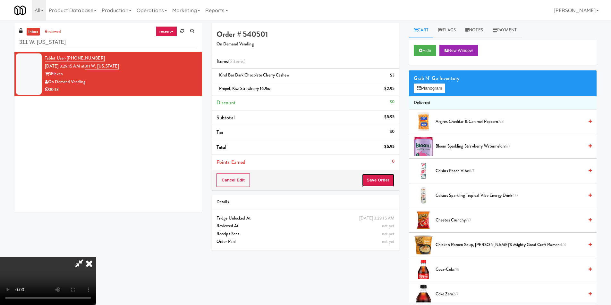
click at [384, 177] on button "Save Order" at bounding box center [378, 180] width 33 height 13
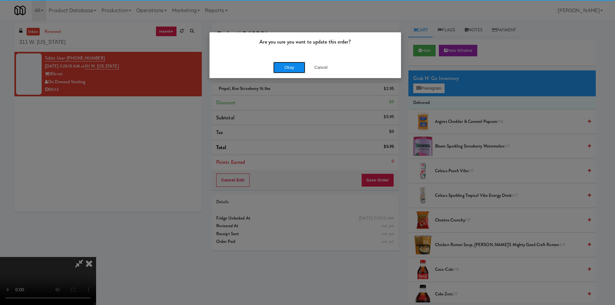
click at [281, 68] on button "Okay" at bounding box center [289, 68] width 32 height 12
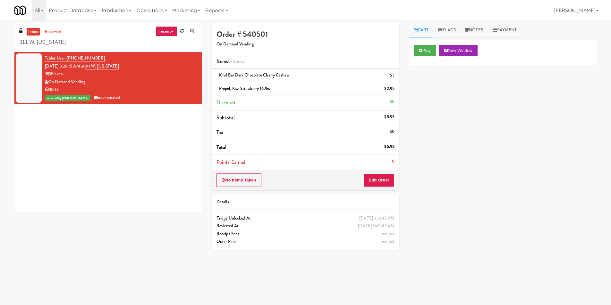
click at [107, 45] on input "311 W. [US_STATE]" at bounding box center [108, 43] width 178 height 12
paste input "Accolade - Drink"
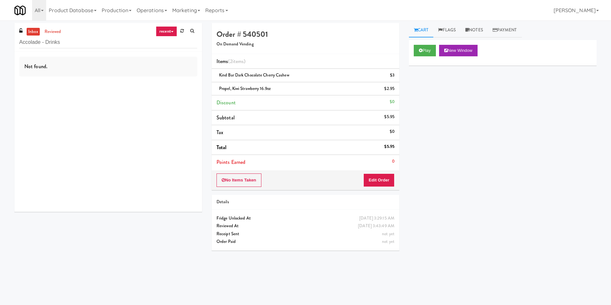
click at [129, 75] on div "Not found." at bounding box center [108, 67] width 178 height 20
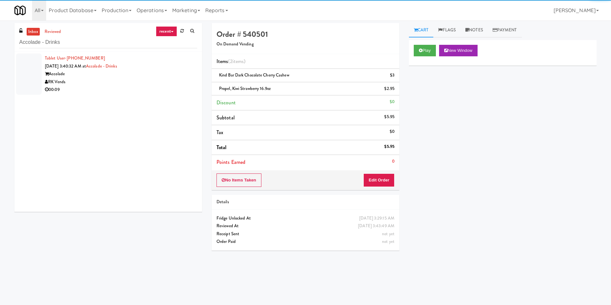
click at [138, 82] on div "RK Vends" at bounding box center [121, 82] width 152 height 8
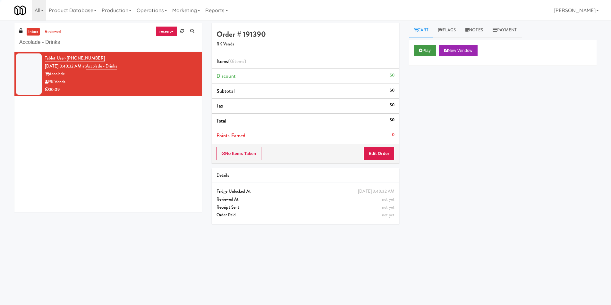
click at [414, 49] on div "Play New Window" at bounding box center [503, 53] width 188 height 26
click at [428, 41] on div "Play New Window" at bounding box center [503, 53] width 188 height 26
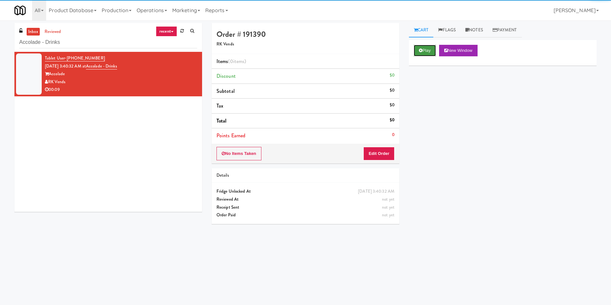
click at [424, 51] on button "Play" at bounding box center [424, 51] width 22 height 12
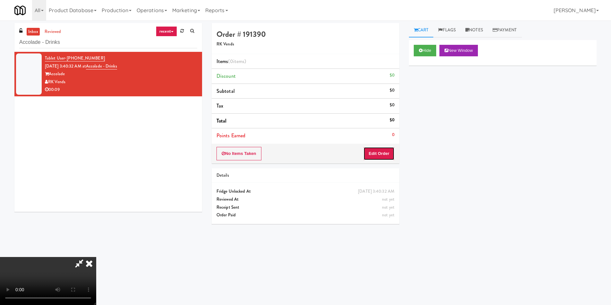
click at [371, 151] on button "Edit Order" at bounding box center [378, 153] width 31 height 13
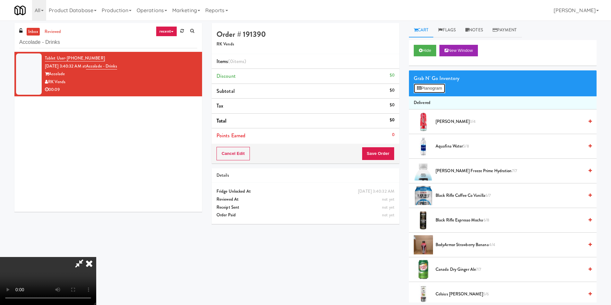
click at [439, 87] on button "Planogram" at bounding box center [428, 89] width 31 height 10
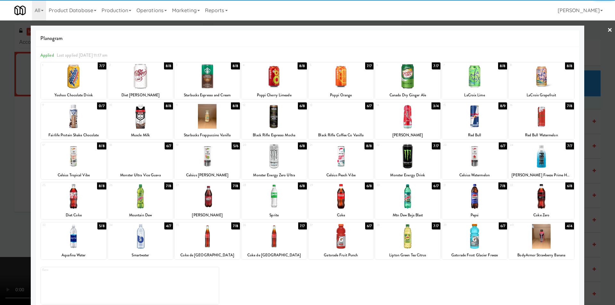
click at [476, 247] on div at bounding box center [474, 236] width 65 height 25
click at [585, 210] on div at bounding box center [307, 152] width 615 height 305
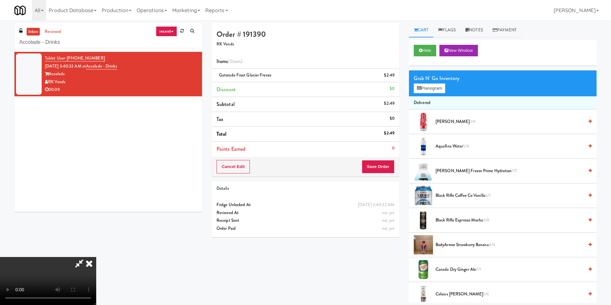
click at [96, 257] on video at bounding box center [48, 281] width 96 height 48
click at [376, 165] on button "Save Order" at bounding box center [378, 166] width 33 height 13
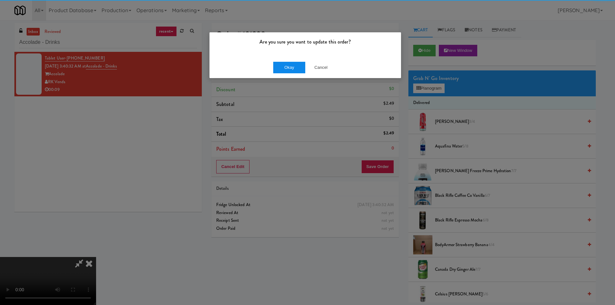
click at [291, 72] on div "Okay Cancel" at bounding box center [306, 67] width 192 height 21
click at [292, 74] on div "Are you sure you want to update this order? Okay Cancel" at bounding box center [307, 152] width 615 height 305
click at [288, 68] on button "Okay" at bounding box center [289, 68] width 32 height 12
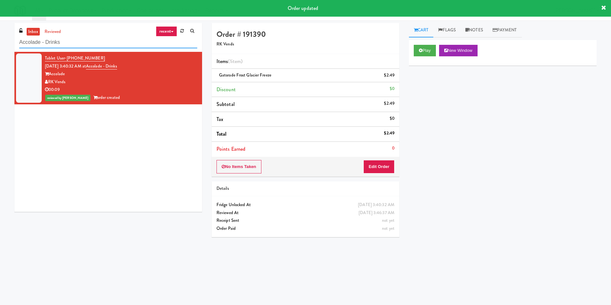
click at [80, 40] on input "Accolade - Drinks" at bounding box center [108, 43] width 178 height 12
paste input "1001 State - Right - Ambient"
type input "1001 State - Right - Ambient"
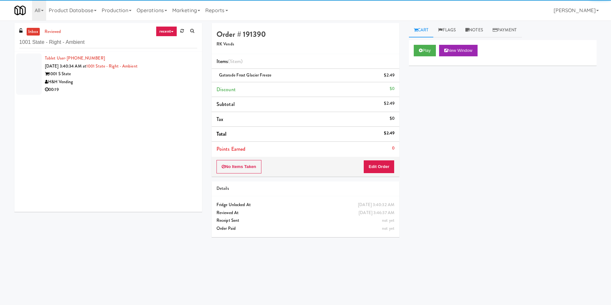
click at [123, 90] on div "00:19" at bounding box center [121, 90] width 152 height 8
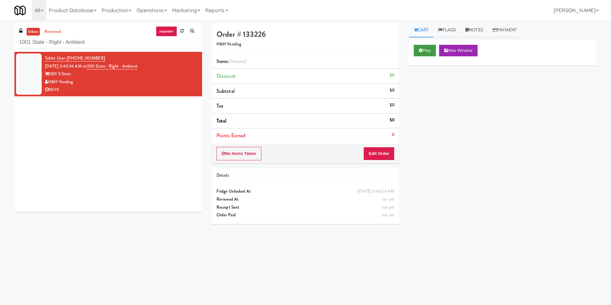
drag, startPoint x: 409, startPoint y: 54, endPoint x: 416, endPoint y: 53, distance: 7.5
click at [409, 54] on div "Play New Window" at bounding box center [503, 53] width 188 height 26
click at [416, 53] on button "Play" at bounding box center [424, 51] width 22 height 12
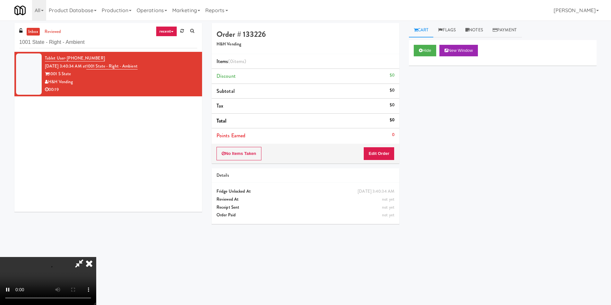
click at [366, 166] on div "Order # 133226 H&H Vending Items (0 items ) Discount $0 Subtotal $0 Tax $0 Tota…" at bounding box center [305, 126] width 197 height 206
click at [375, 154] on button "Edit Order" at bounding box center [378, 153] width 31 height 13
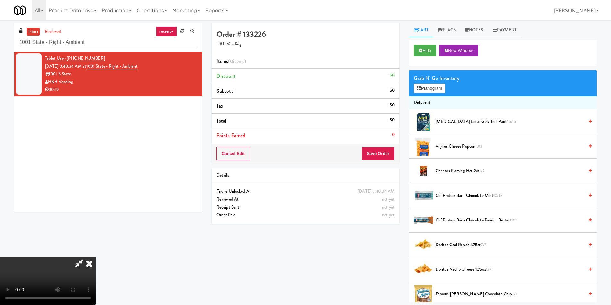
click at [96, 257] on video at bounding box center [48, 281] width 96 height 48
click at [430, 87] on button "Planogram" at bounding box center [428, 89] width 31 height 10
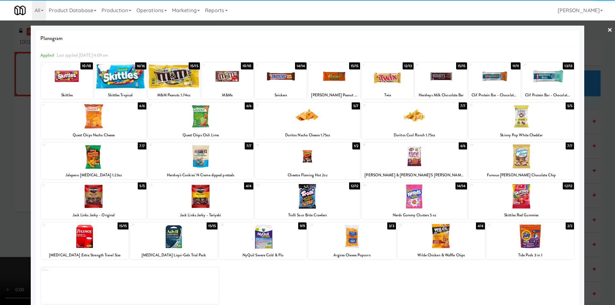
drag, startPoint x: 379, startPoint y: 78, endPoint x: 382, endPoint y: 78, distance: 3.3
click at [379, 77] on div at bounding box center [388, 76] width 52 height 25
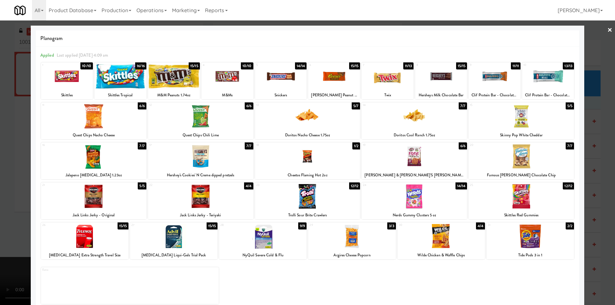
click at [602, 130] on div at bounding box center [307, 152] width 615 height 305
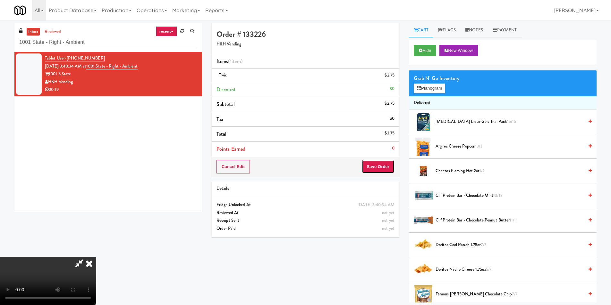
click at [384, 160] on button "Save Order" at bounding box center [378, 166] width 33 height 13
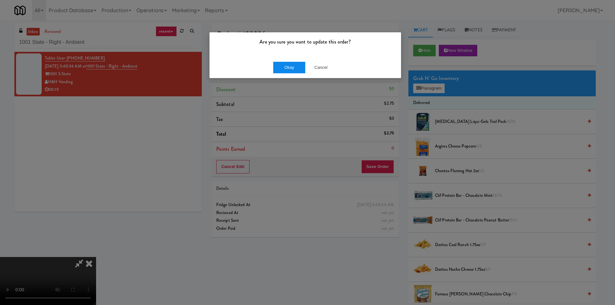
click at [289, 72] on div "Okay Cancel" at bounding box center [306, 67] width 192 height 21
click at [285, 68] on button "Okay" at bounding box center [289, 68] width 32 height 12
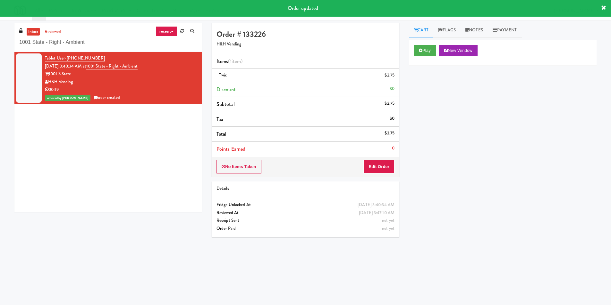
click at [140, 43] on input "1001 State - Right - Ambient" at bounding box center [108, 43] width 178 height 12
paste input "EQ Autoworks-Cooler 1"
type input "EQ Autoworks-Cooler 1"
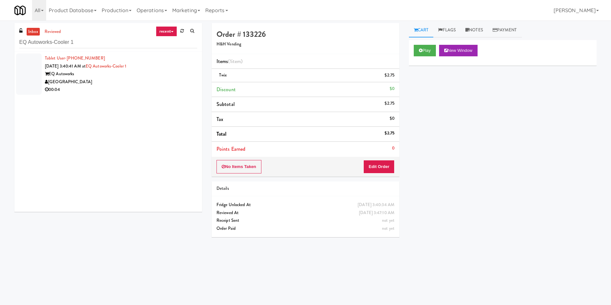
click at [142, 86] on div "00:04" at bounding box center [121, 90] width 152 height 8
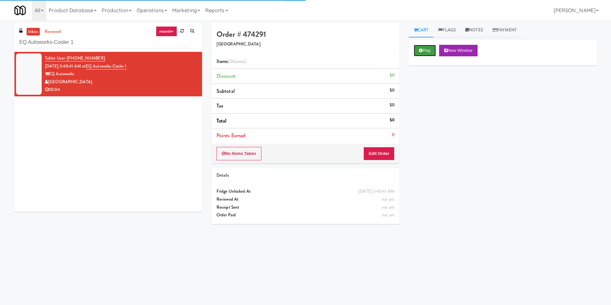
click at [417, 53] on button "Play" at bounding box center [424, 51] width 22 height 12
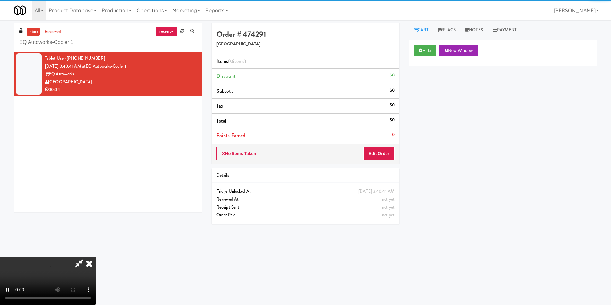
click at [389, 142] on li "Points Earned 0" at bounding box center [306, 136] width 188 height 15
click at [389, 151] on button "Edit Order" at bounding box center [378, 153] width 31 height 13
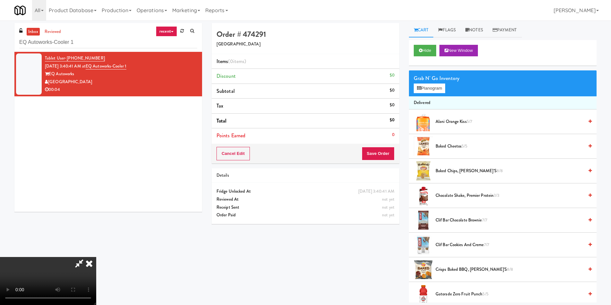
scroll to position [33, 0]
click at [96, 257] on video at bounding box center [48, 281] width 96 height 48
click at [439, 79] on div "Grab N' Go Inventory" at bounding box center [502, 79] width 178 height 10
click at [439, 80] on div "Grab N' Go Inventory" at bounding box center [502, 79] width 178 height 10
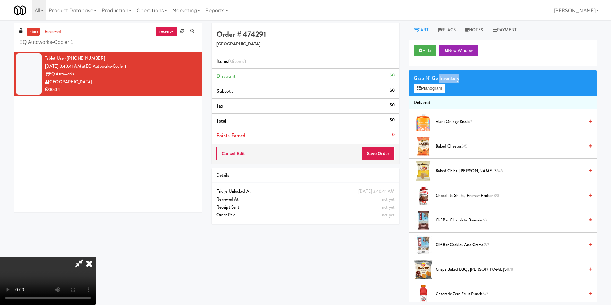
click at [438, 83] on div "Grab N' Go Inventory" at bounding box center [502, 79] width 178 height 10
click at [438, 85] on button "Planogram" at bounding box center [428, 89] width 31 height 10
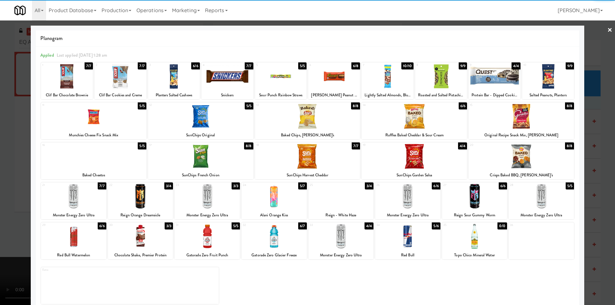
drag, startPoint x: 138, startPoint y: 202, endPoint x: 162, endPoint y: 205, distance: 24.3
click at [138, 203] on div at bounding box center [140, 196] width 65 height 25
click at [592, 175] on div at bounding box center [307, 152] width 615 height 305
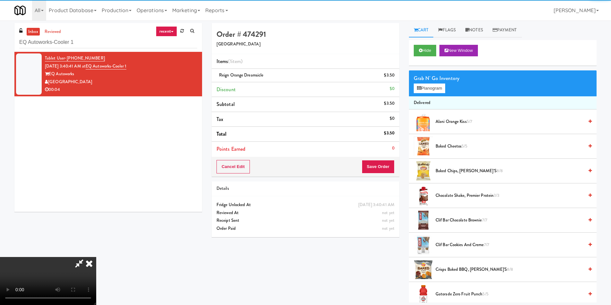
click at [394, 169] on div "Cancel Edit Save Order" at bounding box center [306, 167] width 188 height 20
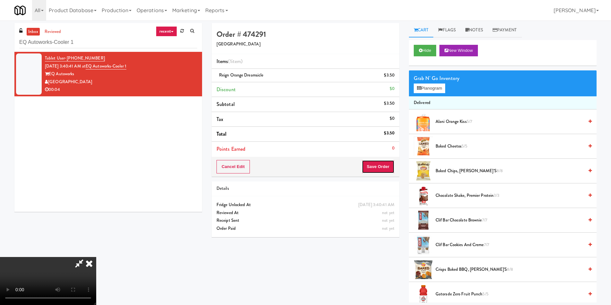
click at [391, 169] on button "Save Order" at bounding box center [378, 166] width 33 height 13
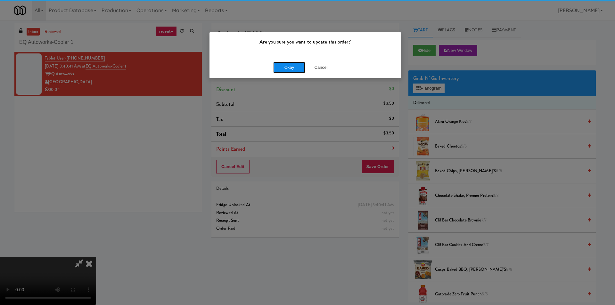
click at [292, 63] on button "Okay" at bounding box center [289, 68] width 32 height 12
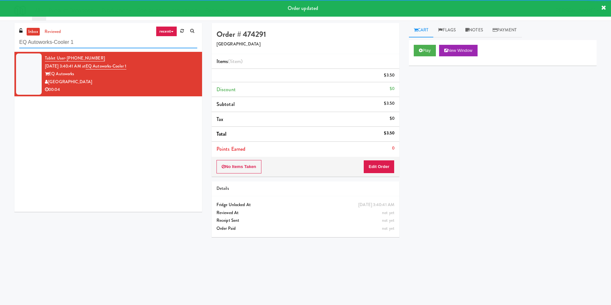
click at [87, 46] on input "EQ Autoworks-Cooler 1" at bounding box center [108, 43] width 178 height 12
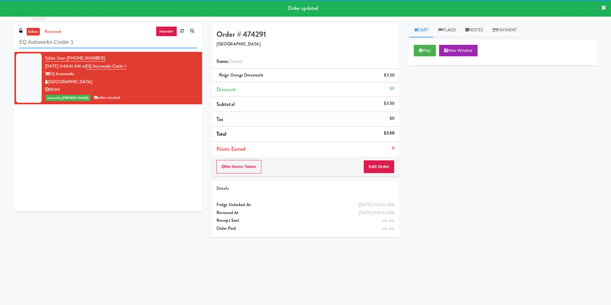
click at [87, 46] on input "EQ Autoworks-Cooler 1" at bounding box center [108, 43] width 178 height 12
paste input "MG - Cooler - Left"
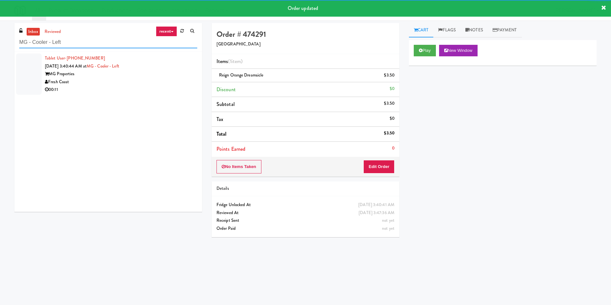
type input "MG - Cooler - Left"
click at [168, 86] on div "00:11" at bounding box center [121, 90] width 152 height 8
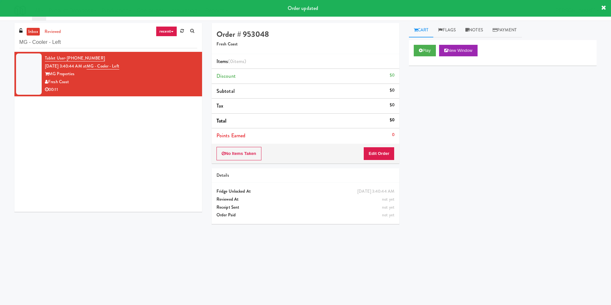
click at [428, 37] on link "Cart" at bounding box center [421, 30] width 25 height 14
click at [425, 46] on button "Play" at bounding box center [424, 51] width 22 height 12
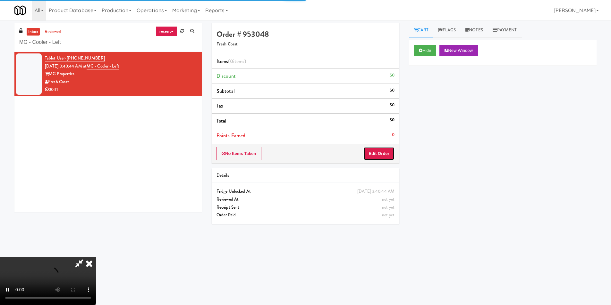
click at [371, 152] on button "Edit Order" at bounding box center [378, 153] width 31 height 13
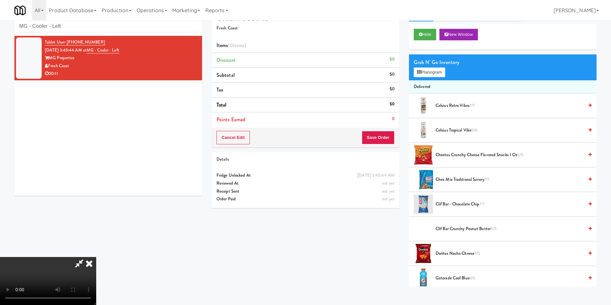
scroll to position [21, 0]
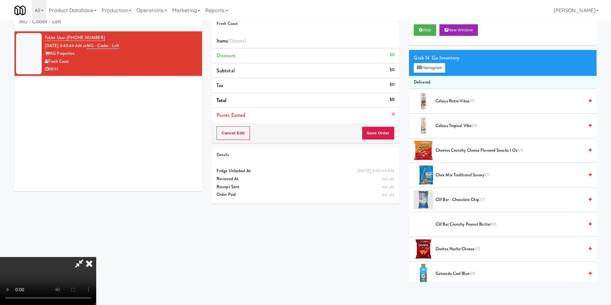
click at [96, 257] on video at bounding box center [48, 281] width 96 height 48
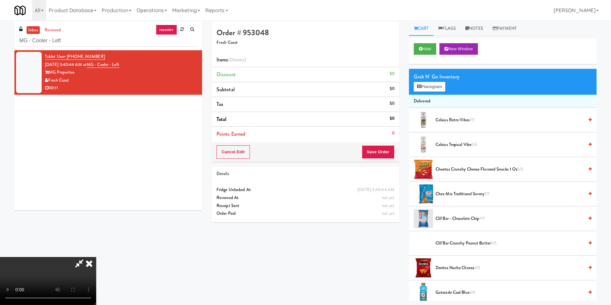
scroll to position [0, 0]
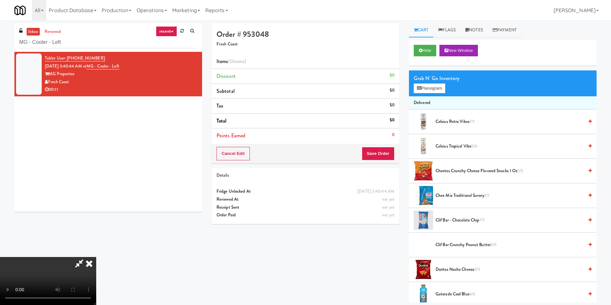
click at [96, 257] on video at bounding box center [48, 281] width 96 height 48
click at [435, 92] on button "Planogram" at bounding box center [428, 89] width 31 height 10
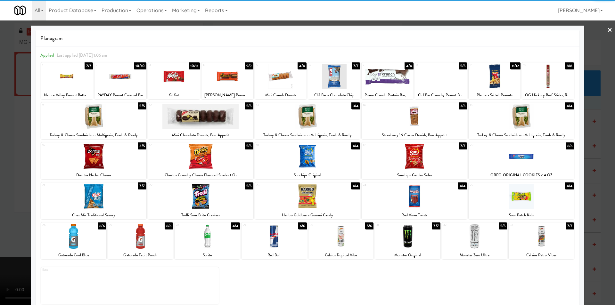
click at [302, 119] on div at bounding box center [307, 116] width 105 height 25
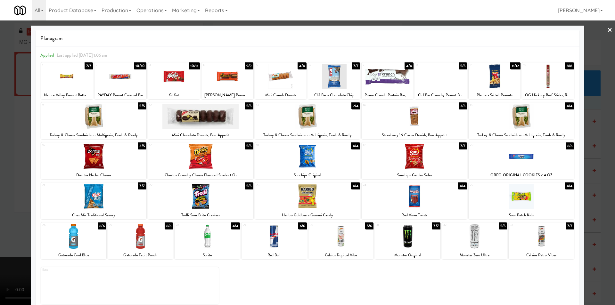
click at [590, 147] on div at bounding box center [307, 152] width 615 height 305
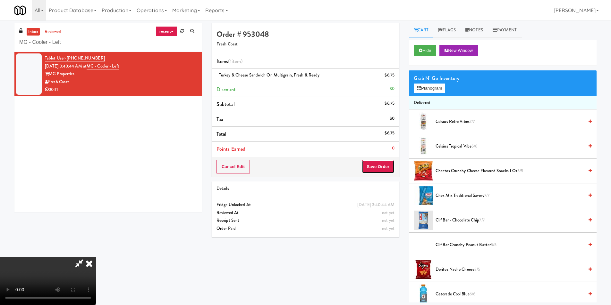
click at [384, 167] on button "Save Order" at bounding box center [378, 166] width 33 height 13
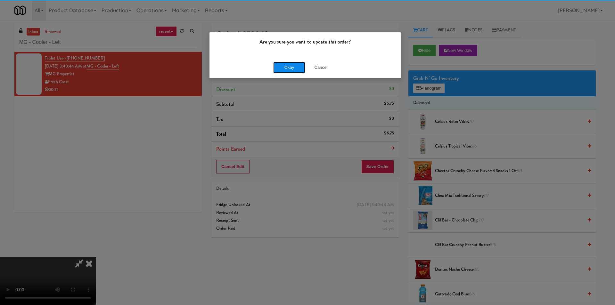
click at [275, 70] on button "Okay" at bounding box center [289, 68] width 32 height 12
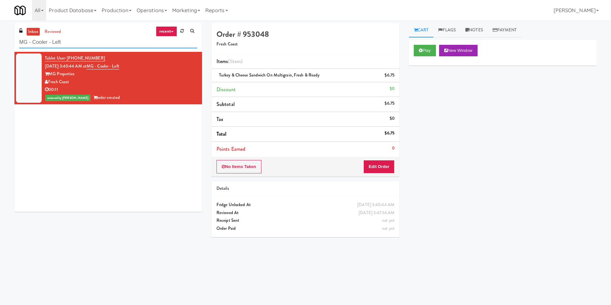
click at [151, 45] on input "MG - Cooler - Left" at bounding box center [108, 43] width 178 height 12
paste input "Resa - Cooler"
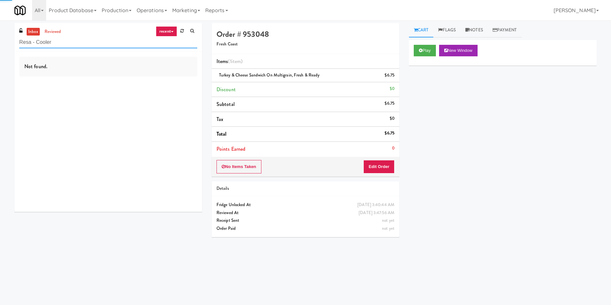
type input "Resa - Cooler"
click at [158, 88] on div "Not found." at bounding box center [108, 132] width 188 height 160
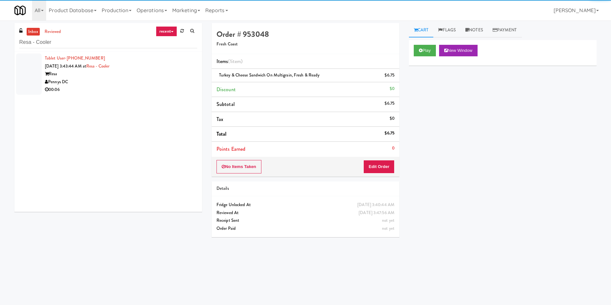
click at [167, 72] on div "Resa" at bounding box center [121, 74] width 152 height 8
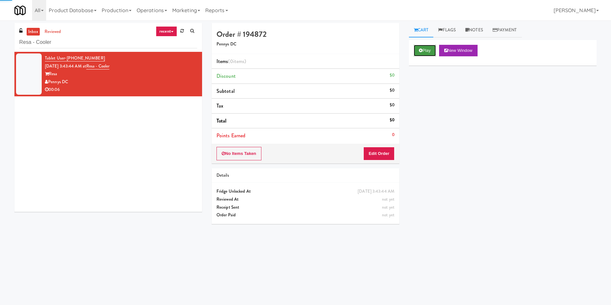
drag, startPoint x: 420, startPoint y: 51, endPoint x: 417, endPoint y: 52, distance: 3.3
click at [420, 52] on icon at bounding box center [421, 50] width 4 height 4
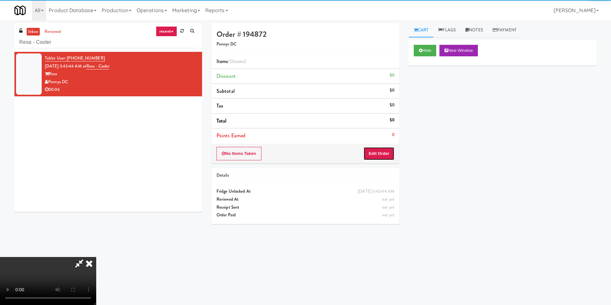
click at [379, 151] on button "Edit Order" at bounding box center [378, 153] width 31 height 13
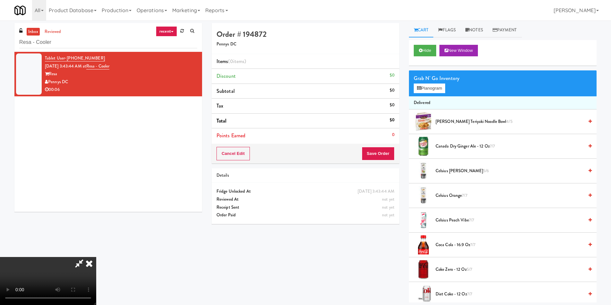
click at [96, 257] on video at bounding box center [48, 281] width 96 height 48
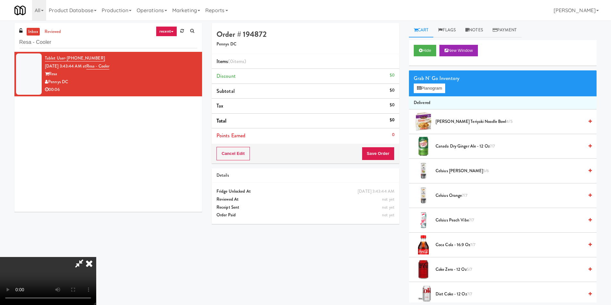
click at [96, 257] on video at bounding box center [48, 281] width 96 height 48
click at [426, 86] on button "Planogram" at bounding box center [428, 89] width 31 height 10
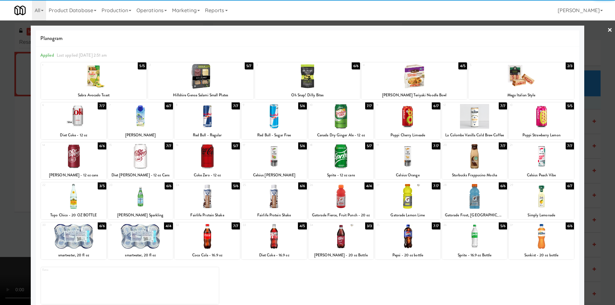
click at [536, 155] on div at bounding box center [541, 156] width 65 height 25
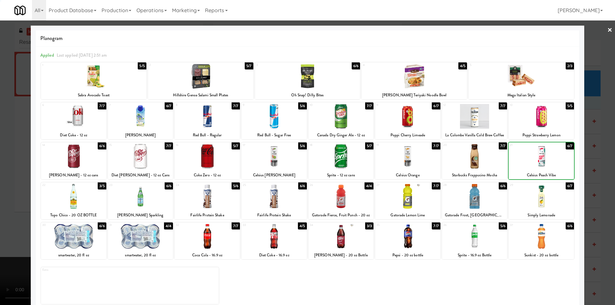
click at [592, 155] on div at bounding box center [307, 152] width 615 height 305
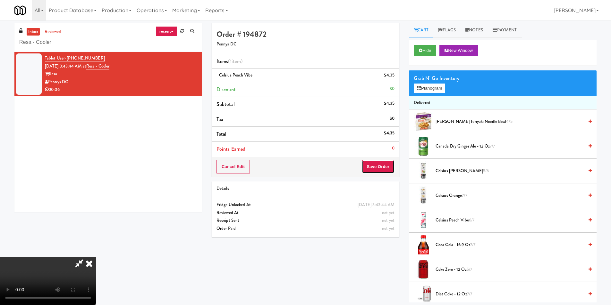
click at [390, 168] on button "Save Order" at bounding box center [378, 166] width 33 height 13
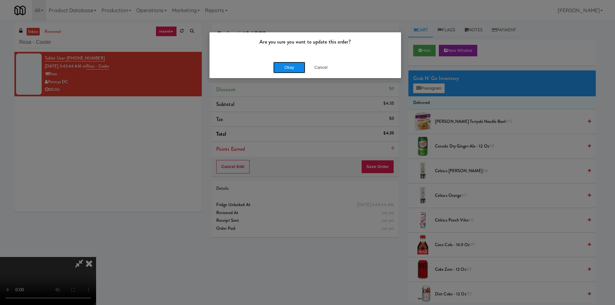
click at [284, 67] on button "Okay" at bounding box center [289, 68] width 32 height 12
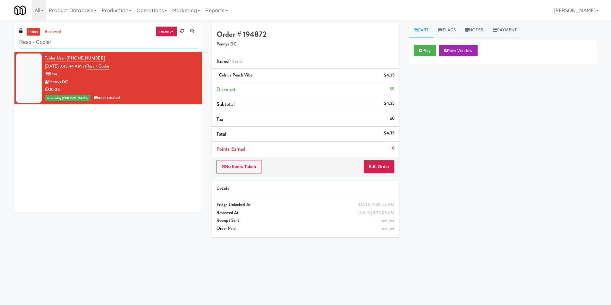
click at [71, 42] on input "Resa - Cooler" at bounding box center [108, 43] width 178 height 12
paste input "Park on First - Mailroom 2"
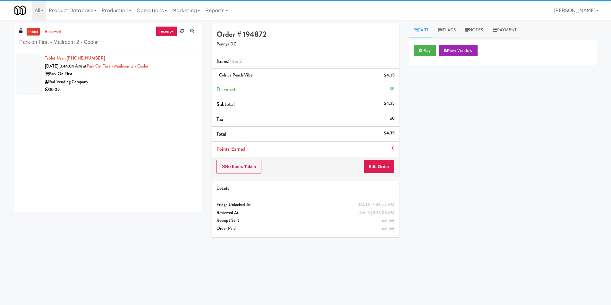
click at [131, 80] on div "Rad Vending Company" at bounding box center [121, 82] width 152 height 8
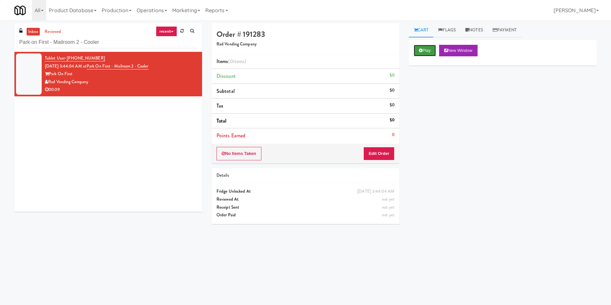
click at [425, 54] on button "Play" at bounding box center [424, 51] width 22 height 12
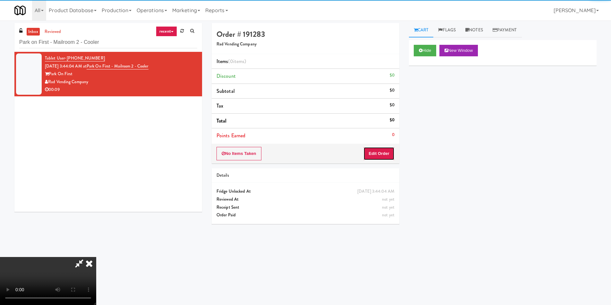
click at [387, 154] on button "Edit Order" at bounding box center [378, 153] width 31 height 13
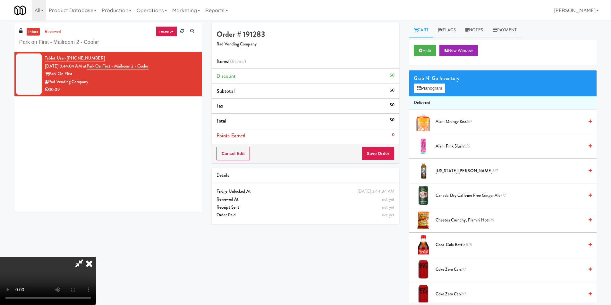
click at [96, 257] on video at bounding box center [48, 281] width 96 height 48
click at [428, 87] on button "Planogram" at bounding box center [428, 89] width 31 height 10
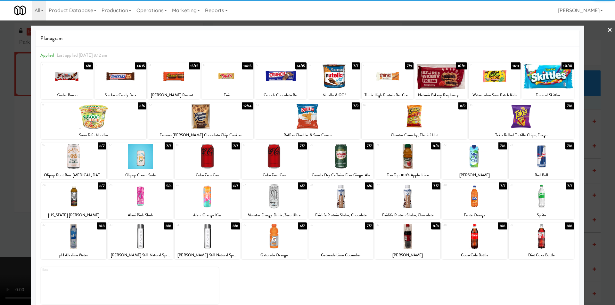
click at [411, 194] on div at bounding box center [407, 196] width 65 height 25
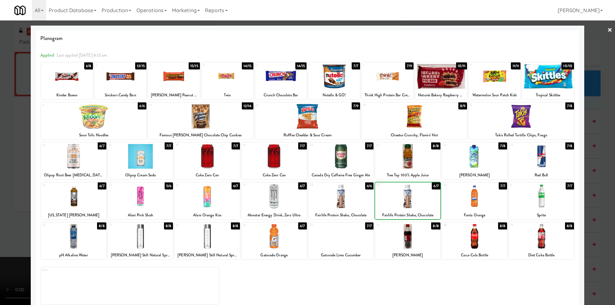
click at [405, 196] on div at bounding box center [407, 196] width 65 height 25
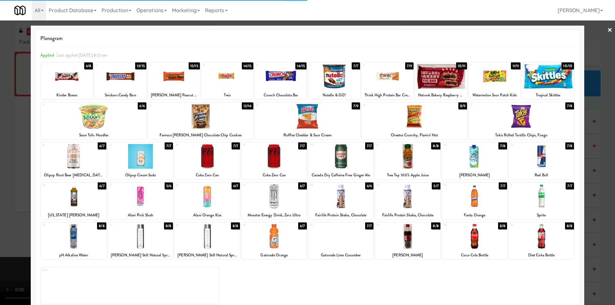
click at [577, 187] on div "Planogram Applied Last applied [DATE] 8:12 am 1 6/8 Kinder Bueno 2 13/15 Snicke…" at bounding box center [308, 170] width 554 height 289
click at [592, 184] on div at bounding box center [307, 152] width 615 height 305
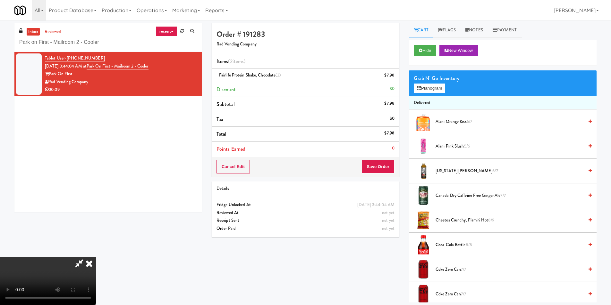
click at [96, 257] on video at bounding box center [48, 281] width 96 height 48
click at [436, 88] on button "Planogram" at bounding box center [428, 89] width 31 height 10
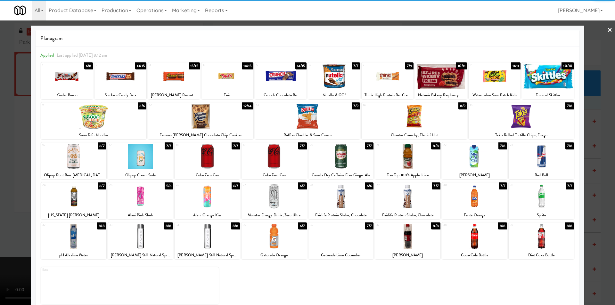
click at [543, 235] on div at bounding box center [541, 236] width 65 height 25
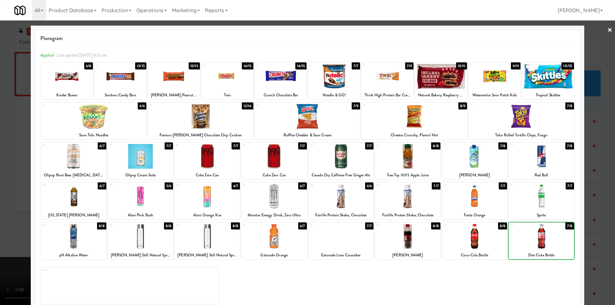
click at [590, 227] on div at bounding box center [307, 152] width 615 height 305
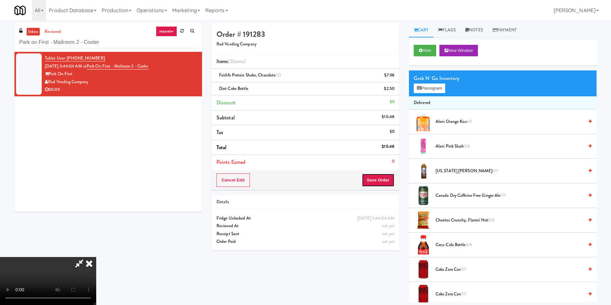
click at [371, 178] on button "Save Order" at bounding box center [378, 180] width 33 height 13
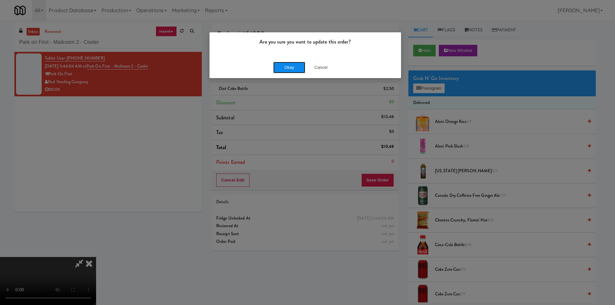
click at [289, 64] on button "Okay" at bounding box center [289, 68] width 32 height 12
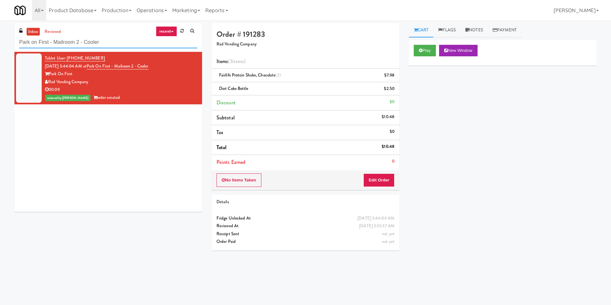
click at [138, 46] on input "Park on First - Mailroom 2 - Cooler" at bounding box center [108, 43] width 178 height 12
paste input "Ashton-Combo Machine"
type input "Ashton-Combo Machine"
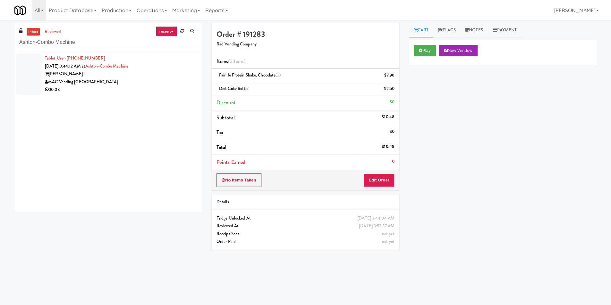
click at [167, 88] on div "Tablet User · (510) 971-0343 [DATE] 3:44:12 AM at Ashton-Combo Machine Ashton M…" at bounding box center [108, 132] width 188 height 160
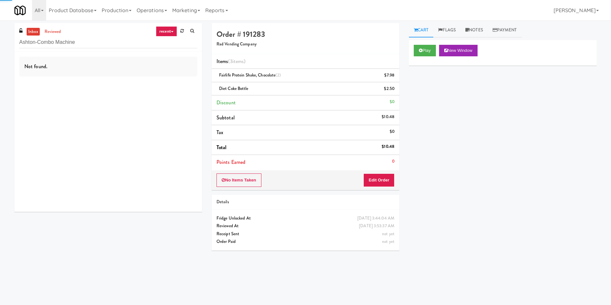
click at [167, 87] on div "Not found." at bounding box center [108, 132] width 188 height 160
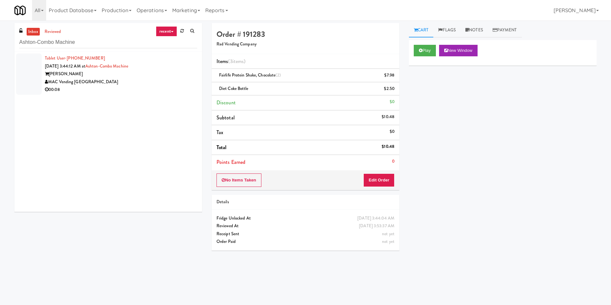
click at [182, 82] on div "MAC Vending [GEOGRAPHIC_DATA]" at bounding box center [121, 82] width 152 height 8
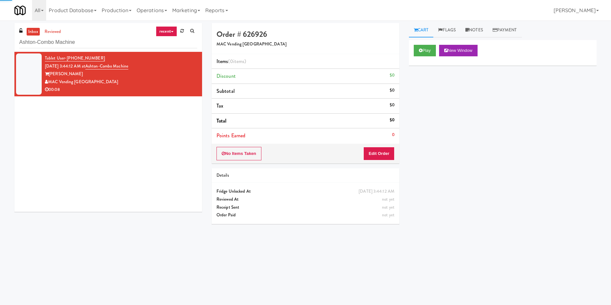
click at [425, 48] on button "Play" at bounding box center [424, 51] width 22 height 12
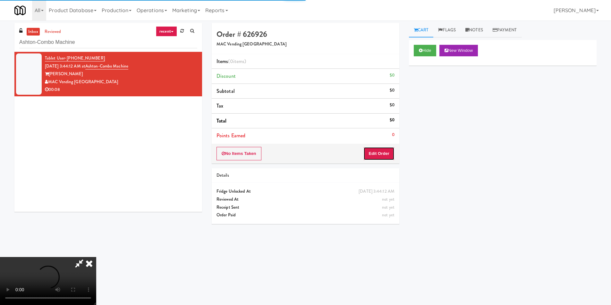
click at [382, 154] on button "Edit Order" at bounding box center [378, 153] width 31 height 13
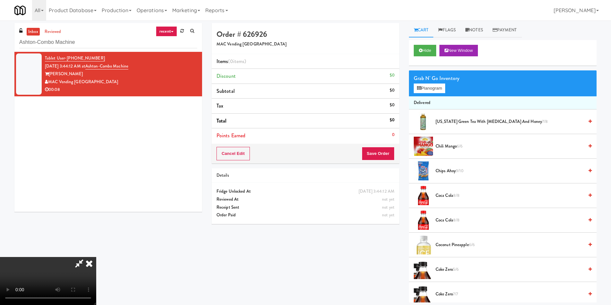
click at [96, 257] on video at bounding box center [48, 281] width 96 height 48
click at [485, 30] on link "Notes" at bounding box center [473, 30] width 27 height 14
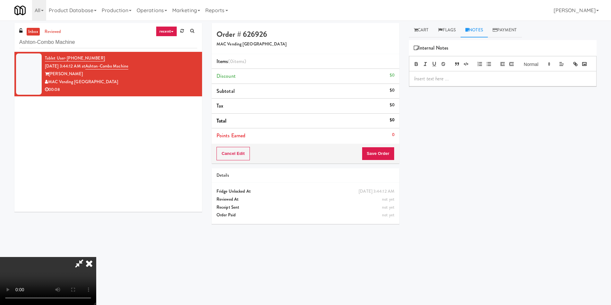
click at [462, 84] on div at bounding box center [502, 78] width 187 height 15
click at [415, 35] on link "Cart" at bounding box center [421, 30] width 25 height 14
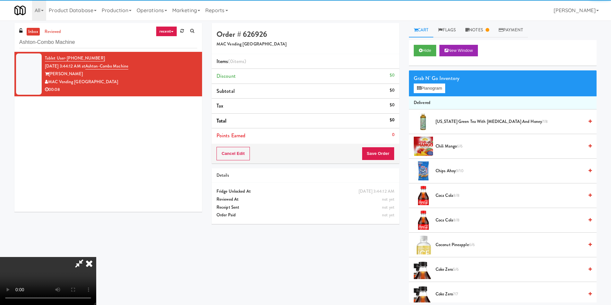
click at [96, 257] on video at bounding box center [48, 281] width 96 height 48
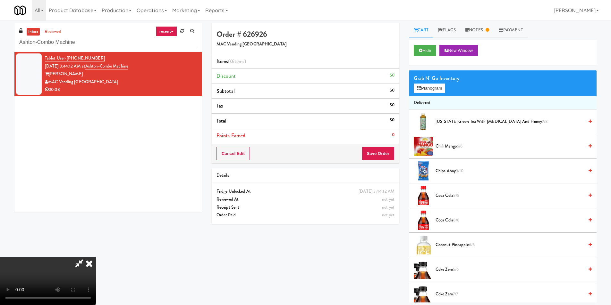
click at [96, 257] on video at bounding box center [48, 281] width 96 height 48
click at [422, 89] on button "Planogram" at bounding box center [428, 89] width 31 height 10
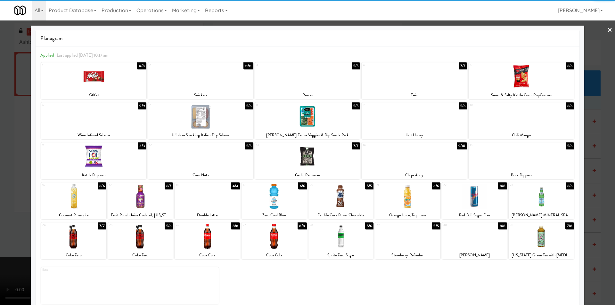
click at [539, 233] on div at bounding box center [541, 236] width 65 height 25
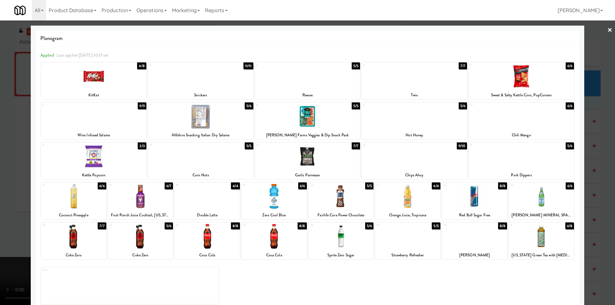
click at [601, 196] on div at bounding box center [307, 152] width 615 height 305
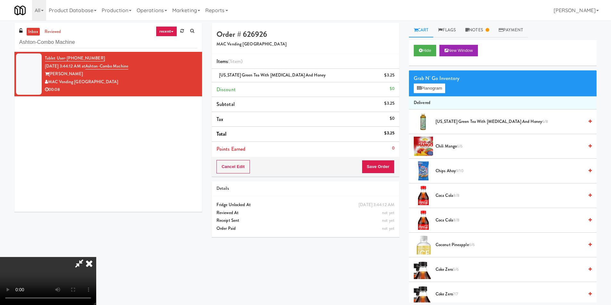
click at [96, 257] on video at bounding box center [48, 281] width 96 height 48
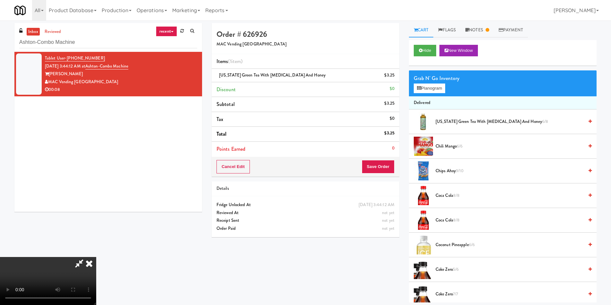
click at [96, 257] on video at bounding box center [48, 281] width 96 height 48
click at [427, 88] on button "Planogram" at bounding box center [428, 89] width 31 height 10
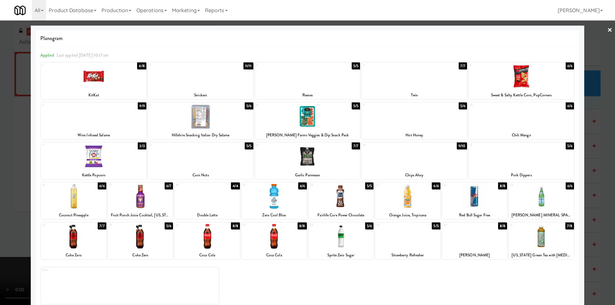
click at [589, 160] on div at bounding box center [307, 152] width 615 height 305
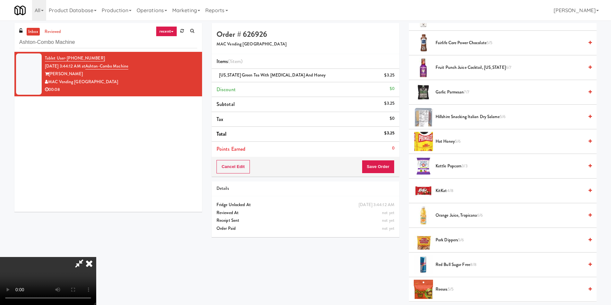
scroll to position [353, 0]
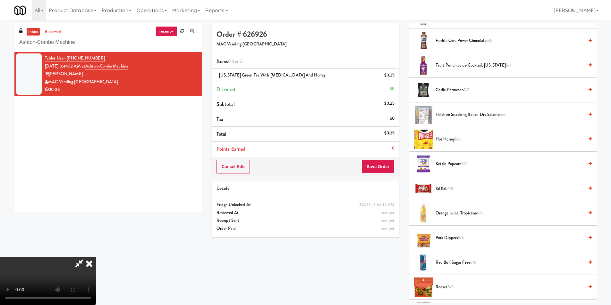
click at [96, 257] on video at bounding box center [48, 281] width 96 height 48
click at [446, 238] on span "Pork Dippers 5/6" at bounding box center [509, 238] width 148 height 8
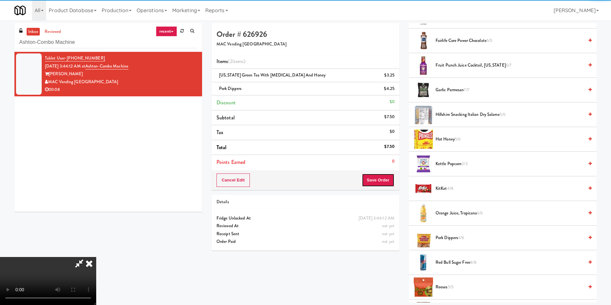
click at [387, 180] on button "Save Order" at bounding box center [378, 180] width 33 height 13
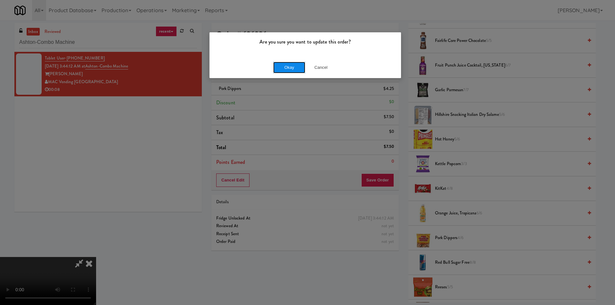
click at [297, 66] on button "Okay" at bounding box center [289, 68] width 32 height 12
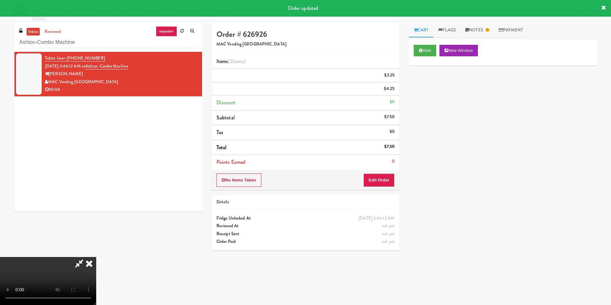
scroll to position [0, 0]
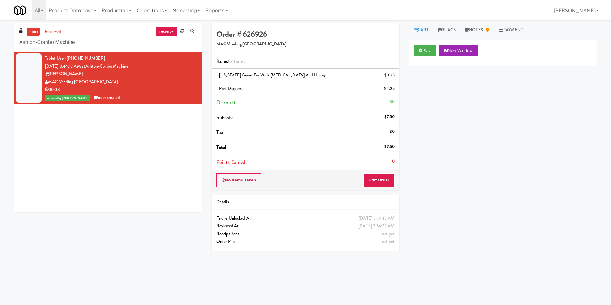
click at [101, 45] on input "Ashton-Combo Machine" at bounding box center [108, 43] width 178 height 12
paste input "[PERSON_NAME] - Pantry - Right"
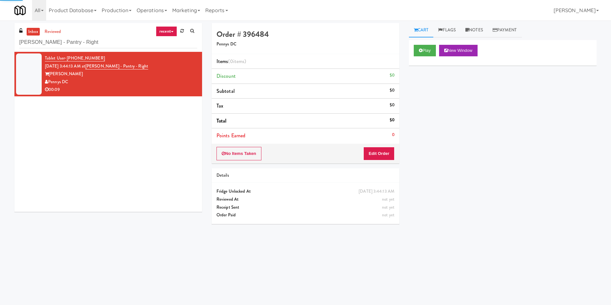
click at [413, 58] on div "Play New Window" at bounding box center [503, 53] width 188 height 26
click at [421, 53] on button "Play" at bounding box center [424, 51] width 22 height 12
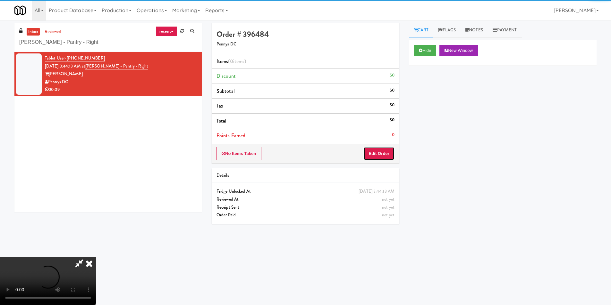
click at [385, 150] on button "Edit Order" at bounding box center [378, 153] width 31 height 13
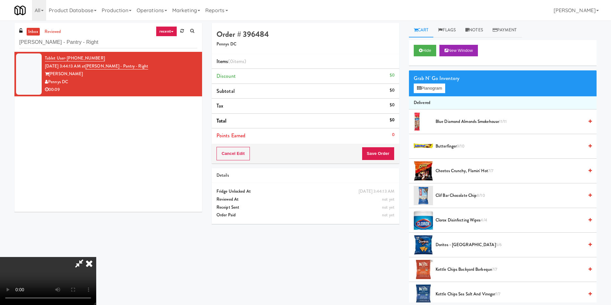
click at [96, 257] on video at bounding box center [48, 281] width 96 height 48
click at [428, 89] on button "Planogram" at bounding box center [428, 89] width 31 height 10
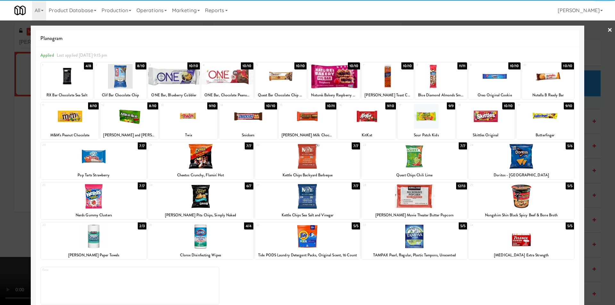
click at [520, 155] on div at bounding box center [521, 156] width 105 height 25
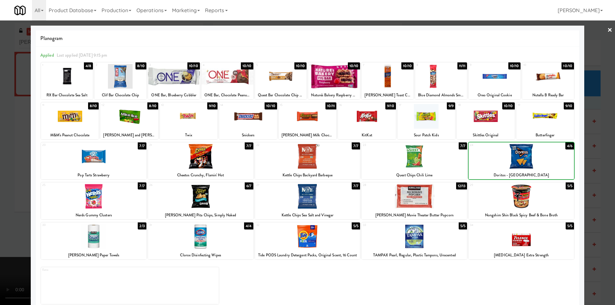
click at [603, 167] on div at bounding box center [307, 152] width 615 height 305
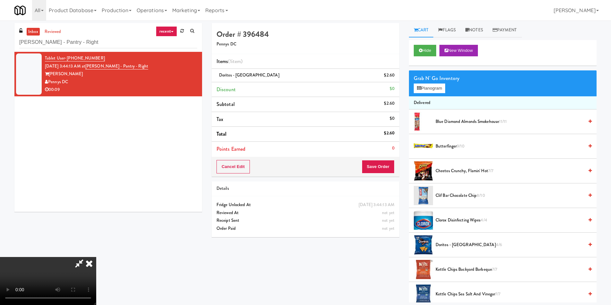
click at [96, 257] on video at bounding box center [48, 281] width 96 height 48
click at [436, 91] on button "Planogram" at bounding box center [428, 89] width 31 height 10
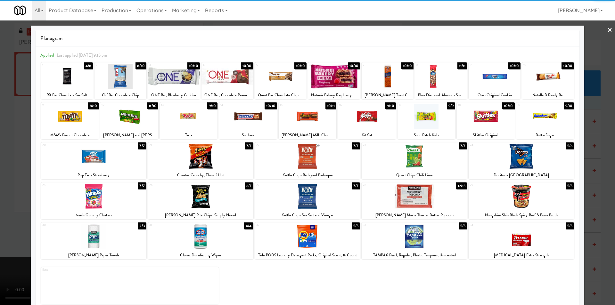
click at [187, 119] on div at bounding box center [189, 116] width 58 height 25
click at [604, 143] on div at bounding box center [307, 152] width 615 height 305
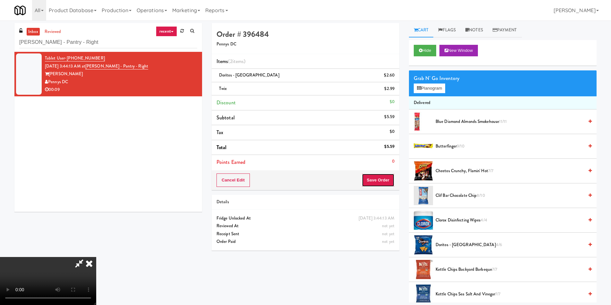
click at [385, 182] on button "Save Order" at bounding box center [378, 180] width 33 height 13
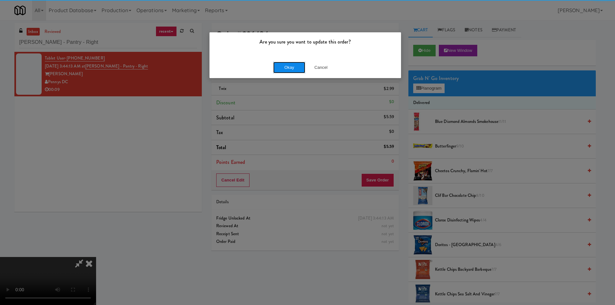
click at [279, 67] on button "Okay" at bounding box center [289, 68] width 32 height 12
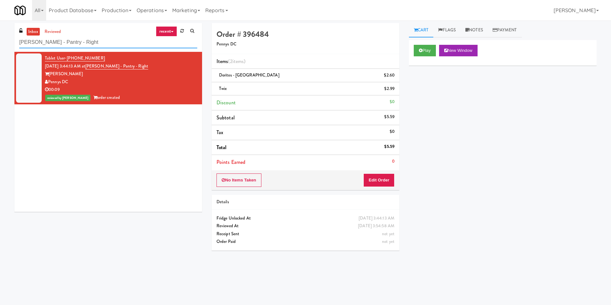
click at [160, 44] on input "[PERSON_NAME] - Pantry - Right" at bounding box center [108, 43] width 178 height 12
paste input "[PERSON_NAME]"
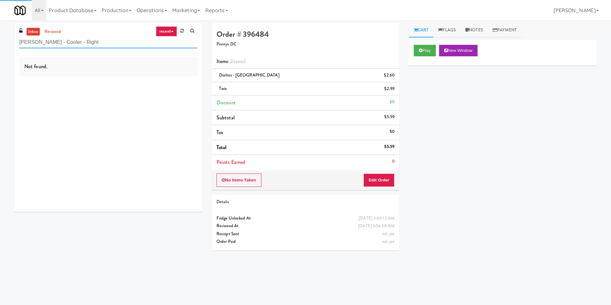
type input "[PERSON_NAME] - Cooler - Right"
click at [175, 84] on div "Not found." at bounding box center [108, 132] width 188 height 160
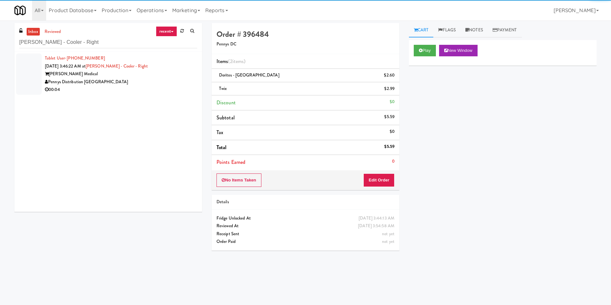
click at [177, 86] on div "Pennys Distribution [GEOGRAPHIC_DATA]" at bounding box center [121, 82] width 152 height 8
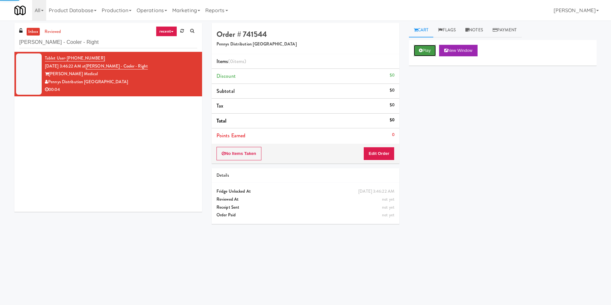
click at [419, 51] on icon at bounding box center [421, 50] width 4 height 4
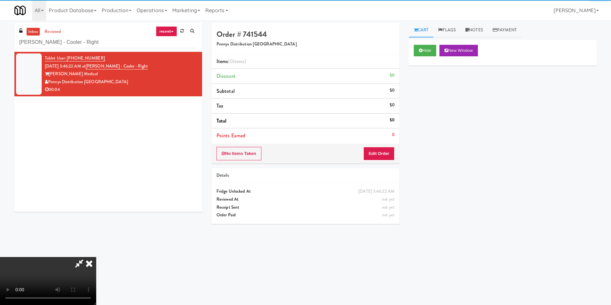
click at [382, 144] on div "No Items Taken Edit Order" at bounding box center [306, 154] width 188 height 20
click at [385, 151] on button "Edit Order" at bounding box center [378, 153] width 31 height 13
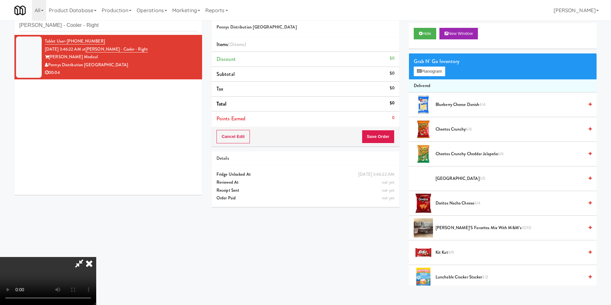
scroll to position [21, 0]
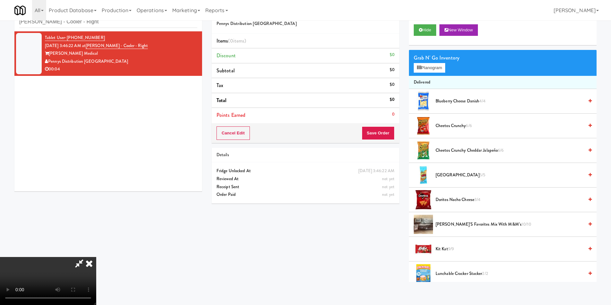
click at [96, 257] on video at bounding box center [48, 281] width 96 height 48
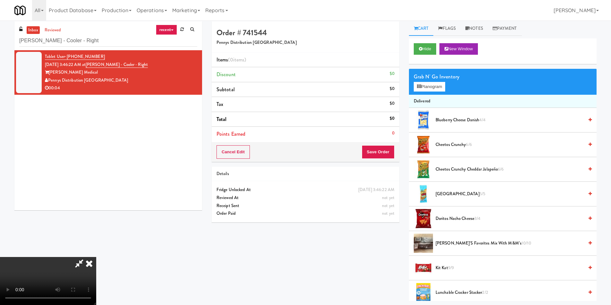
scroll to position [0, 0]
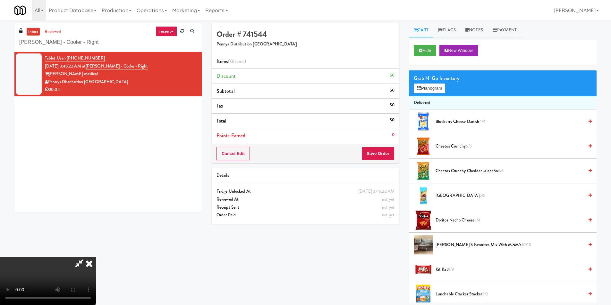
click at [96, 257] on video at bounding box center [48, 281] width 96 height 48
click at [440, 90] on button "Planogram" at bounding box center [428, 89] width 31 height 10
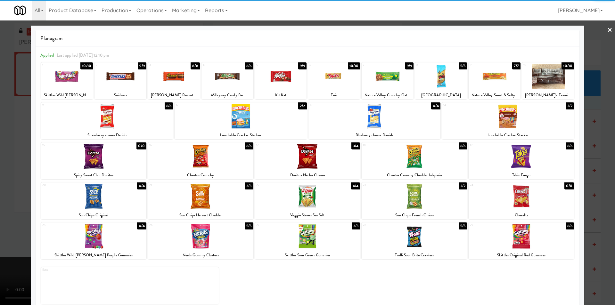
click at [438, 84] on div at bounding box center [441, 76] width 52 height 25
click at [593, 128] on div at bounding box center [307, 152] width 615 height 305
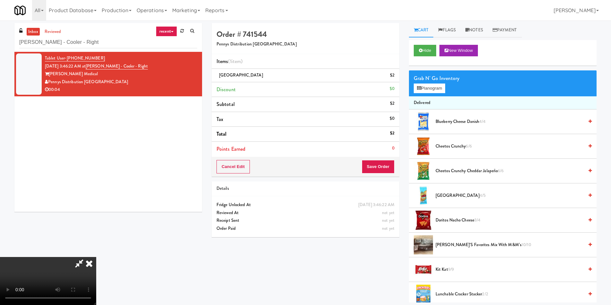
click at [96, 257] on video at bounding box center [48, 281] width 96 height 48
click at [370, 166] on button "Save Order" at bounding box center [378, 166] width 33 height 13
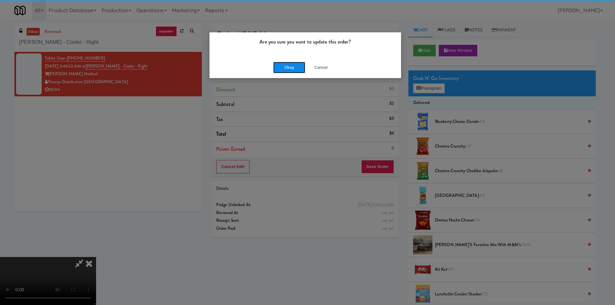
click at [300, 68] on button "Okay" at bounding box center [289, 68] width 32 height 12
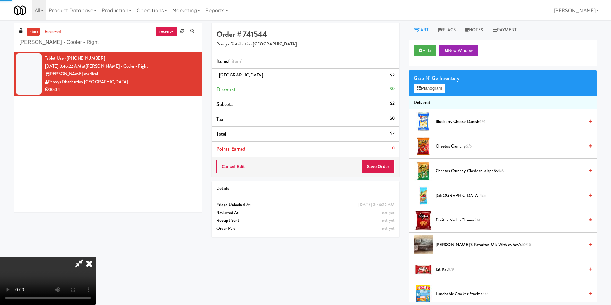
click at [119, 50] on div "inbox reviewed recent all unclear take inventory issue suspicious failed recent…" at bounding box center [108, 37] width 188 height 29
click at [120, 43] on input "[PERSON_NAME] - Cooler - Right" at bounding box center [108, 43] width 178 height 12
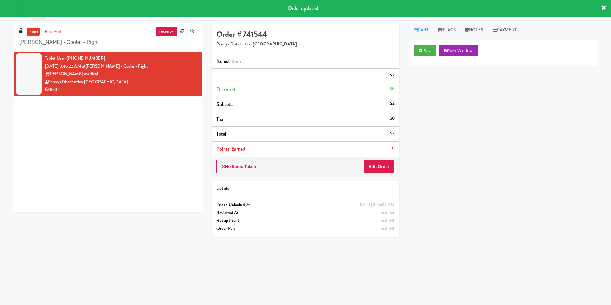
click at [120, 42] on input "[PERSON_NAME] - Cooler - Right" at bounding box center [108, 43] width 178 height 12
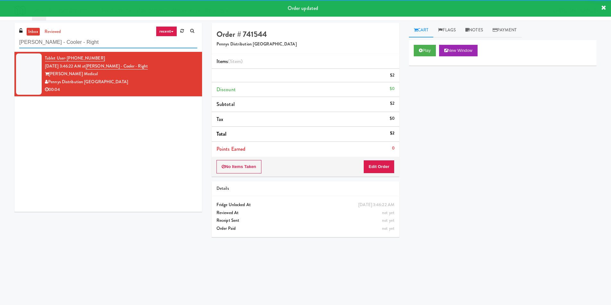
click at [120, 42] on input "[PERSON_NAME] - Cooler - Right" at bounding box center [108, 43] width 178 height 12
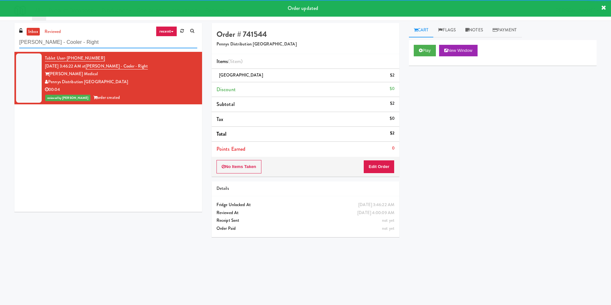
paste input "[PERSON_NAME] - Cooler - Lef"
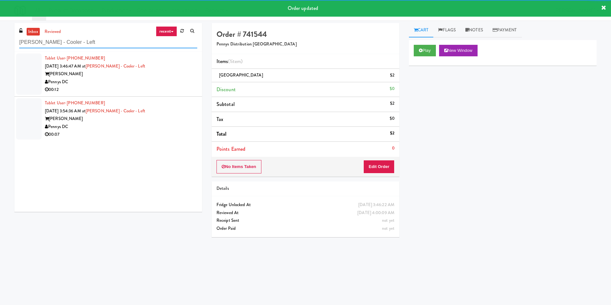
type input "[PERSON_NAME] - Cooler - Left"
click at [175, 88] on div "00:12" at bounding box center [121, 90] width 152 height 8
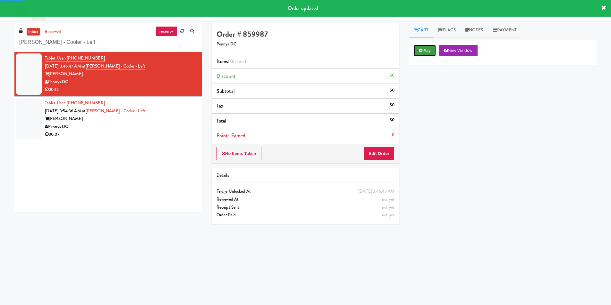
click at [418, 50] on button "Play" at bounding box center [424, 51] width 22 height 12
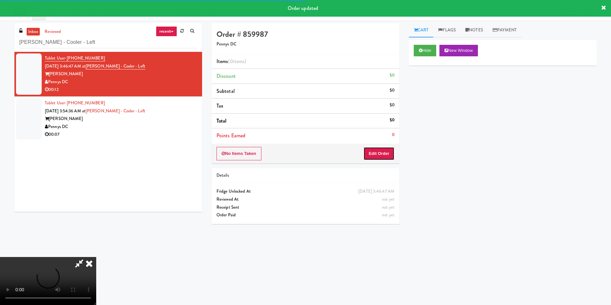
click at [381, 152] on button "Edit Order" at bounding box center [378, 153] width 31 height 13
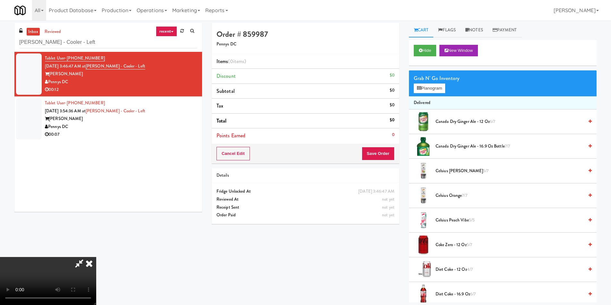
scroll to position [1, 0]
click at [96, 257] on video at bounding box center [48, 281] width 96 height 48
click at [416, 87] on button "Planogram" at bounding box center [428, 89] width 31 height 10
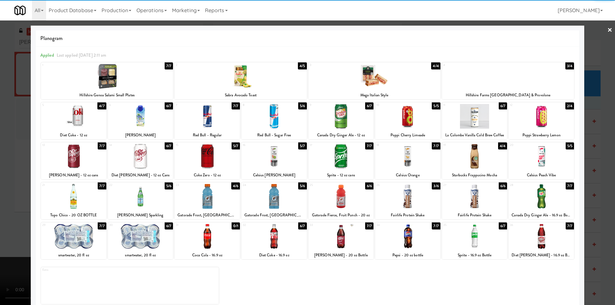
click at [413, 159] on div at bounding box center [407, 156] width 65 height 25
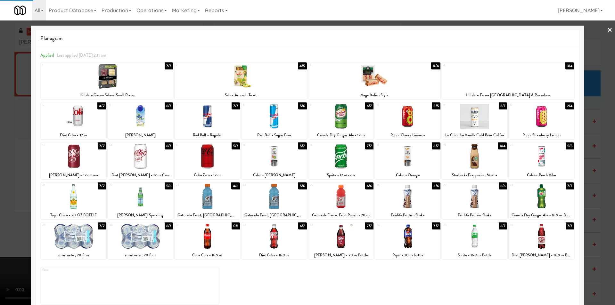
click at [590, 167] on div at bounding box center [307, 152] width 615 height 305
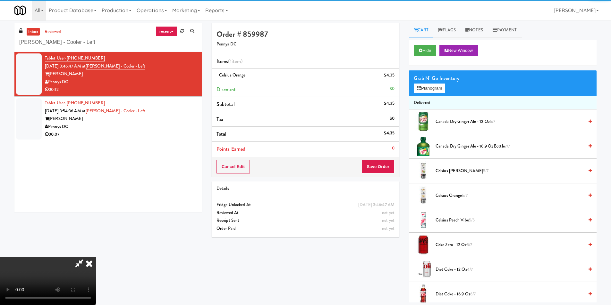
click at [96, 257] on video at bounding box center [48, 281] width 96 height 48
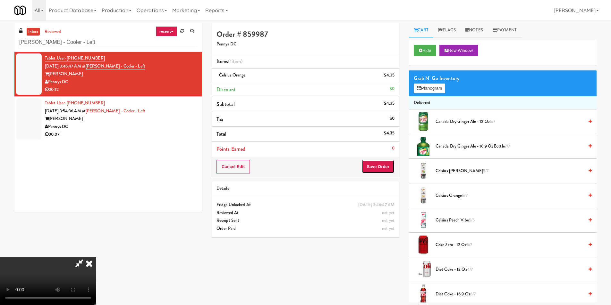
click at [369, 170] on button "Save Order" at bounding box center [378, 166] width 33 height 13
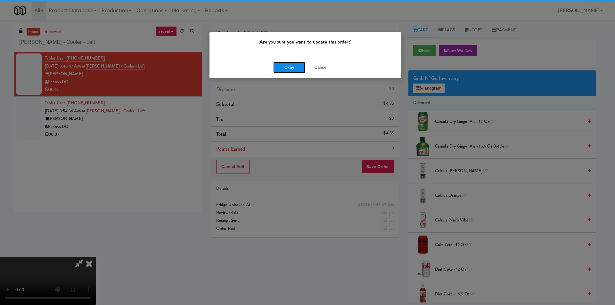
click at [281, 67] on button "Okay" at bounding box center [289, 68] width 32 height 12
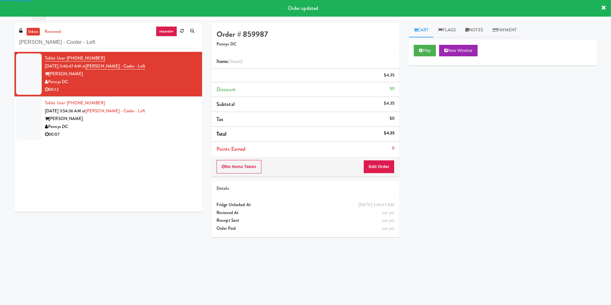
click at [117, 130] on div "Pennys DC" at bounding box center [121, 127] width 152 height 8
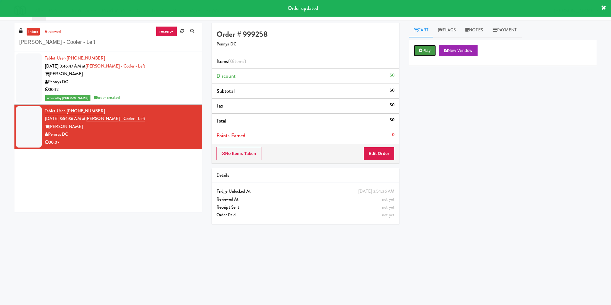
click at [427, 54] on button "Play" at bounding box center [424, 51] width 22 height 12
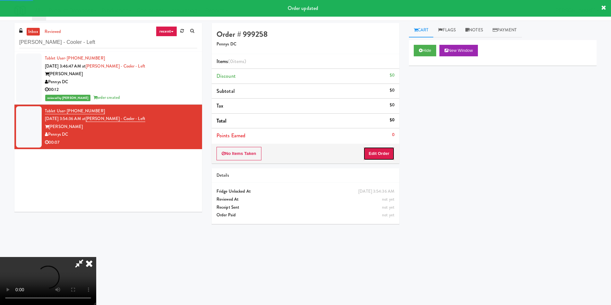
click at [381, 148] on button "Edit Order" at bounding box center [378, 153] width 31 height 13
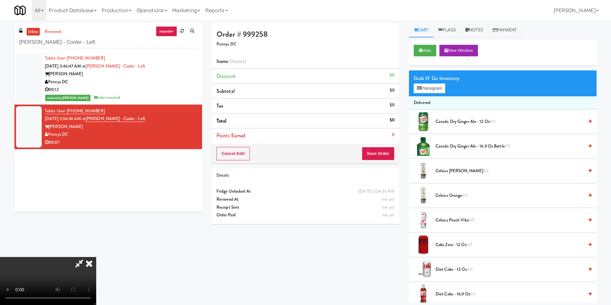
scroll to position [1, 0]
click at [96, 257] on video at bounding box center [48, 281] width 96 height 48
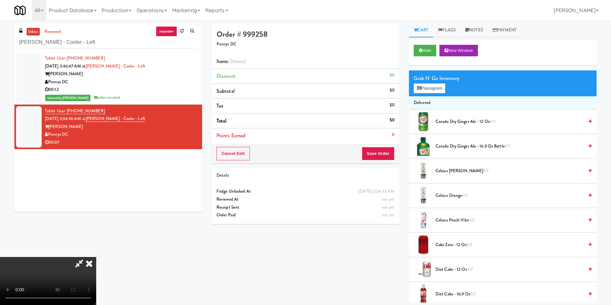
click at [430, 94] on div "Grab N' Go Inventory Planogram" at bounding box center [503, 84] width 188 height 26
click at [431, 88] on button "Planogram" at bounding box center [428, 89] width 31 height 10
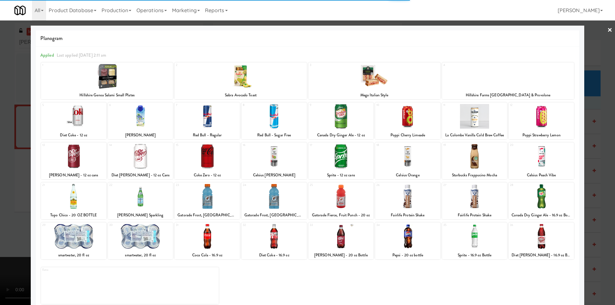
click at [534, 159] on div at bounding box center [541, 156] width 65 height 25
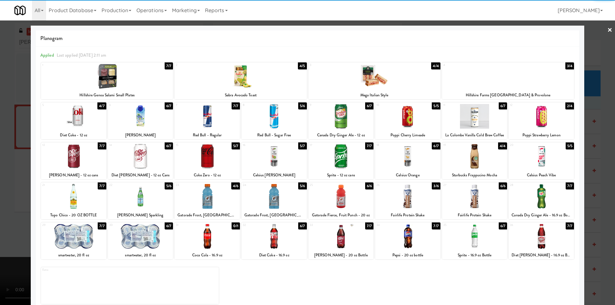
click at [544, 157] on div at bounding box center [541, 156] width 65 height 25
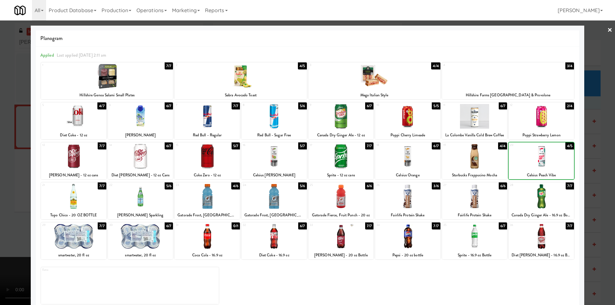
click at [585, 155] on div at bounding box center [307, 152] width 615 height 305
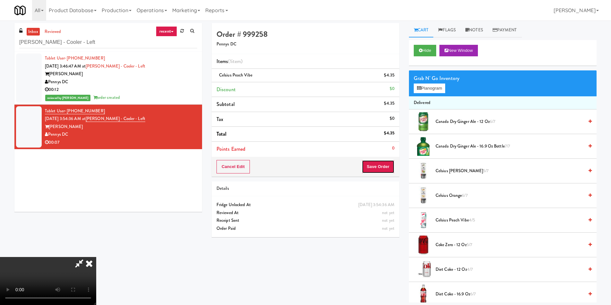
click at [377, 165] on button "Save Order" at bounding box center [378, 166] width 33 height 13
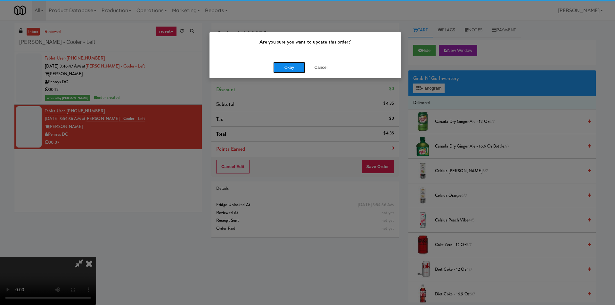
click at [288, 63] on button "Okay" at bounding box center [289, 68] width 32 height 12
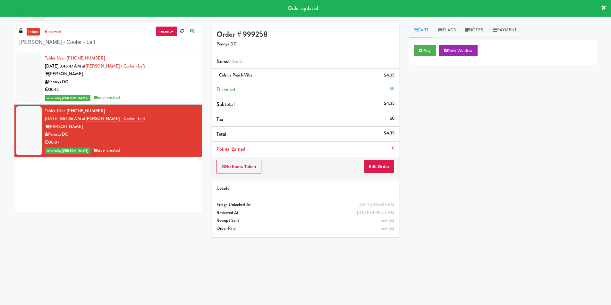
click at [133, 42] on input "[PERSON_NAME] - Cooler - Left" at bounding box center [108, 43] width 178 height 12
paste input "[PERSON_NAME]"
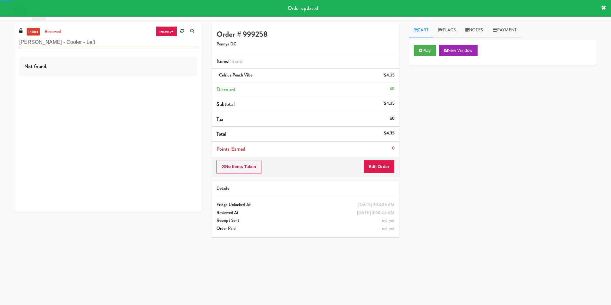
type input "[PERSON_NAME] - Cooler - Left"
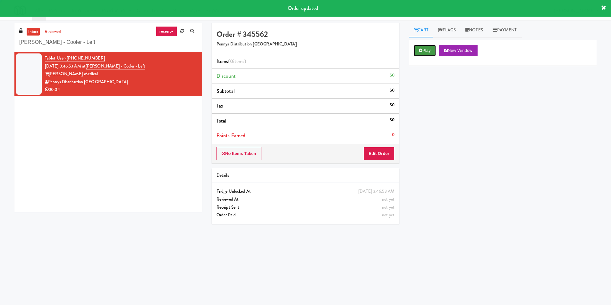
click at [416, 50] on button "Play" at bounding box center [424, 51] width 22 height 12
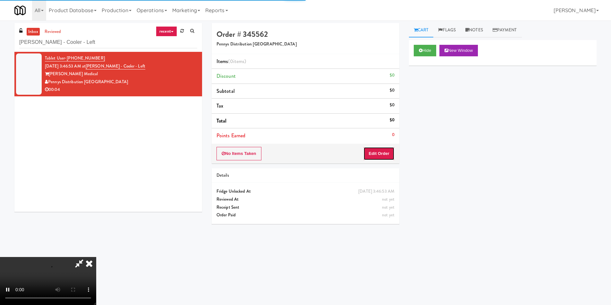
click at [374, 154] on button "Edit Order" at bounding box center [378, 153] width 31 height 13
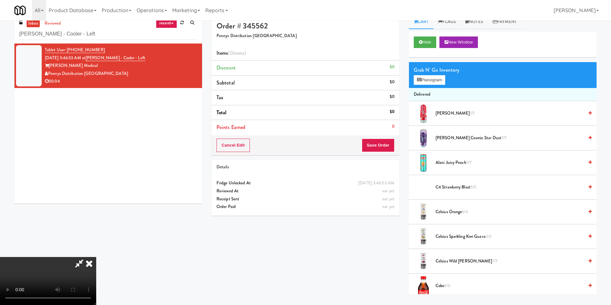
scroll to position [21, 0]
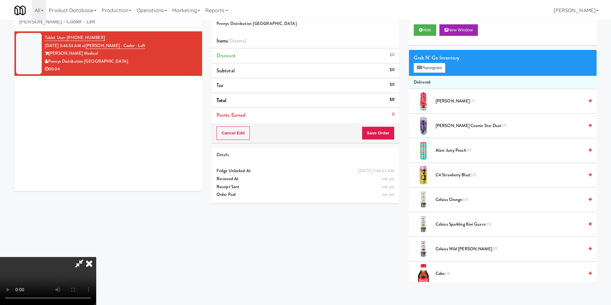
click at [96, 257] on video at bounding box center [48, 281] width 96 height 48
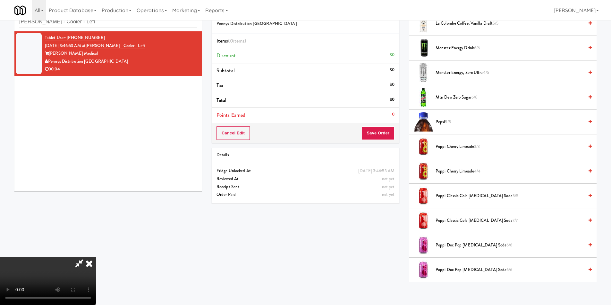
scroll to position [545, 0]
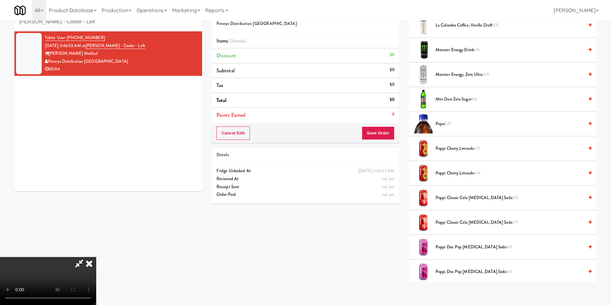
click at [443, 124] on span "Pepsi 5/5" at bounding box center [509, 124] width 148 height 8
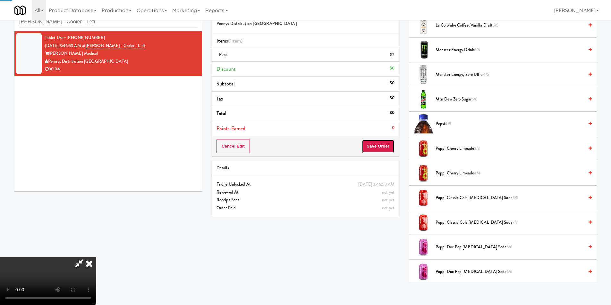
click at [386, 143] on button "Save Order" at bounding box center [378, 146] width 33 height 13
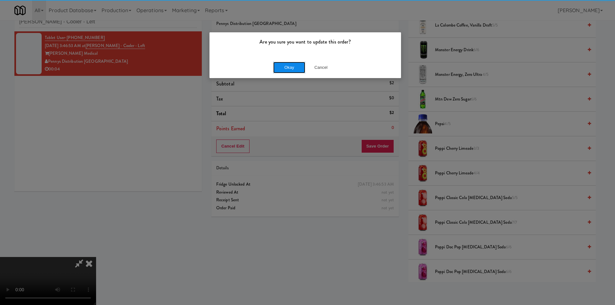
click at [280, 63] on button "Okay" at bounding box center [289, 68] width 32 height 12
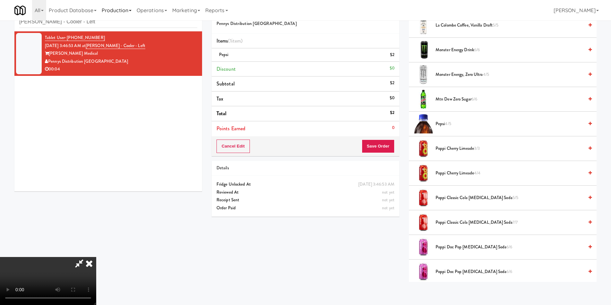
click at [128, 19] on link "Production" at bounding box center [116, 10] width 35 height 21
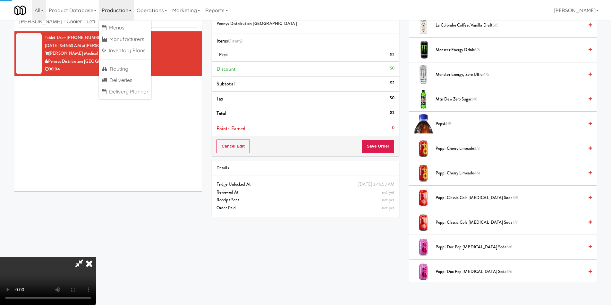
click at [128, 19] on link "Production" at bounding box center [116, 10] width 35 height 21
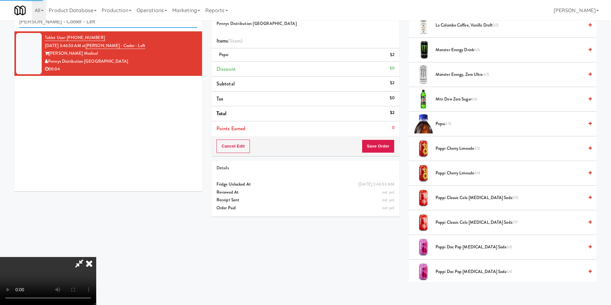
click at [93, 25] on input "[PERSON_NAME] - Cooler - Left" at bounding box center [108, 22] width 178 height 12
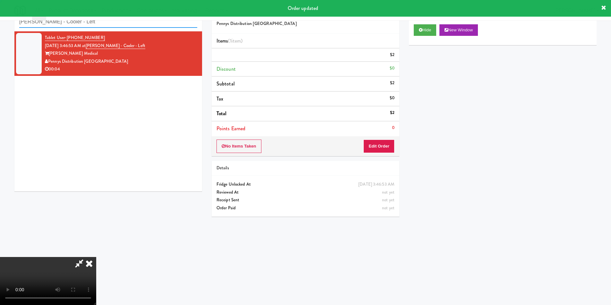
scroll to position [0, 0]
click at [93, 25] on input "[PERSON_NAME] - Cooler - Left" at bounding box center [108, 22] width 178 height 12
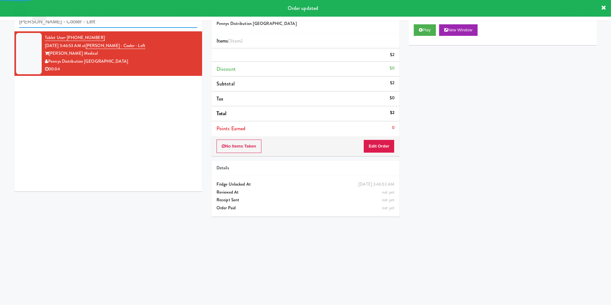
paste input "Fridge - Building"
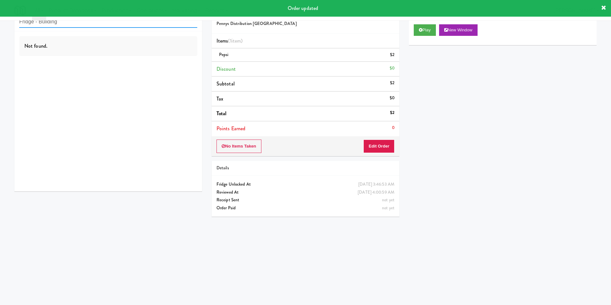
type input "Fridge - Building"
click at [174, 73] on div "Not found." at bounding box center [108, 111] width 188 height 160
click at [174, 68] on div "Not found." at bounding box center [108, 111] width 188 height 160
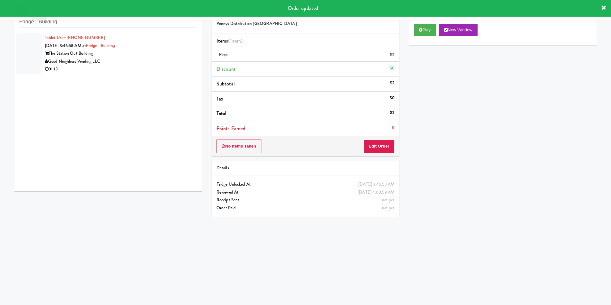
click at [127, 62] on div "Good Neighbors Vending LLC" at bounding box center [121, 62] width 152 height 8
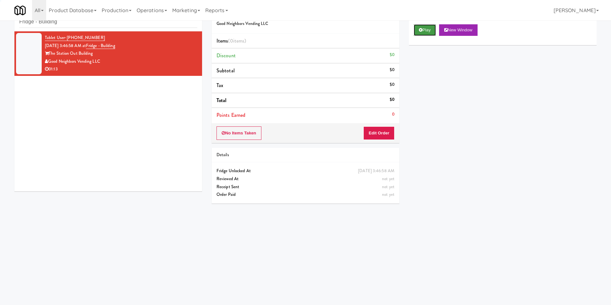
click at [423, 31] on button "Play" at bounding box center [424, 30] width 22 height 12
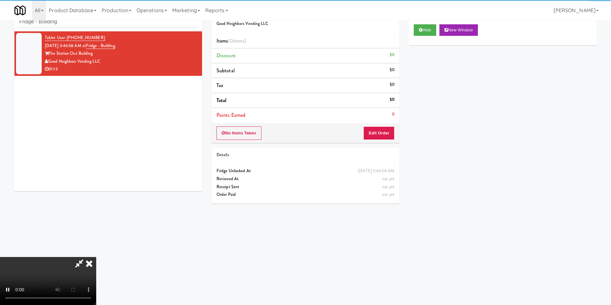
click at [378, 126] on div "No Items Taken Edit Order" at bounding box center [306, 133] width 188 height 20
click at [381, 132] on button "Edit Order" at bounding box center [378, 133] width 31 height 13
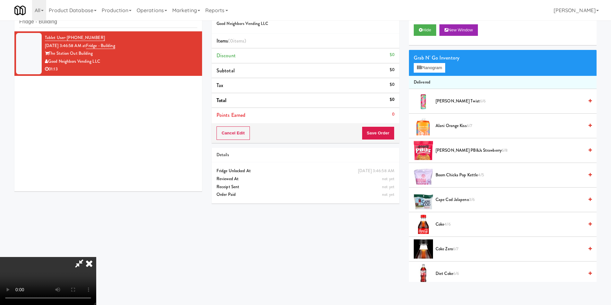
click at [96, 257] on video at bounding box center [48, 281] width 96 height 48
drag, startPoint x: 107, startPoint y: 225, endPoint x: 113, endPoint y: 219, distance: 8.6
click at [96, 257] on video at bounding box center [48, 281] width 96 height 48
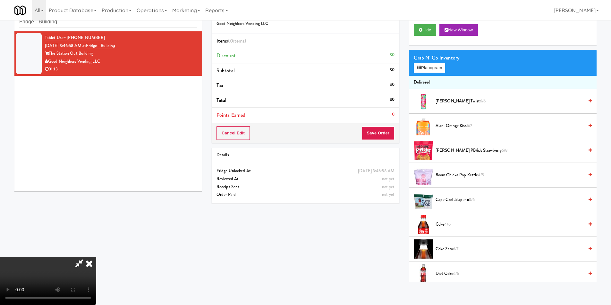
click at [96, 257] on video at bounding box center [48, 281] width 96 height 48
drag, startPoint x: 159, startPoint y: 194, endPoint x: 182, endPoint y: 188, distance: 23.3
click at [96, 257] on video at bounding box center [48, 281] width 96 height 48
click at [437, 74] on div "Grab N' Go Inventory Planogram" at bounding box center [503, 63] width 188 height 26
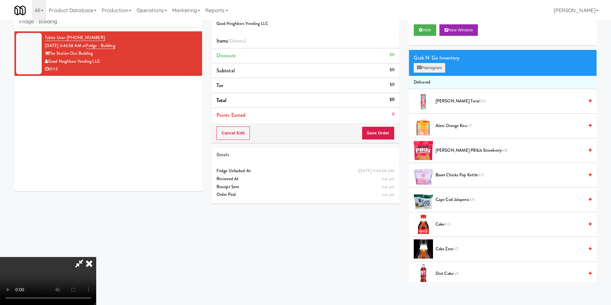
click at [442, 72] on div "Grab N' Go Inventory Planogram" at bounding box center [503, 63] width 188 height 26
click at [436, 69] on button "Planogram" at bounding box center [428, 68] width 31 height 10
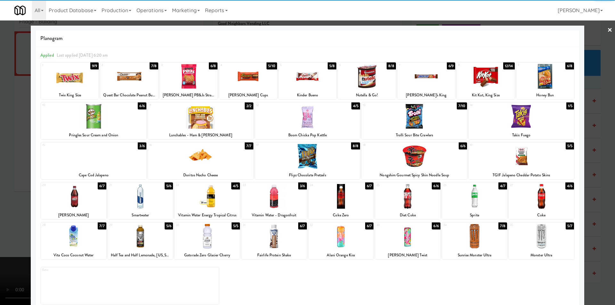
click at [294, 86] on div at bounding box center [308, 76] width 58 height 25
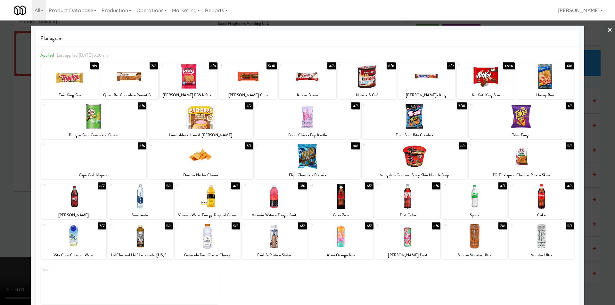
click at [602, 150] on div at bounding box center [307, 152] width 615 height 305
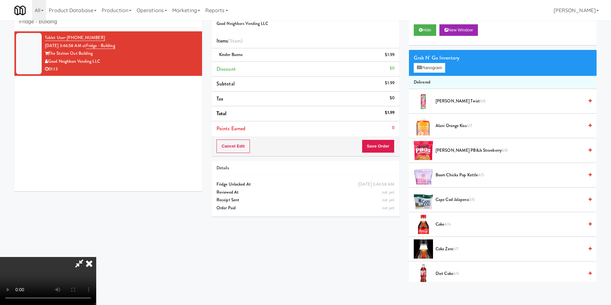
click at [96, 257] on video at bounding box center [48, 281] width 96 height 48
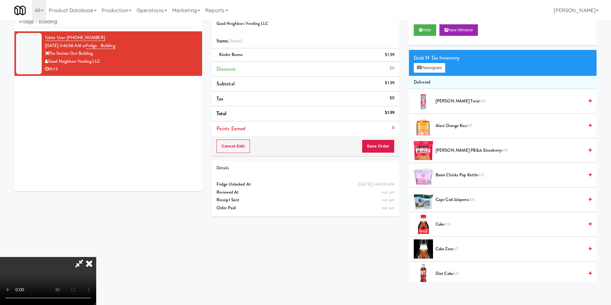
click at [96, 257] on video at bounding box center [48, 281] width 96 height 48
click at [434, 67] on button "Planogram" at bounding box center [428, 68] width 31 height 10
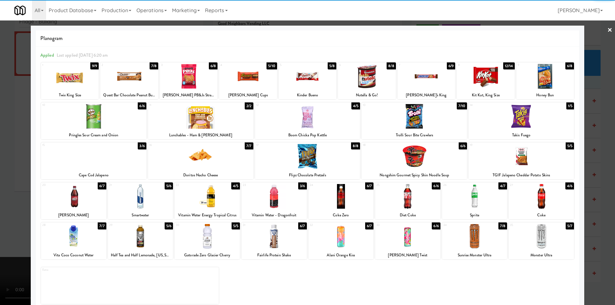
click at [110, 129] on div at bounding box center [93, 116] width 105 height 25
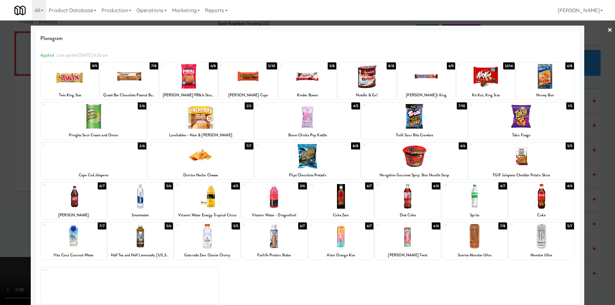
click at [23, 164] on div at bounding box center [307, 152] width 615 height 305
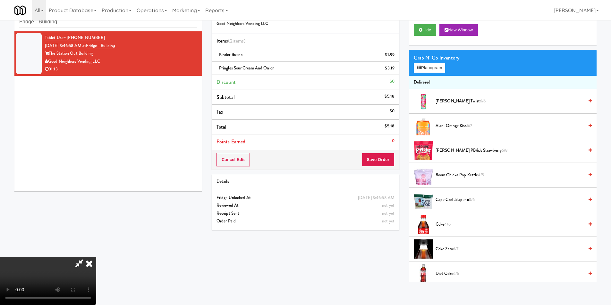
click at [96, 257] on video at bounding box center [48, 281] width 96 height 48
click at [429, 63] on button "Planogram" at bounding box center [428, 68] width 31 height 10
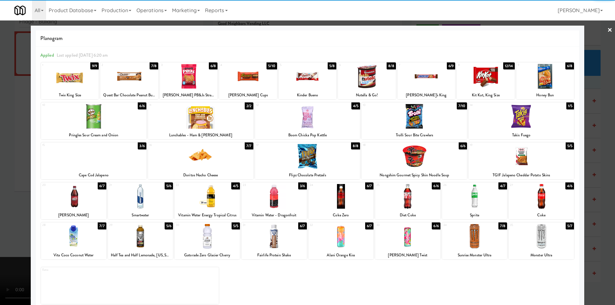
click at [258, 246] on div at bounding box center [274, 236] width 65 height 25
drag, startPoint x: 593, startPoint y: 183, endPoint x: 475, endPoint y: 173, distance: 118.7
click at [593, 182] on div at bounding box center [307, 152] width 615 height 305
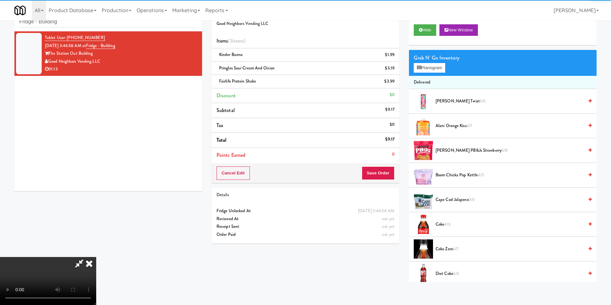
click at [96, 257] on video at bounding box center [48, 281] width 96 height 48
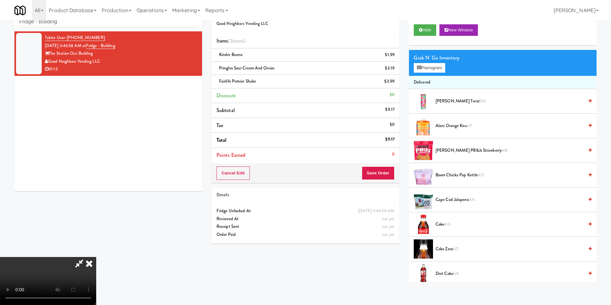
click at [96, 257] on video at bounding box center [48, 281] width 96 height 48
click at [428, 69] on button "Planogram" at bounding box center [428, 68] width 31 height 10
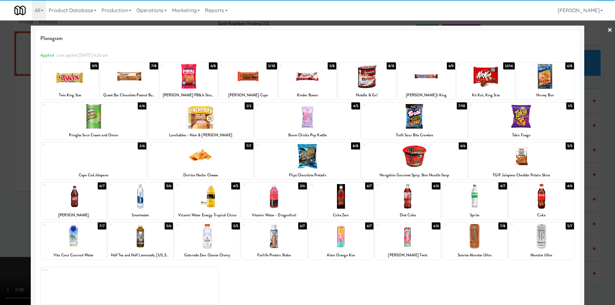
click at [520, 121] on div at bounding box center [521, 116] width 105 height 25
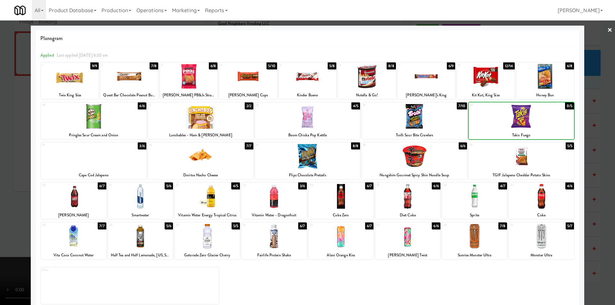
click at [602, 122] on div at bounding box center [307, 152] width 615 height 305
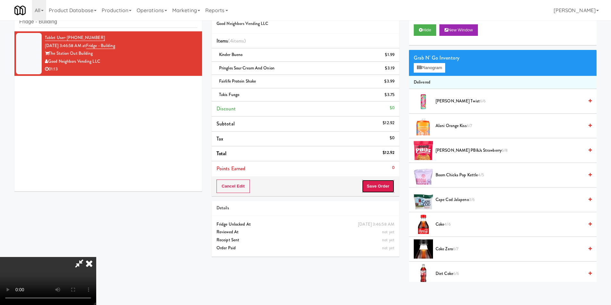
click at [387, 183] on button "Save Order" at bounding box center [378, 186] width 33 height 13
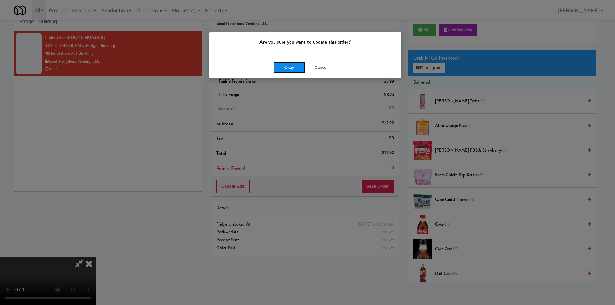
click at [285, 66] on button "Okay" at bounding box center [289, 68] width 32 height 12
